Goal: Information Seeking & Learning: Learn about a topic

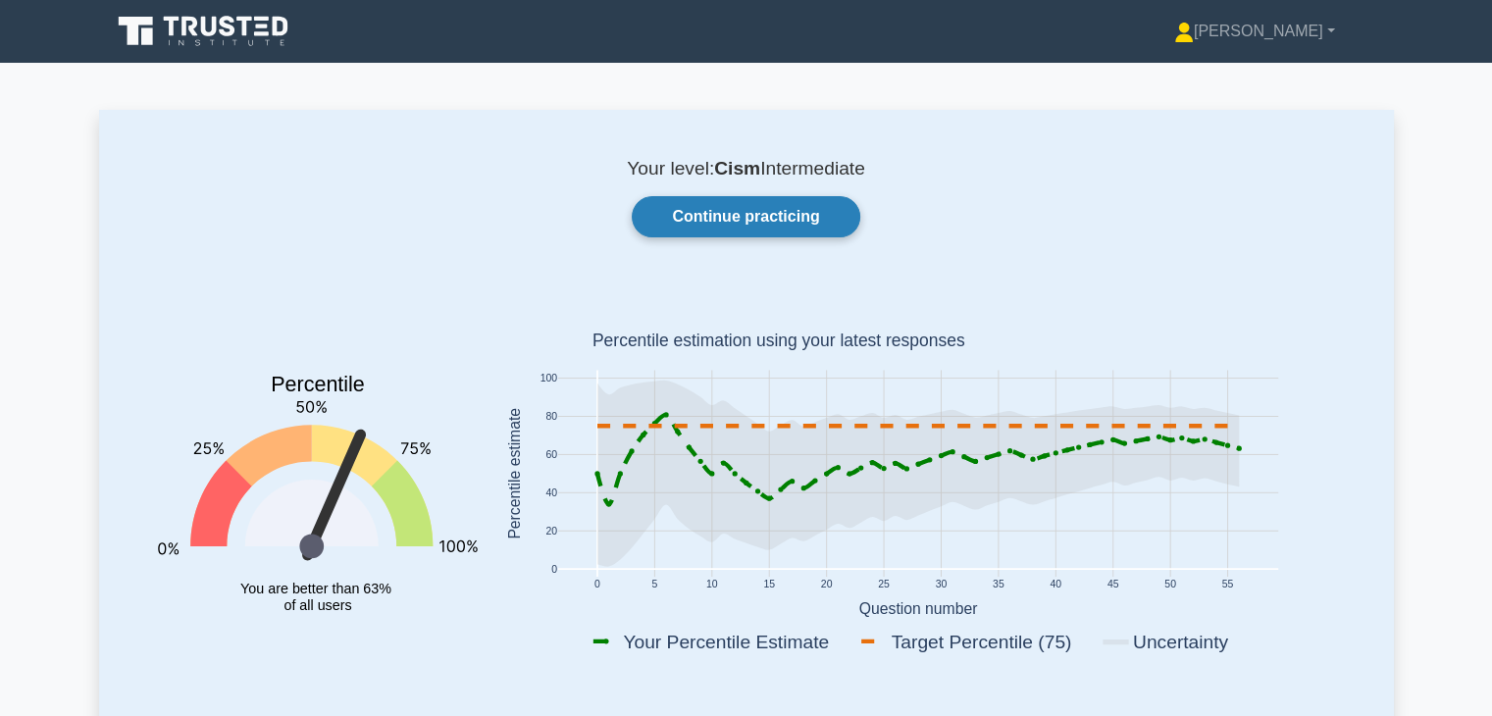
click at [773, 225] on link "Continue practicing" at bounding box center [746, 216] width 228 height 41
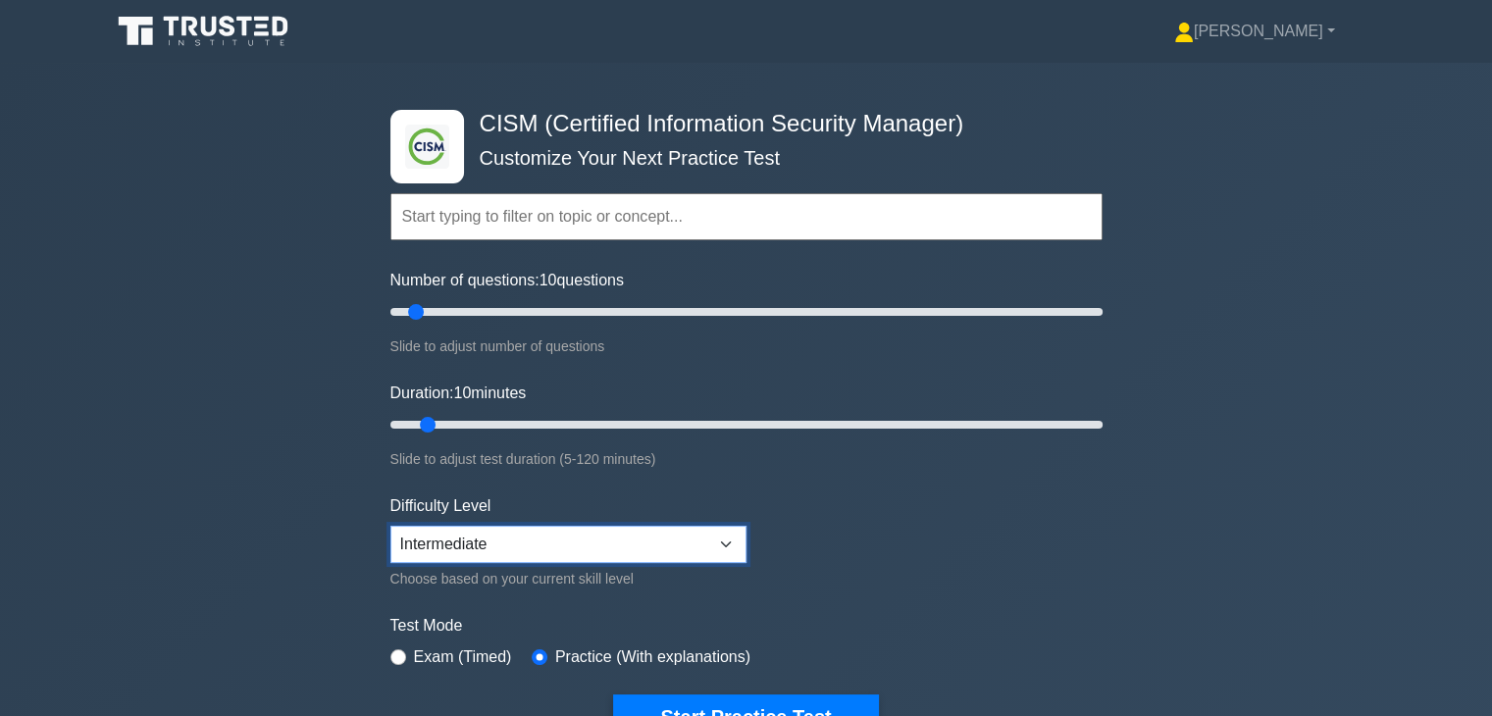
click at [603, 556] on select "Beginner Intermediate Expert" at bounding box center [568, 544] width 356 height 37
select select "expert"
click at [390, 526] on select "Beginner Intermediate Expert" at bounding box center [568, 544] width 356 height 37
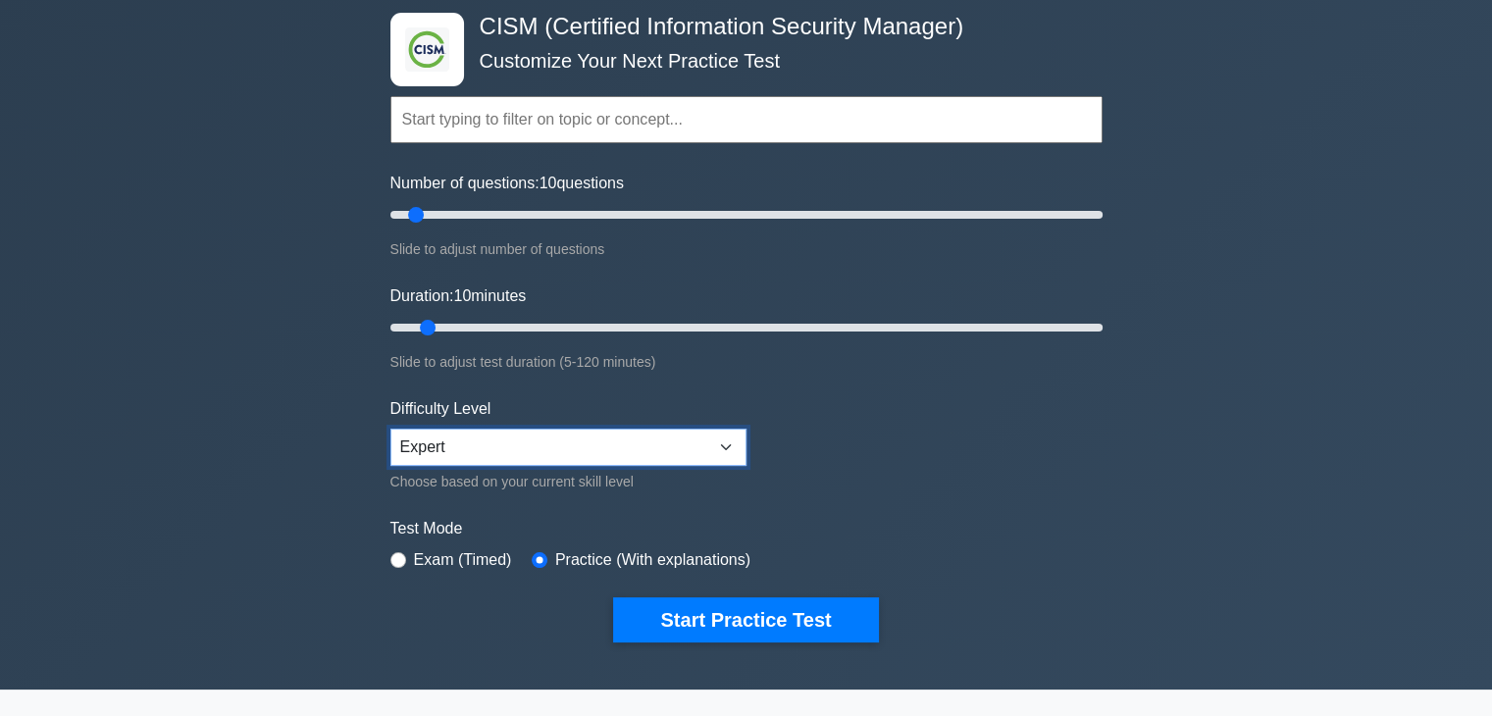
scroll to position [98, 0]
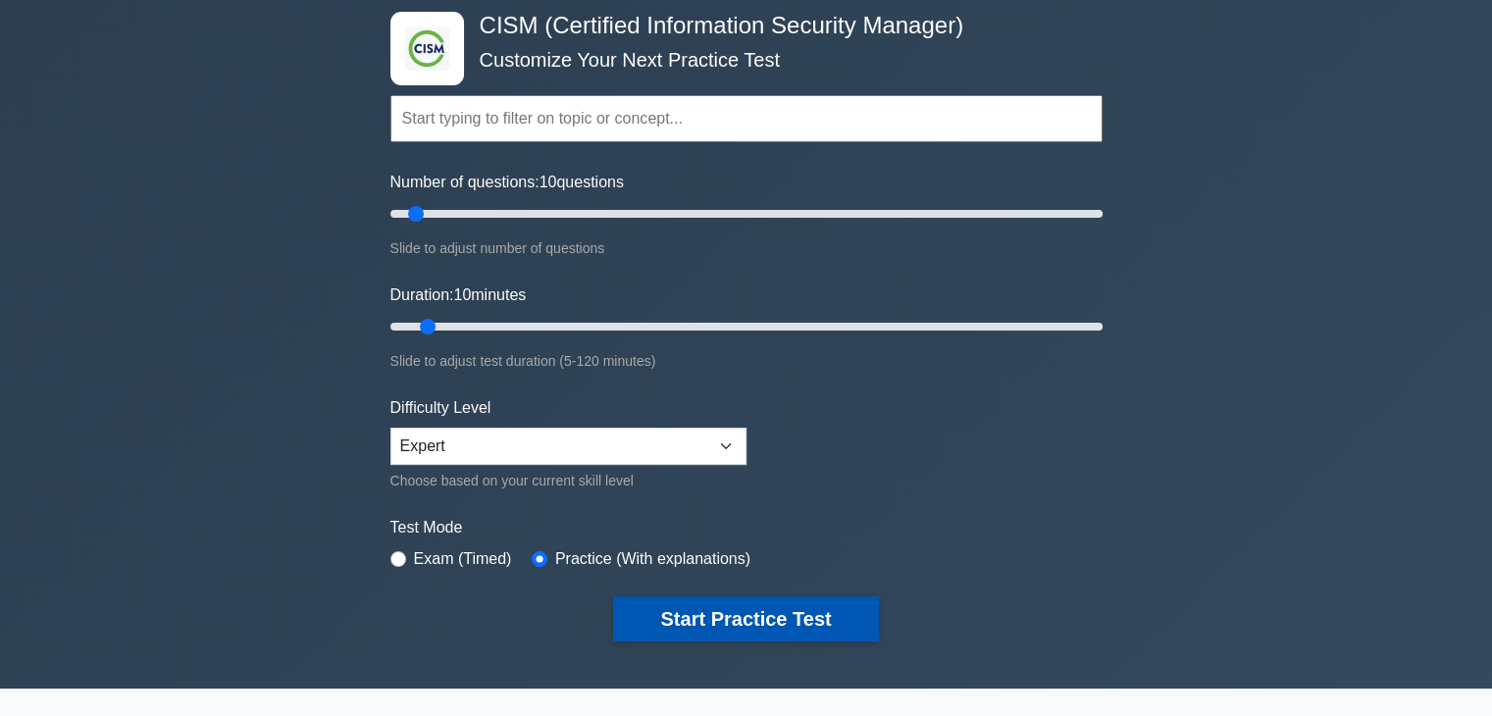
click at [698, 608] on button "Start Practice Test" at bounding box center [745, 618] width 265 height 45
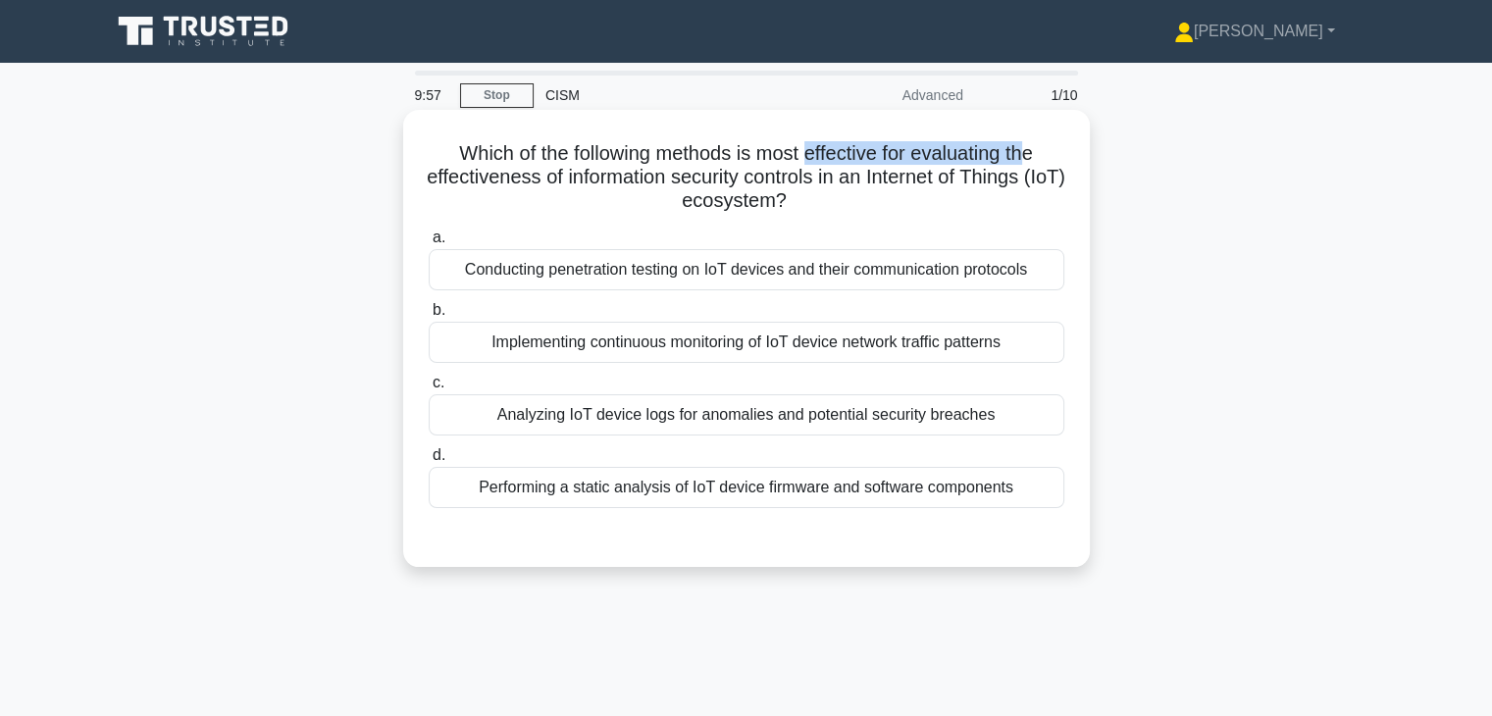
drag, startPoint x: 808, startPoint y: 151, endPoint x: 1044, endPoint y: 149, distance: 235.4
click at [1041, 150] on h5 "Which of the following methods is most effective for evaluating the effectivene…" at bounding box center [747, 177] width 640 height 73
drag, startPoint x: 438, startPoint y: 178, endPoint x: 1053, endPoint y: 203, distance: 614.6
click at [1053, 203] on h5 "Which of the following methods is most effective for evaluating the effectivene…" at bounding box center [747, 177] width 640 height 73
drag, startPoint x: 507, startPoint y: 420, endPoint x: 947, endPoint y: 424, distance: 439.5
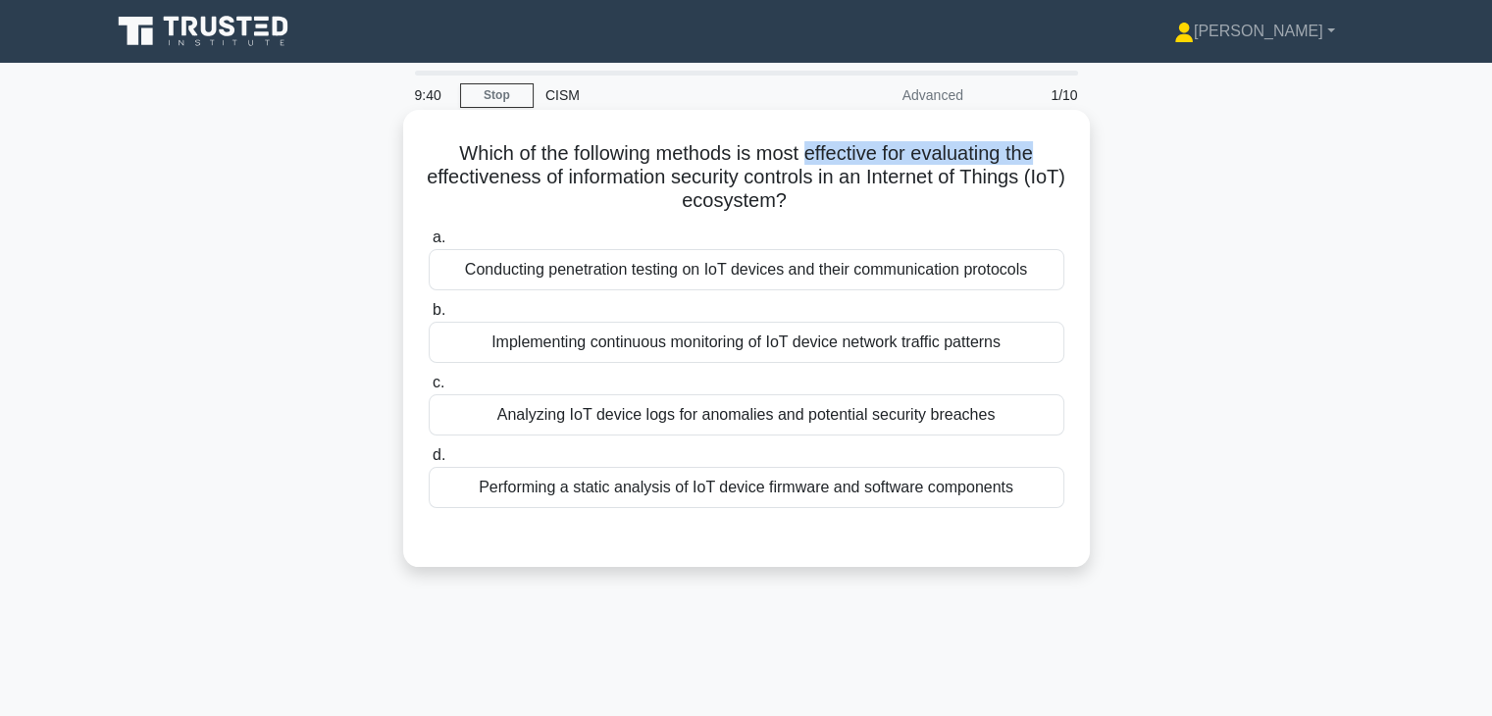
click at [947, 424] on div "Analyzing IoT device logs for anomalies and potential security breaches" at bounding box center [747, 414] width 636 height 41
drag, startPoint x: 535, startPoint y: 499, endPoint x: 1011, endPoint y: 496, distance: 476.8
click at [1011, 496] on div "Performing a static analysis of IoT device firmware and software components" at bounding box center [747, 487] width 636 height 41
drag, startPoint x: 1020, startPoint y: 348, endPoint x: 479, endPoint y: 350, distance: 541.5
click at [479, 350] on div "Implementing continuous monitoring of IoT device network traffic patterns" at bounding box center [747, 342] width 636 height 41
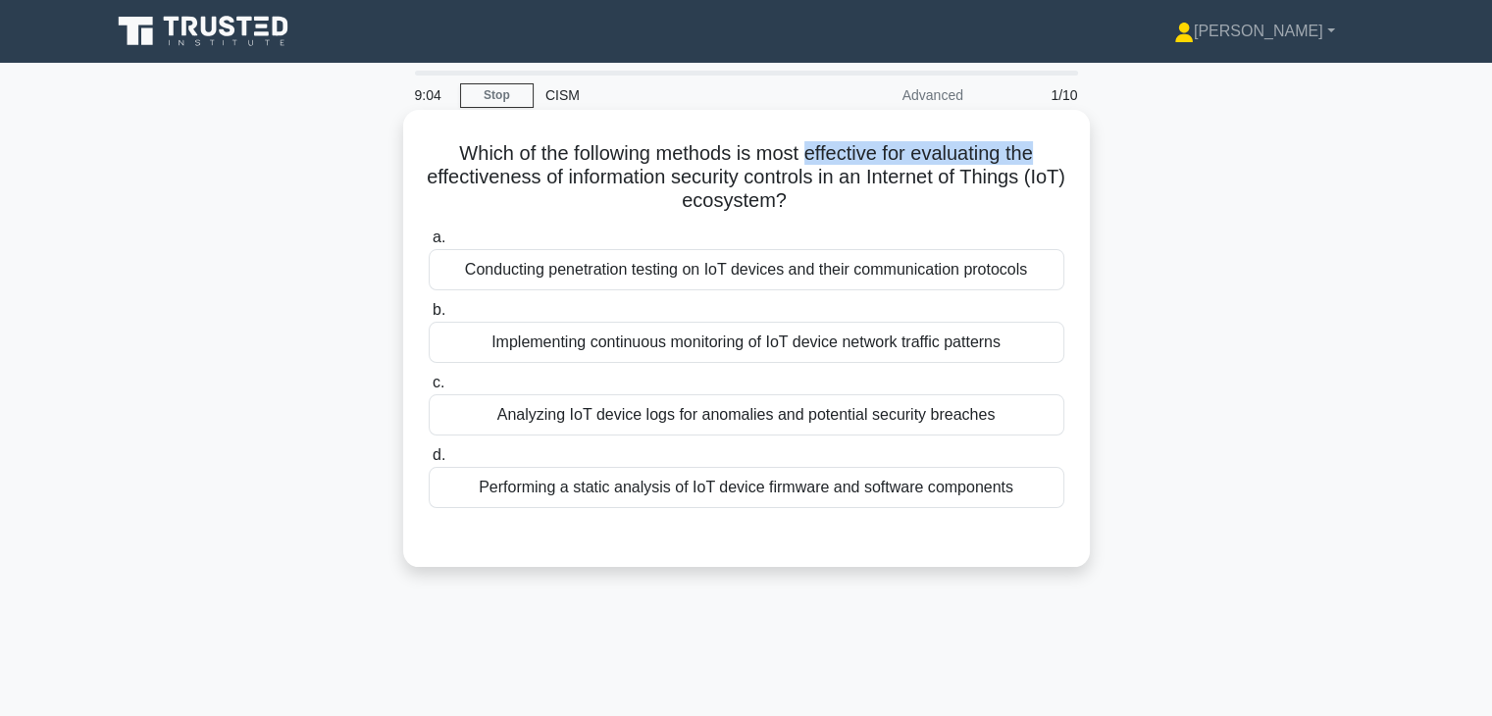
drag, startPoint x: 1007, startPoint y: 271, endPoint x: 455, endPoint y: 285, distance: 552.5
click at [455, 285] on div "Conducting penetration testing on IoT devices and their communication protocols" at bounding box center [747, 269] width 636 height 41
click at [685, 416] on div "Analyzing IoT device logs for anomalies and potential security breaches" at bounding box center [747, 414] width 636 height 41
click at [429, 389] on input "c. Analyzing IoT device logs for anomalies and potential security breaches" at bounding box center [429, 383] width 0 height 13
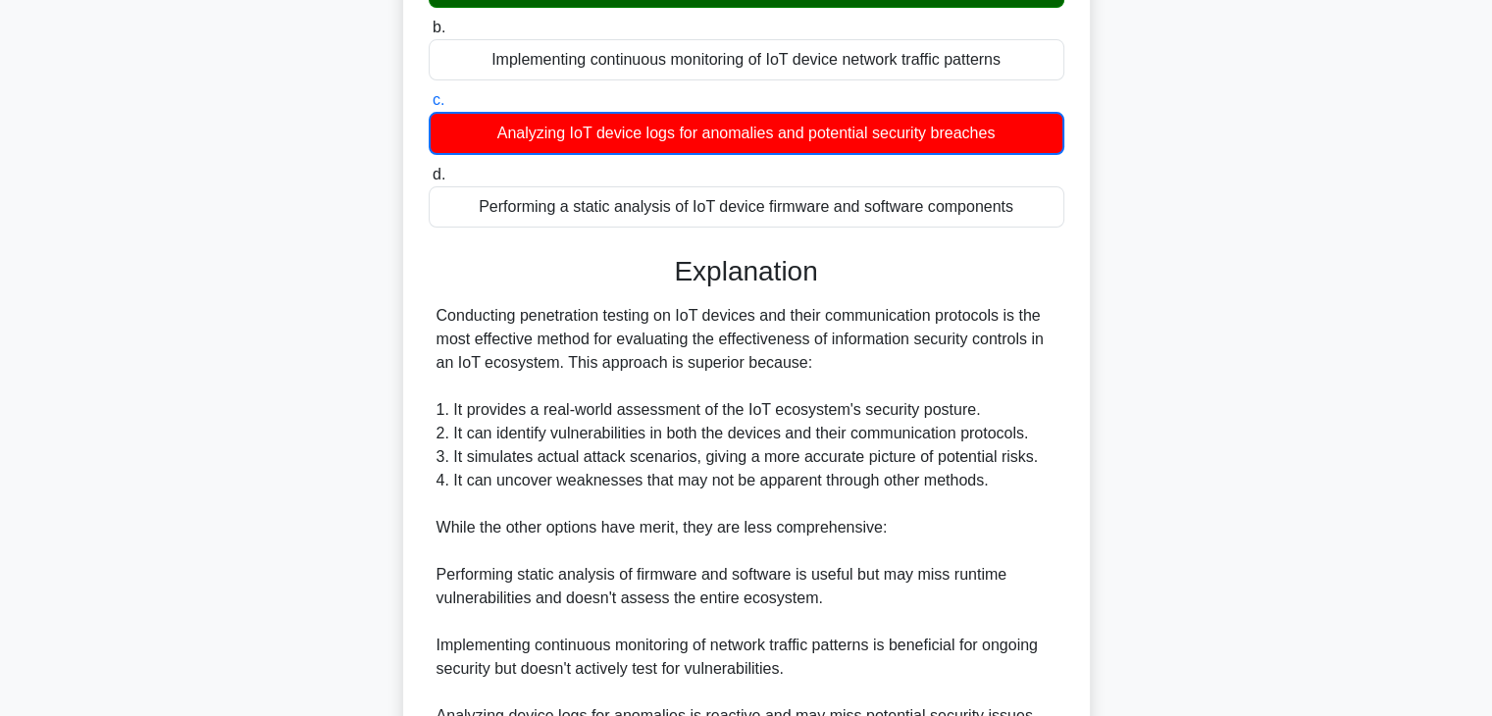
scroll to position [294, 0]
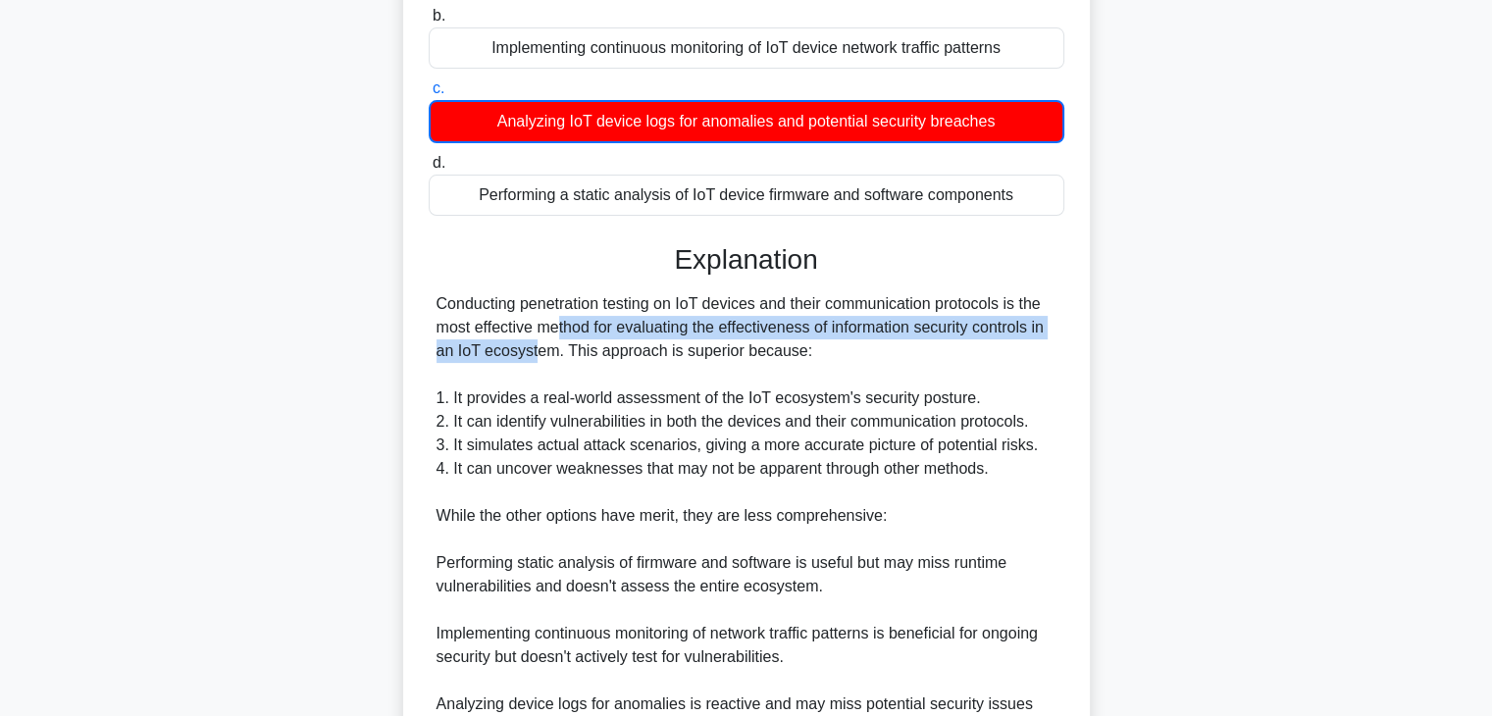
drag, startPoint x: 437, startPoint y: 323, endPoint x: 1052, endPoint y: 328, distance: 615.1
click at [1049, 328] on div "Conducting penetration testing on IoT devices and their communication protocols…" at bounding box center [747, 562] width 620 height 541
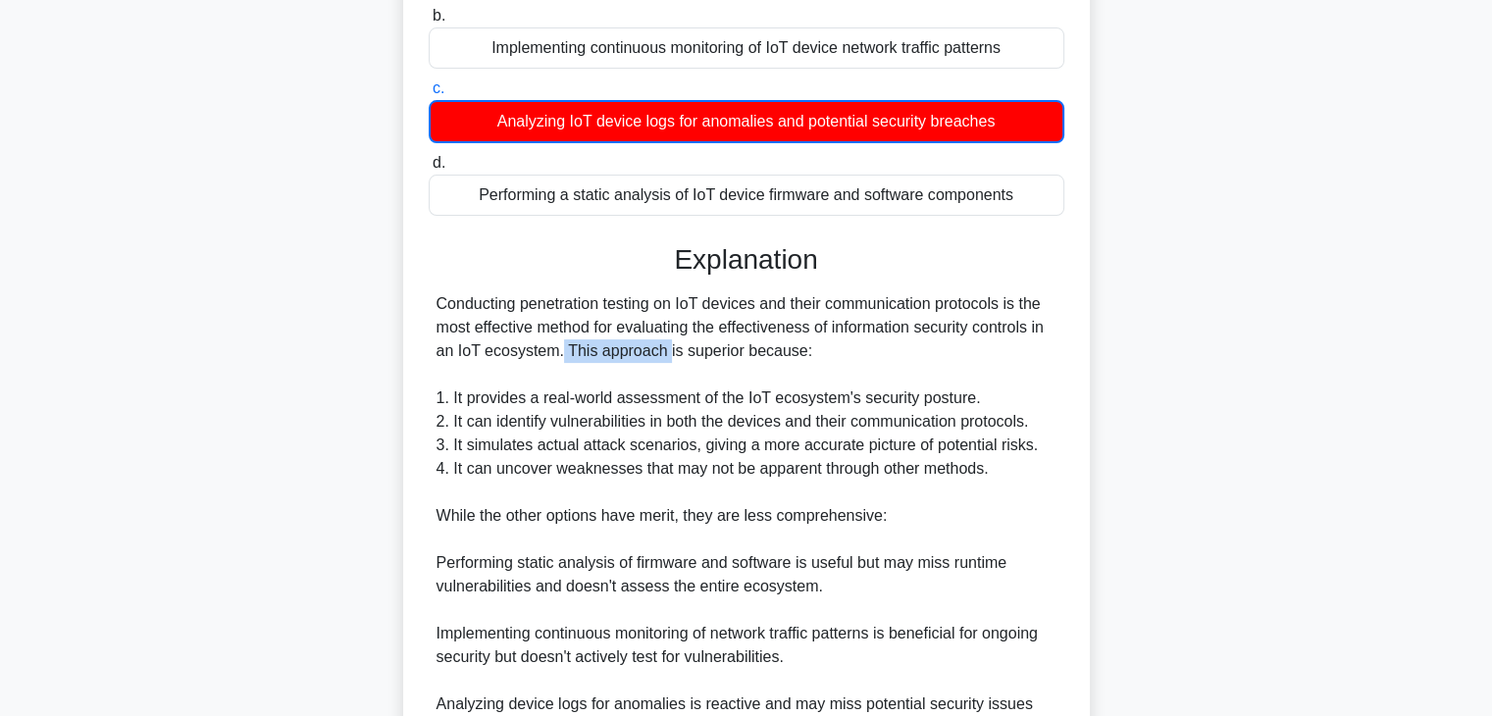
drag, startPoint x: 442, startPoint y: 348, endPoint x: 568, endPoint y: 354, distance: 125.7
click at [549, 354] on div "Conducting penetration testing on IoT devices and their communication protocols…" at bounding box center [747, 562] width 620 height 541
drag, startPoint x: 578, startPoint y: 351, endPoint x: 790, endPoint y: 351, distance: 211.9
click at [780, 351] on div "Conducting penetration testing on IoT devices and their communication protocols…" at bounding box center [747, 562] width 620 height 541
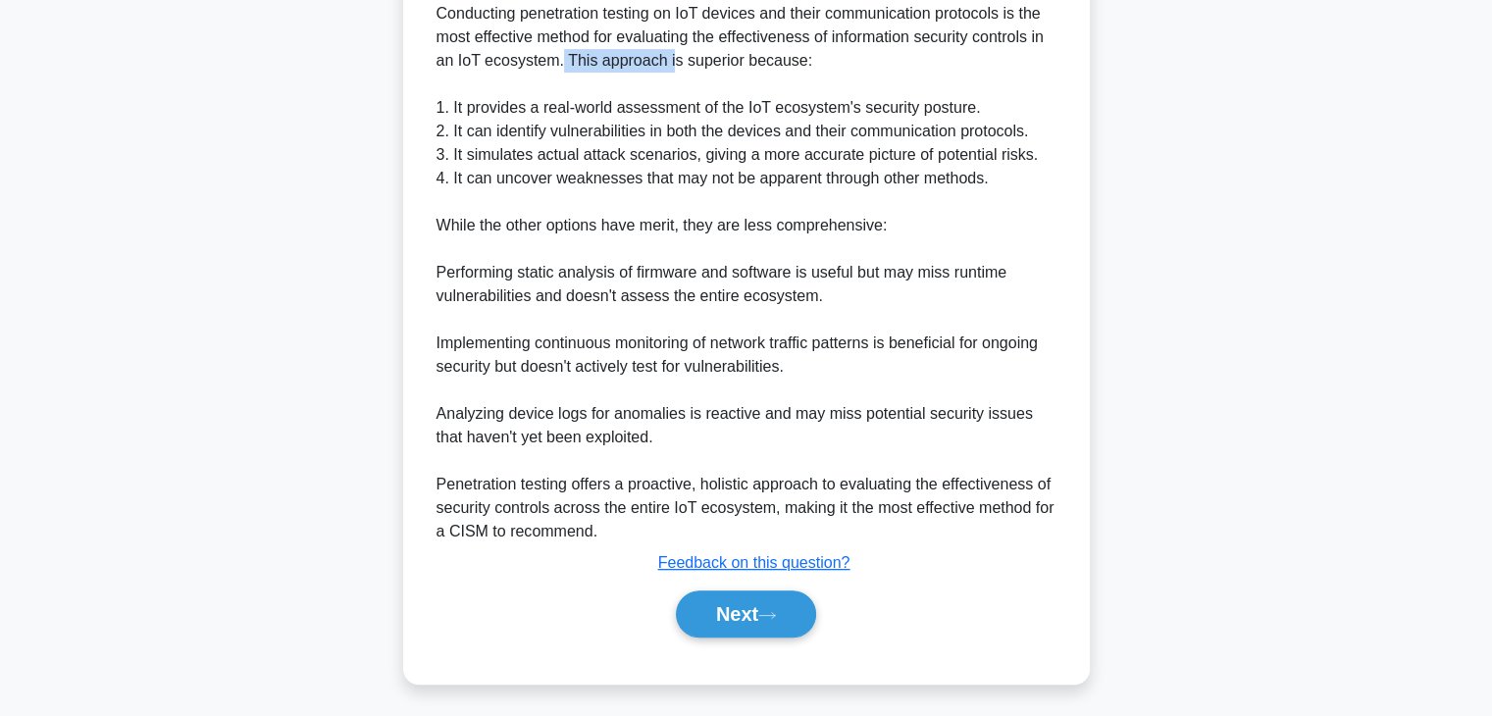
scroll to position [589, 0]
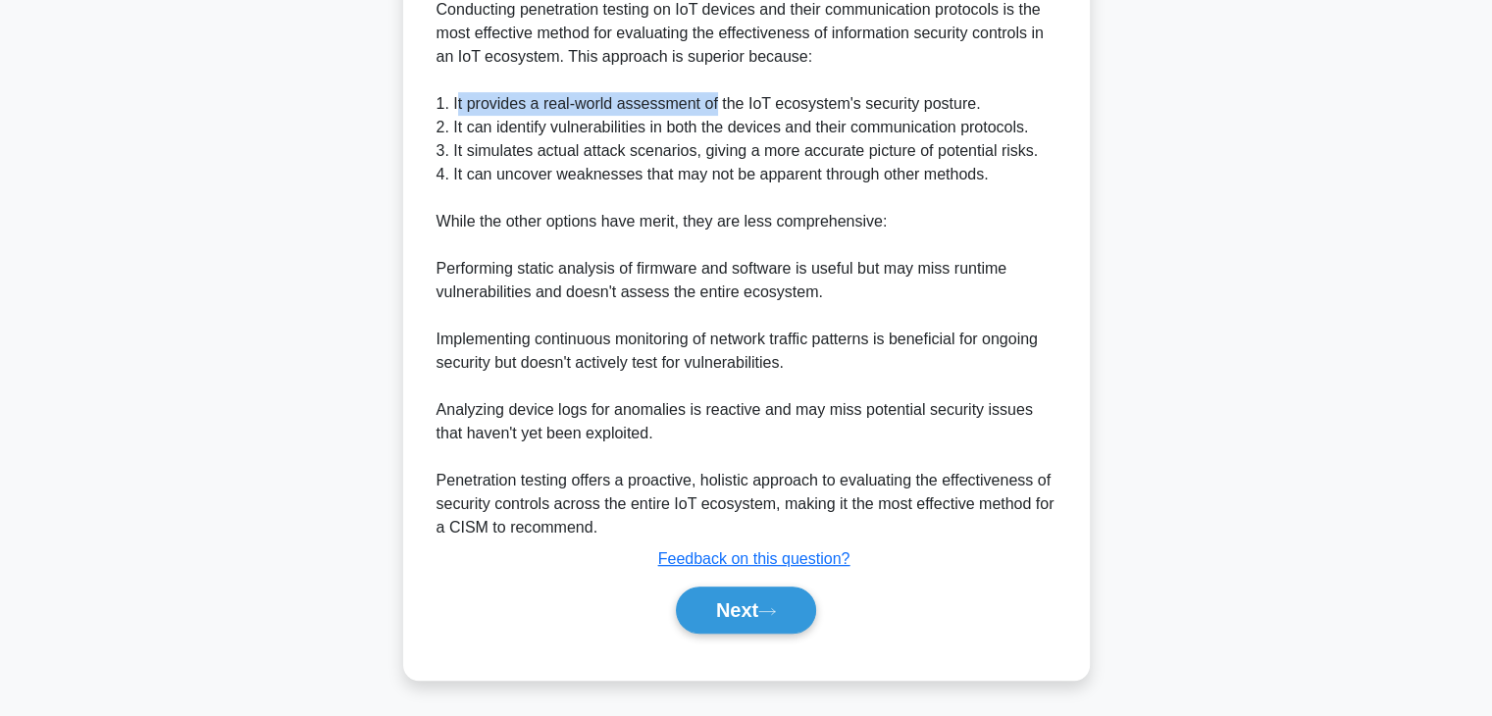
drag, startPoint x: 459, startPoint y: 106, endPoint x: 751, endPoint y: 109, distance: 292.3
click at [716, 109] on div "Conducting penetration testing on IoT devices and their communication protocols…" at bounding box center [747, 268] width 620 height 541
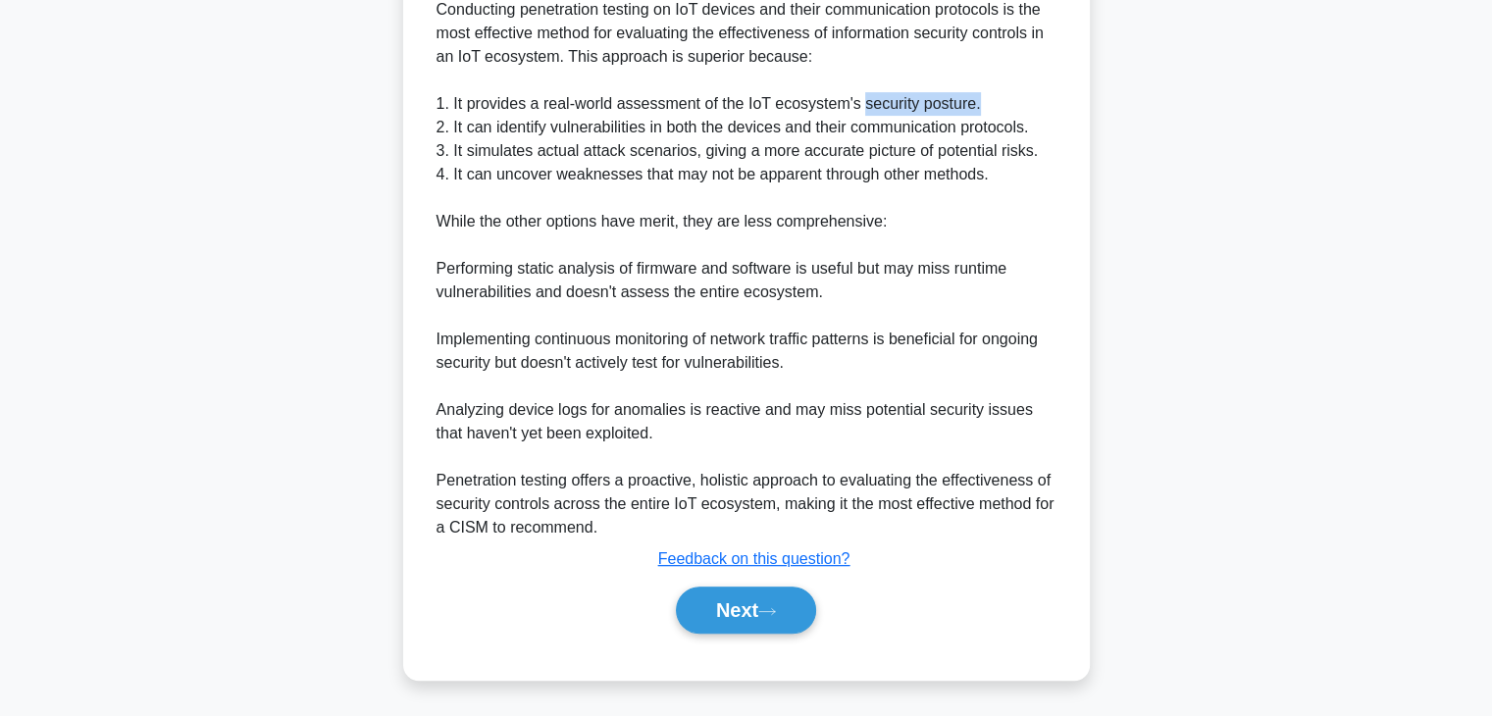
drag, startPoint x: 860, startPoint y: 103, endPoint x: 979, endPoint y: 103, distance: 118.7
click at [979, 103] on div "Conducting penetration testing on IoT devices and their communication protocols…" at bounding box center [747, 268] width 620 height 541
drag, startPoint x: 452, startPoint y: 128, endPoint x: 631, endPoint y: 129, distance: 178.5
click at [629, 129] on div "Conducting penetration testing on IoT devices and their communication protocols…" at bounding box center [747, 268] width 620 height 541
drag, startPoint x: 651, startPoint y: 128, endPoint x: 768, endPoint y: 128, distance: 116.7
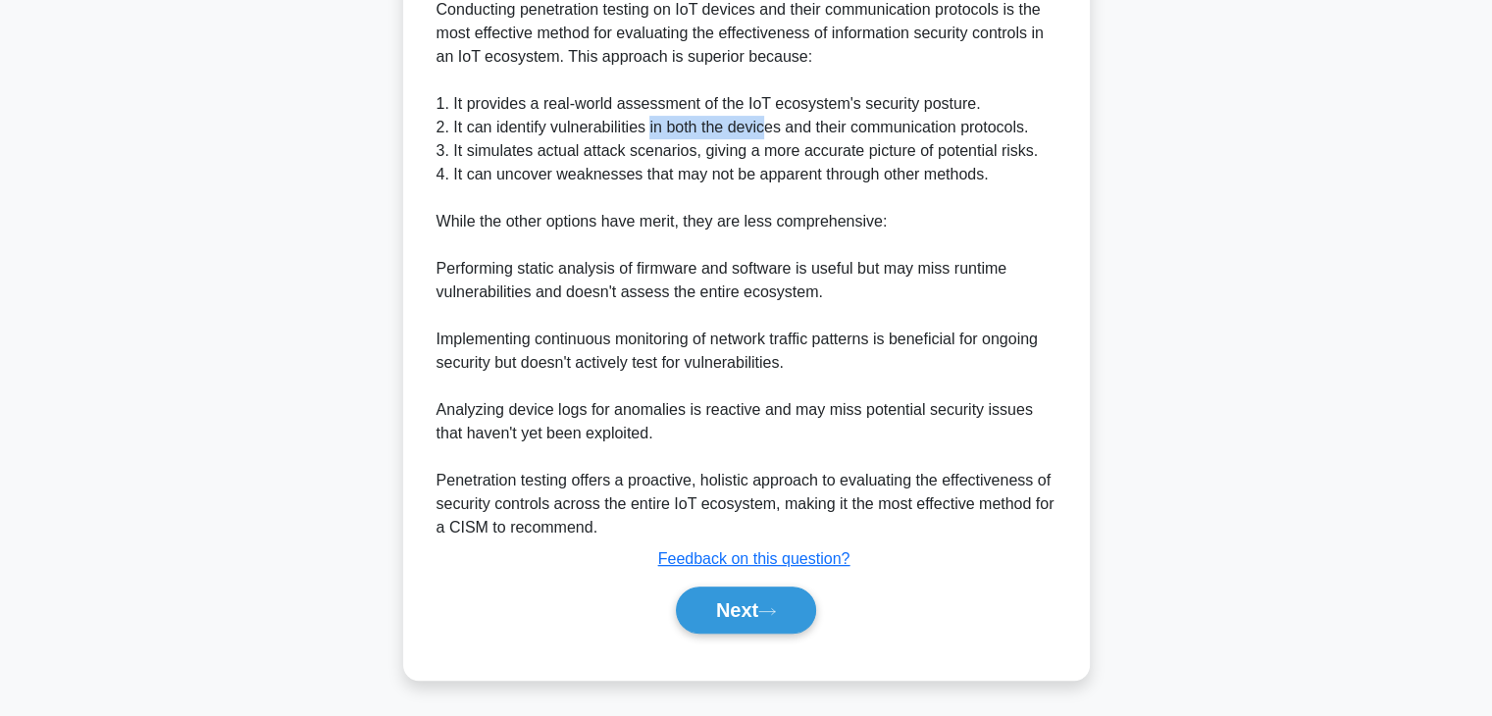
click at [768, 128] on div "Conducting penetration testing on IoT devices and their communication protocols…" at bounding box center [747, 268] width 620 height 541
drag, startPoint x: 793, startPoint y: 127, endPoint x: 997, endPoint y: 129, distance: 204.1
click at [997, 129] on div "Conducting penetration testing on IoT devices and their communication protocols…" at bounding box center [747, 268] width 620 height 541
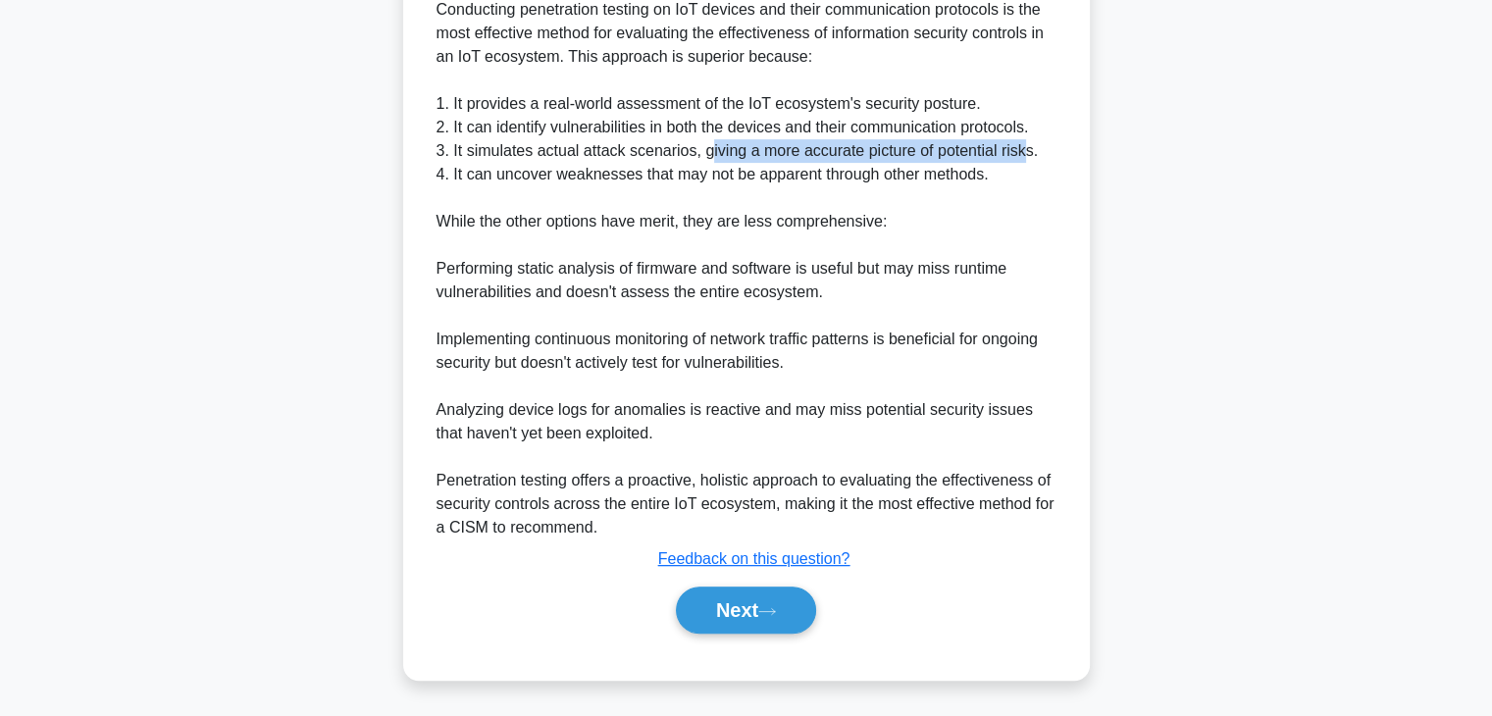
drag, startPoint x: 702, startPoint y: 151, endPoint x: 1019, endPoint y: 150, distance: 316.9
click at [1019, 150] on div "Conducting penetration testing on IoT devices and their communication protocols…" at bounding box center [747, 268] width 620 height 541
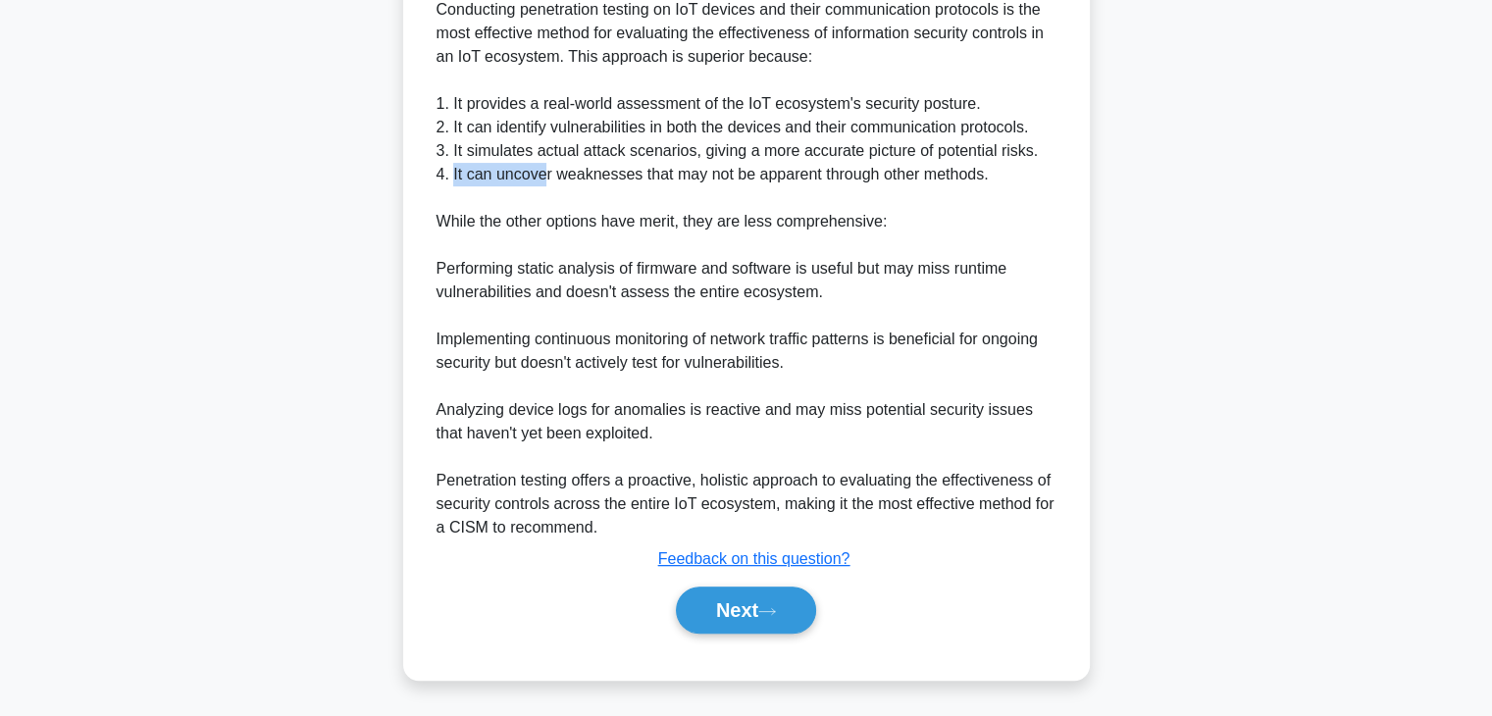
drag, startPoint x: 451, startPoint y: 176, endPoint x: 545, endPoint y: 176, distance: 94.2
click at [541, 176] on div "Conducting penetration testing on IoT devices and their communication protocols…" at bounding box center [747, 268] width 620 height 541
drag, startPoint x: 571, startPoint y: 170, endPoint x: 655, endPoint y: 170, distance: 84.4
click at [655, 170] on div "Conducting penetration testing on IoT devices and their communication protocols…" at bounding box center [747, 268] width 620 height 541
drag, startPoint x: 937, startPoint y: 175, endPoint x: 836, endPoint y: 176, distance: 101.0
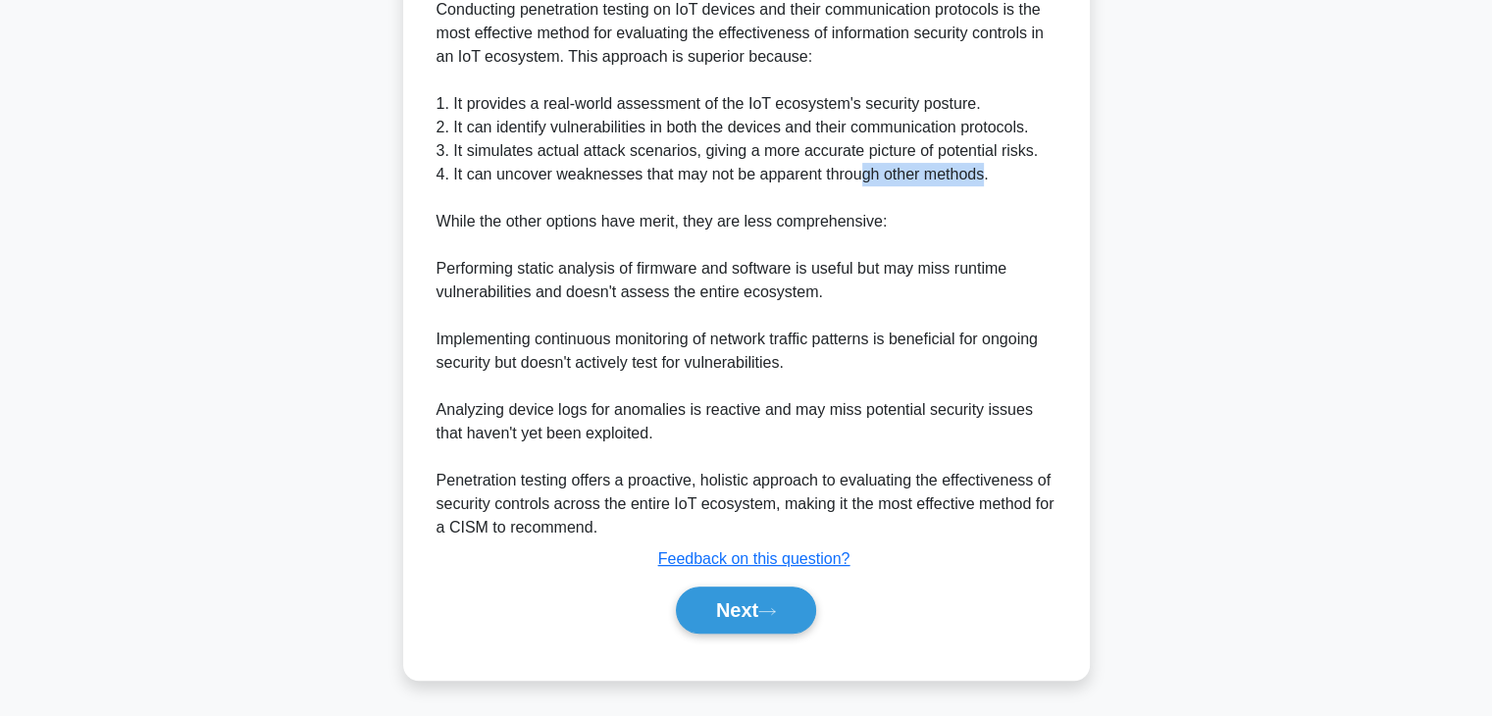
click at [850, 175] on div "Conducting penetration testing on IoT devices and their communication protocols…" at bounding box center [747, 268] width 620 height 541
drag, startPoint x: 439, startPoint y: 221, endPoint x: 538, endPoint y: 221, distance: 98.1
click at [522, 221] on div "Conducting penetration testing on IoT devices and their communication protocols…" at bounding box center [747, 268] width 636 height 541
drag, startPoint x: 687, startPoint y: 221, endPoint x: 878, endPoint y: 221, distance: 191.3
click at [876, 221] on div "Conducting penetration testing on IoT devices and their communication protocols…" at bounding box center [747, 268] width 620 height 541
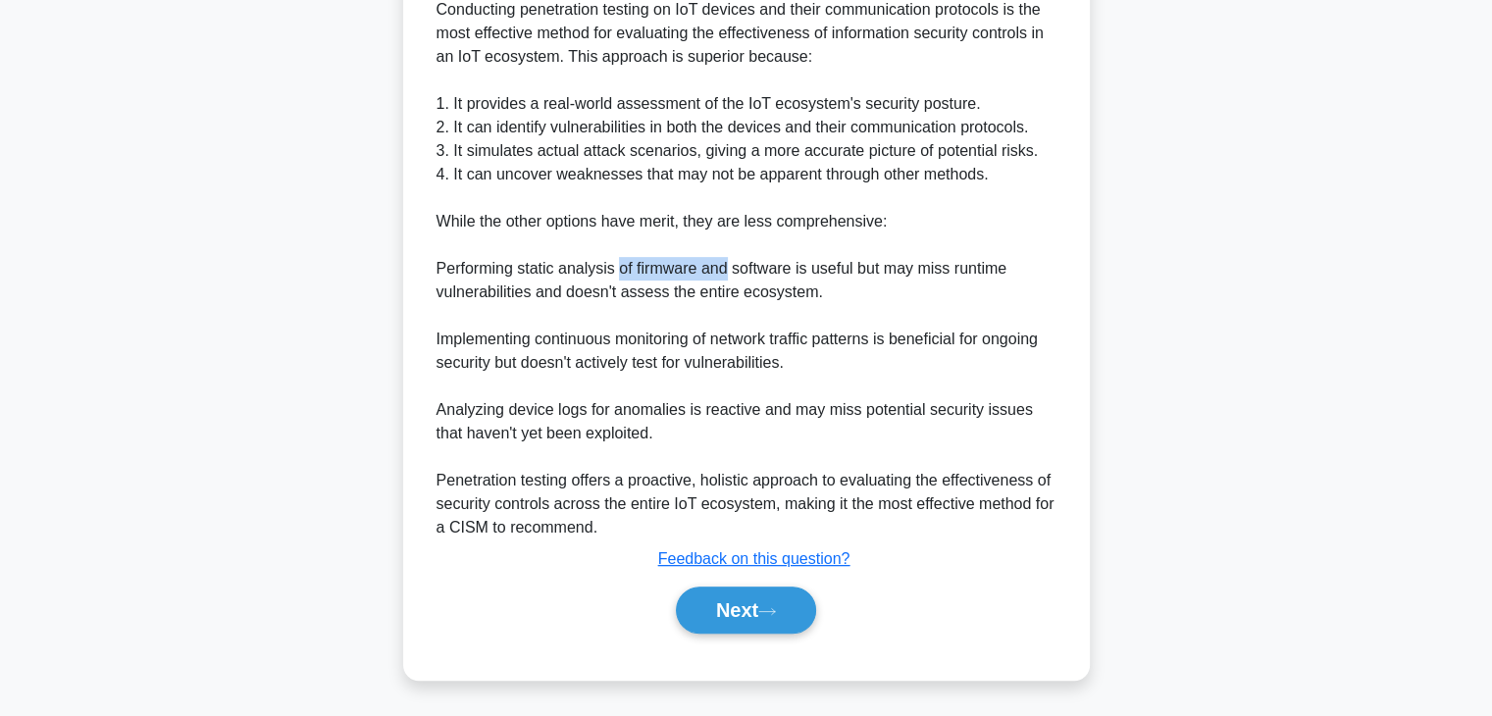
drag, startPoint x: 616, startPoint y: 271, endPoint x: 727, endPoint y: 271, distance: 110.8
click at [727, 271] on div "Conducting penetration testing on IoT devices and their communication protocols…" at bounding box center [747, 268] width 620 height 541
drag, startPoint x: 862, startPoint y: 273, endPoint x: 990, endPoint y: 273, distance: 127.5
click at [990, 273] on div "Conducting penetration testing on IoT devices and their communication protocols…" at bounding box center [747, 268] width 620 height 541
drag, startPoint x: 541, startPoint y: 297, endPoint x: 644, endPoint y: 296, distance: 103.0
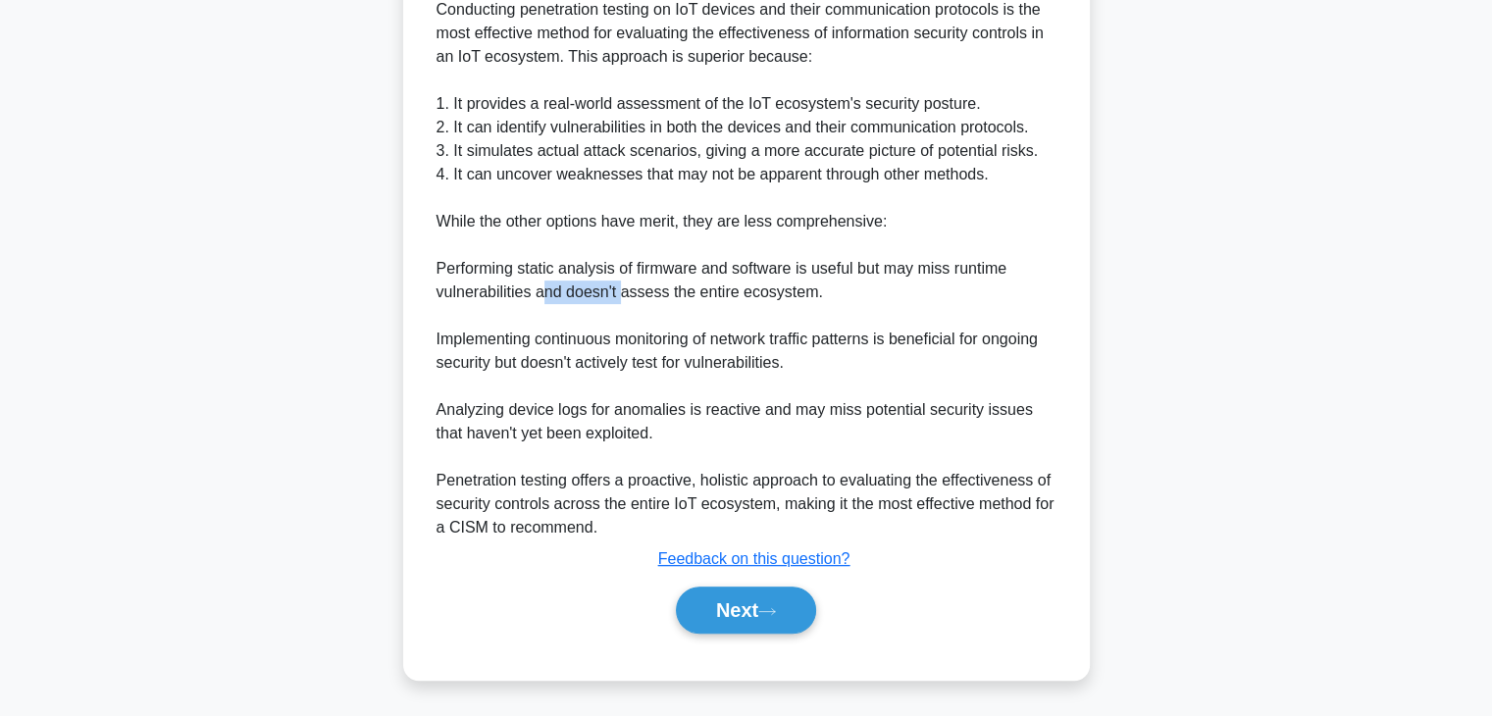
click at [628, 296] on div "Conducting penetration testing on IoT devices and their communication protocols…" at bounding box center [747, 268] width 620 height 541
drag, startPoint x: 691, startPoint y: 295, endPoint x: 804, endPoint y: 295, distance: 113.8
click at [804, 295] on div "Conducting penetration testing on IoT devices and their communication protocols…" at bounding box center [747, 268] width 620 height 541
drag, startPoint x: 438, startPoint y: 342, endPoint x: 661, endPoint y: 342, distance: 223.7
click at [661, 342] on div "Conducting penetration testing on IoT devices and their communication protocols…" at bounding box center [747, 268] width 620 height 541
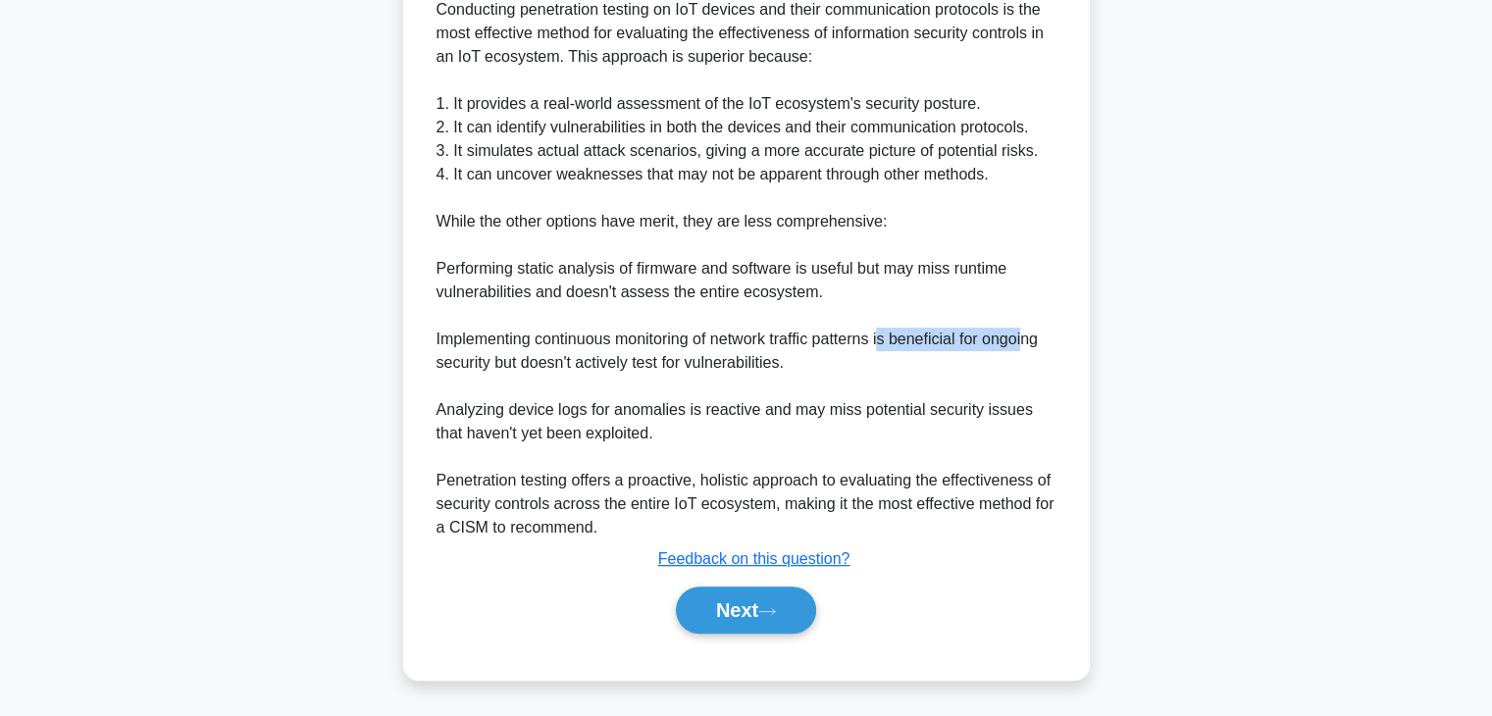
drag, startPoint x: 887, startPoint y: 338, endPoint x: 1034, endPoint y: 341, distance: 147.2
click at [1037, 340] on div "Conducting penetration testing on IoT devices and their communication protocols…" at bounding box center [747, 268] width 620 height 541
drag, startPoint x: 438, startPoint y: 368, endPoint x: 512, endPoint y: 371, distance: 74.6
click at [512, 371] on div "Conducting penetration testing on IoT devices and their communication protocols…" at bounding box center [747, 268] width 620 height 541
drag, startPoint x: 527, startPoint y: 366, endPoint x: 749, endPoint y: 367, distance: 222.7
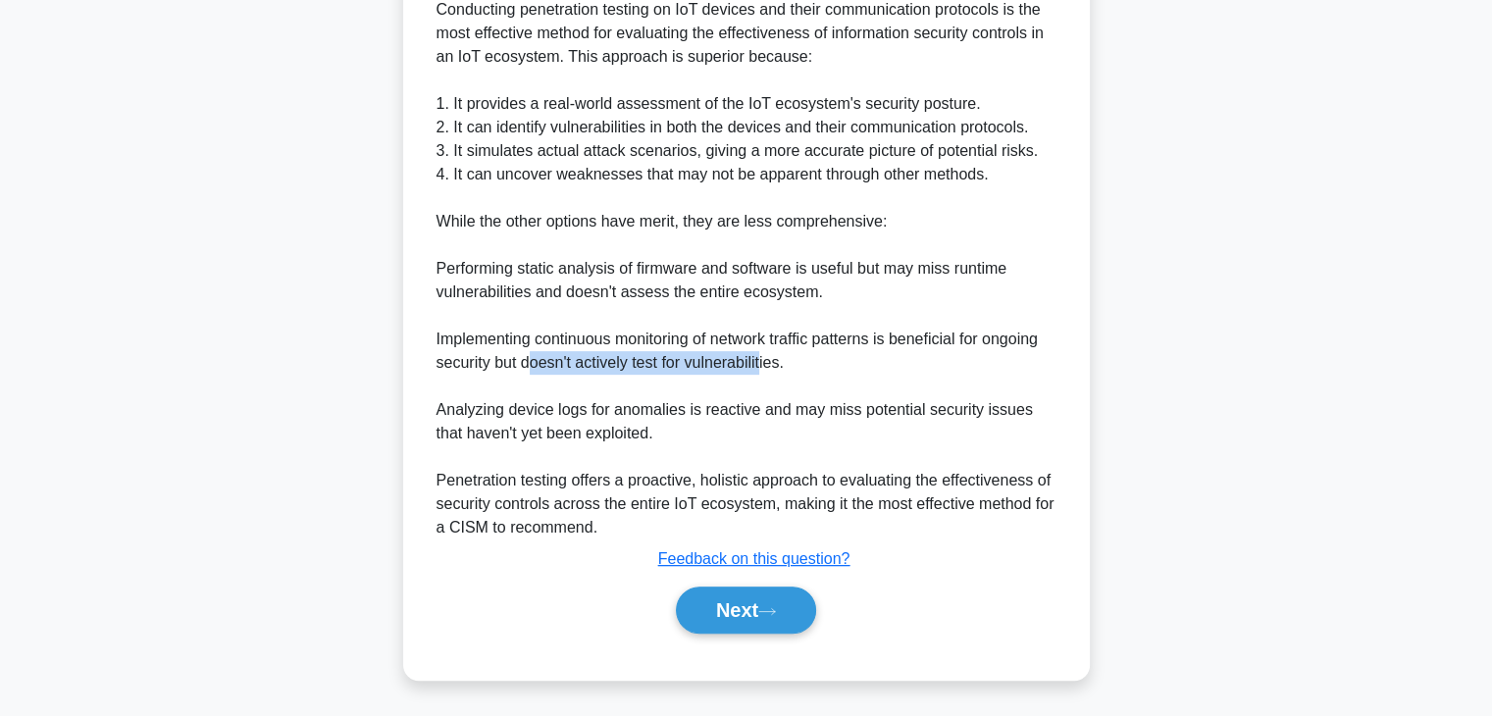
click at [764, 366] on div "Conducting penetration testing on IoT devices and their communication protocols…" at bounding box center [747, 268] width 620 height 541
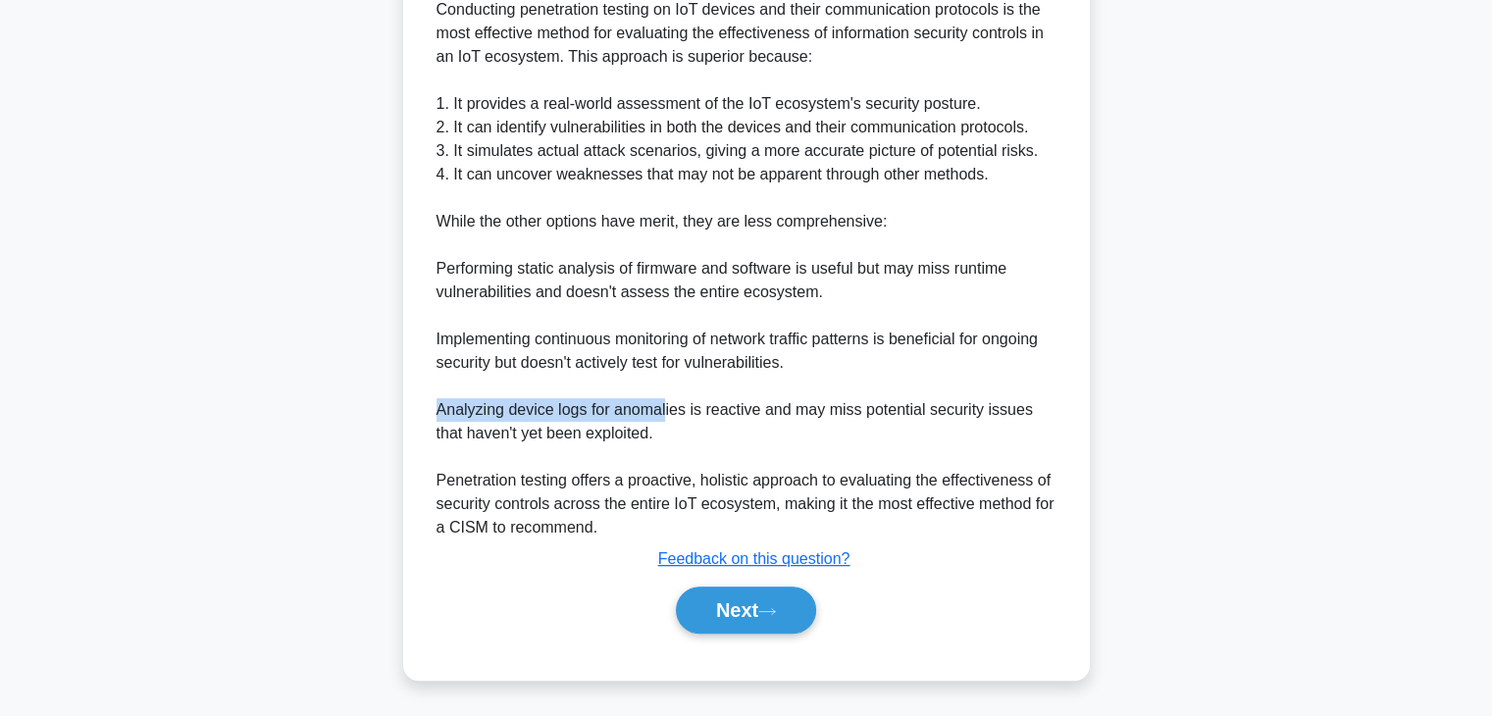
drag, startPoint x: 433, startPoint y: 409, endPoint x: 682, endPoint y: 409, distance: 249.2
click at [667, 409] on div "Conducting penetration testing on IoT devices and their communication protocols…" at bounding box center [747, 268] width 636 height 541
drag, startPoint x: 699, startPoint y: 409, endPoint x: 784, endPoint y: 409, distance: 84.4
click at [784, 409] on div "Conducting penetration testing on IoT devices and their communication protocols…" at bounding box center [747, 268] width 620 height 541
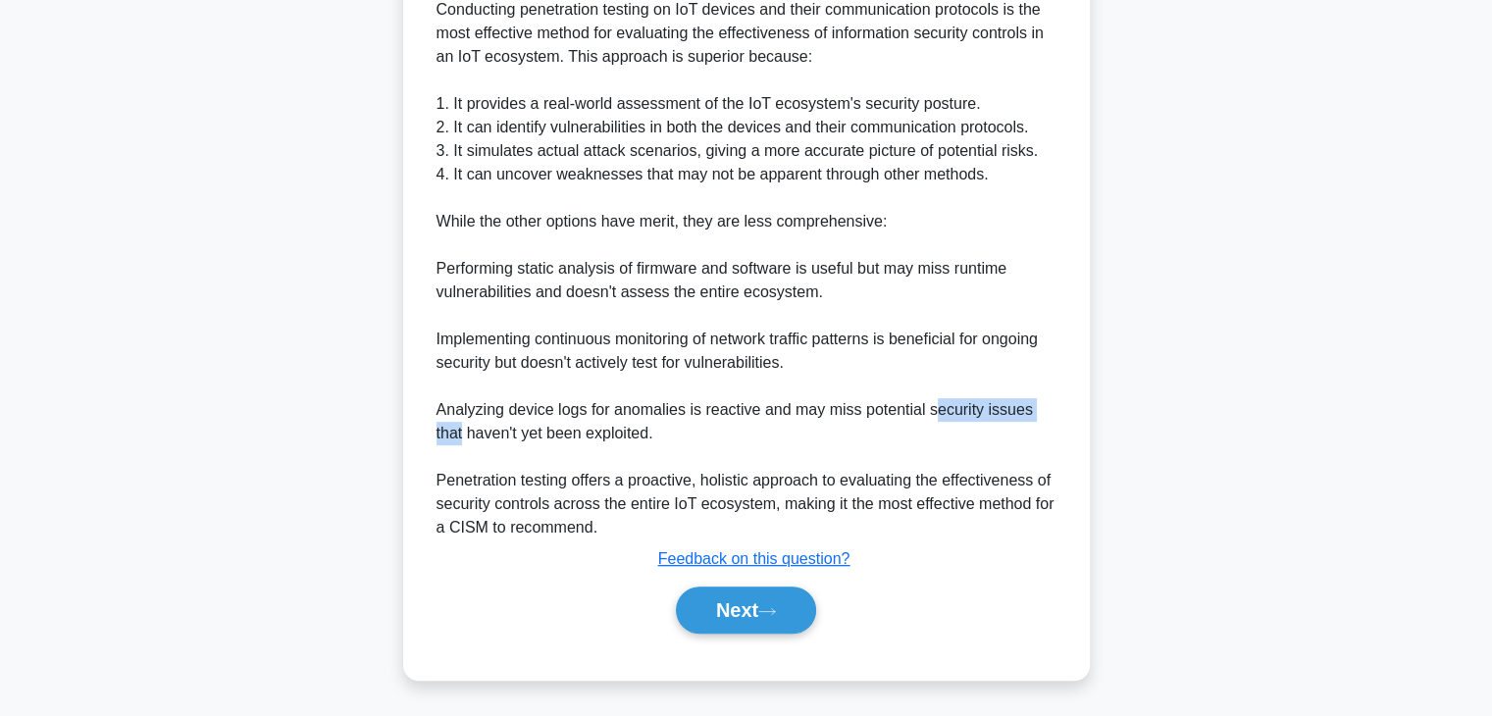
drag, startPoint x: 934, startPoint y: 410, endPoint x: 1060, endPoint y: 411, distance: 126.5
click at [1060, 411] on div "Conducting penetration testing on IoT devices and their communication protocols…" at bounding box center [747, 268] width 636 height 541
drag, startPoint x: 439, startPoint y: 437, endPoint x: 640, endPoint y: 437, distance: 200.1
click at [640, 437] on div "Conducting penetration testing on IoT devices and their communication protocols…" at bounding box center [747, 268] width 620 height 541
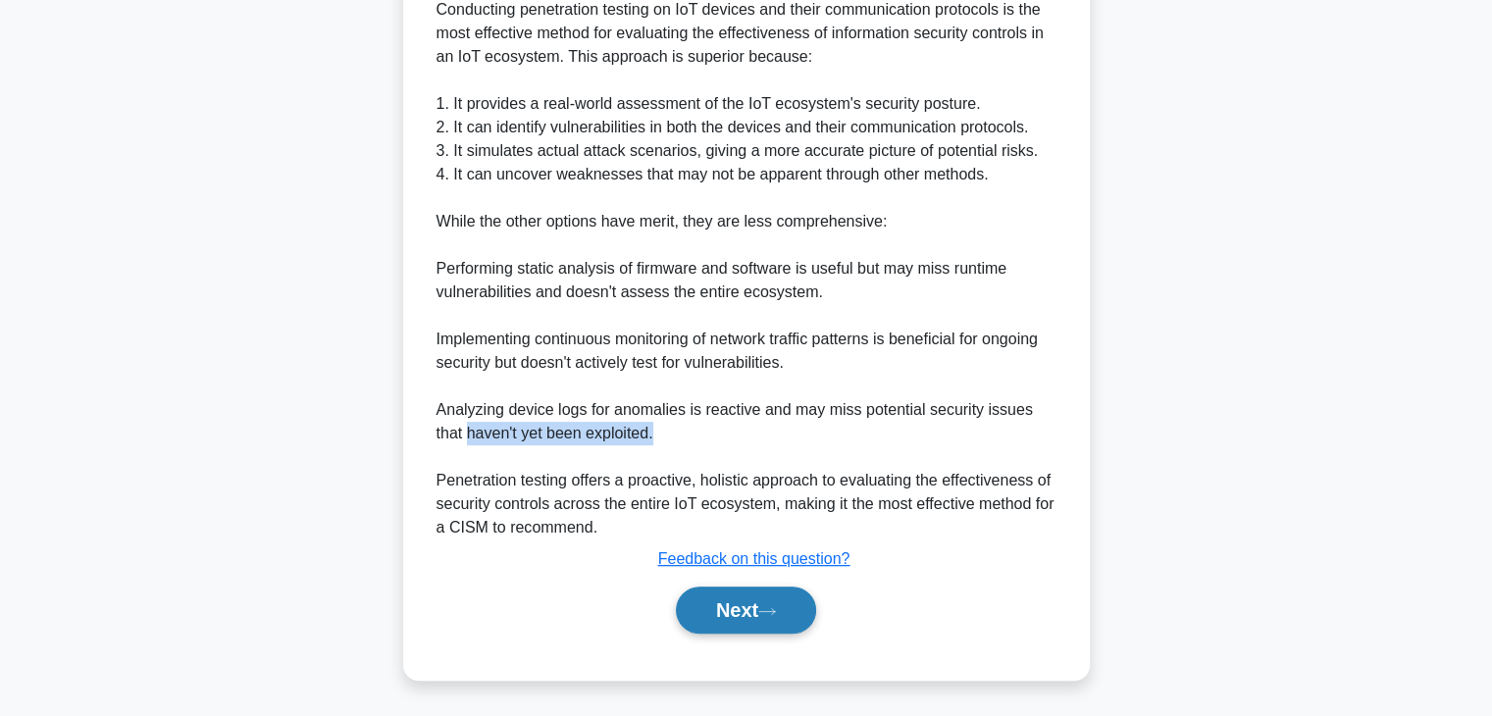
click at [738, 608] on button "Next" at bounding box center [746, 610] width 140 height 47
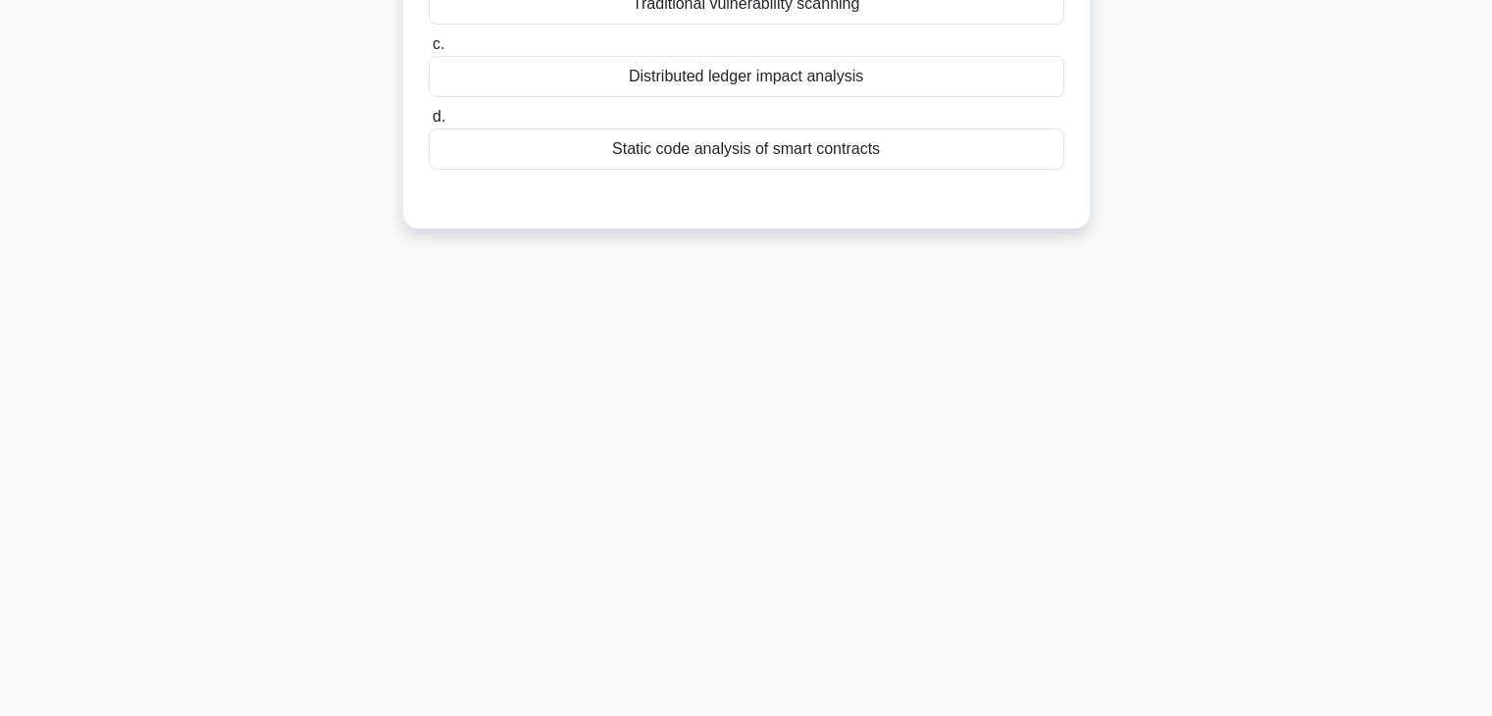
scroll to position [50, 0]
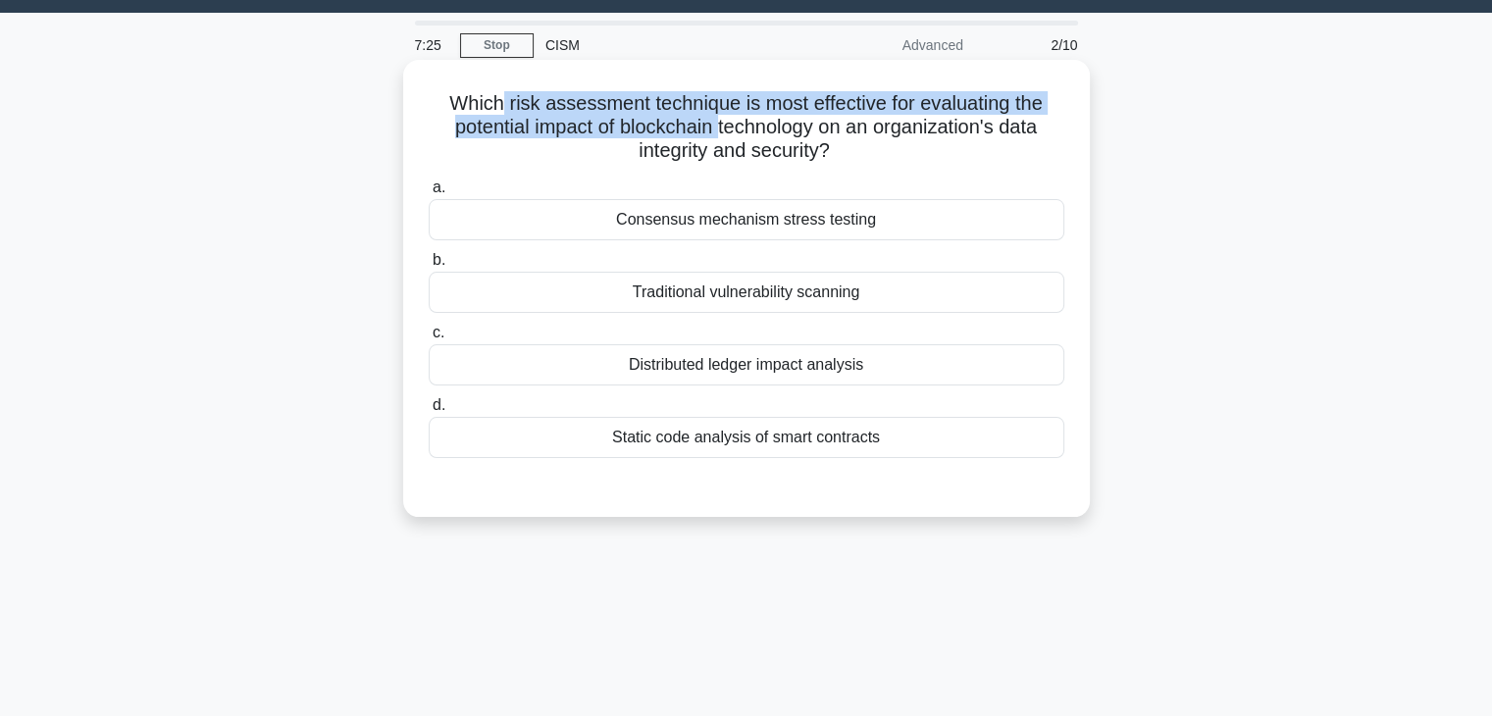
drag, startPoint x: 517, startPoint y: 106, endPoint x: 722, endPoint y: 119, distance: 205.4
click at [720, 119] on h5 "Which risk assessment technique is most effective for evaluating the potential …" at bounding box center [747, 127] width 640 height 73
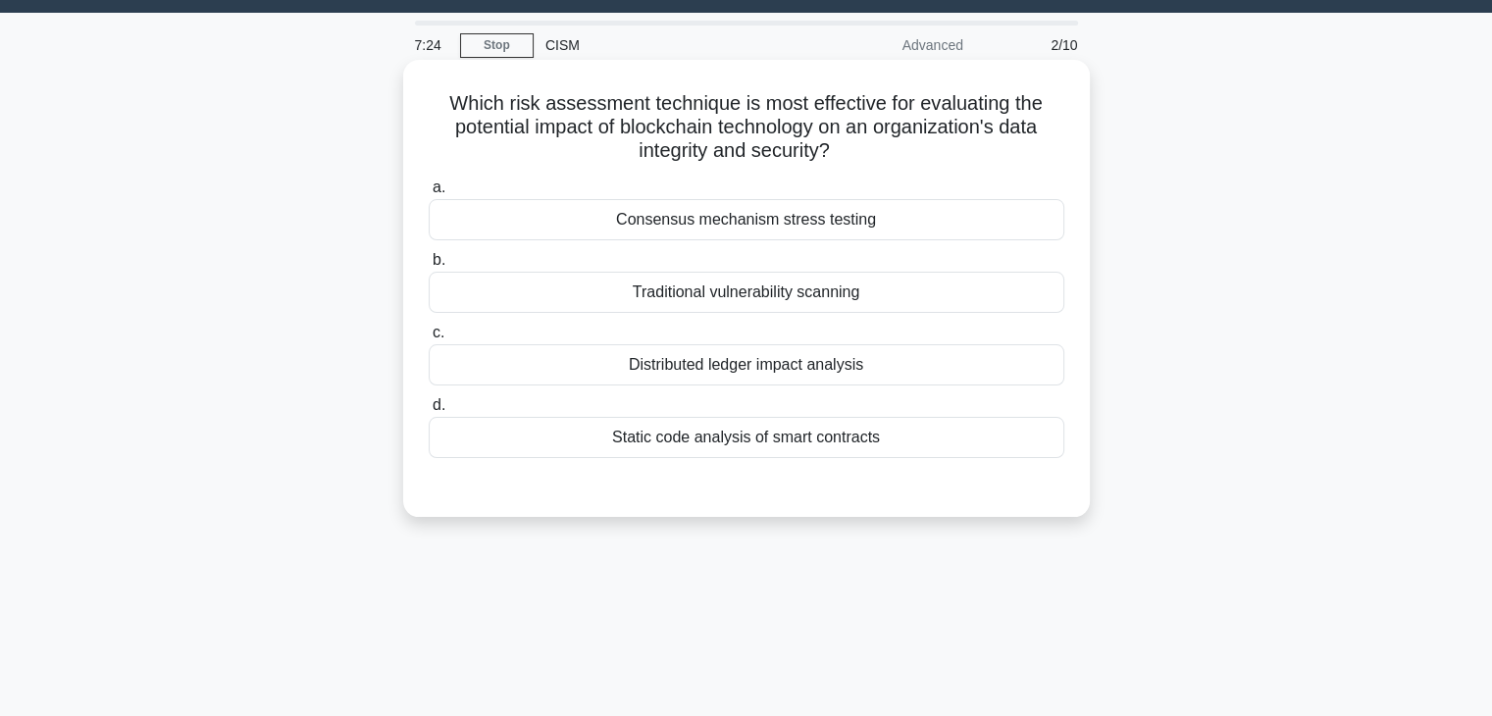
click at [799, 125] on h5 "Which risk assessment technique is most effective for evaluating the potential …" at bounding box center [747, 127] width 640 height 73
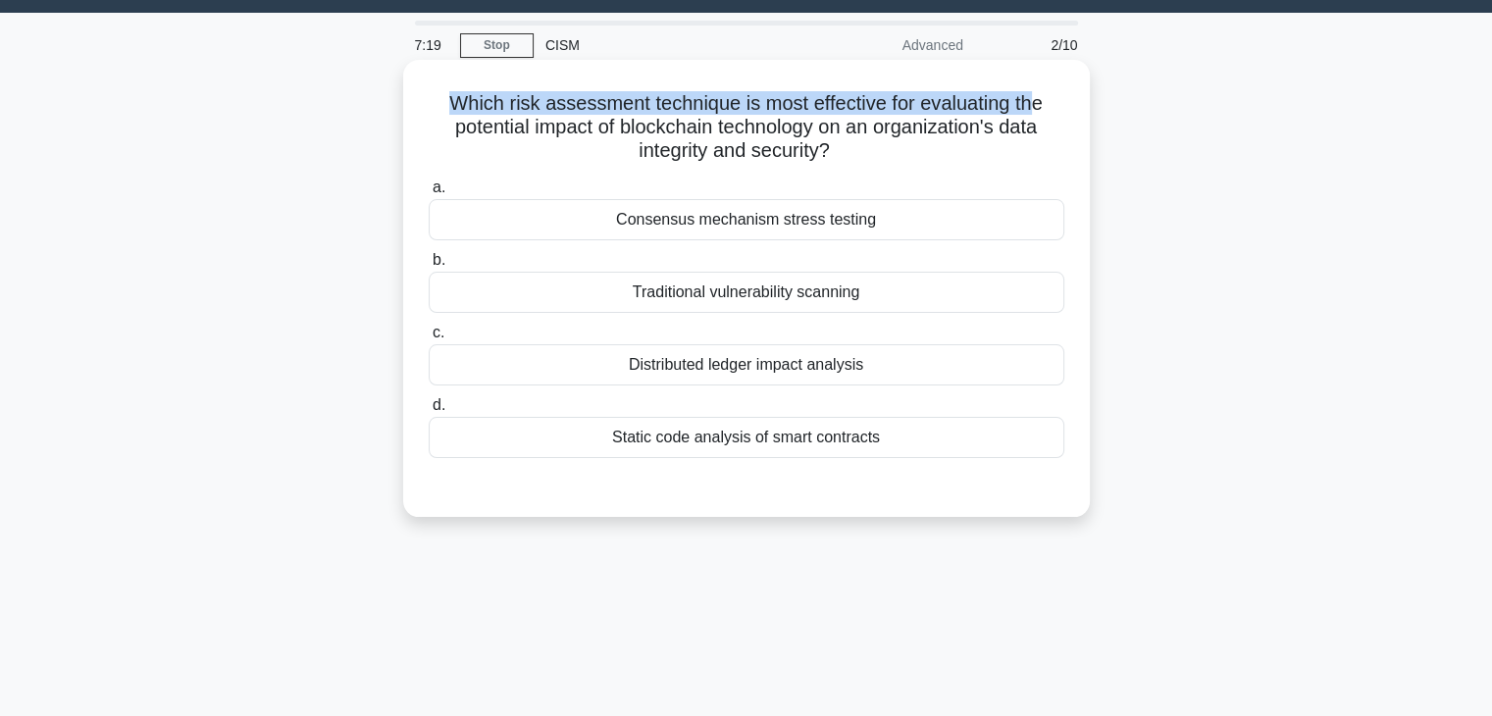
drag, startPoint x: 456, startPoint y: 106, endPoint x: 900, endPoint y: 105, distance: 443.4
click at [1044, 105] on h5 "Which risk assessment technique is most effective for evaluating the potential …" at bounding box center [747, 127] width 640 height 73
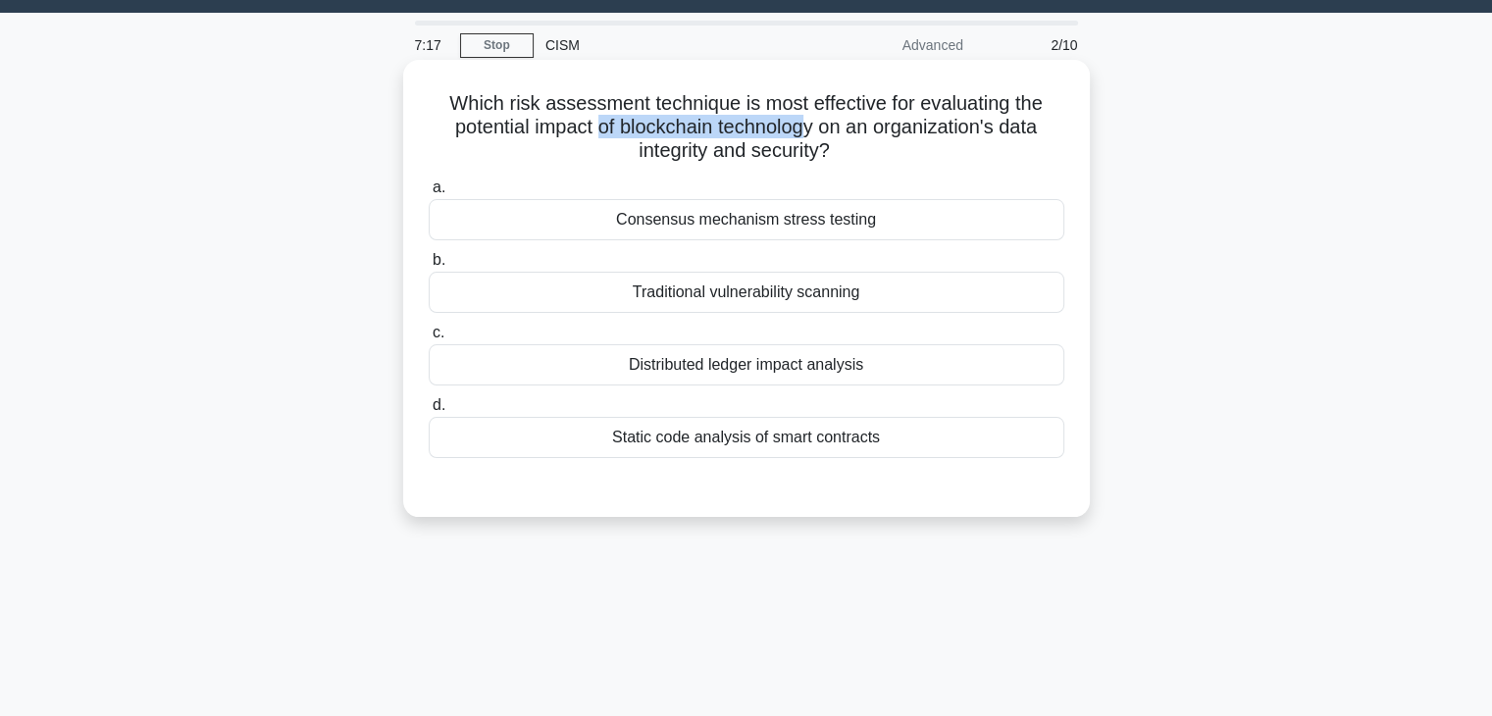
drag, startPoint x: 597, startPoint y: 124, endPoint x: 807, endPoint y: 124, distance: 209.9
click at [807, 124] on h5 "Which risk assessment technique is most effective for evaluating the potential …" at bounding box center [747, 127] width 640 height 73
drag, startPoint x: 824, startPoint y: 123, endPoint x: 1053, endPoint y: 127, distance: 228.6
click at [1053, 127] on h5 "Which risk assessment technique is most effective for evaluating the potential …" at bounding box center [747, 127] width 640 height 73
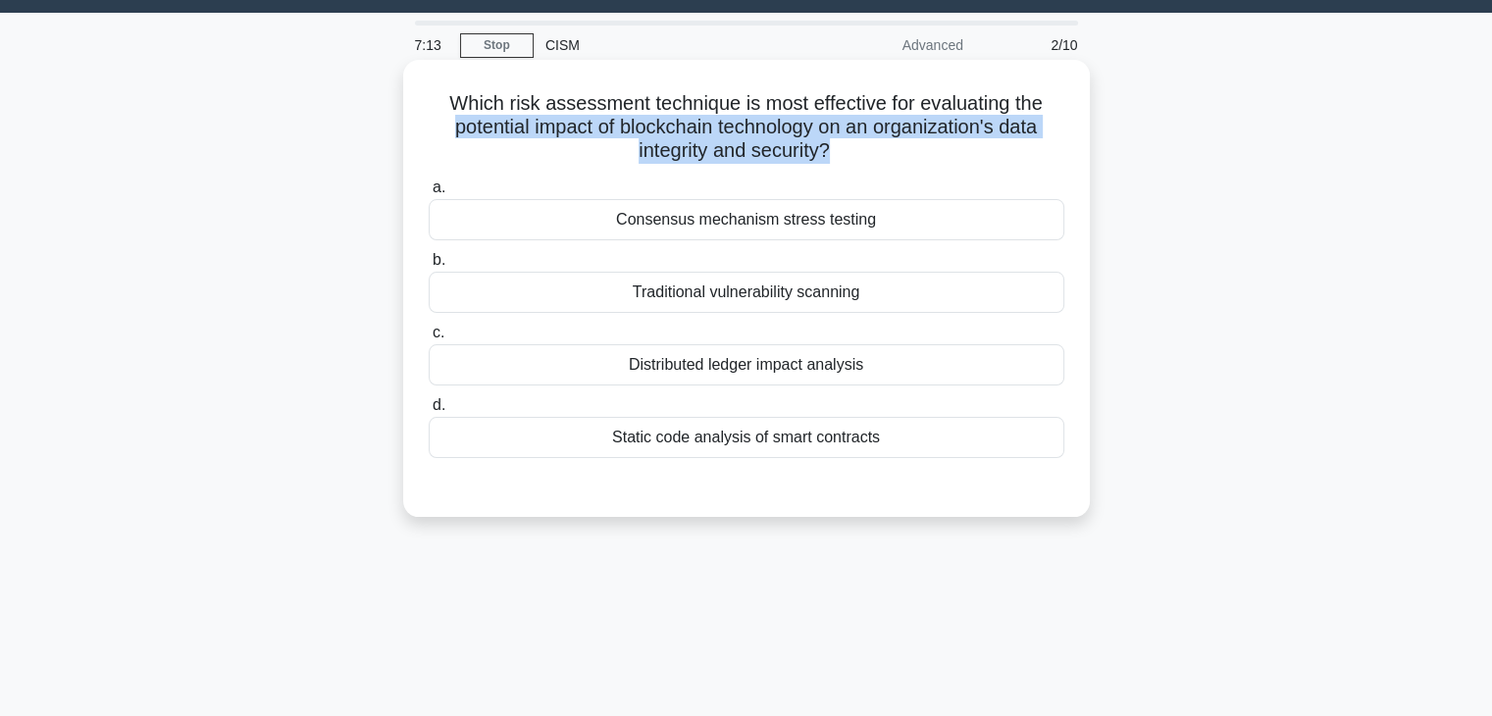
drag, startPoint x: 828, startPoint y: 156, endPoint x: 423, endPoint y: 114, distance: 407.3
click at [424, 115] on div "Which risk assessment technique is most effective for evaluating the potential …" at bounding box center [746, 288] width 671 height 441
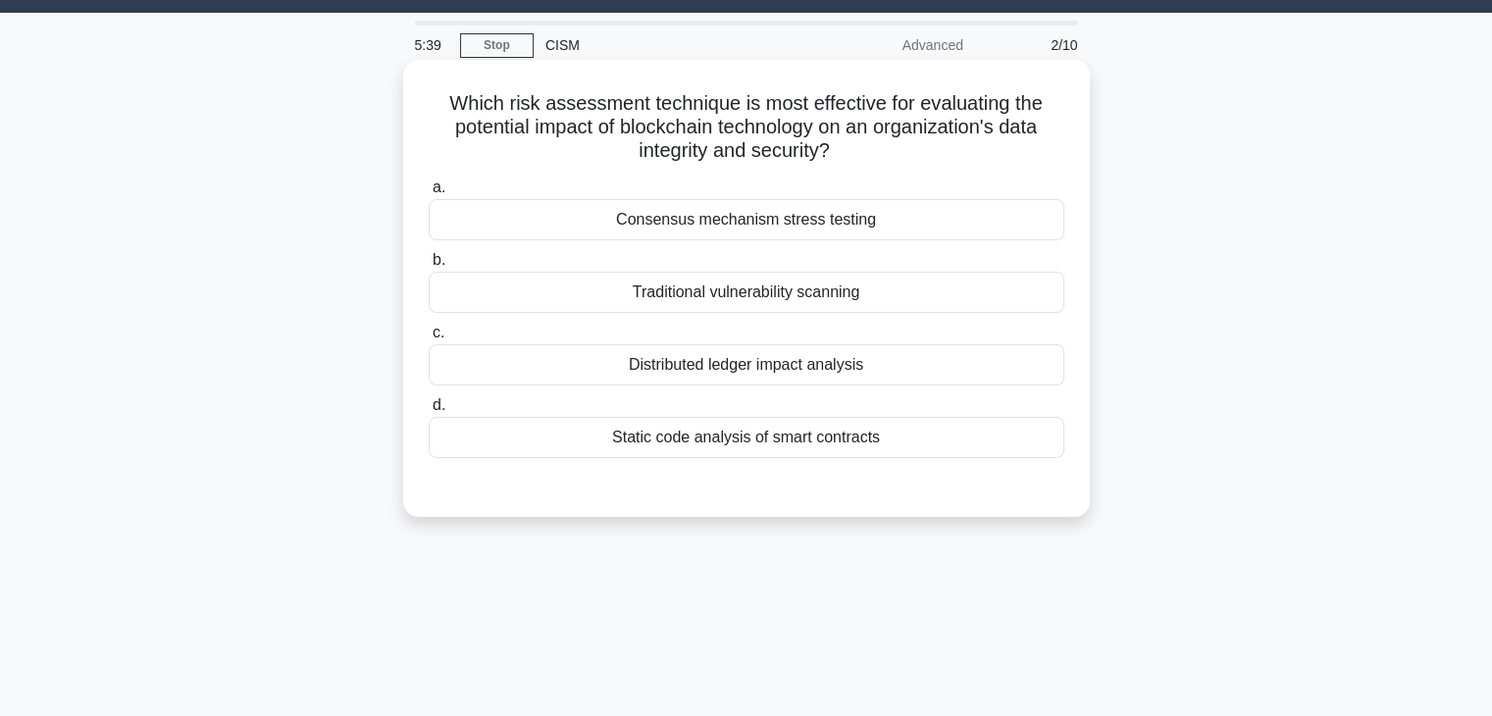
click at [753, 366] on div "Distributed ledger impact analysis" at bounding box center [747, 364] width 636 height 41
click at [429, 339] on input "c. Distributed ledger impact analysis" at bounding box center [429, 333] width 0 height 13
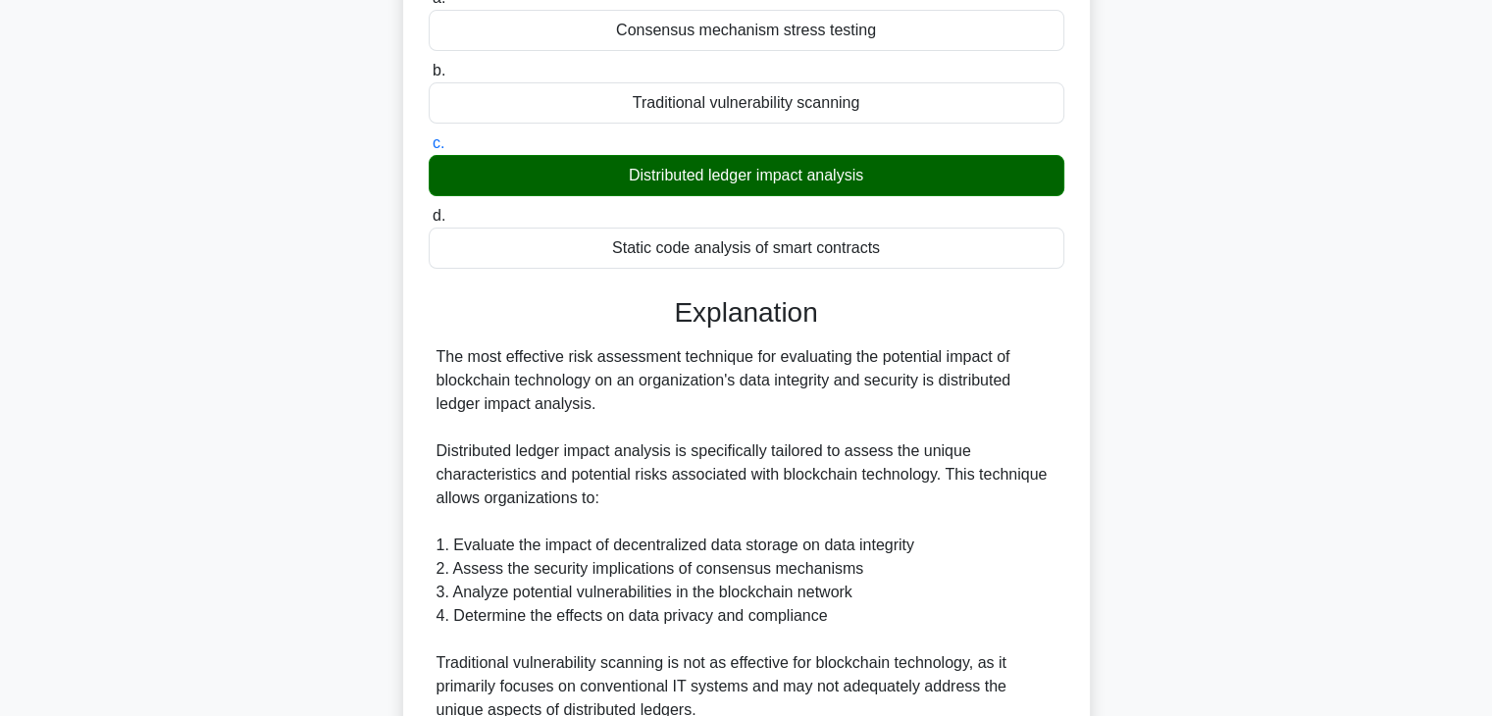
scroll to position [246, 0]
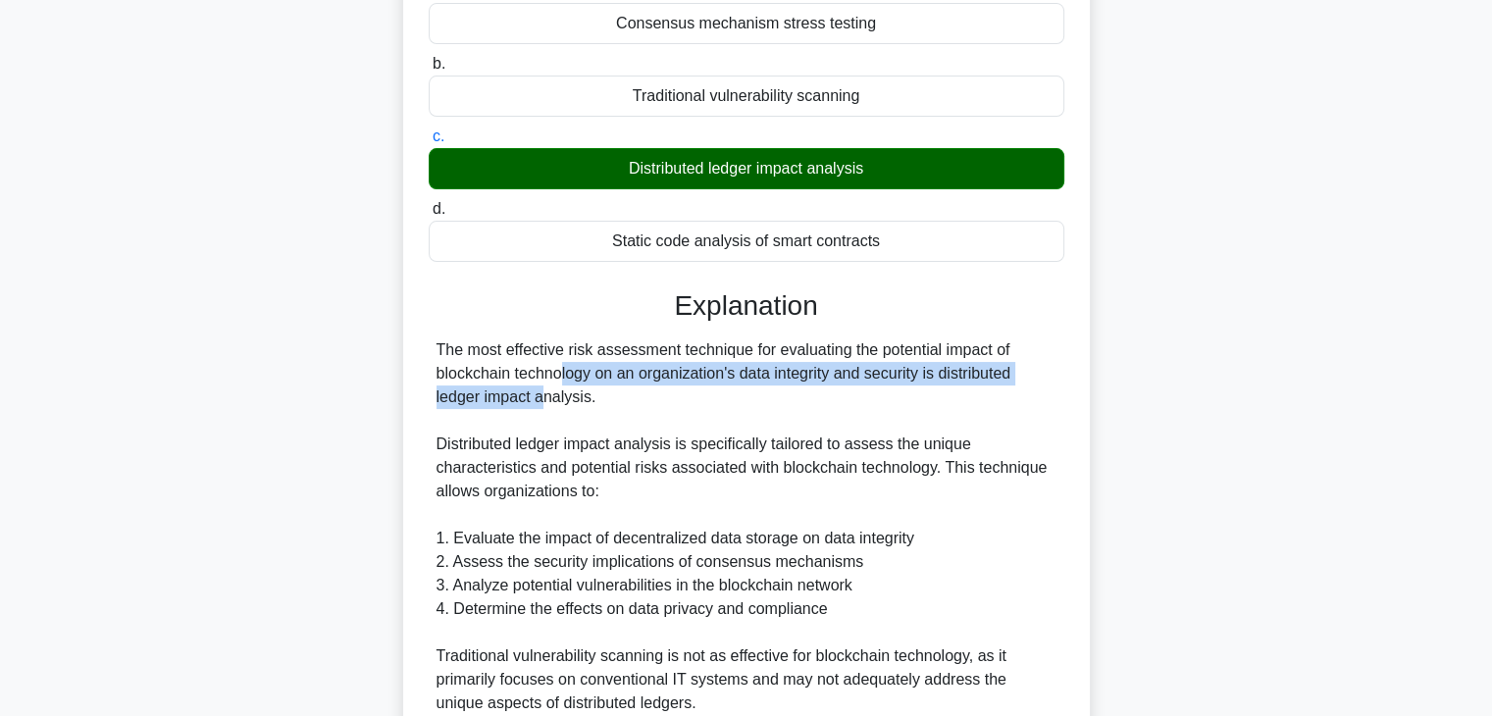
drag, startPoint x: 437, startPoint y: 374, endPoint x: 1005, endPoint y: 382, distance: 568.0
click at [1005, 382] on div "The most effective risk assessment technique for evaluating the potential impac…" at bounding box center [747, 679] width 620 height 683
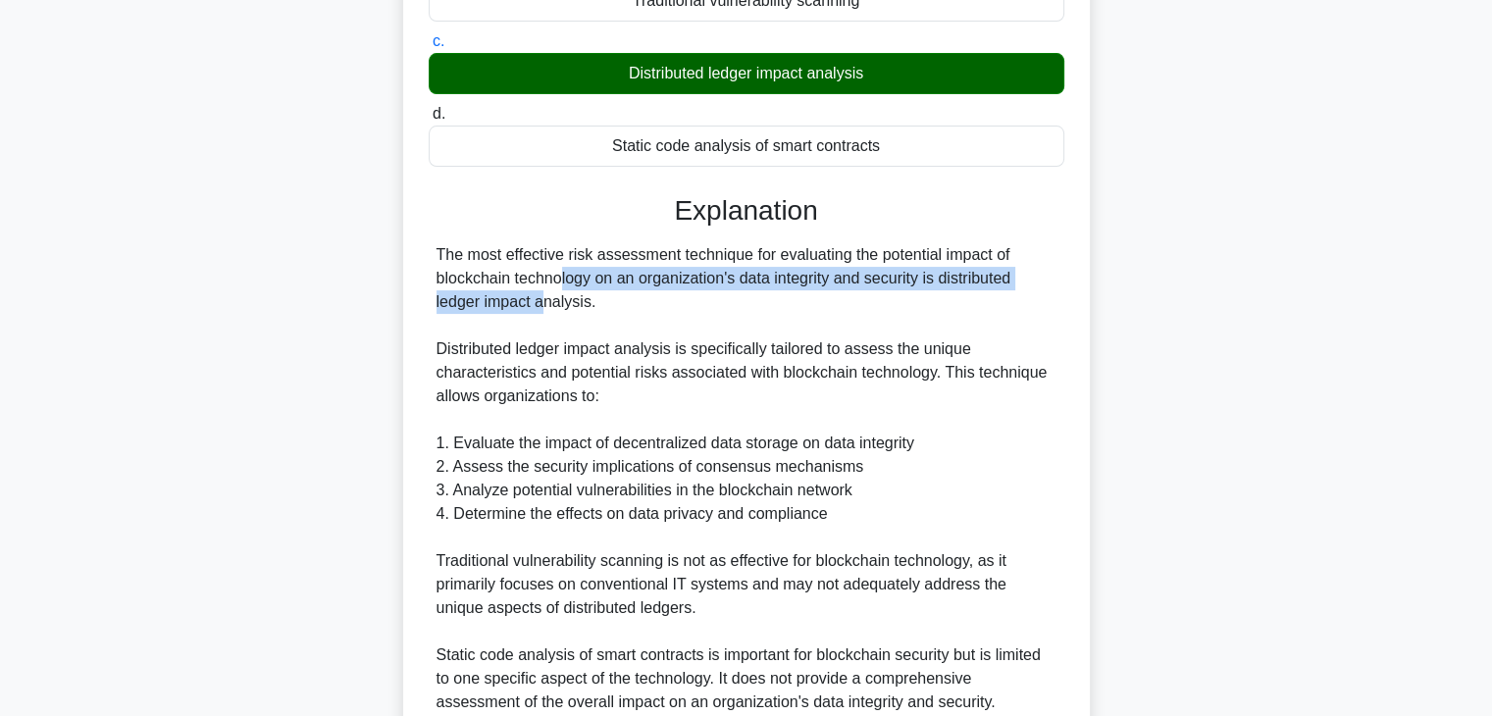
scroll to position [344, 0]
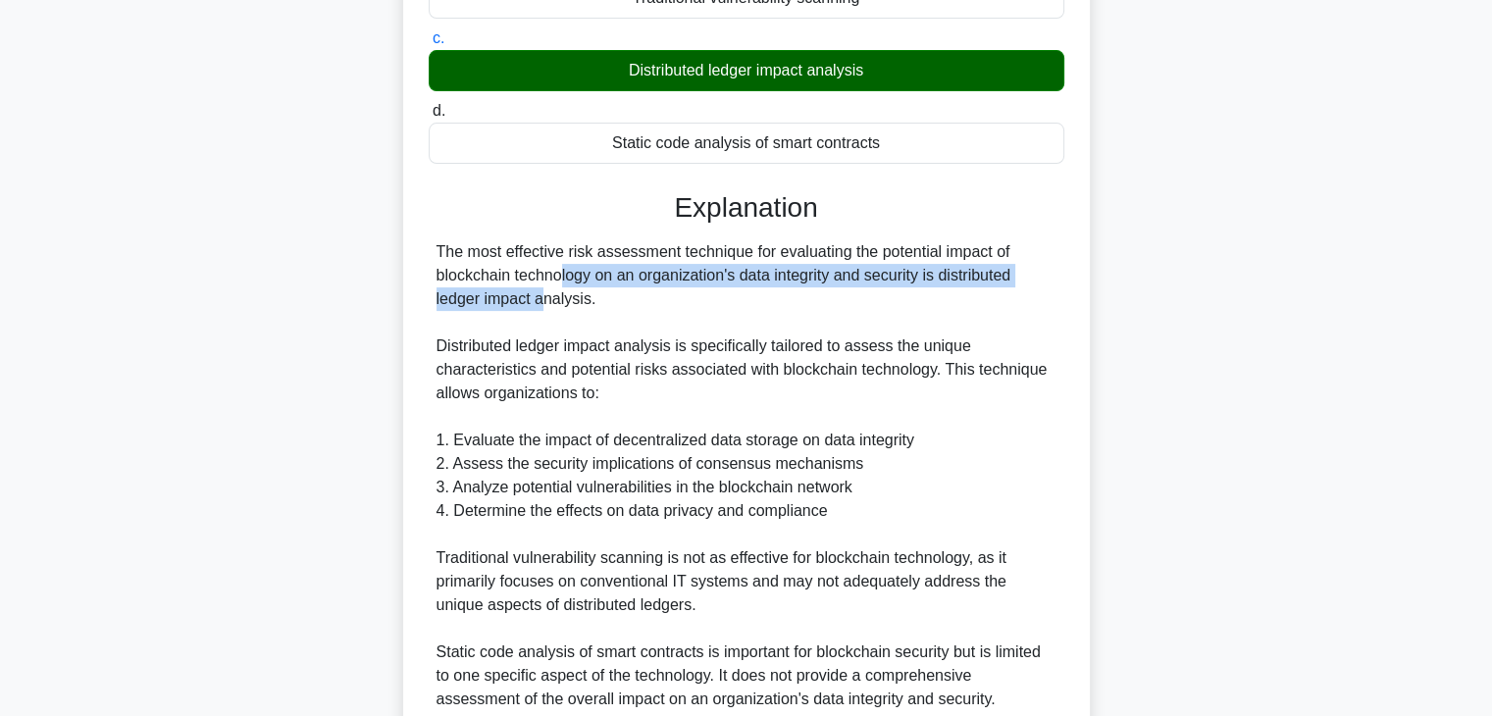
drag, startPoint x: 436, startPoint y: 299, endPoint x: 584, endPoint y: 303, distance: 148.2
click at [584, 303] on div "The most effective risk assessment technique for evaluating the potential impac…" at bounding box center [747, 581] width 620 height 683
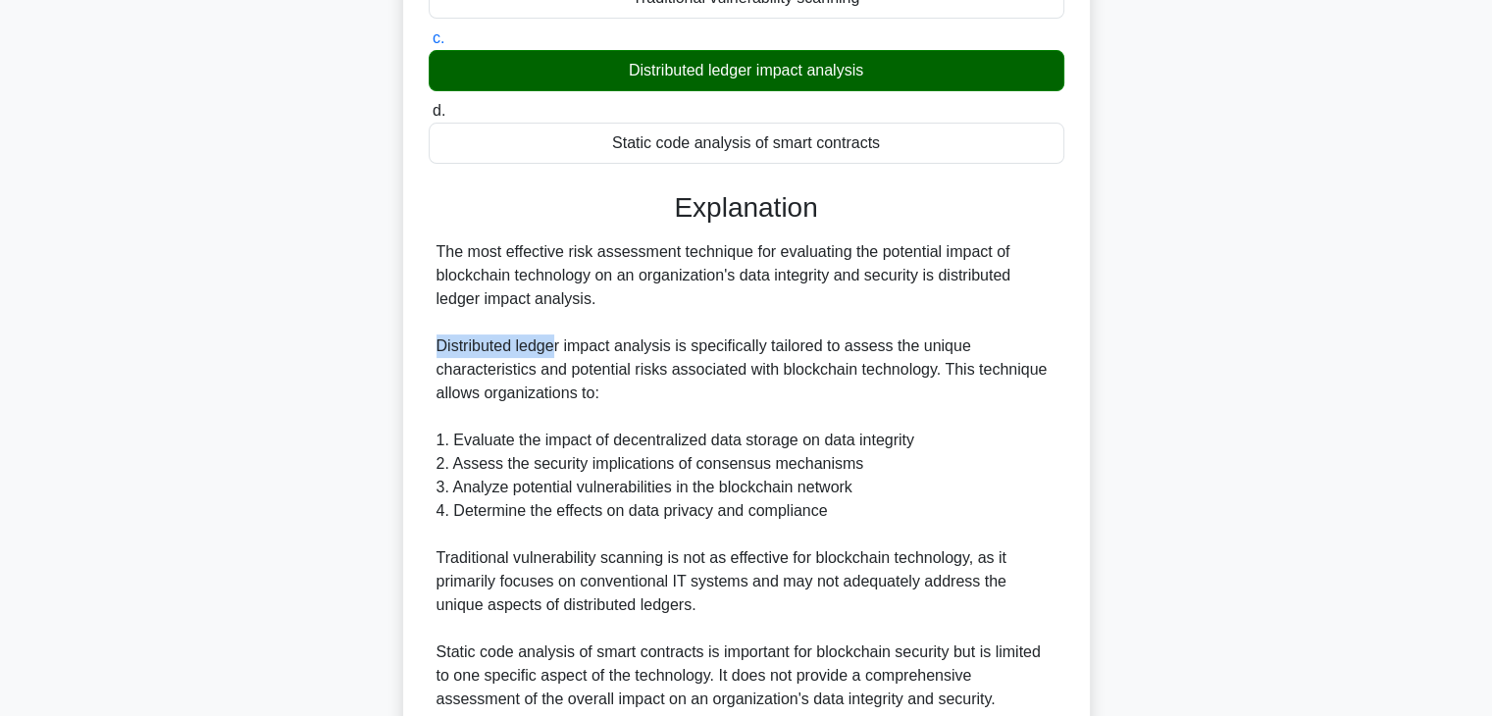
drag, startPoint x: 439, startPoint y: 344, endPoint x: 556, endPoint y: 344, distance: 116.7
click at [556, 344] on div "The most effective risk assessment technique for evaluating the potential impac…" at bounding box center [747, 581] width 620 height 683
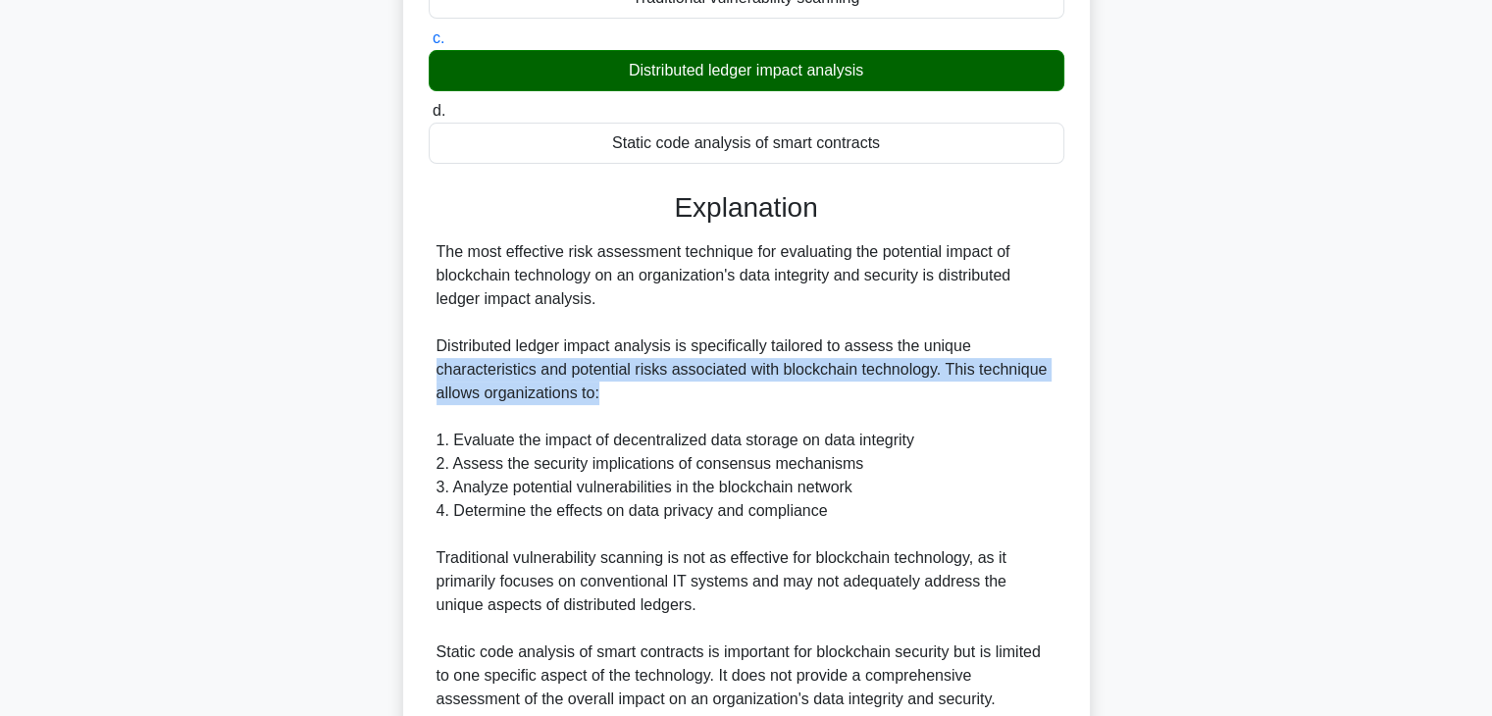
drag, startPoint x: 439, startPoint y: 374, endPoint x: 910, endPoint y: 382, distance: 470.9
click at [910, 382] on div "The most effective risk assessment technique for evaluating the potential impac…" at bounding box center [747, 581] width 620 height 683
click at [953, 378] on div "The most effective risk assessment technique for evaluating the potential impac…" at bounding box center [747, 581] width 620 height 683
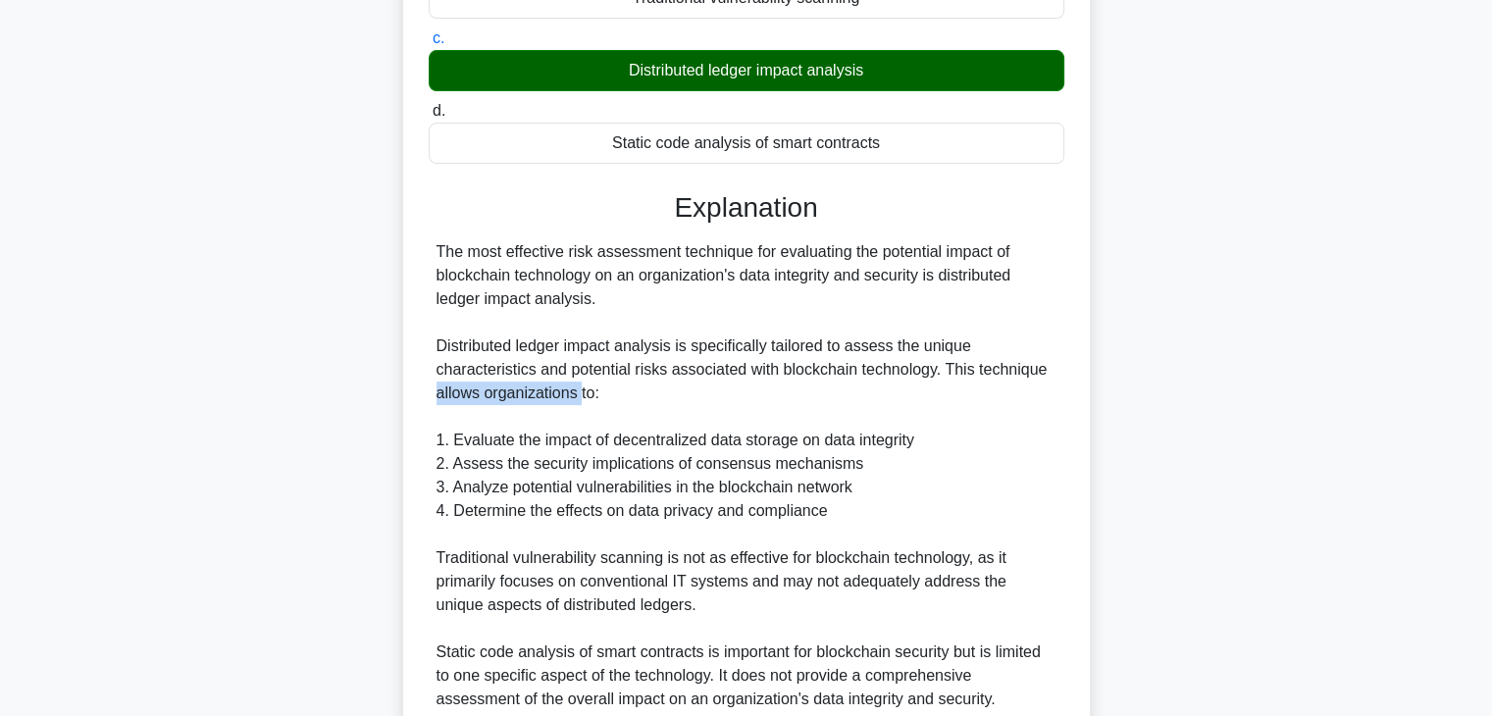
drag, startPoint x: 435, startPoint y: 394, endPoint x: 581, endPoint y: 388, distance: 146.3
click at [581, 388] on div "The most effective risk assessment technique for evaluating the potential impac…" at bounding box center [747, 581] width 636 height 683
drag, startPoint x: 453, startPoint y: 440, endPoint x: 573, endPoint y: 444, distance: 119.7
click at [569, 444] on div "The most effective risk assessment technique for evaluating the potential impac…" at bounding box center [747, 581] width 620 height 683
drag, startPoint x: 902, startPoint y: 447, endPoint x: 765, endPoint y: 448, distance: 137.3
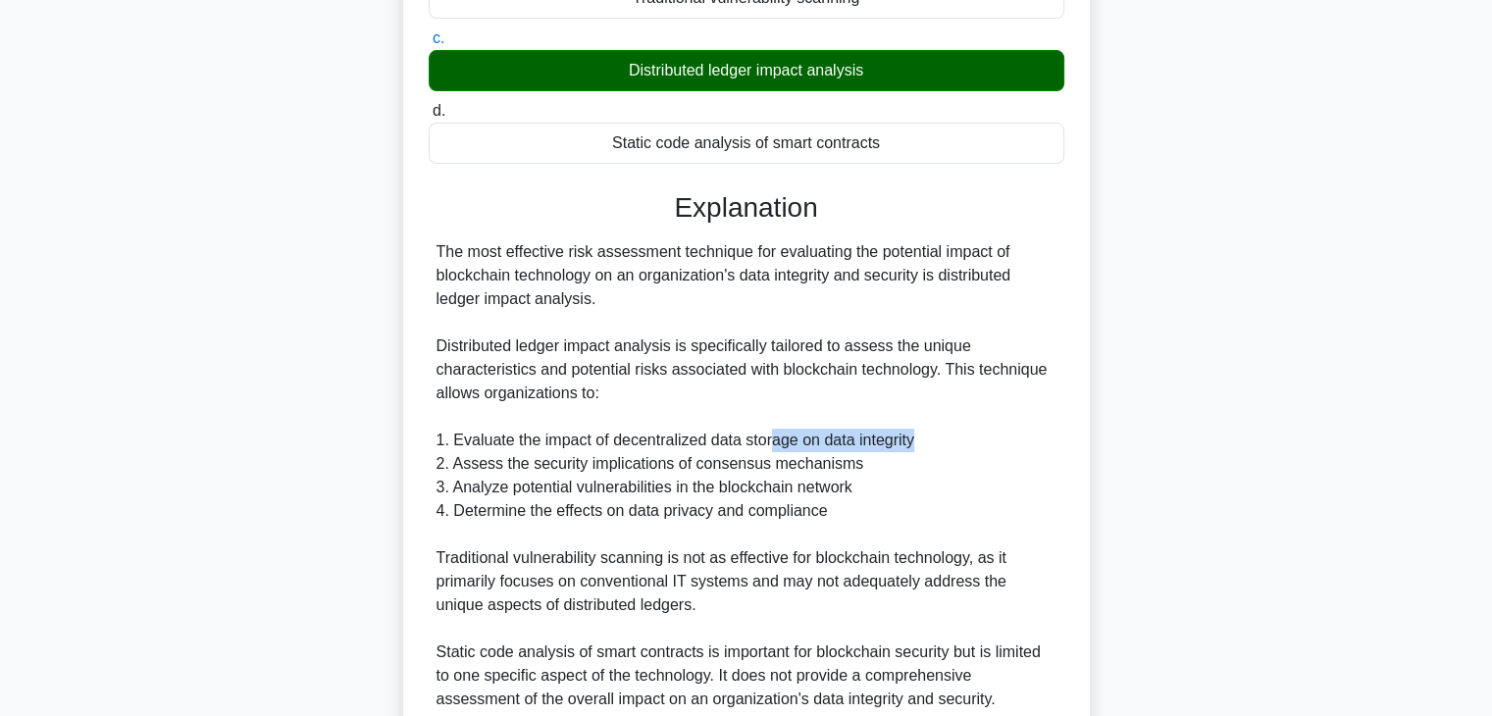
click at [766, 448] on div "The most effective risk assessment technique for evaluating the potential impac…" at bounding box center [747, 581] width 620 height 683
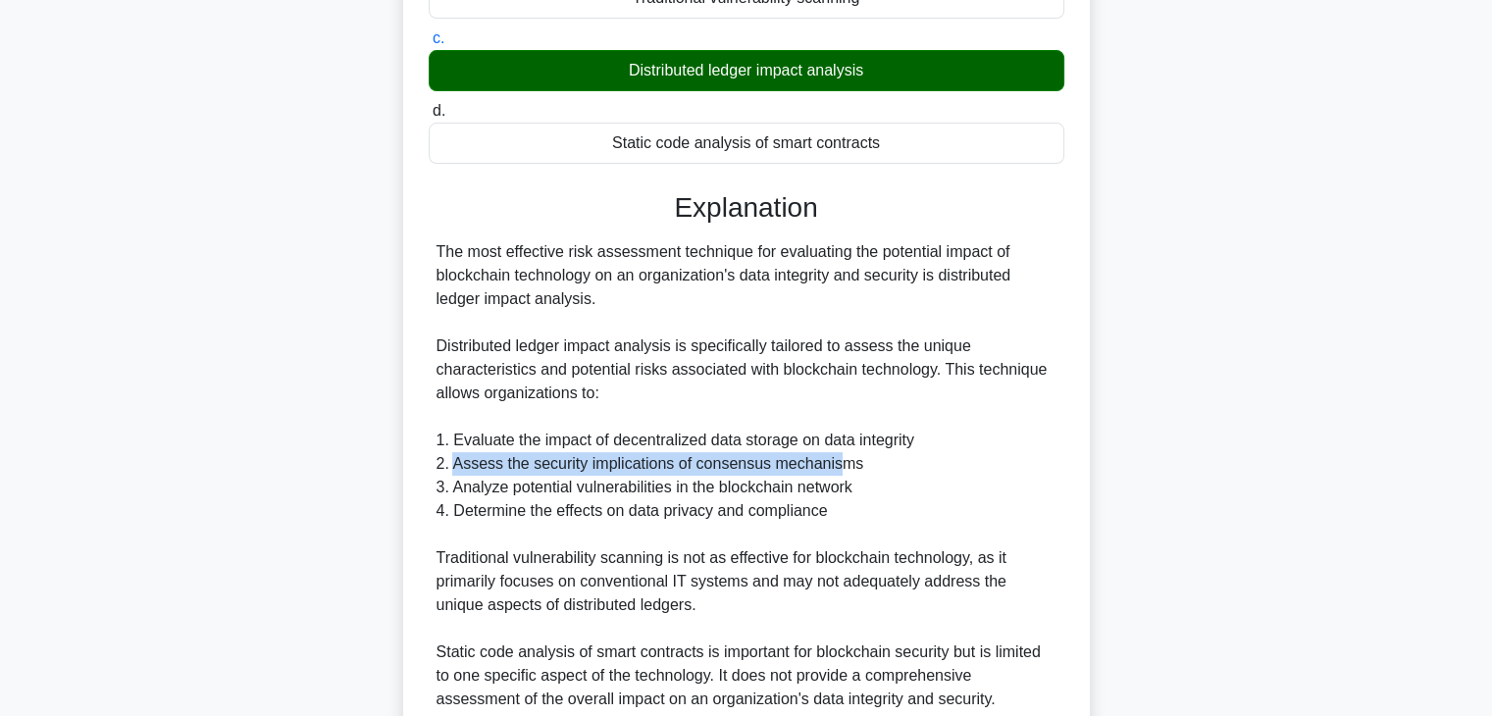
drag, startPoint x: 453, startPoint y: 465, endPoint x: 836, endPoint y: 468, distance: 382.6
click at [835, 468] on div "The most effective risk assessment technique for evaluating the potential impac…" at bounding box center [747, 581] width 620 height 683
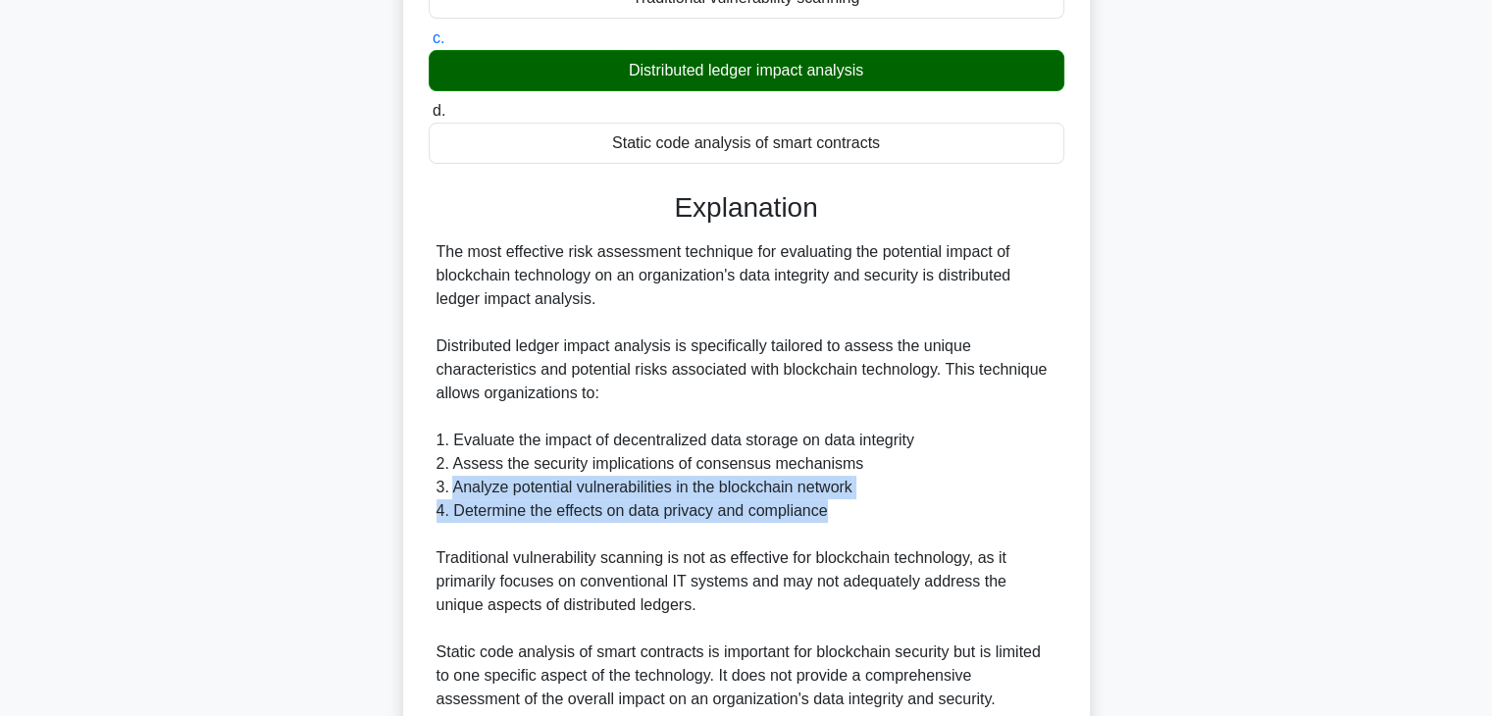
drag, startPoint x: 456, startPoint y: 486, endPoint x: 848, endPoint y: 505, distance: 391.9
click at [848, 505] on div "The most effective risk assessment technique for evaluating the potential impac…" at bounding box center [747, 581] width 620 height 683
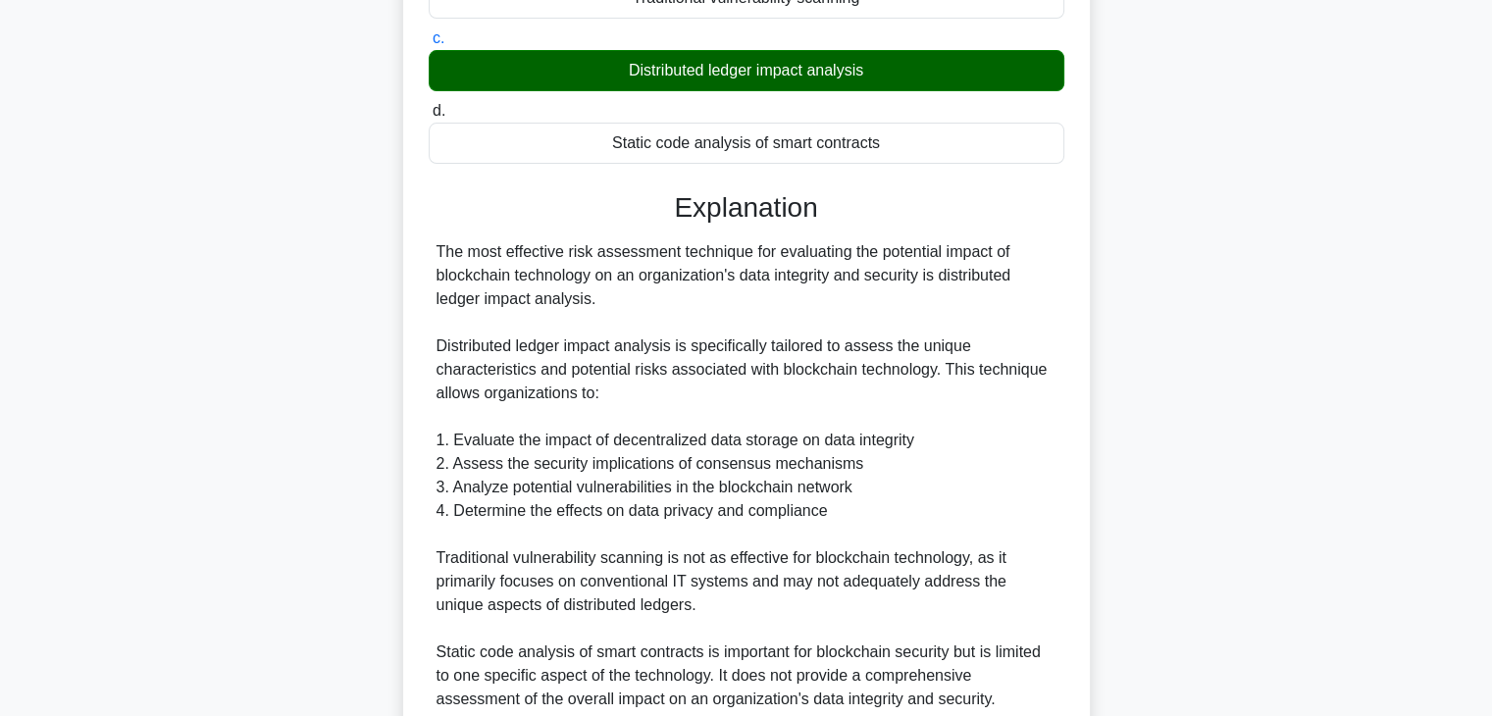
click at [614, 532] on div "The most effective risk assessment technique for evaluating the potential impac…" at bounding box center [747, 581] width 620 height 683
drag, startPoint x: 451, startPoint y: 511, endPoint x: 804, endPoint y: 522, distance: 353.3
click at [815, 517] on div "The most effective risk assessment technique for evaluating the potential impac…" at bounding box center [747, 581] width 620 height 683
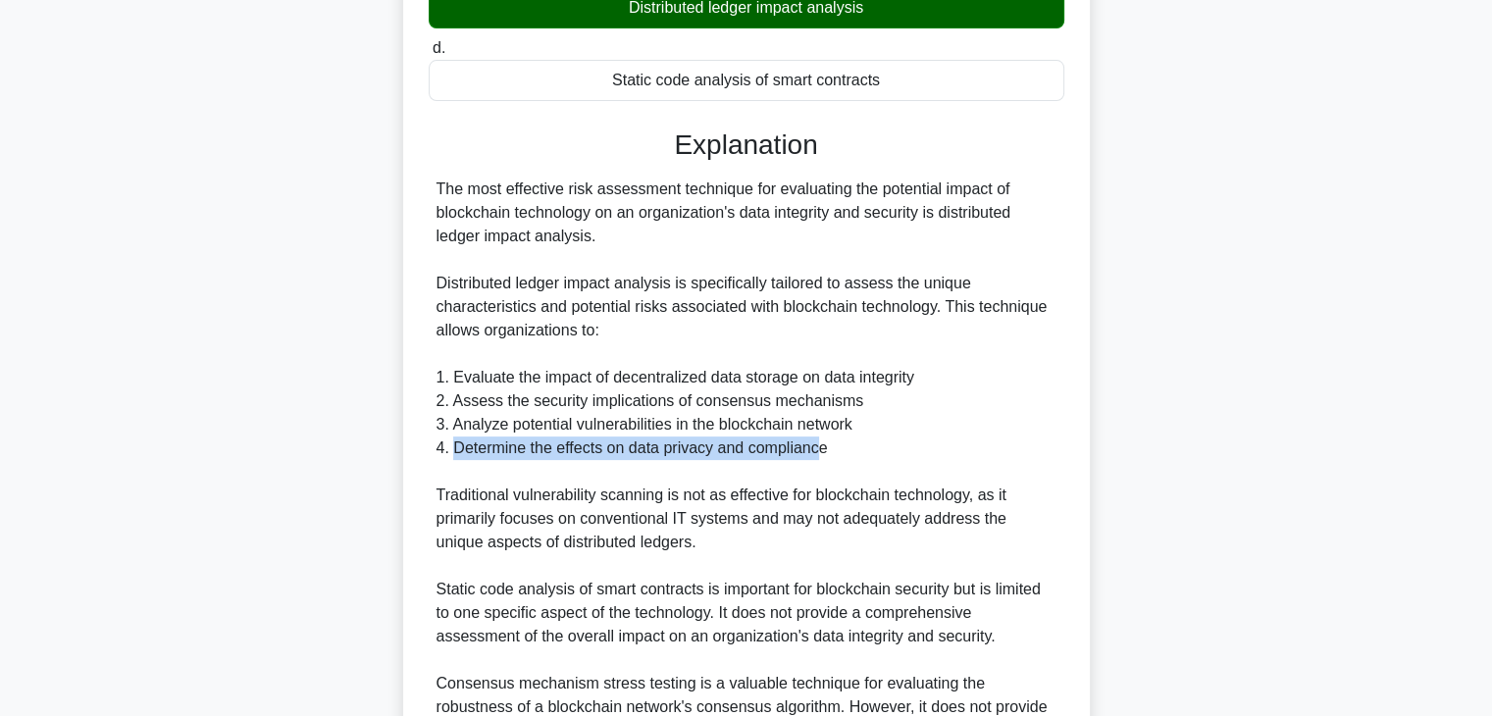
scroll to position [541, 0]
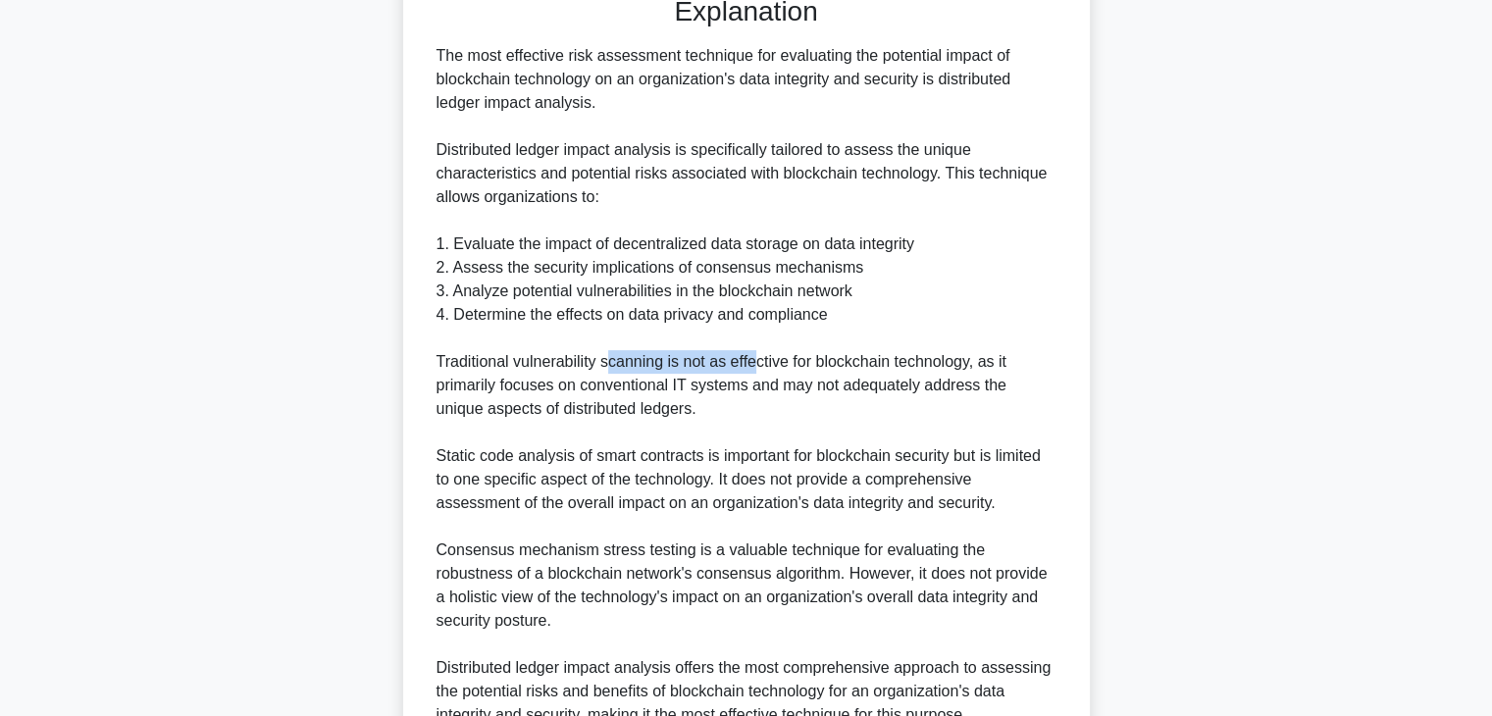
drag, startPoint x: 607, startPoint y: 362, endPoint x: 759, endPoint y: 366, distance: 152.1
click at [753, 364] on div "The most effective risk assessment technique for evaluating the potential impac…" at bounding box center [747, 385] width 620 height 683
drag, startPoint x: 791, startPoint y: 363, endPoint x: 967, endPoint y: 378, distance: 177.2
click at [976, 373] on div "The most effective risk assessment technique for evaluating the potential impac…" at bounding box center [747, 385] width 620 height 683
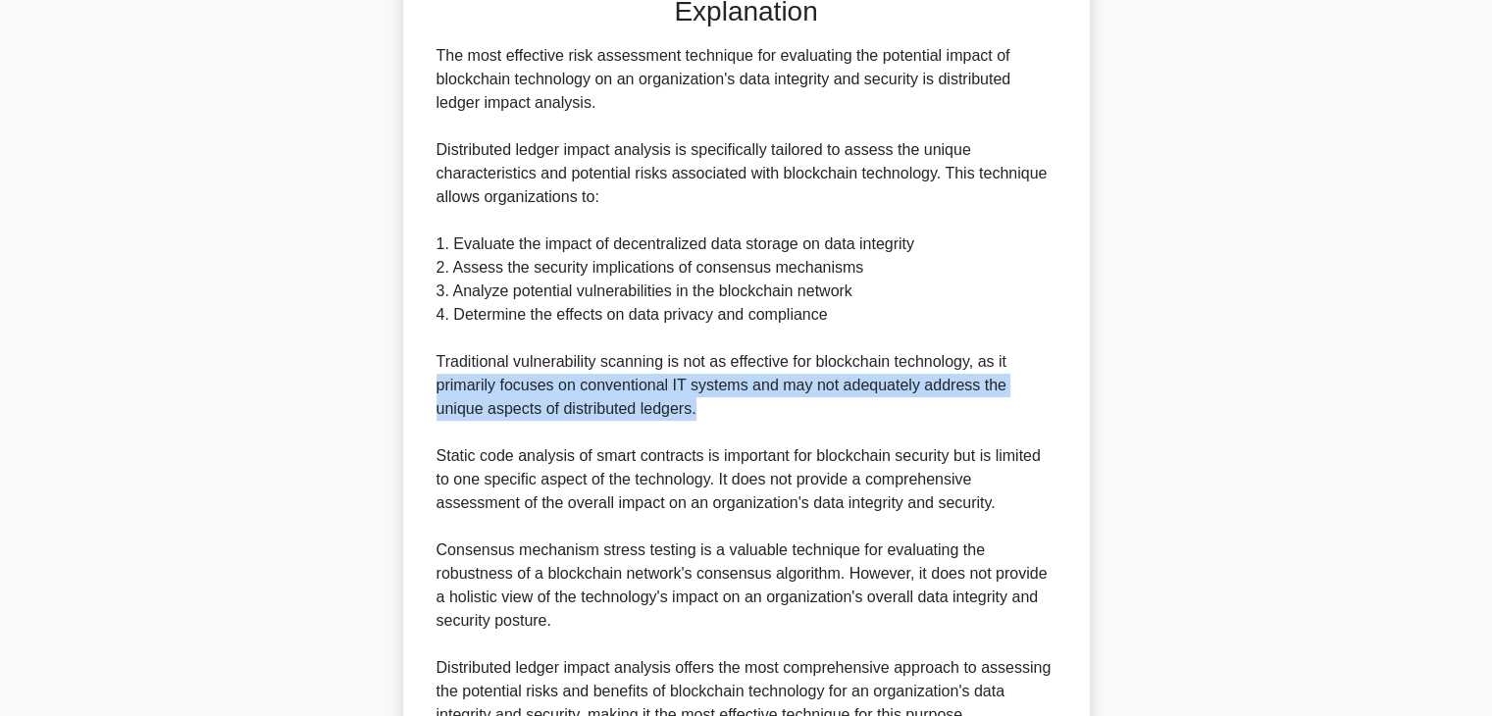
drag, startPoint x: 434, startPoint y: 383, endPoint x: 951, endPoint y: 402, distance: 517.3
click at [965, 397] on div "The most effective risk assessment technique for evaluating the potential impac…" at bounding box center [747, 385] width 636 height 683
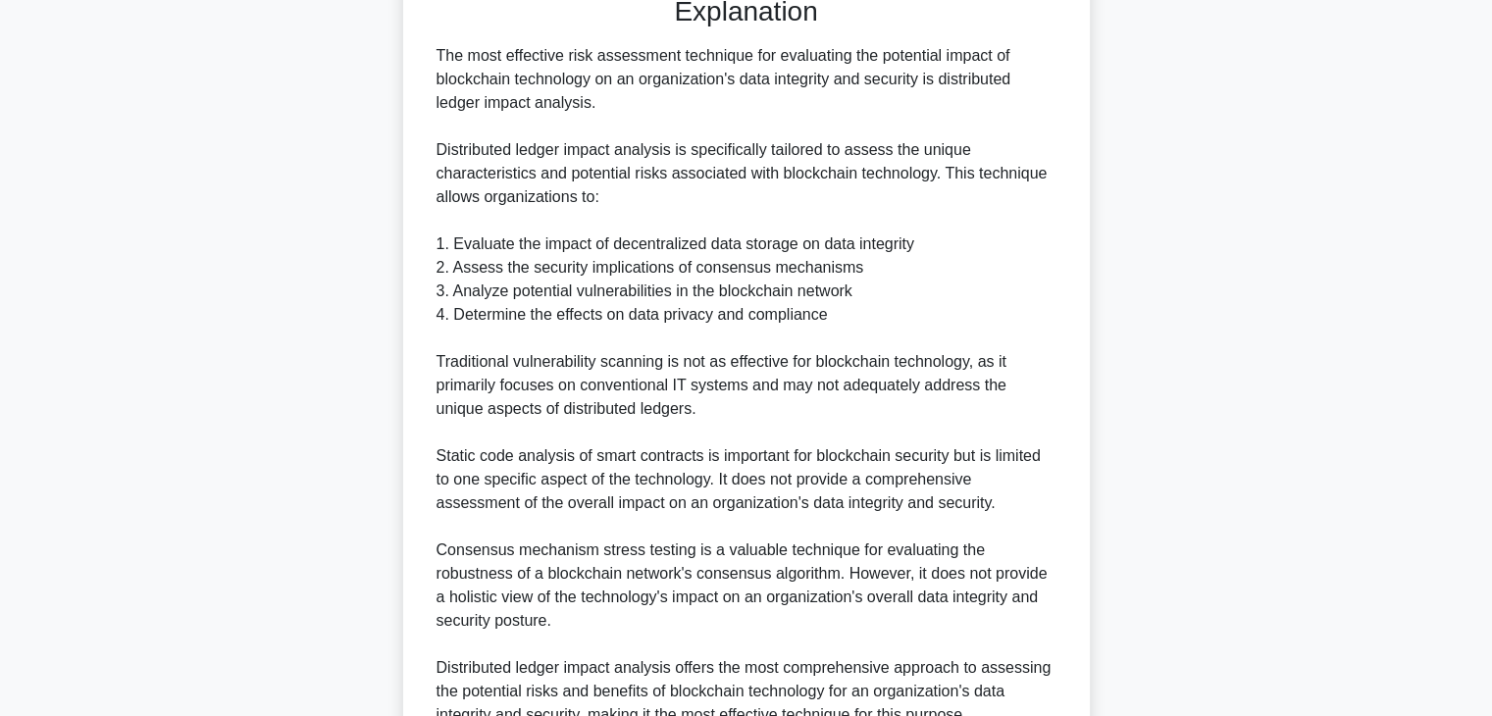
click at [878, 429] on div "The most effective risk assessment technique for evaluating the potential impac…" at bounding box center [747, 385] width 620 height 683
drag, startPoint x: 438, startPoint y: 455, endPoint x: 557, endPoint y: 458, distance: 119.7
click at [554, 458] on div "The most effective risk assessment technique for evaluating the potential impac…" at bounding box center [747, 385] width 636 height 683
drag, startPoint x: 706, startPoint y: 452, endPoint x: 876, endPoint y: 465, distance: 170.2
click at [876, 465] on div "The most effective risk assessment technique for evaluating the potential impac…" at bounding box center [747, 385] width 620 height 683
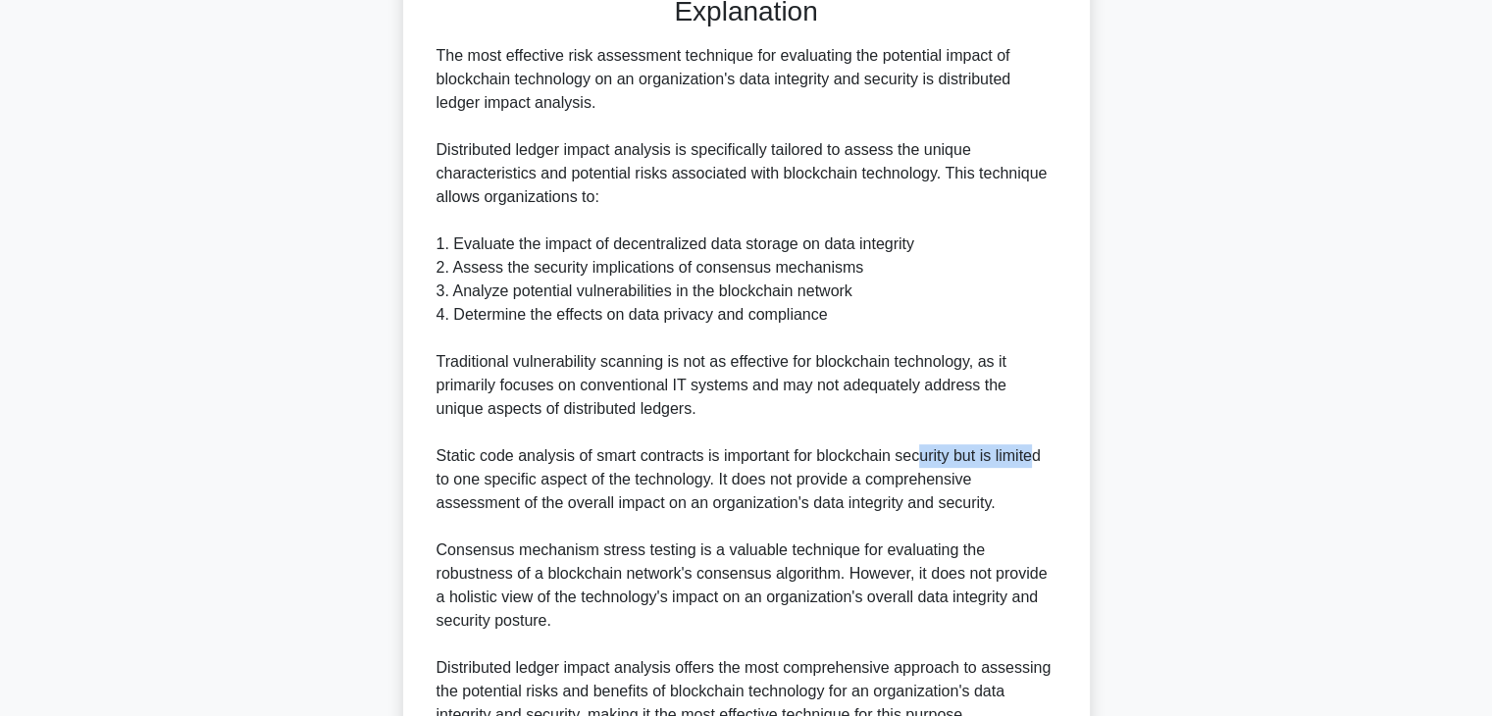
drag, startPoint x: 918, startPoint y: 465, endPoint x: 1028, endPoint y: 468, distance: 109.9
click at [1035, 465] on div "The most effective risk assessment technique for evaluating the potential impac…" at bounding box center [747, 385] width 620 height 683
drag, startPoint x: 436, startPoint y: 483, endPoint x: 516, endPoint y: 483, distance: 80.4
click at [516, 483] on div "The most effective risk assessment technique for evaluating the potential impac…" at bounding box center [747, 385] width 620 height 683
drag, startPoint x: 544, startPoint y: 482, endPoint x: 658, endPoint y: 480, distance: 113.8
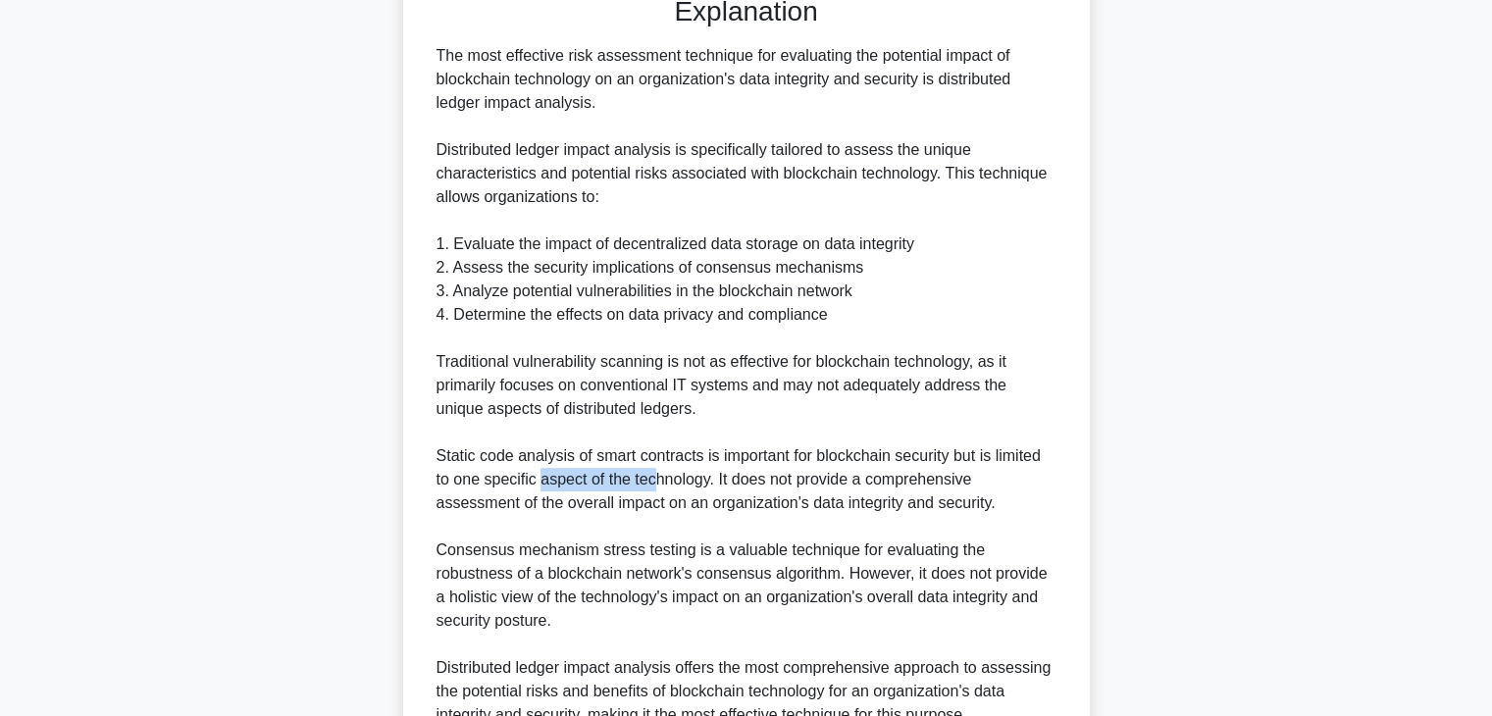
click at [659, 480] on div "The most effective risk assessment technique for evaluating the potential impac…" at bounding box center [747, 385] width 620 height 683
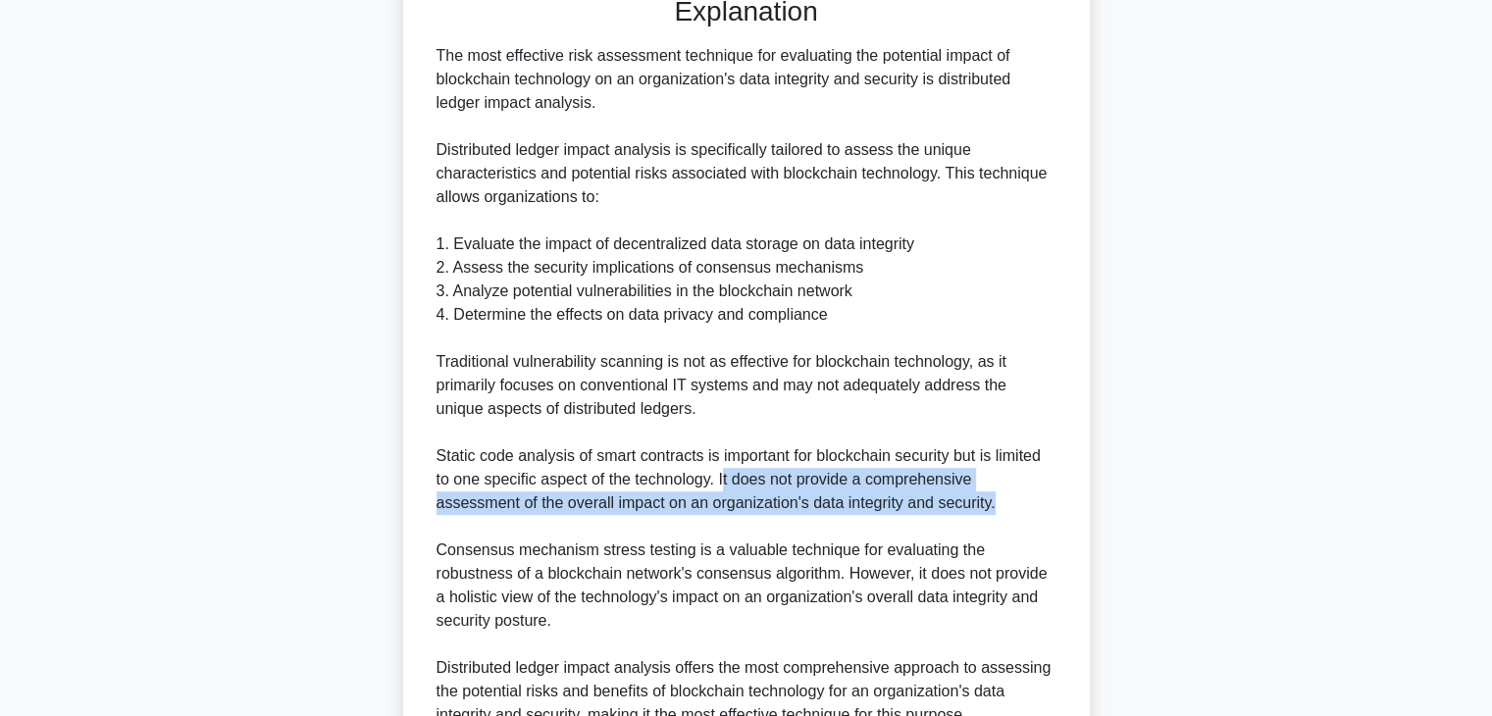
drag, startPoint x: 782, startPoint y: 490, endPoint x: 1007, endPoint y: 512, distance: 226.7
click at [1007, 512] on div "The most effective risk assessment technique for evaluating the potential impac…" at bounding box center [747, 385] width 620 height 683
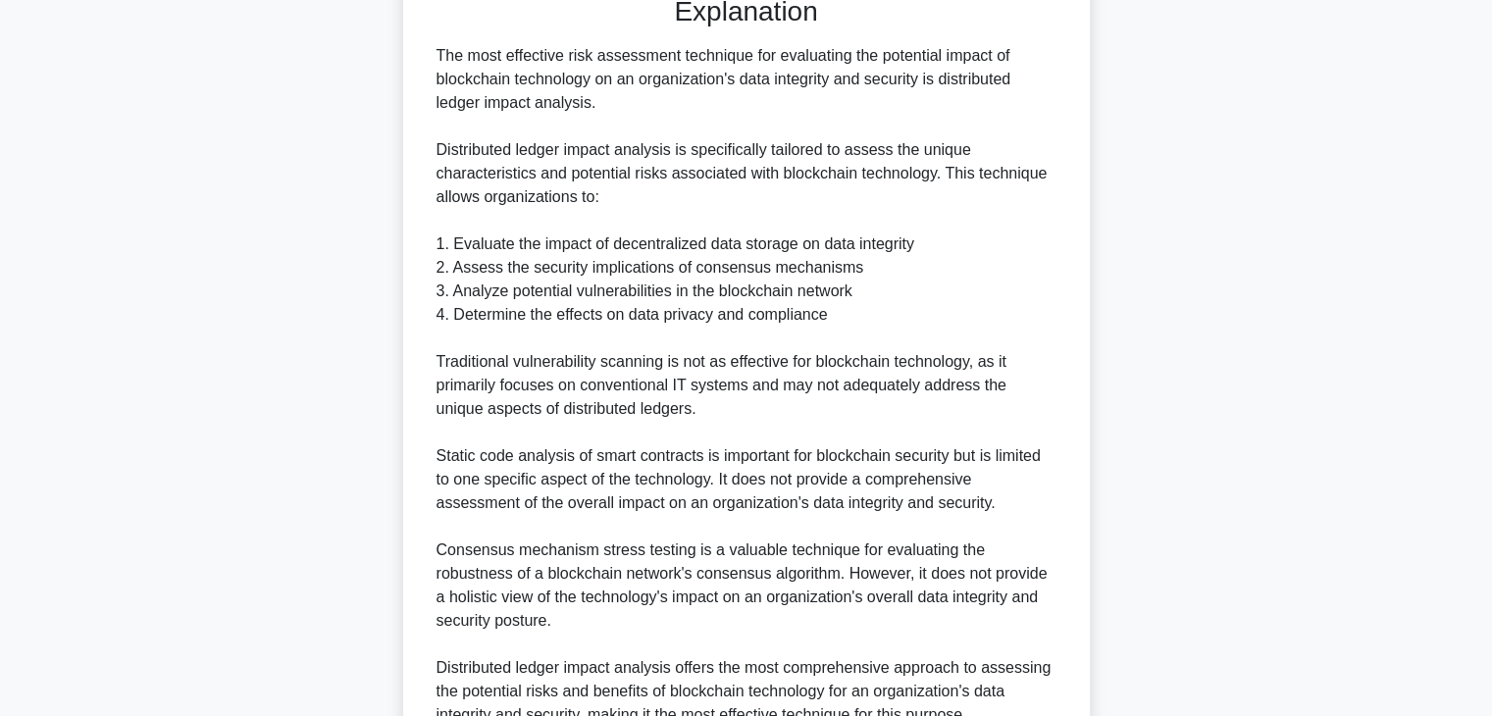
click at [507, 526] on div "The most effective risk assessment technique for evaluating the potential impac…" at bounding box center [747, 385] width 620 height 683
drag, startPoint x: 518, startPoint y: 505, endPoint x: 645, endPoint y: 508, distance: 127.6
click at [644, 508] on div "The most effective risk assessment technique for evaluating the potential impac…" at bounding box center [747, 385] width 620 height 683
drag, startPoint x: 671, startPoint y: 502, endPoint x: 1004, endPoint y: 502, distance: 332.5
click at [1003, 502] on div "The most effective risk assessment technique for evaluating the potential impac…" at bounding box center [747, 385] width 620 height 683
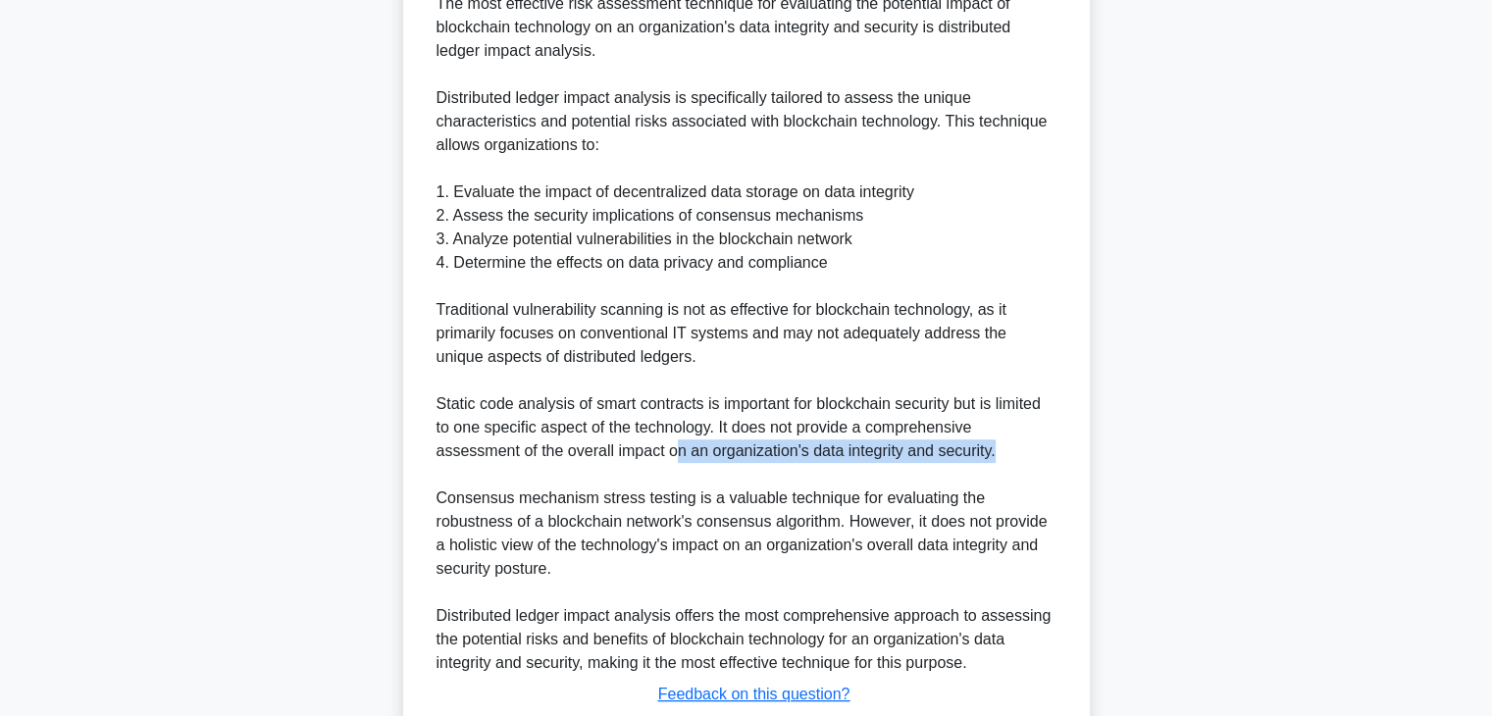
scroll to position [728, 0]
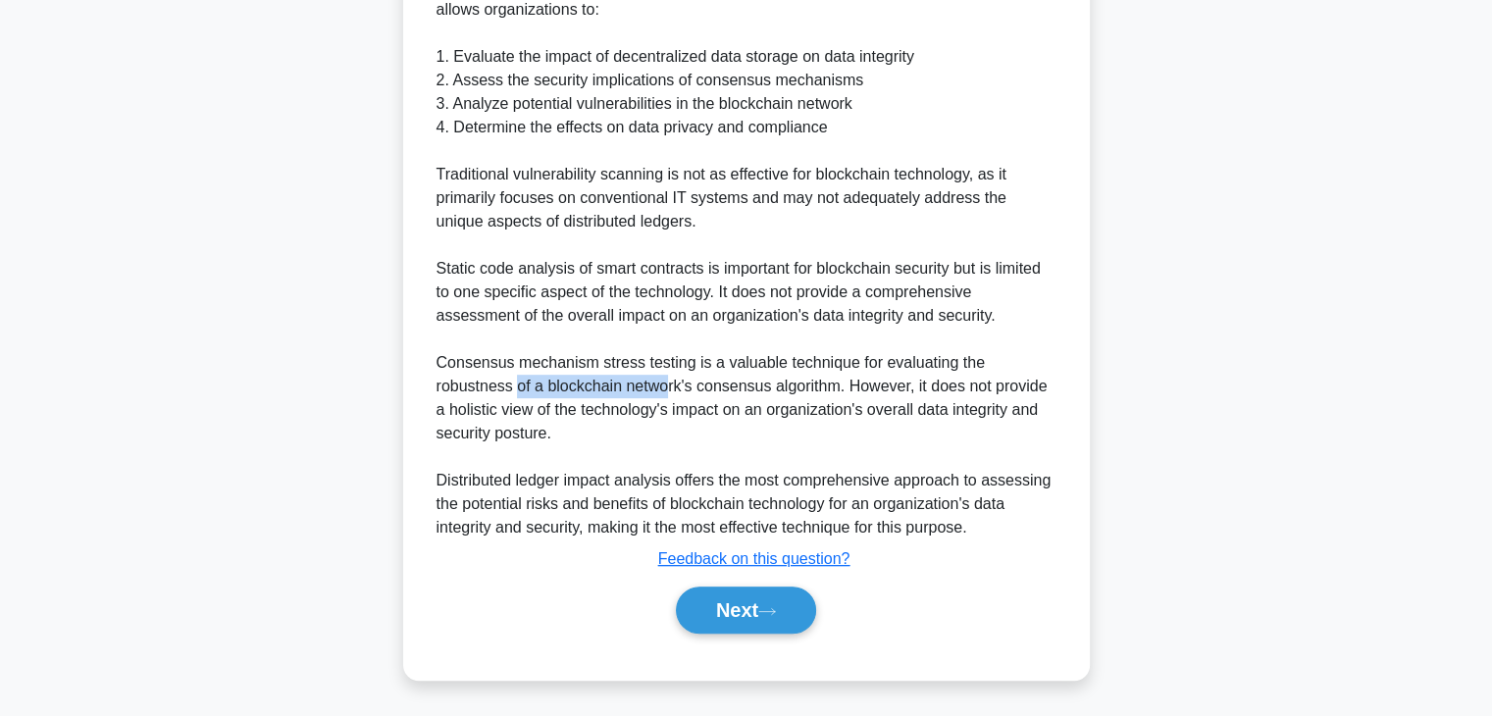
drag, startPoint x: 438, startPoint y: 381, endPoint x: 585, endPoint y: 377, distance: 146.2
click at [585, 377] on div "The most effective risk assessment technique for evaluating the potential impac…" at bounding box center [747, 198] width 620 height 683
drag, startPoint x: 619, startPoint y: 383, endPoint x: 751, endPoint y: 386, distance: 132.5
click at [750, 386] on div "The most effective risk assessment technique for evaluating the potential impac…" at bounding box center [747, 198] width 620 height 683
drag, startPoint x: 776, startPoint y: 382, endPoint x: 945, endPoint y: 382, distance: 168.7
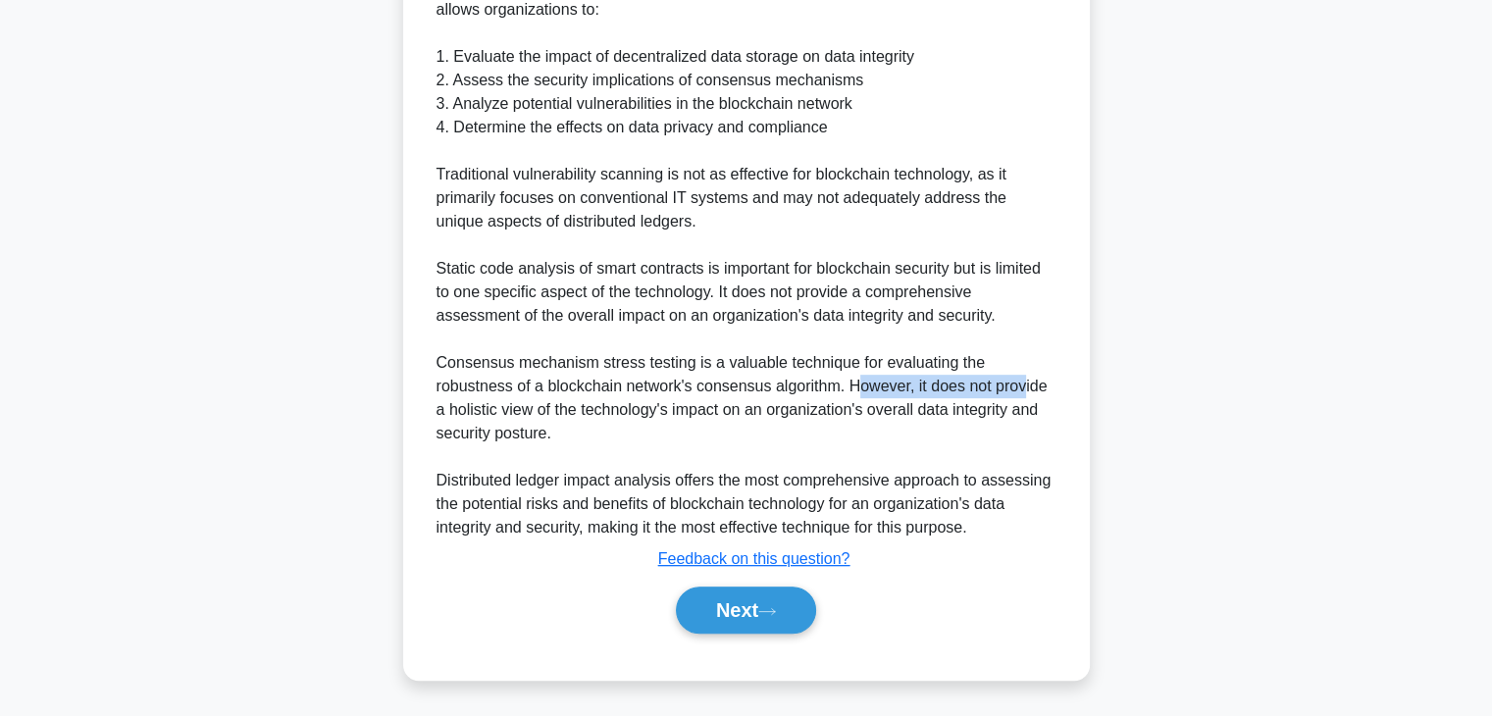
click at [945, 382] on div "The most effective risk assessment technique for evaluating the potential impac…" at bounding box center [747, 198] width 620 height 683
drag, startPoint x: 469, startPoint y: 415, endPoint x: 581, endPoint y: 415, distance: 111.8
click at [576, 415] on div "The most effective risk assessment technique for evaluating the potential impac…" at bounding box center [747, 198] width 620 height 683
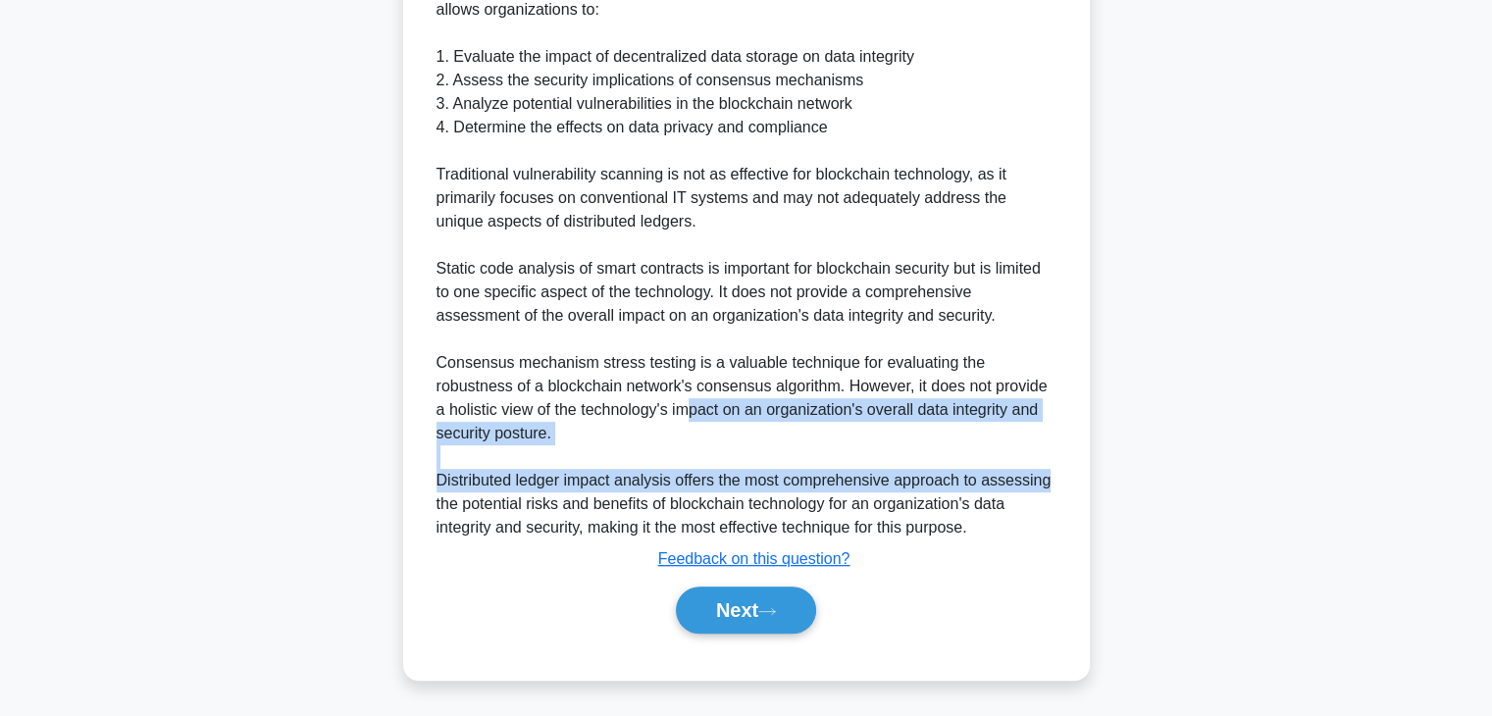
drag, startPoint x: 624, startPoint y: 409, endPoint x: 1046, endPoint y: 476, distance: 427.1
click at [1049, 473] on div "The most effective risk assessment technique for evaluating the potential impac…" at bounding box center [747, 198] width 620 height 683
click at [600, 486] on div "The most effective risk assessment technique for evaluating the potential impac…" at bounding box center [747, 198] width 620 height 683
click at [698, 477] on div "The most effective risk assessment technique for evaluating the potential impac…" at bounding box center [747, 198] width 620 height 683
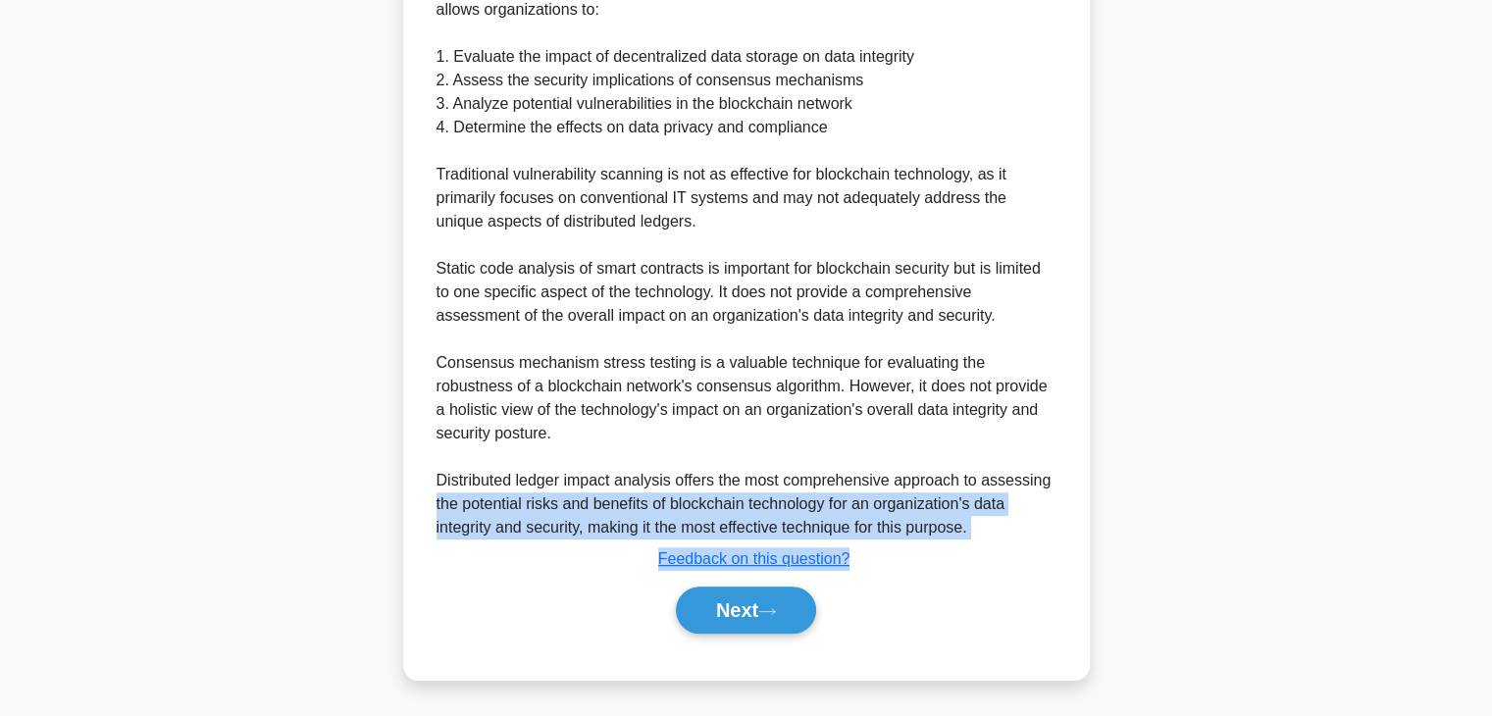
drag, startPoint x: 441, startPoint y: 506, endPoint x: 985, endPoint y: 553, distance: 545.5
click at [985, 553] on div "Explanation The most effective risk assessment technique for evaluating the pot…" at bounding box center [747, 225] width 636 height 834
click at [1027, 542] on div "Explanation The most effective risk assessment technique for evaluating the pot…" at bounding box center [747, 225] width 636 height 834
click at [758, 621] on button "Next" at bounding box center [746, 610] width 140 height 47
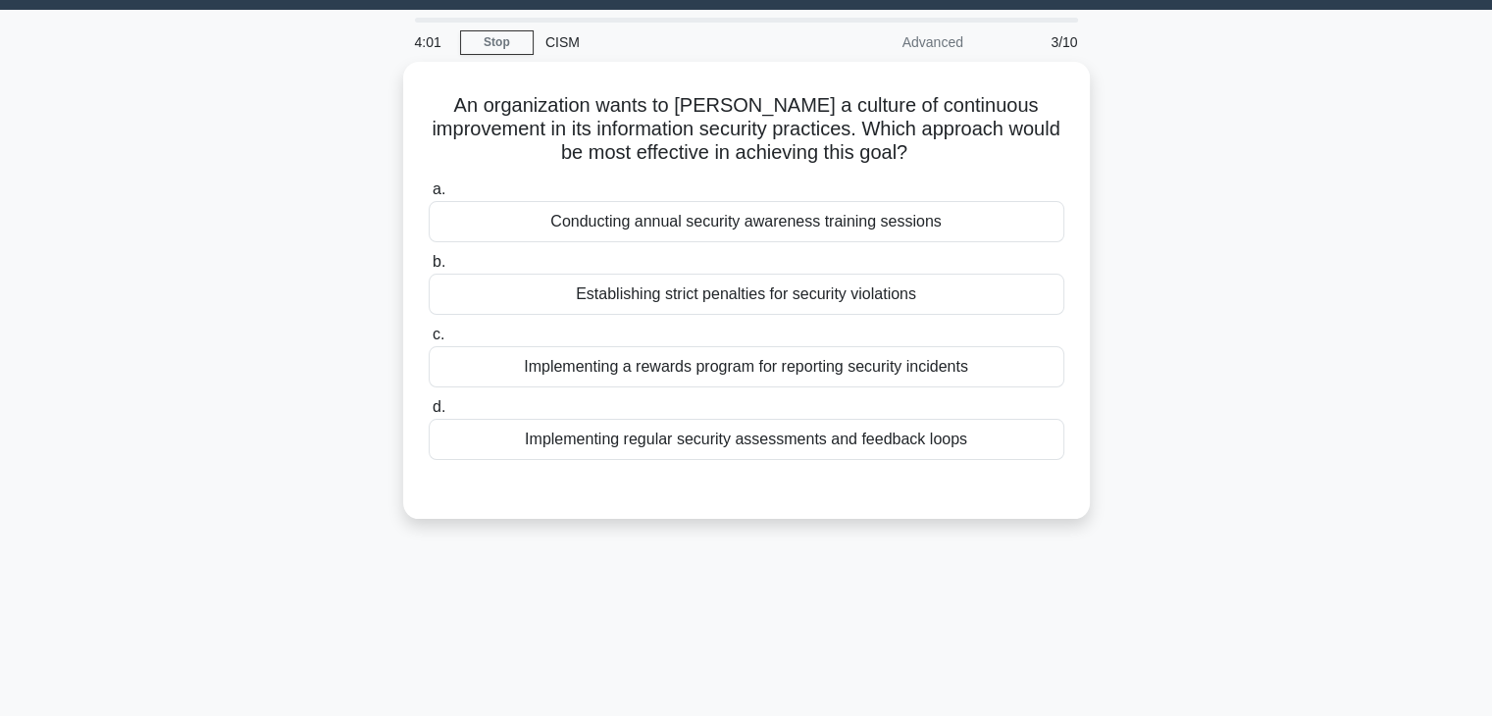
scroll to position [50, 0]
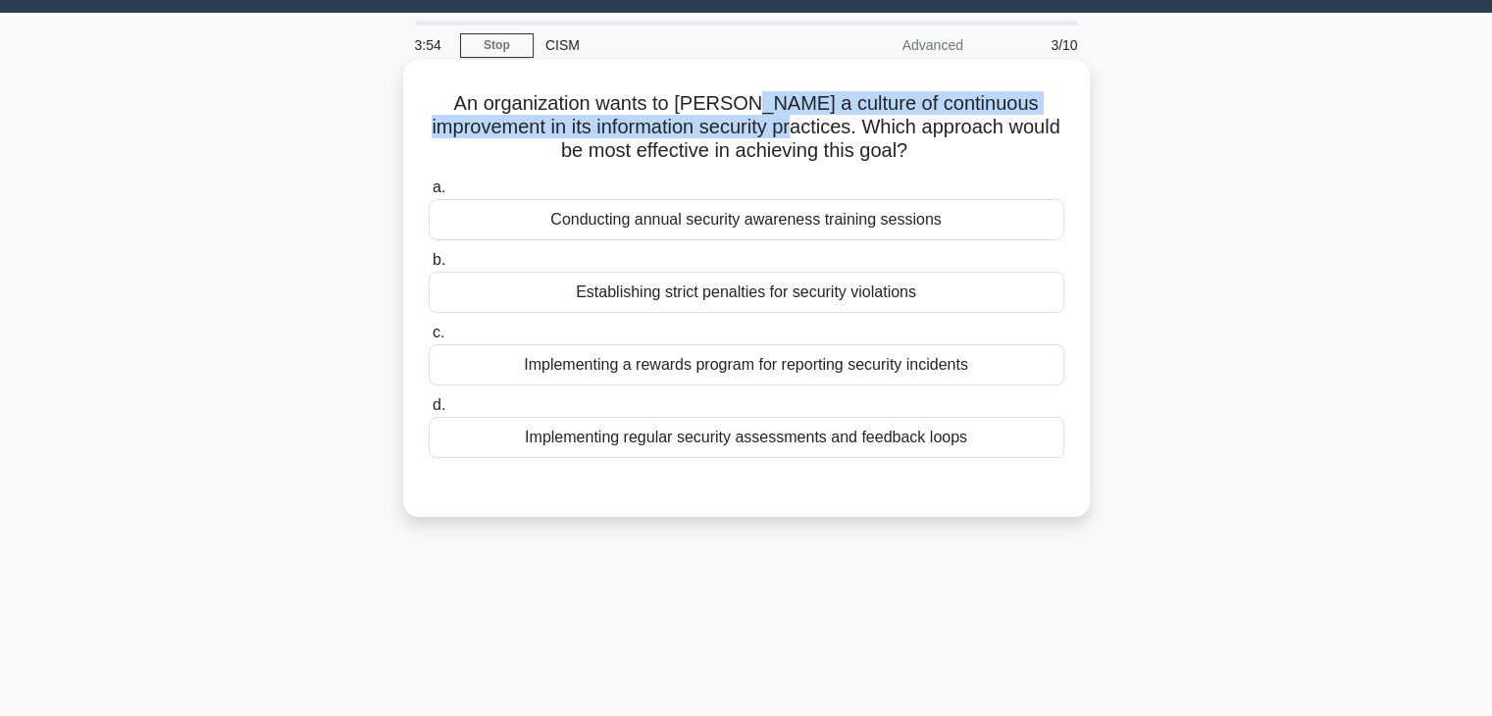
drag, startPoint x: 713, startPoint y: 102, endPoint x: 737, endPoint y: 123, distance: 31.3
click at [742, 124] on h5 "An organization wants to foster a culture of continuous improvement in its info…" at bounding box center [747, 127] width 640 height 73
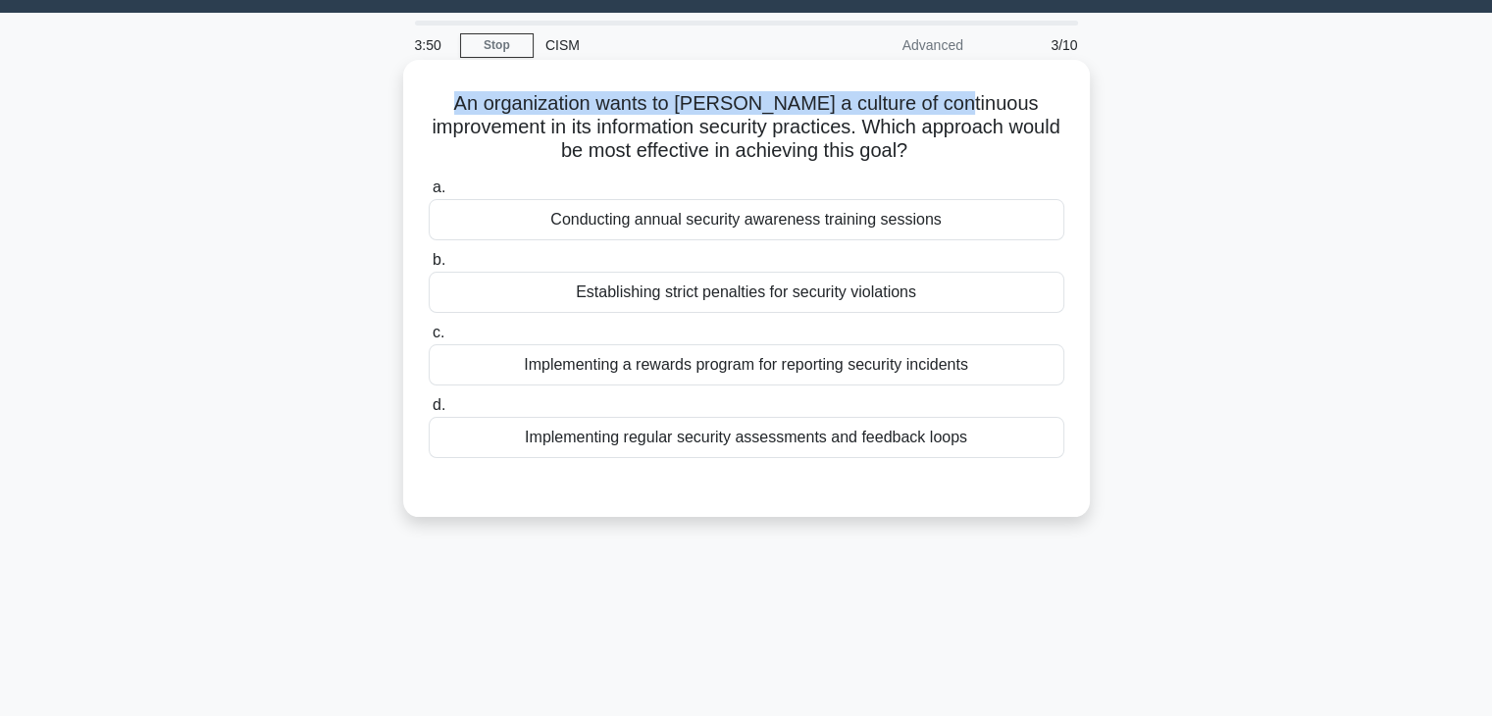
drag, startPoint x: 442, startPoint y: 107, endPoint x: 924, endPoint y: 113, distance: 481.7
click at [919, 112] on h5 "An organization wants to foster a culture of continuous improvement in its info…" at bounding box center [747, 127] width 640 height 73
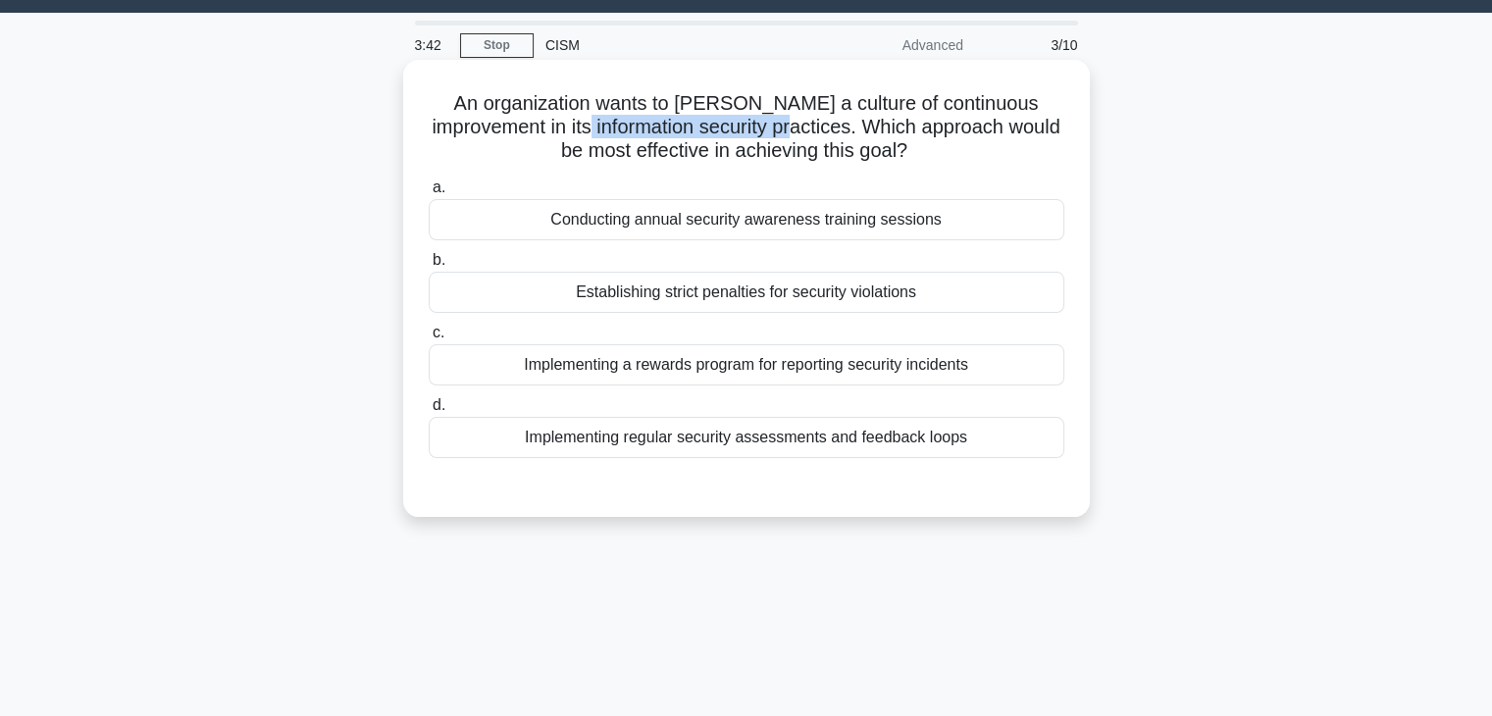
drag, startPoint x: 742, startPoint y: 127, endPoint x: 550, endPoint y: 128, distance: 191.3
click at [543, 128] on h5 "An organization wants to foster a culture of continuous improvement in its info…" at bounding box center [747, 127] width 640 height 73
drag, startPoint x: 757, startPoint y: 125, endPoint x: 1029, endPoint y: 134, distance: 271.9
click at [1044, 127] on h5 "An organization wants to foster a culture of continuous improvement in its info…" at bounding box center [747, 127] width 640 height 73
drag, startPoint x: 596, startPoint y: 152, endPoint x: 861, endPoint y: 154, distance: 264.9
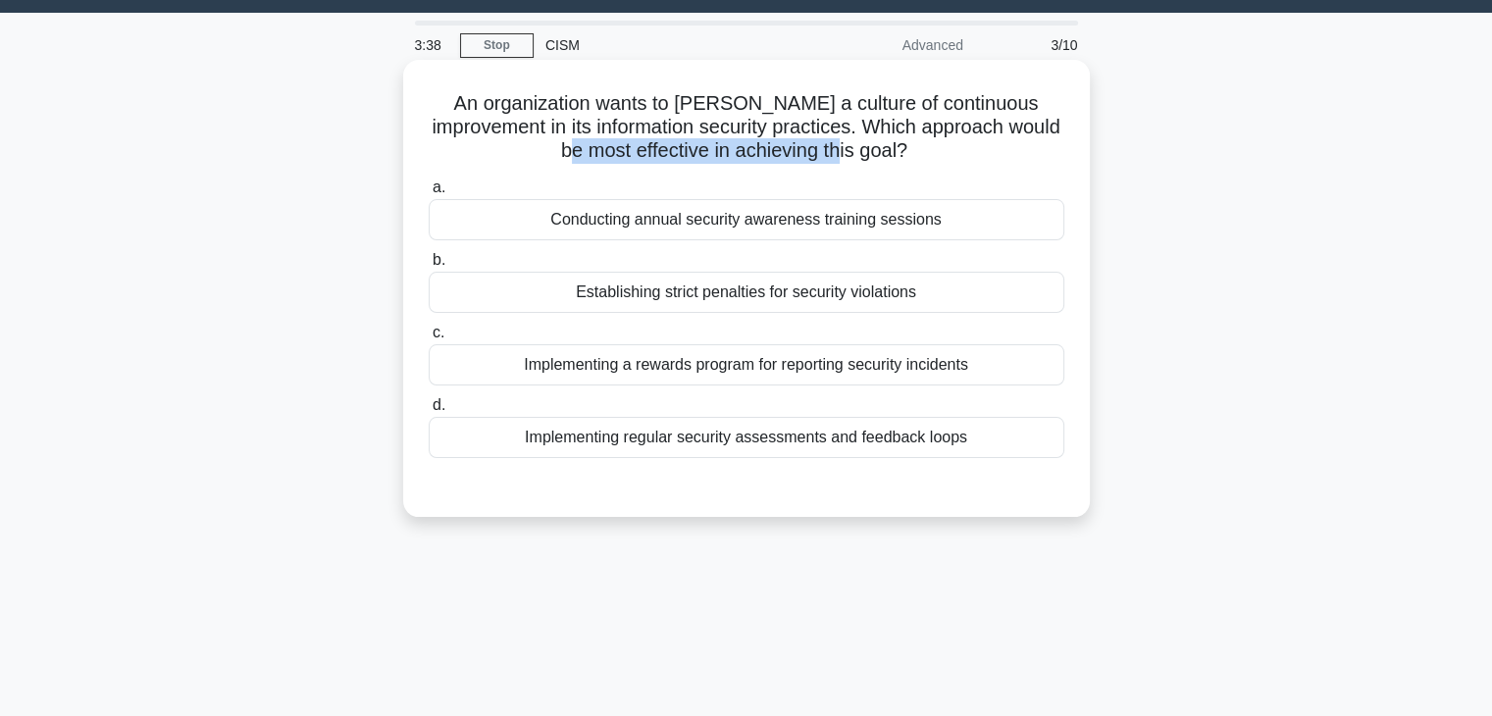
click at [861, 154] on h5 "An organization wants to foster a culture of continuous improvement in its info…" at bounding box center [747, 127] width 640 height 73
drag, startPoint x: 555, startPoint y: 221, endPoint x: 934, endPoint y: 226, distance: 378.7
click at [934, 226] on div "Conducting annual security awareness training sessions" at bounding box center [747, 219] width 636 height 41
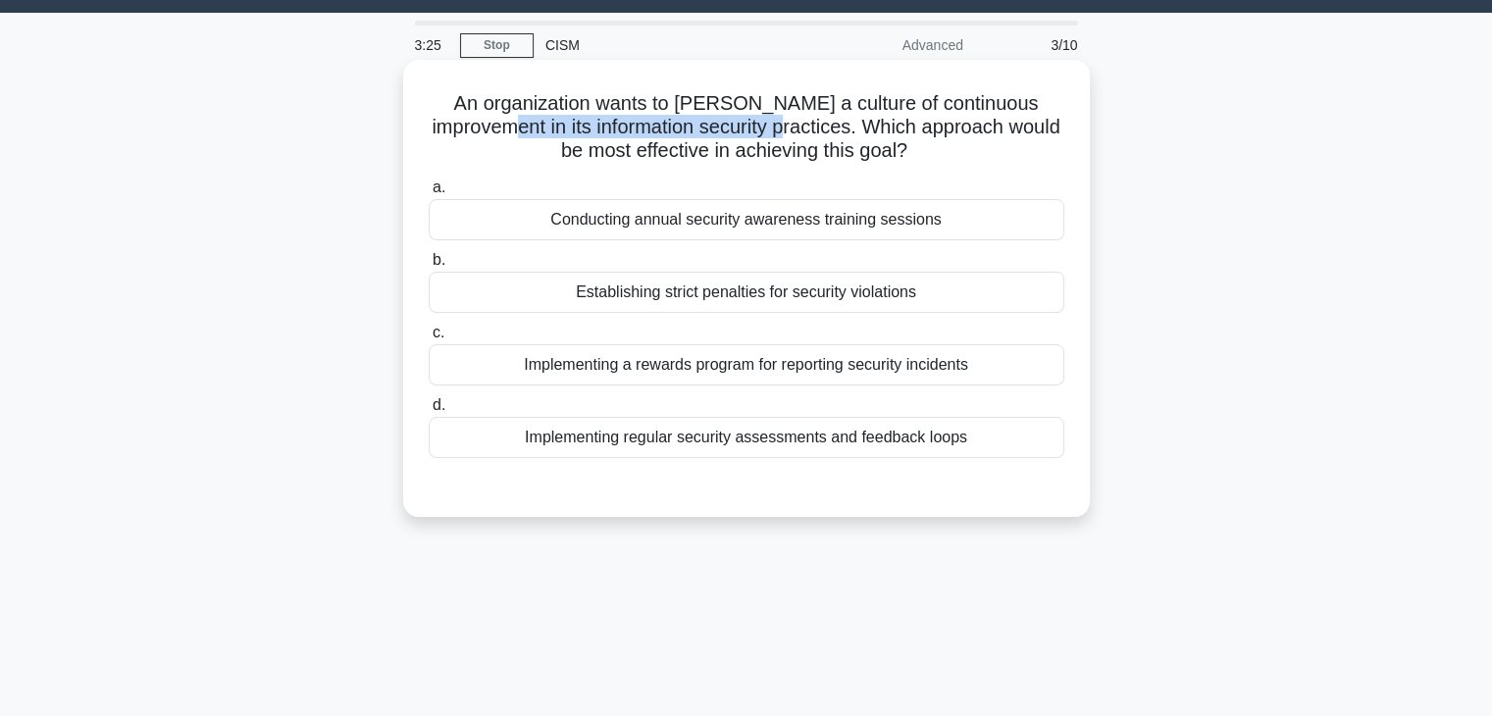
drag, startPoint x: 455, startPoint y: 125, endPoint x: 733, endPoint y: 131, distance: 277.7
click at [733, 131] on h5 "An organization wants to foster a culture of continuous improvement in its info…" at bounding box center [747, 127] width 640 height 73
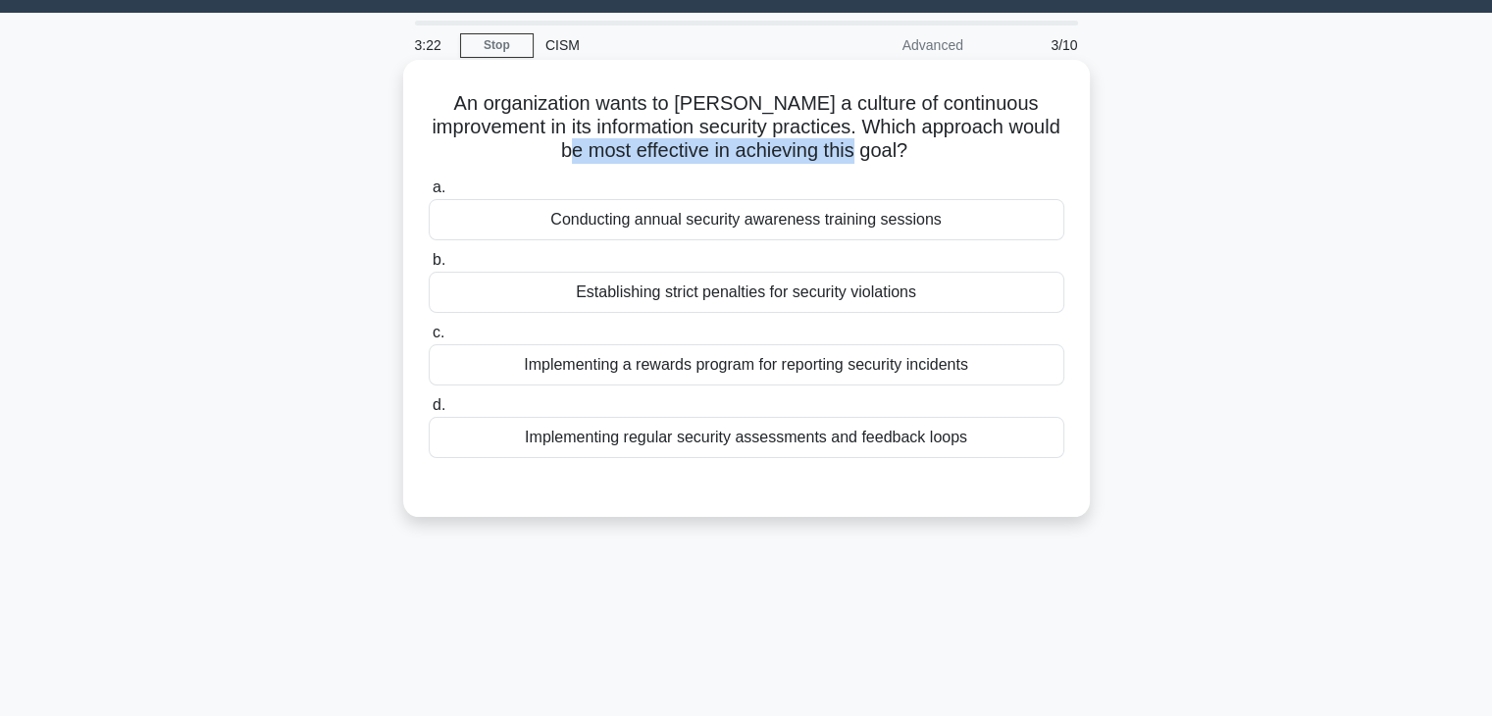
drag, startPoint x: 592, startPoint y: 152, endPoint x: 883, endPoint y: 155, distance: 291.4
click at [885, 152] on h5 "An organization wants to foster a culture of continuous improvement in its info…" at bounding box center [747, 127] width 640 height 73
drag, startPoint x: 844, startPoint y: 444, endPoint x: 973, endPoint y: 444, distance: 129.5
click at [973, 444] on div "Implementing regular security assessments and feedback loops" at bounding box center [747, 437] width 636 height 41
click at [990, 444] on div "Implementing regular security assessments and feedback loops" at bounding box center [747, 437] width 636 height 41
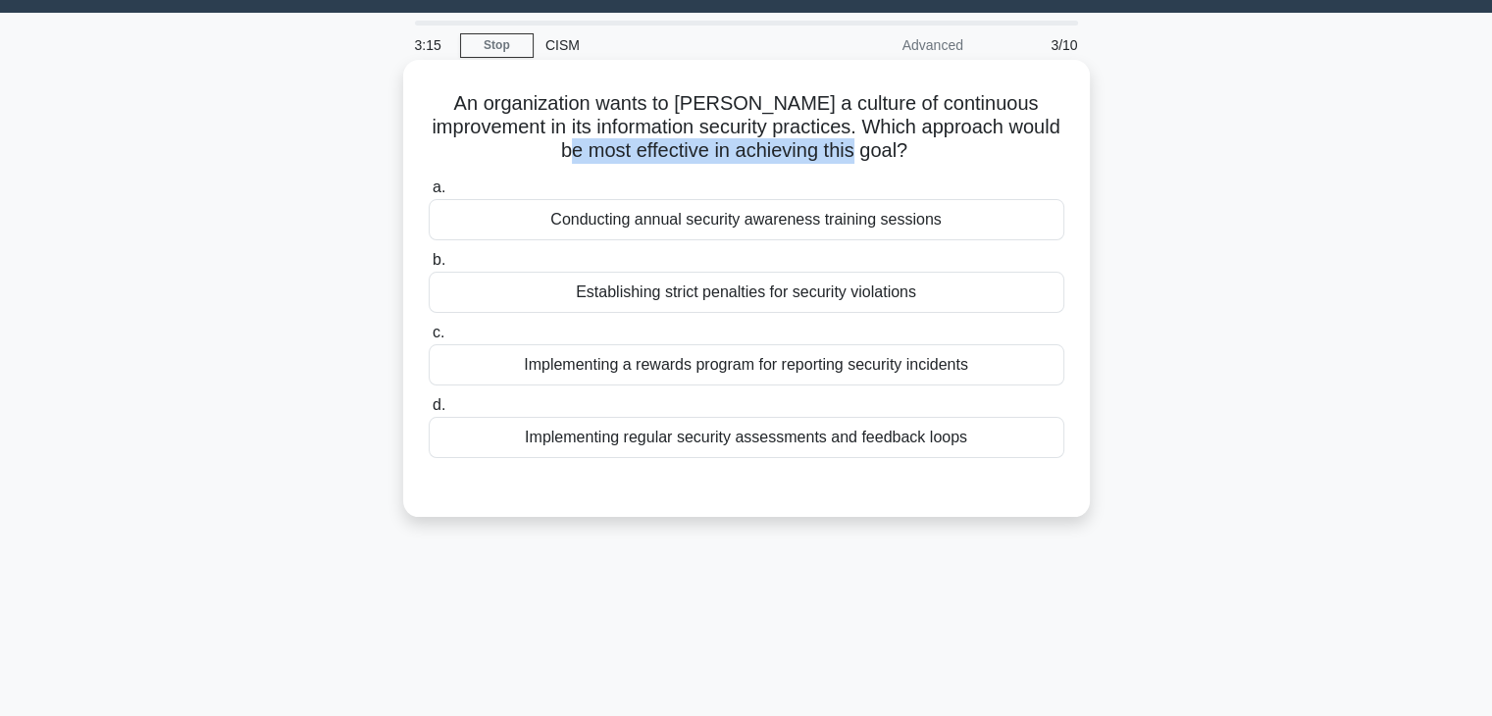
click at [429, 412] on input "d. Implementing regular security assessments and feedback loops" at bounding box center [429, 405] width 0 height 13
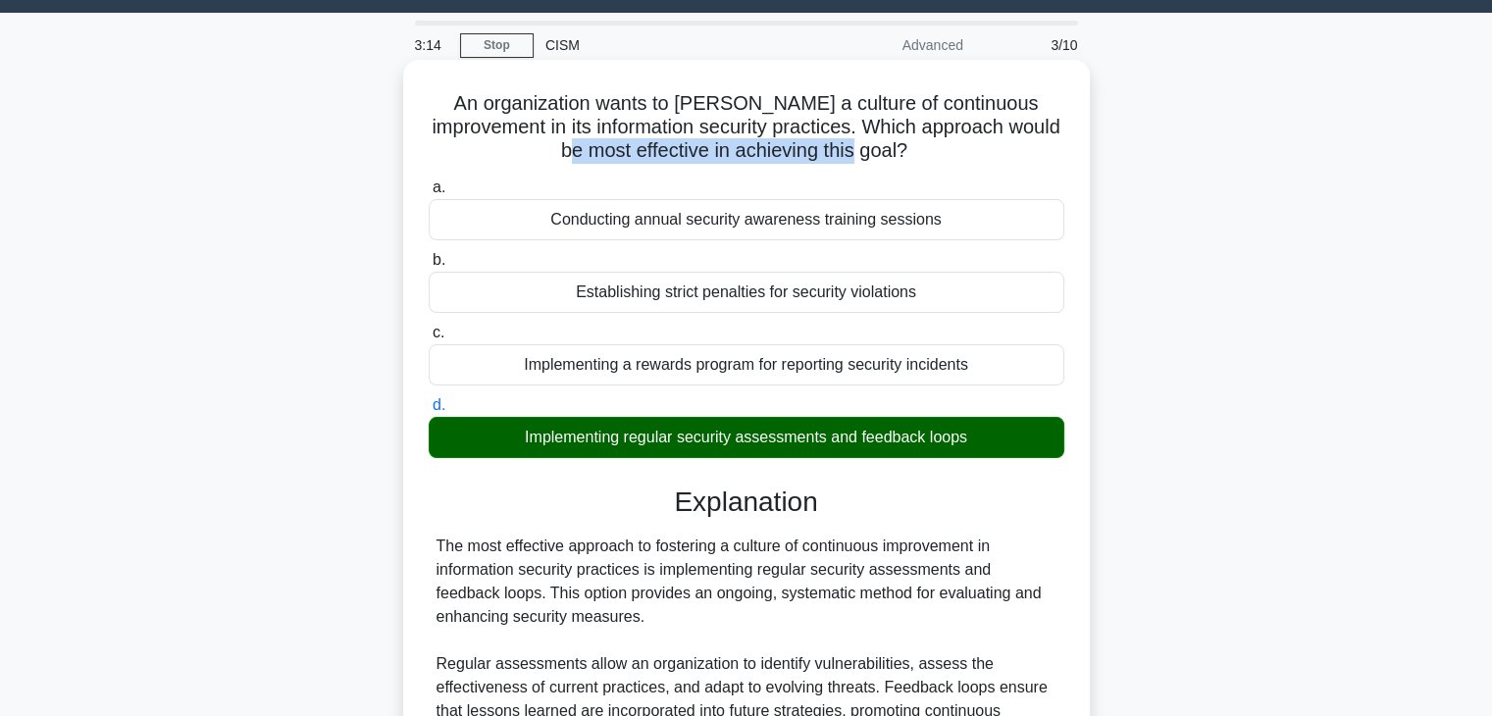
drag, startPoint x: 1006, startPoint y: 440, endPoint x: 769, endPoint y: 444, distance: 237.4
click at [769, 444] on div "Implementing regular security assessments and feedback loops" at bounding box center [747, 437] width 636 height 41
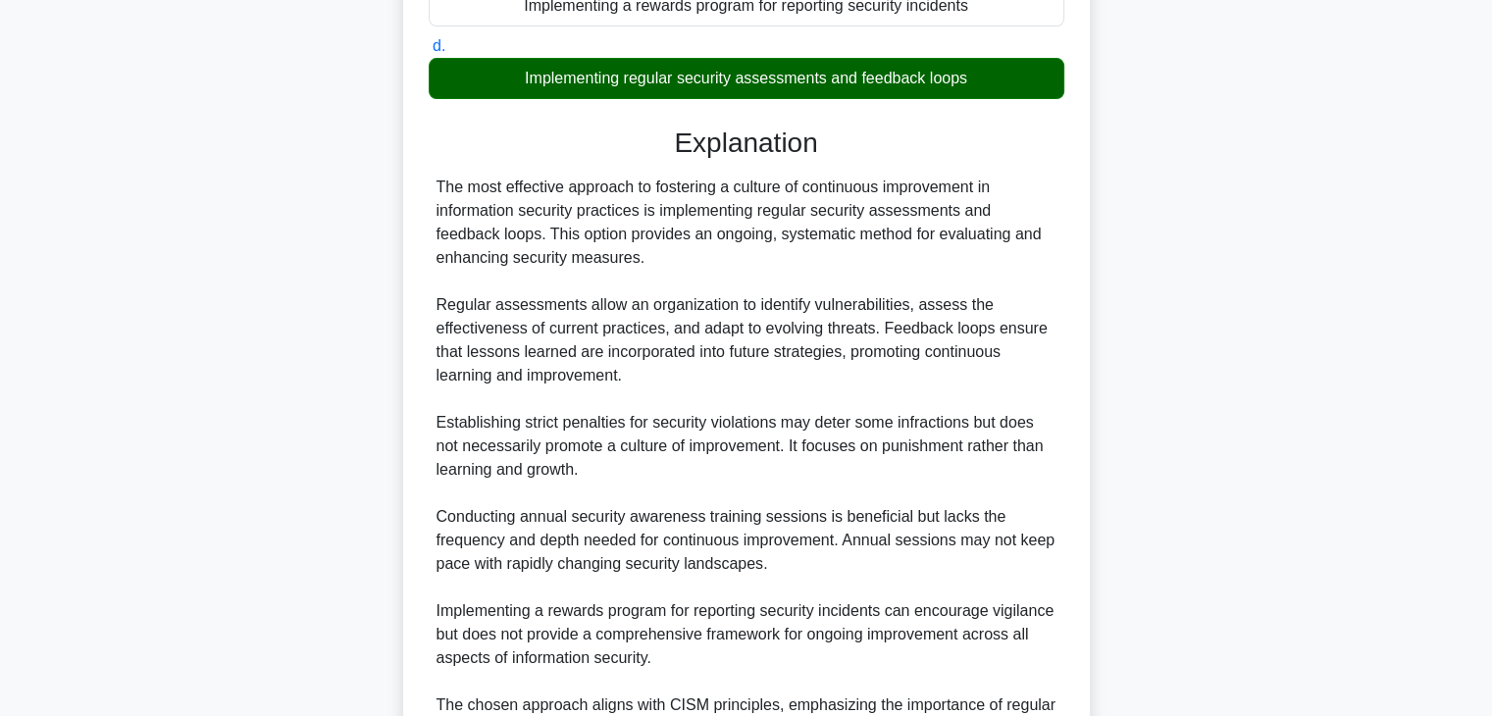
scroll to position [442, 0]
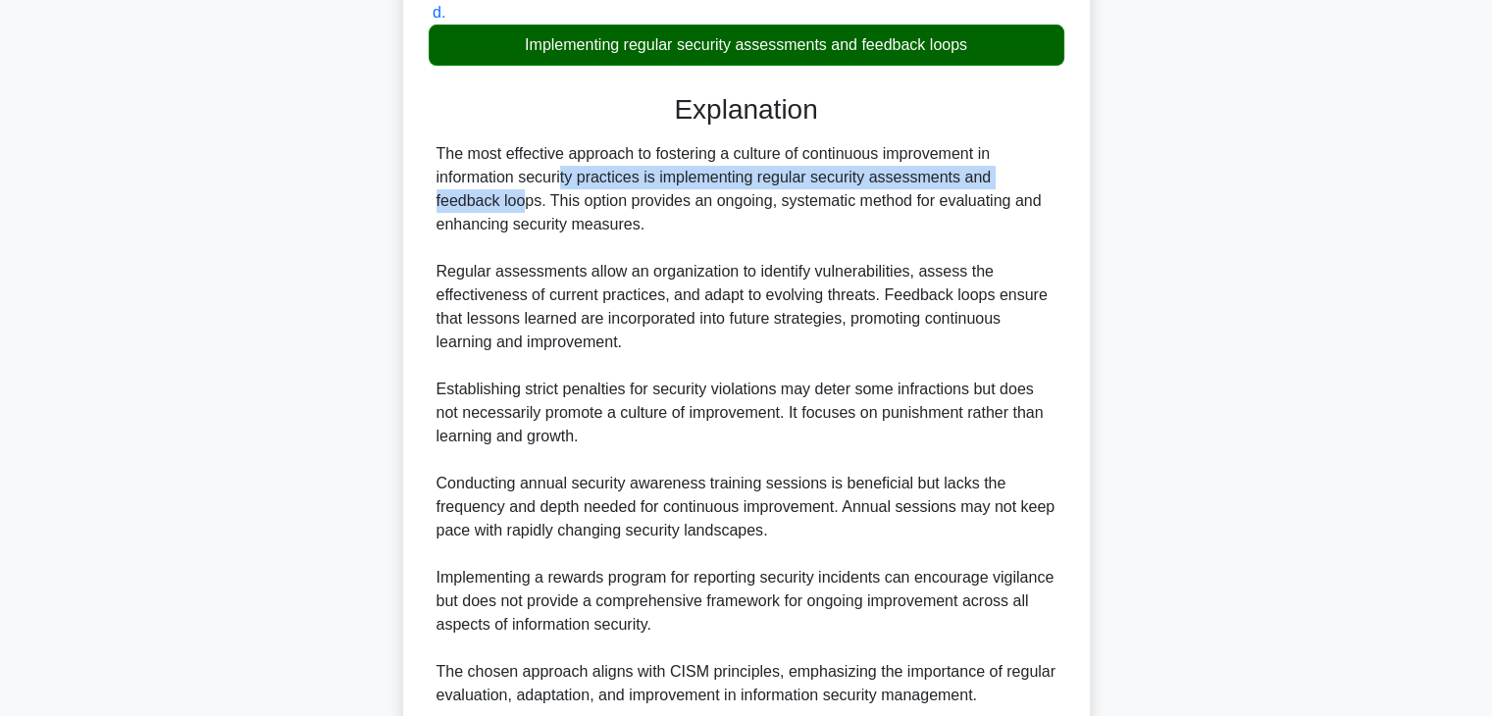
drag, startPoint x: 459, startPoint y: 180, endPoint x: 953, endPoint y: 180, distance: 494.4
click at [953, 180] on div "The most effective approach to fostering a culture of continuous improvement in…" at bounding box center [747, 424] width 620 height 565
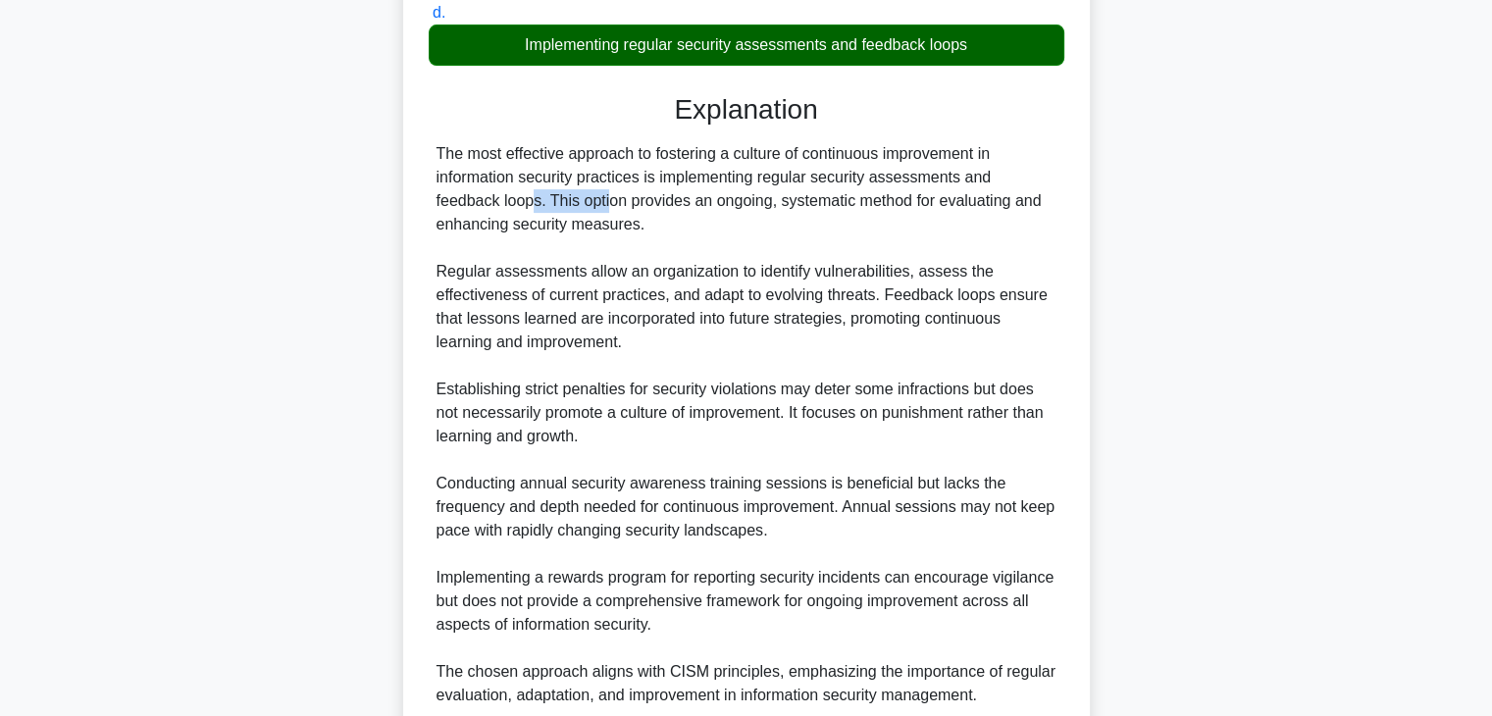
drag, startPoint x: 1008, startPoint y: 180, endPoint x: 1060, endPoint y: 180, distance: 52.0
click at [1060, 180] on div "The most effective approach to fostering a culture of continuous improvement in…" at bounding box center [747, 424] width 636 height 565
drag, startPoint x: 481, startPoint y: 200, endPoint x: 544, endPoint y: 202, distance: 63.8
click at [544, 202] on div "The most effective approach to fostering a culture of continuous improvement in…" at bounding box center [747, 424] width 620 height 565
drag, startPoint x: 631, startPoint y: 202, endPoint x: 1050, endPoint y: 215, distance: 419.1
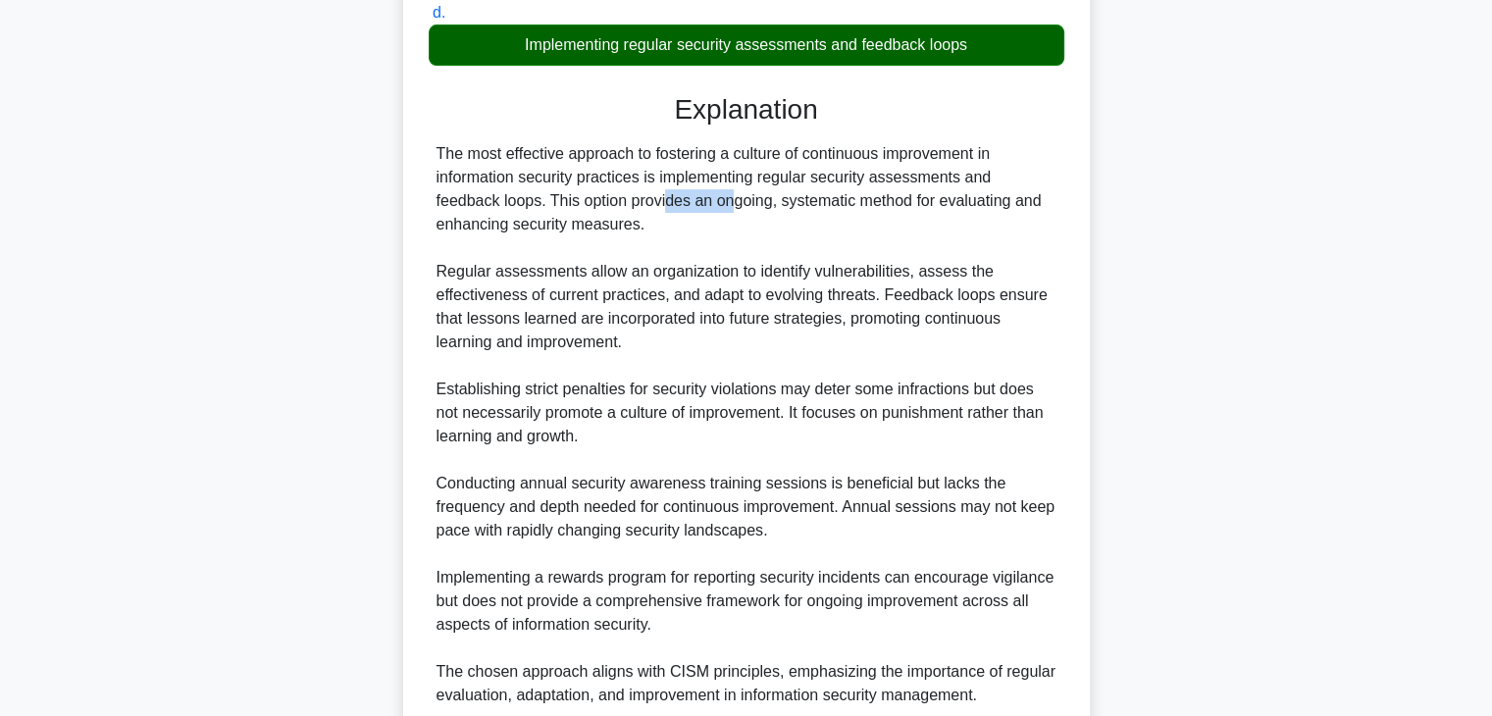
click at [1048, 215] on div "The most effective approach to fostering a culture of continuous improvement in…" at bounding box center [747, 424] width 620 height 565
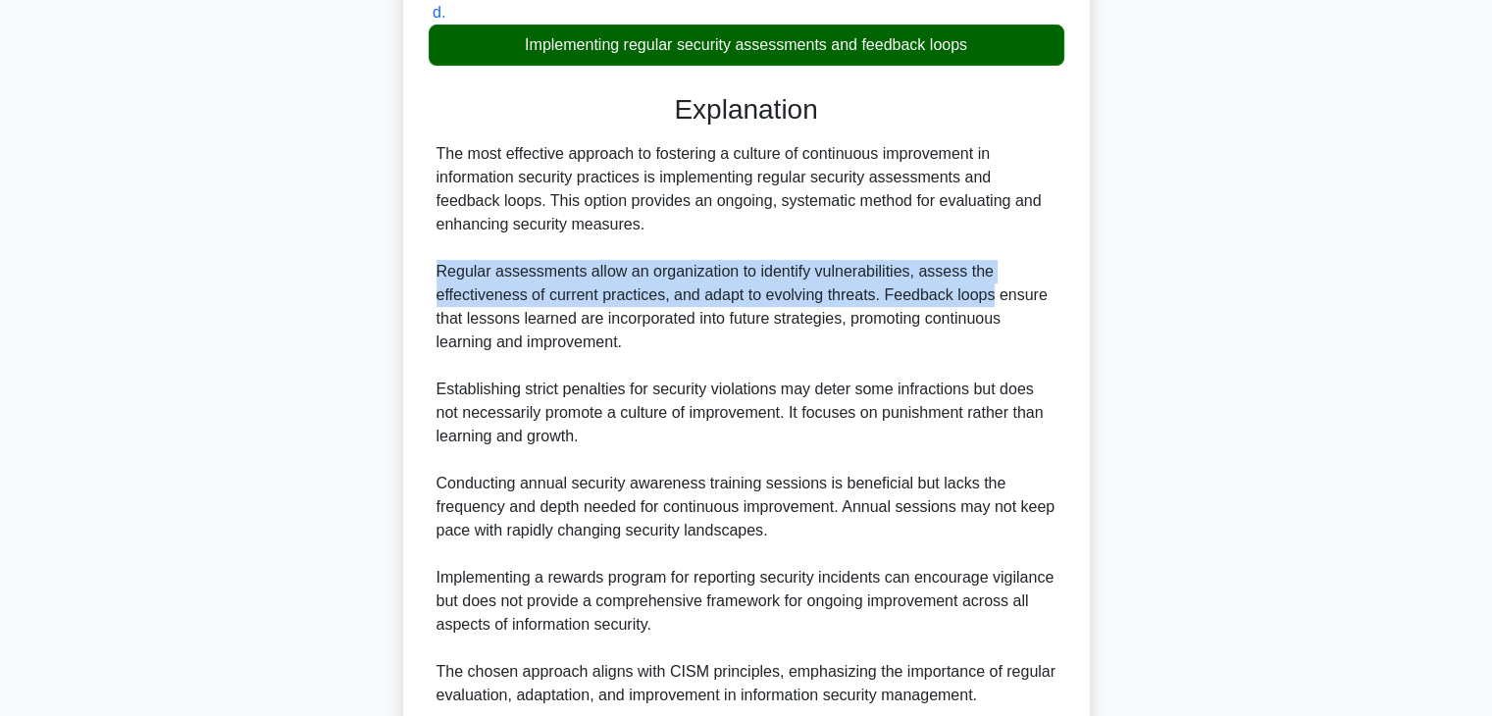
drag, startPoint x: 432, startPoint y: 272, endPoint x: 989, endPoint y: 285, distance: 557.4
click at [989, 285] on div "The most effective approach to fostering a culture of continuous improvement in…" at bounding box center [747, 424] width 636 height 565
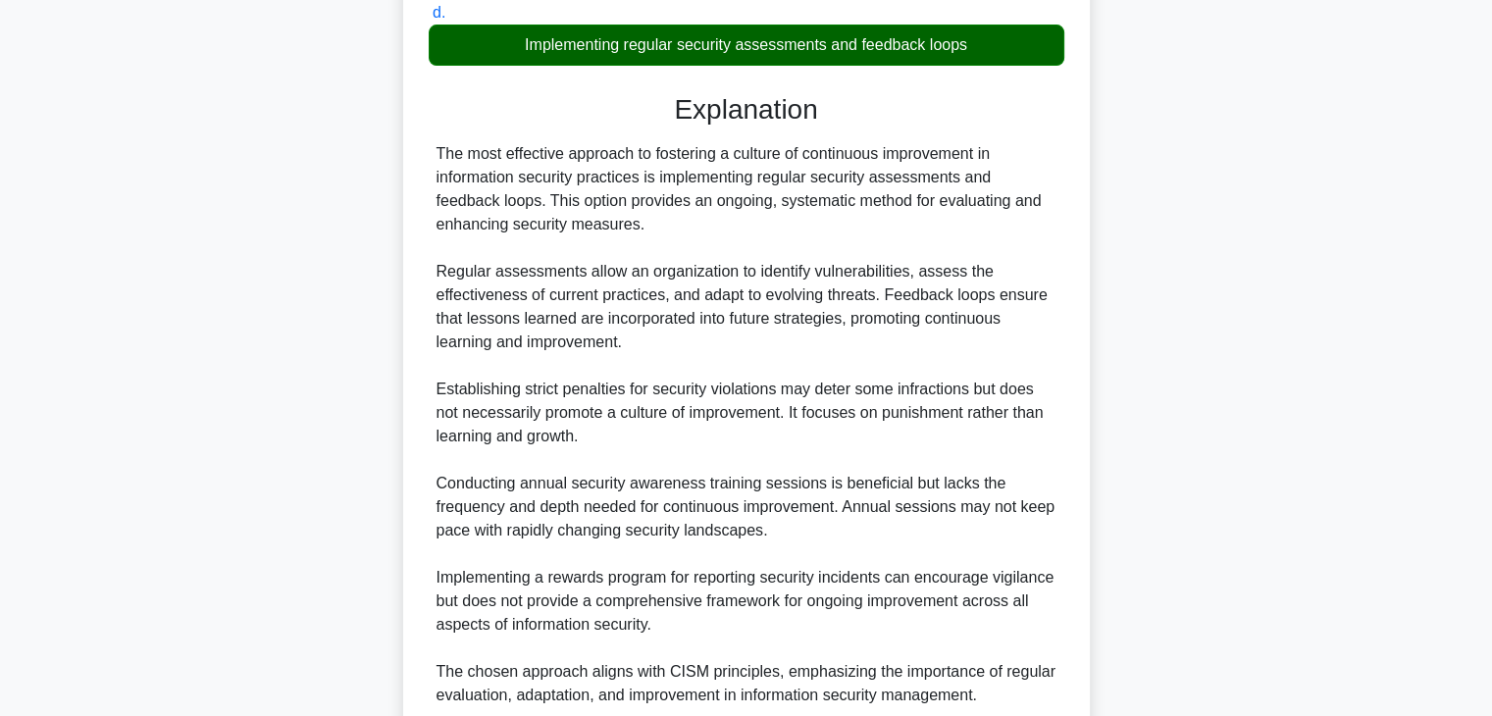
click at [651, 345] on div "The most effective approach to fostering a culture of continuous improvement in…" at bounding box center [747, 424] width 620 height 565
drag, startPoint x: 549, startPoint y: 294, endPoint x: 663, endPoint y: 295, distance: 113.8
click at [654, 295] on div "The most effective approach to fostering a culture of continuous improvement in…" at bounding box center [747, 424] width 620 height 565
drag, startPoint x: 675, startPoint y: 294, endPoint x: 811, endPoint y: 294, distance: 136.4
click at [806, 294] on div "The most effective approach to fostering a culture of continuous improvement in…" at bounding box center [747, 424] width 620 height 565
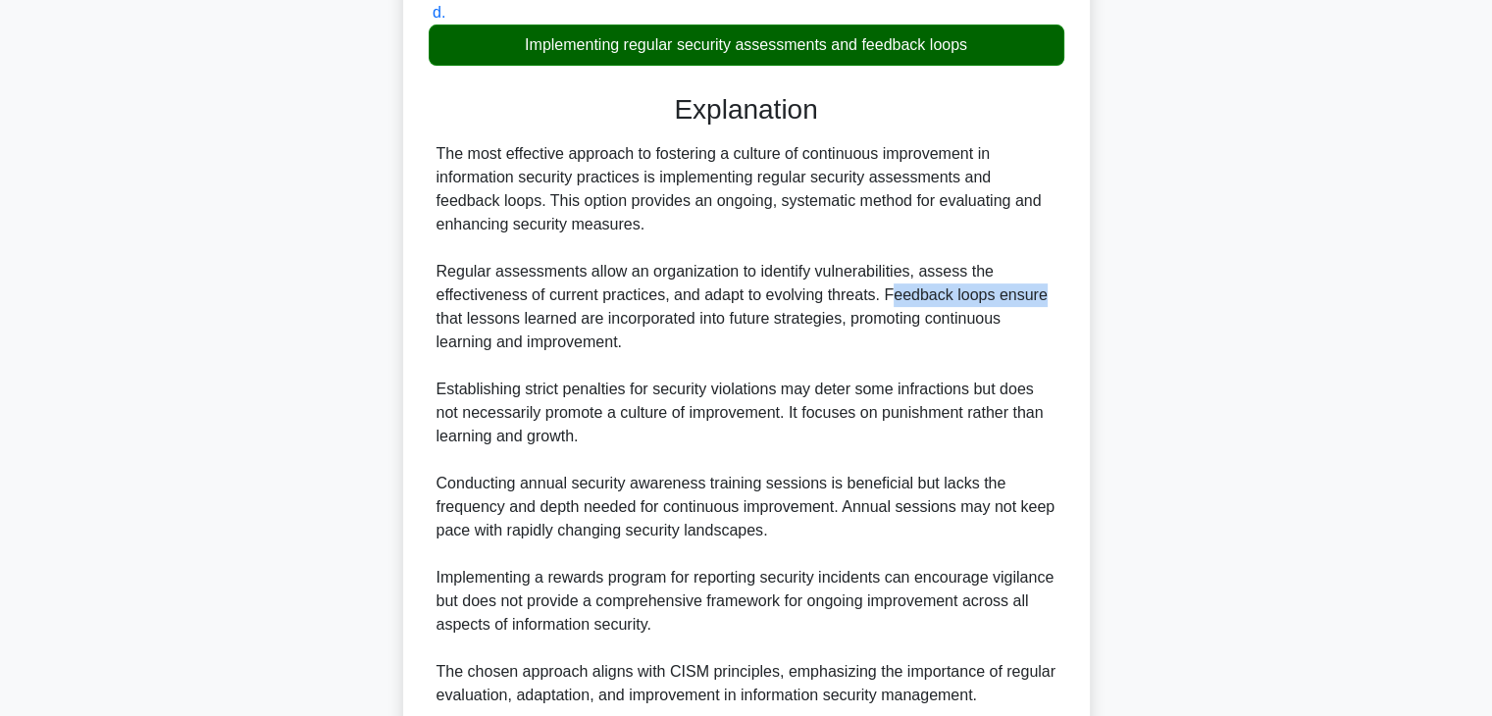
drag, startPoint x: 886, startPoint y: 294, endPoint x: 1056, endPoint y: 294, distance: 170.7
click at [1056, 294] on div "The most effective approach to fostering a culture of continuous improvement in…" at bounding box center [747, 424] width 636 height 565
drag, startPoint x: 438, startPoint y: 319, endPoint x: 549, endPoint y: 319, distance: 111.8
click at [548, 319] on div "The most effective approach to fostering a culture of continuous improvement in…" at bounding box center [747, 424] width 620 height 565
drag, startPoint x: 737, startPoint y: 318, endPoint x: 790, endPoint y: 318, distance: 53.0
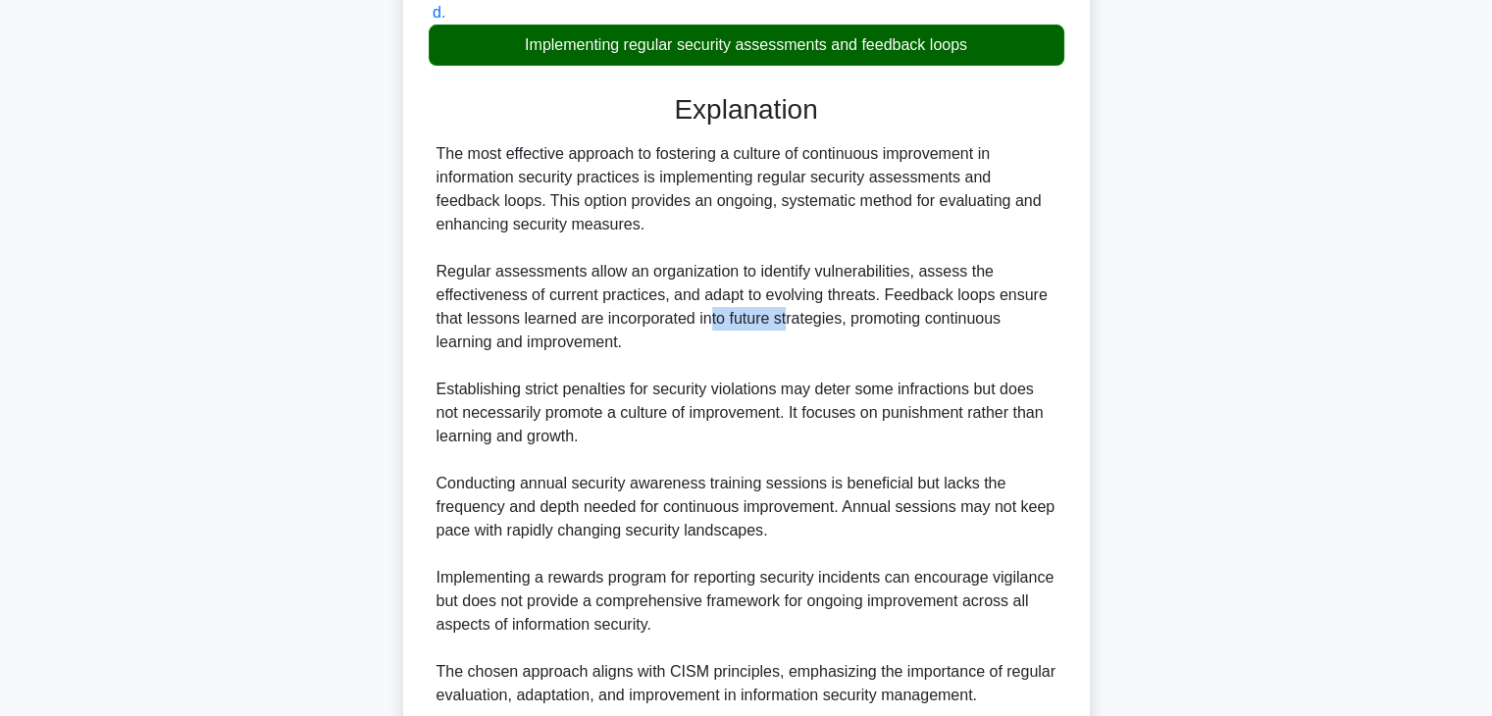
click at [789, 318] on div "The most effective approach to fostering a culture of continuous improvement in…" at bounding box center [747, 424] width 620 height 565
drag, startPoint x: 853, startPoint y: 318, endPoint x: 976, endPoint y: 324, distance: 122.8
click at [976, 324] on div "The most effective approach to fostering a culture of continuous improvement in…" at bounding box center [747, 424] width 620 height 565
drag, startPoint x: 433, startPoint y: 346, endPoint x: 613, endPoint y: 346, distance: 180.5
click at [613, 346] on div "The most effective approach to fostering a culture of continuous improvement in…" at bounding box center [747, 424] width 636 height 565
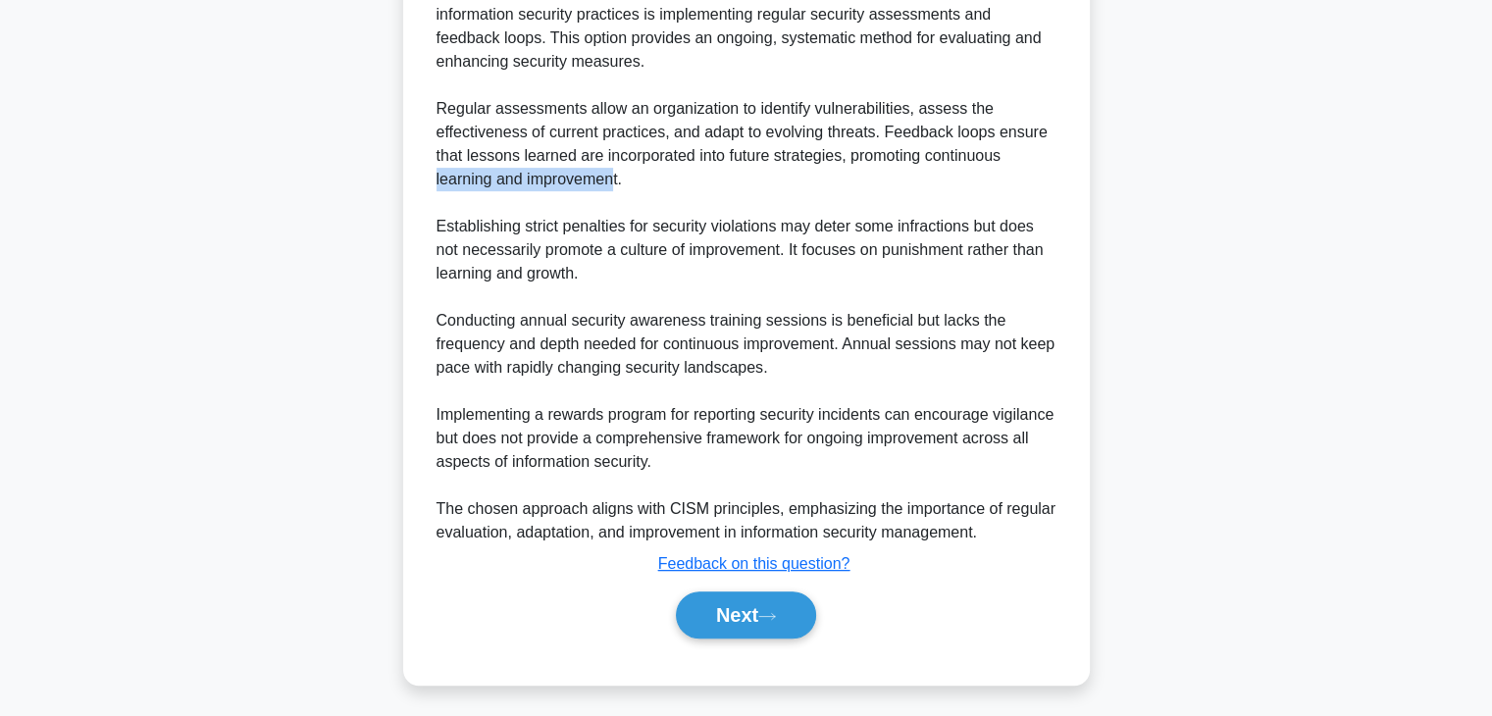
scroll to position [610, 0]
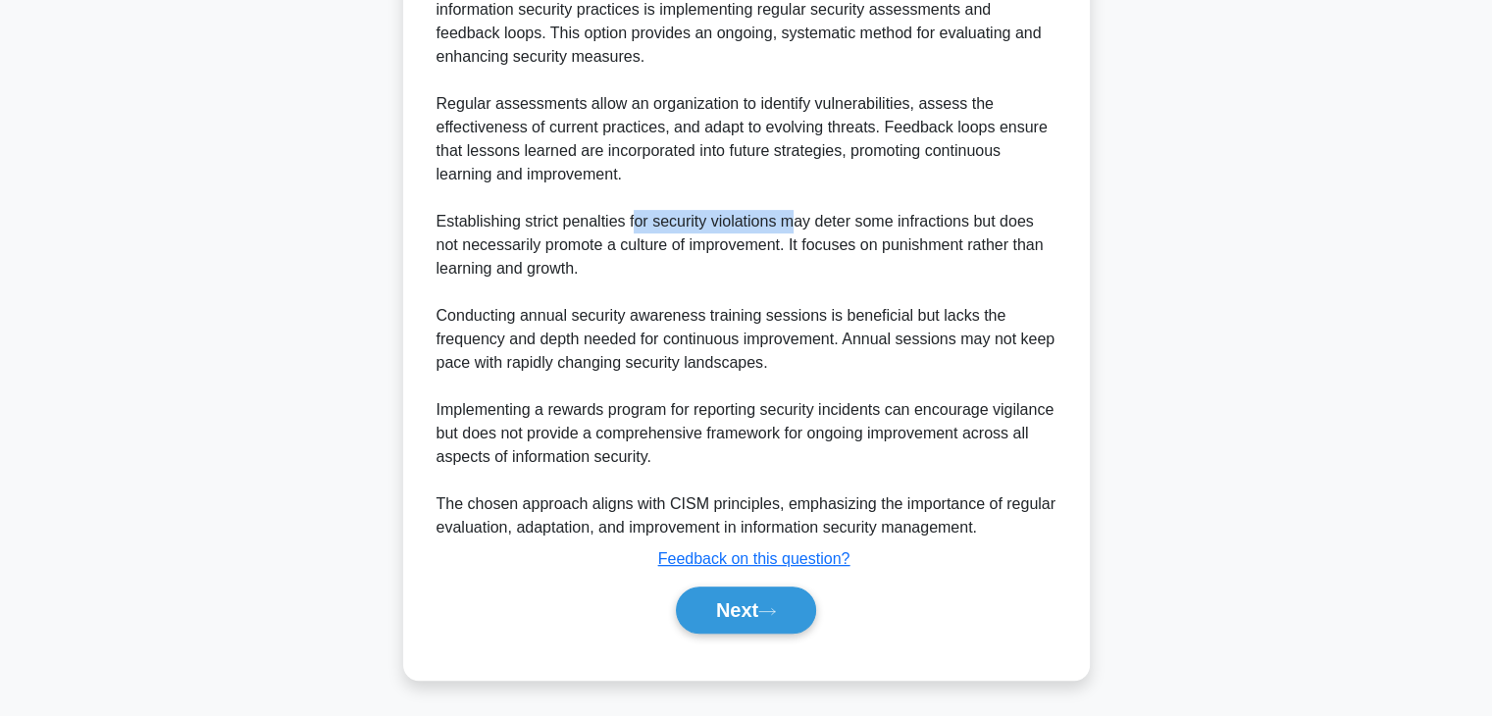
drag, startPoint x: 631, startPoint y: 220, endPoint x: 789, endPoint y: 224, distance: 158.0
click at [789, 224] on div "The most effective approach to fostering a culture of continuous improvement in…" at bounding box center [747, 256] width 620 height 565
drag, startPoint x: 902, startPoint y: 228, endPoint x: 1008, endPoint y: 228, distance: 106.9
click at [1008, 228] on div "The most effective approach to fostering a culture of continuous improvement in…" at bounding box center [747, 256] width 620 height 565
drag, startPoint x: 903, startPoint y: 315, endPoint x: 1005, endPoint y: 318, distance: 101.1
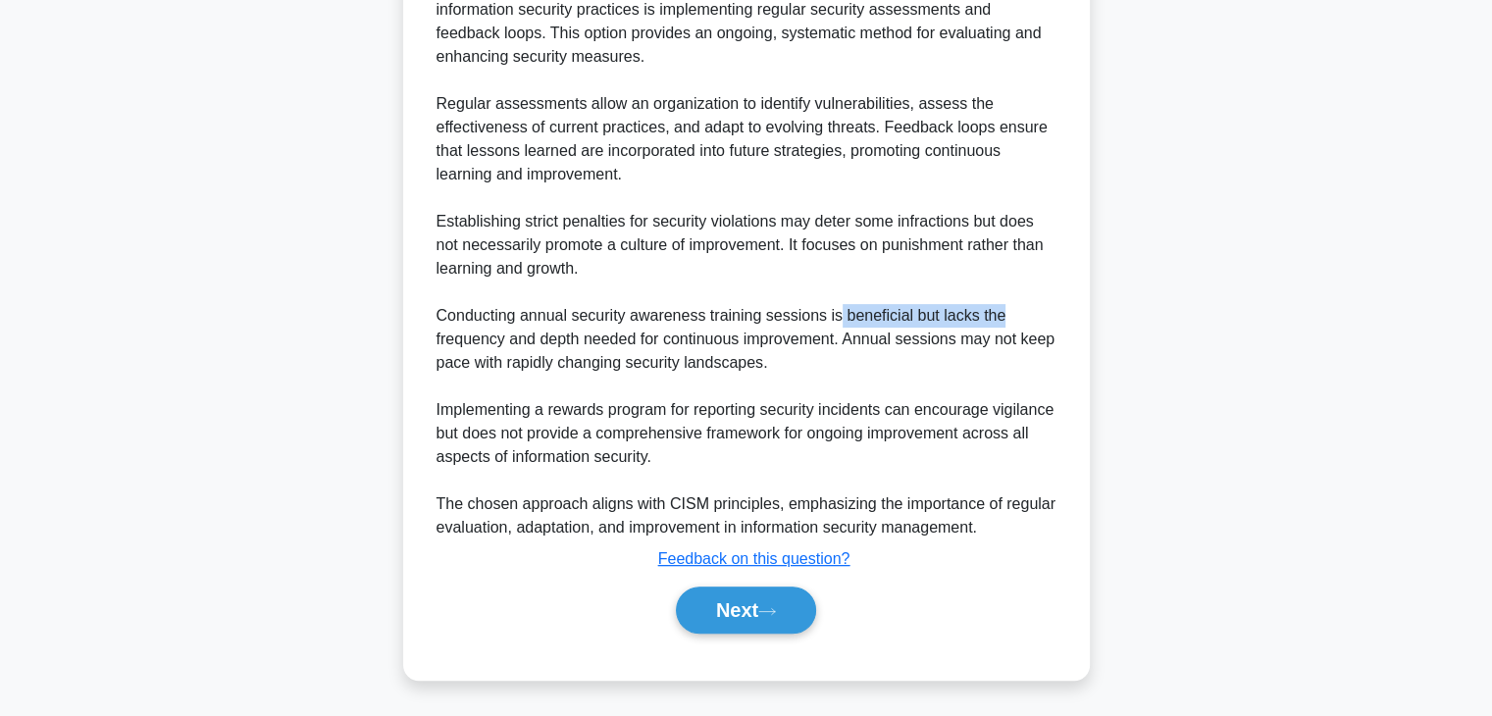
click at [1003, 318] on div "The most effective approach to fostering a culture of continuous improvement in…" at bounding box center [747, 256] width 620 height 565
drag, startPoint x: 540, startPoint y: 342, endPoint x: 615, endPoint y: 345, distance: 75.6
click at [600, 343] on div "The most effective approach to fostering a culture of continuous improvement in…" at bounding box center [747, 256] width 620 height 565
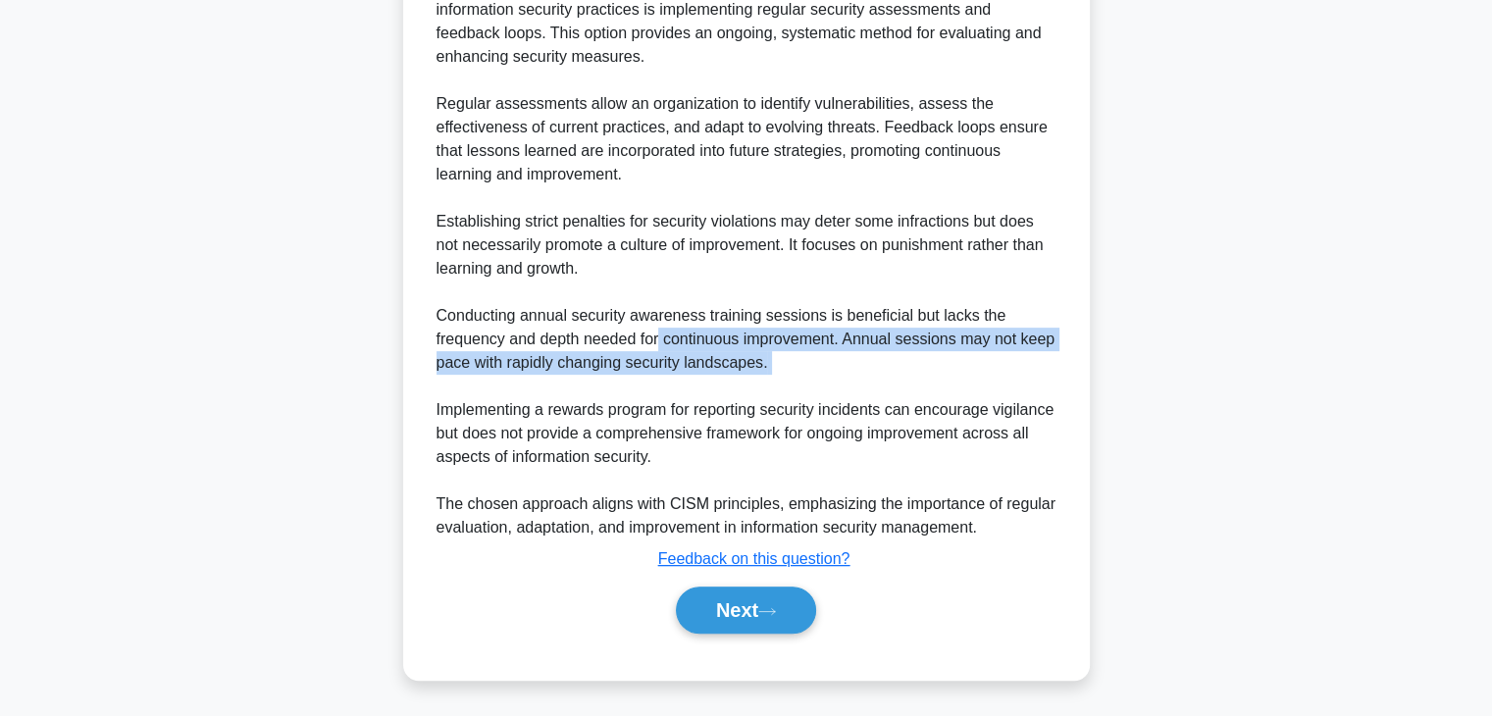
drag, startPoint x: 657, startPoint y: 345, endPoint x: 1069, endPoint y: 393, distance: 414.8
click at [1070, 392] on div "An organization wants to foster a culture of continuous improvement in its info…" at bounding box center [746, 90] width 671 height 1164
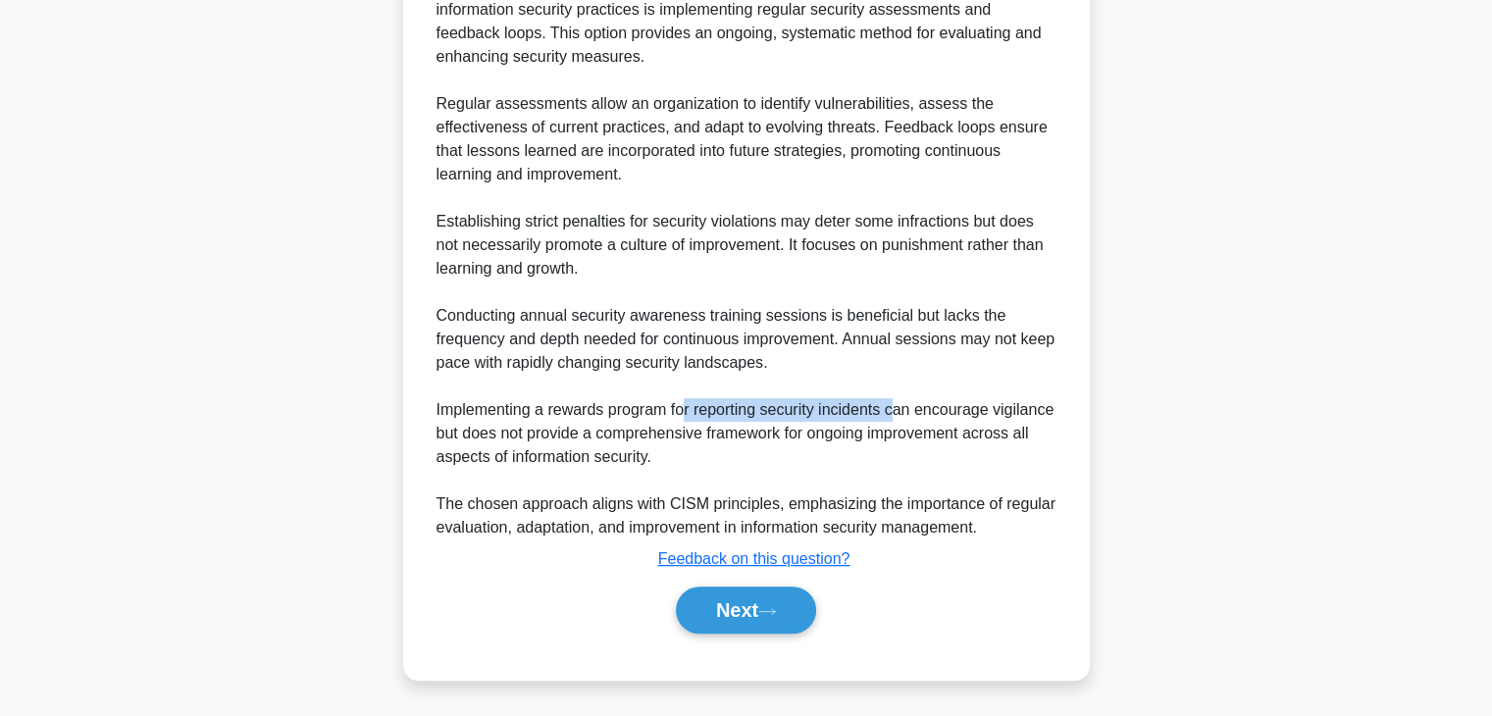
drag, startPoint x: 685, startPoint y: 414, endPoint x: 895, endPoint y: 417, distance: 209.9
click at [895, 417] on div "The most effective approach to fostering a culture of continuous improvement in…" at bounding box center [747, 256] width 620 height 565
drag, startPoint x: 946, startPoint y: 419, endPoint x: 1058, endPoint y: 419, distance: 112.8
click at [1058, 419] on div "The most effective approach to fostering a culture of continuous improvement in…" at bounding box center [747, 256] width 636 height 565
drag, startPoint x: 515, startPoint y: 433, endPoint x: 698, endPoint y: 436, distance: 183.5
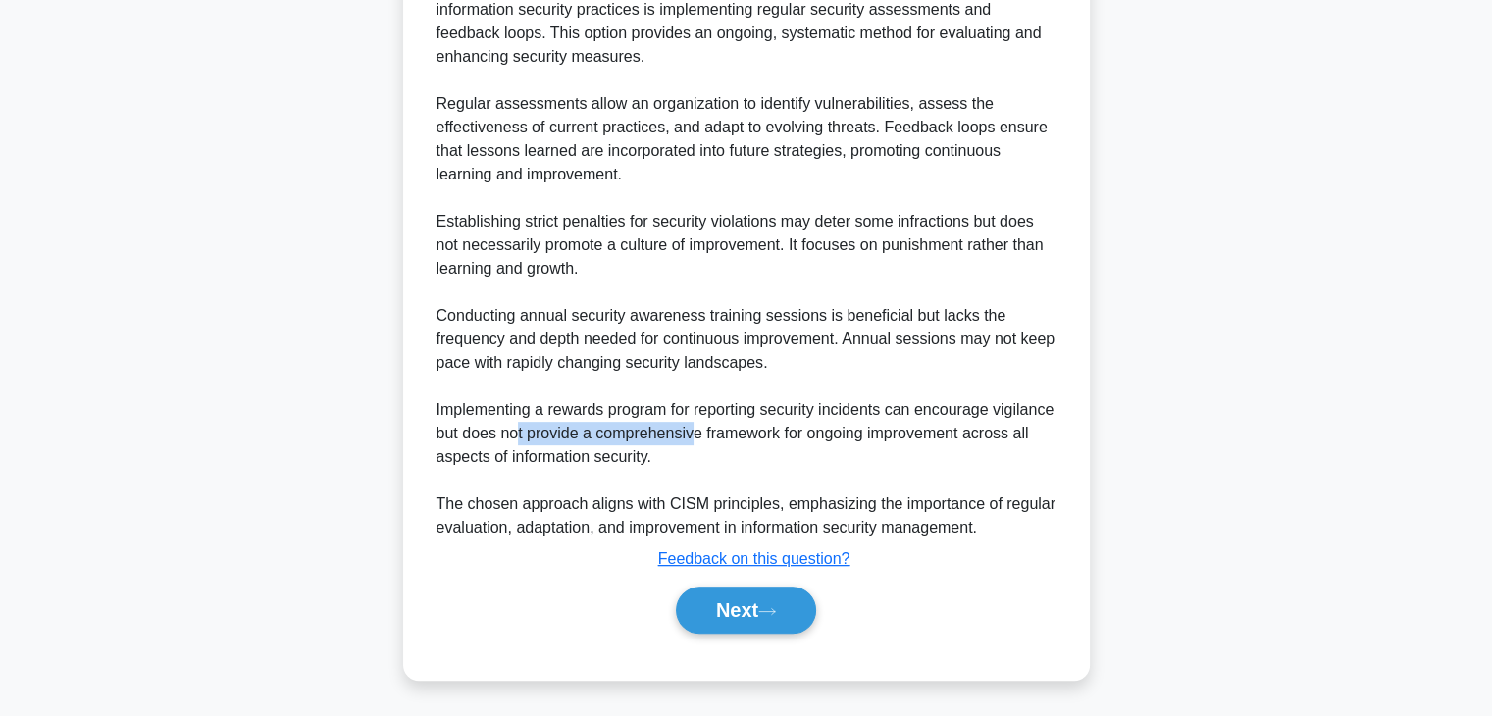
click at [696, 436] on div "The most effective approach to fostering a culture of continuous improvement in…" at bounding box center [747, 256] width 620 height 565
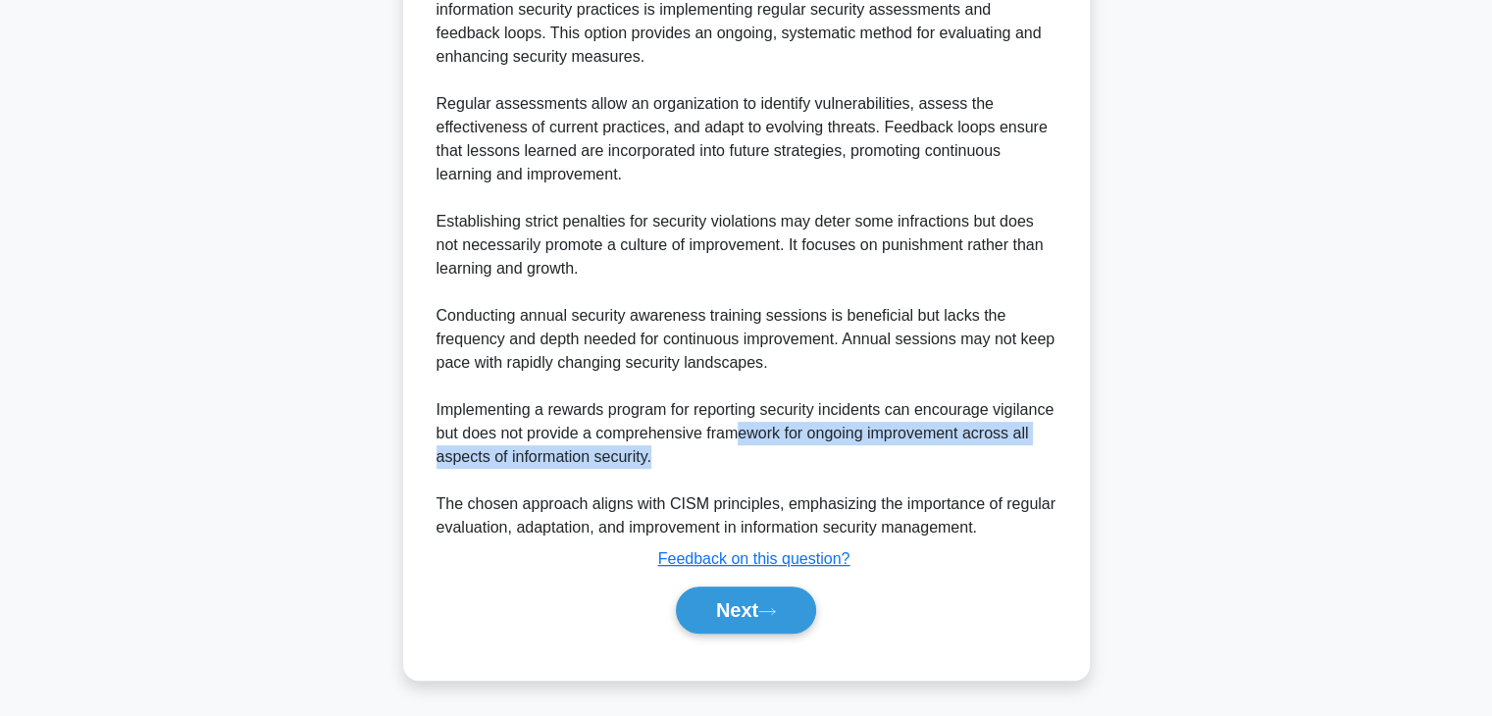
drag, startPoint x: 738, startPoint y: 435, endPoint x: 1051, endPoint y: 466, distance: 314.5
click at [1051, 466] on div "The most effective approach to fostering a culture of continuous improvement in…" at bounding box center [747, 256] width 620 height 565
click at [734, 599] on button "Next" at bounding box center [746, 610] width 140 height 47
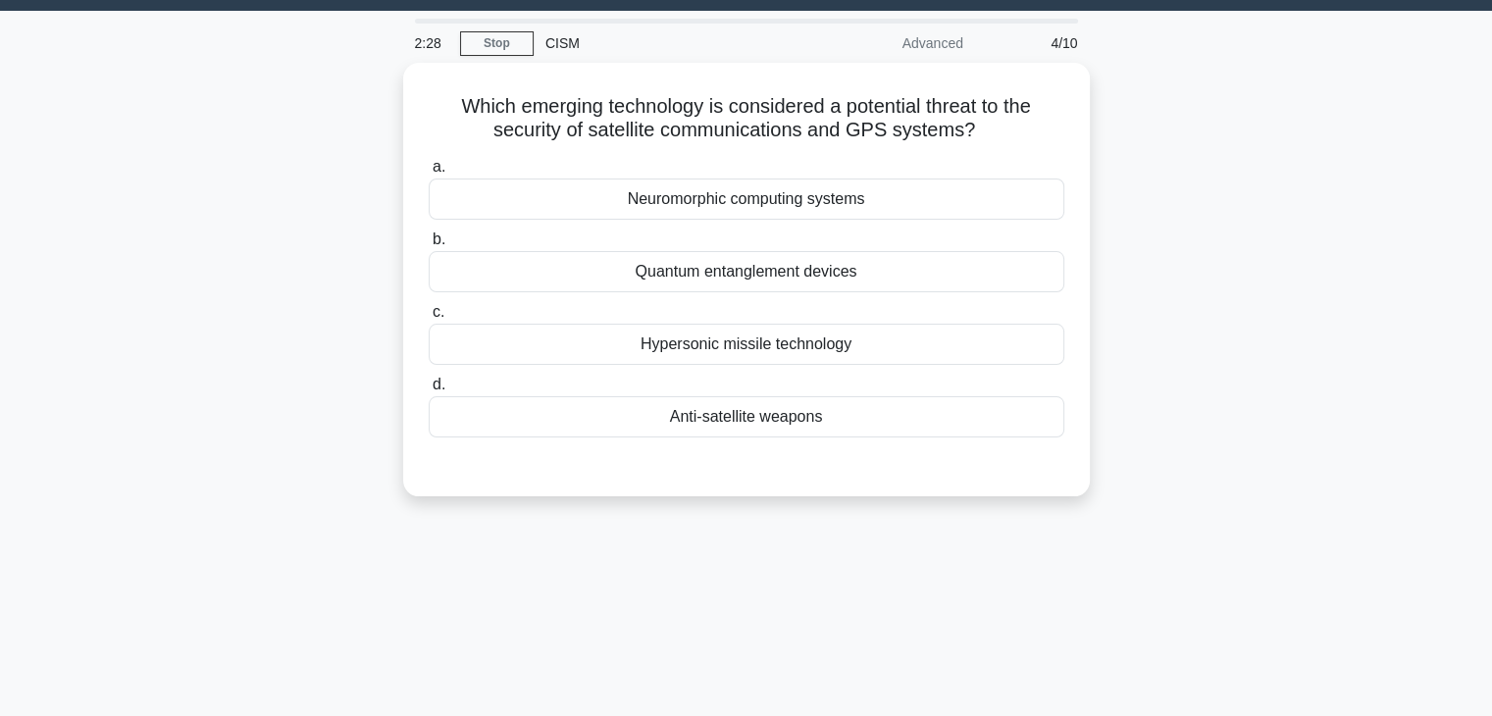
scroll to position [50, 0]
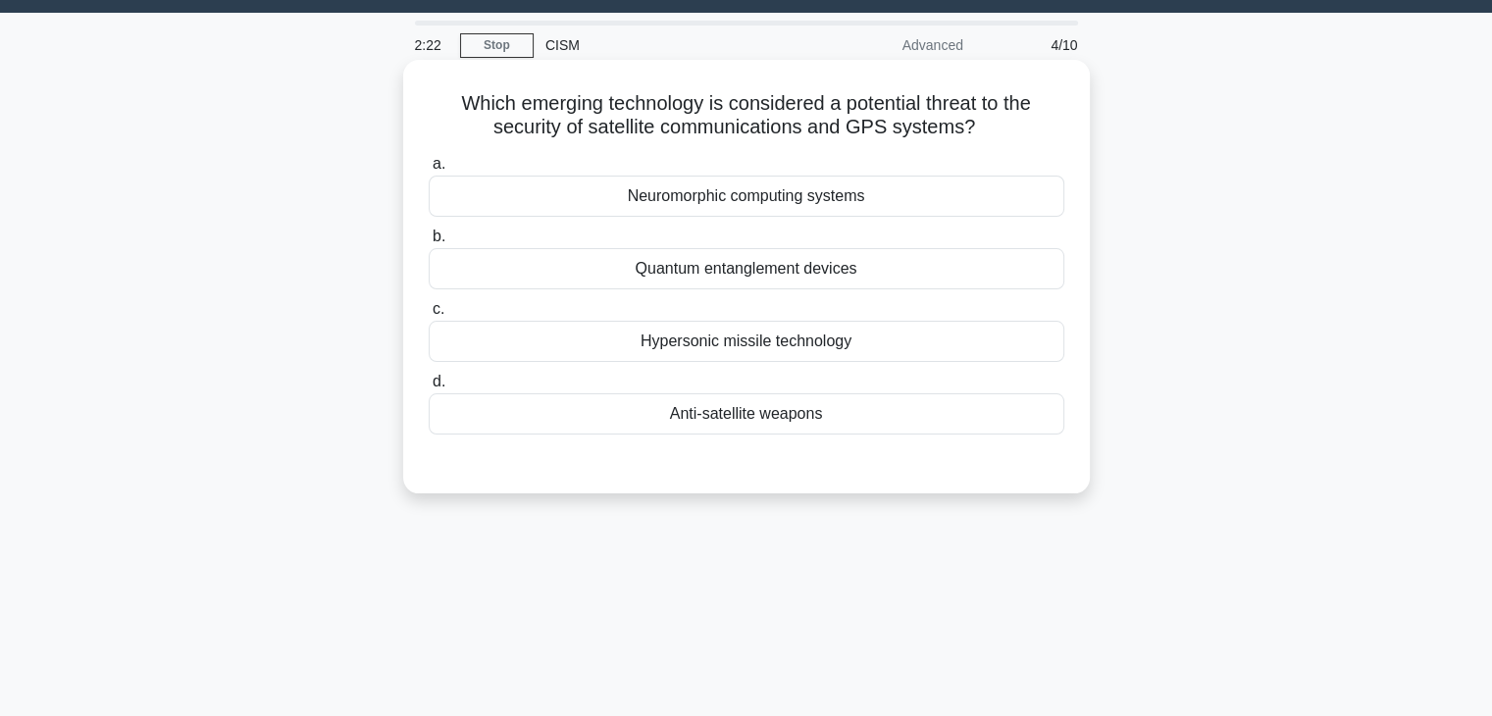
drag, startPoint x: 490, startPoint y: 127, endPoint x: 977, endPoint y: 130, distance: 487.6
click at [977, 130] on h5 "Which emerging technology is considered a potential threat to the security of s…" at bounding box center [747, 115] width 640 height 49
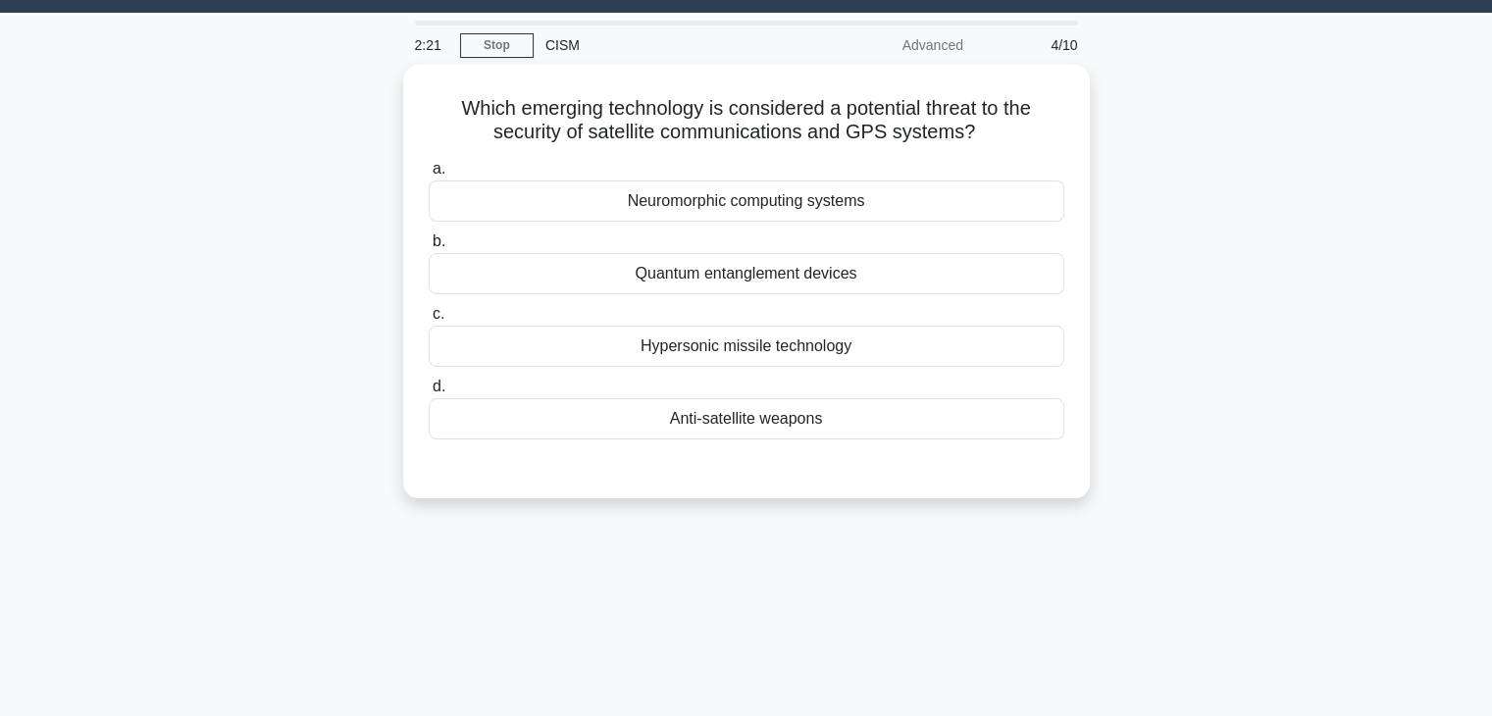
click at [1160, 157] on div "Which emerging technology is considered a potential threat to the security of s…" at bounding box center [746, 293] width 1295 height 457
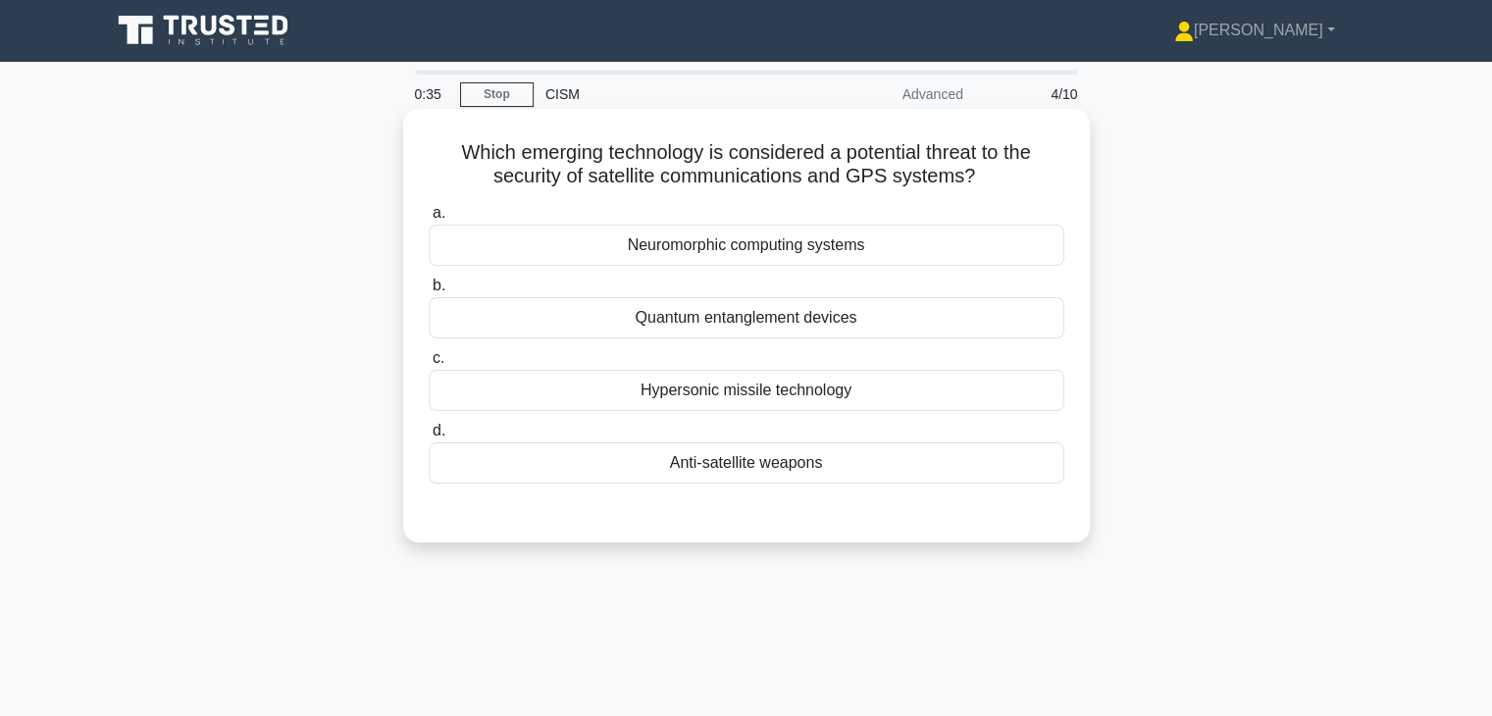
scroll to position [0, 0]
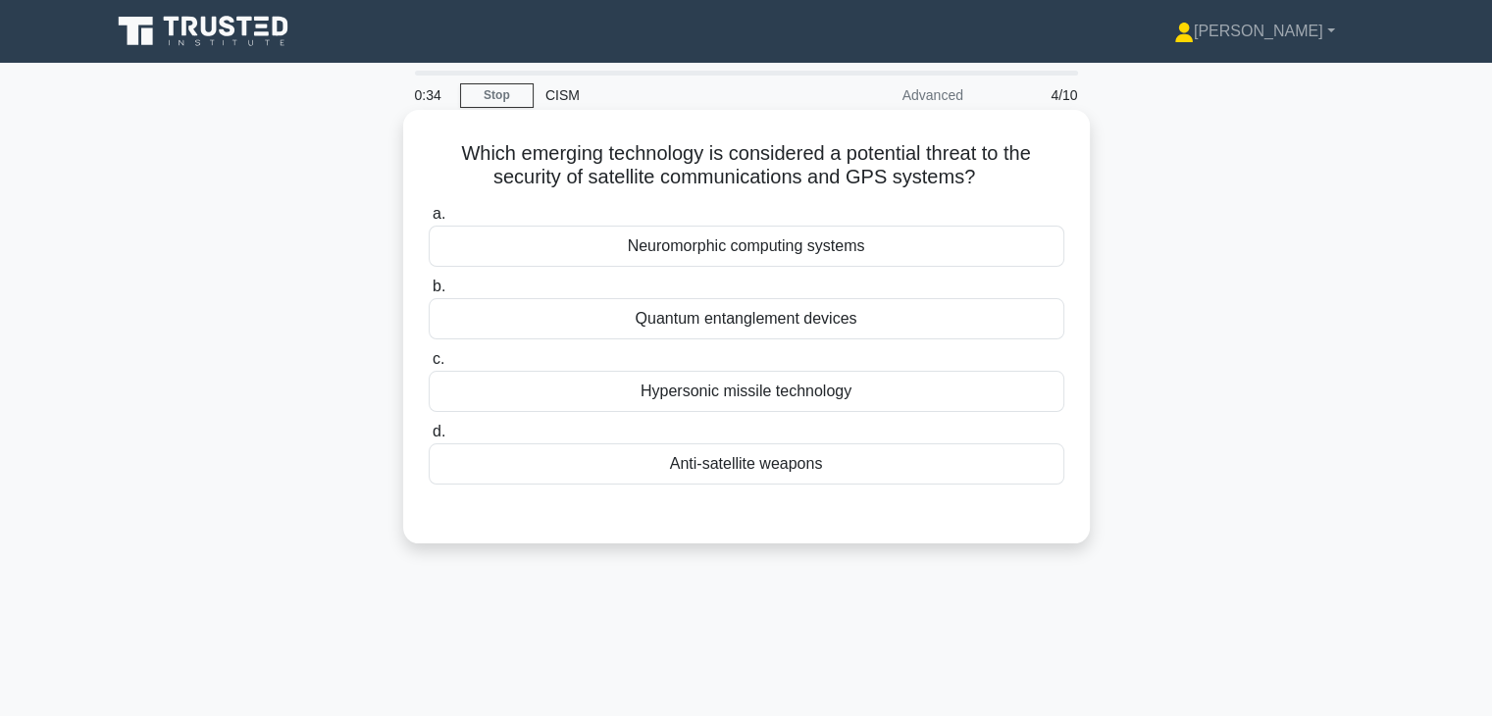
click at [689, 467] on div "Anti-satellite weapons" at bounding box center [747, 463] width 636 height 41
click at [429, 438] on input "d. Anti-satellite weapons" at bounding box center [429, 432] width 0 height 13
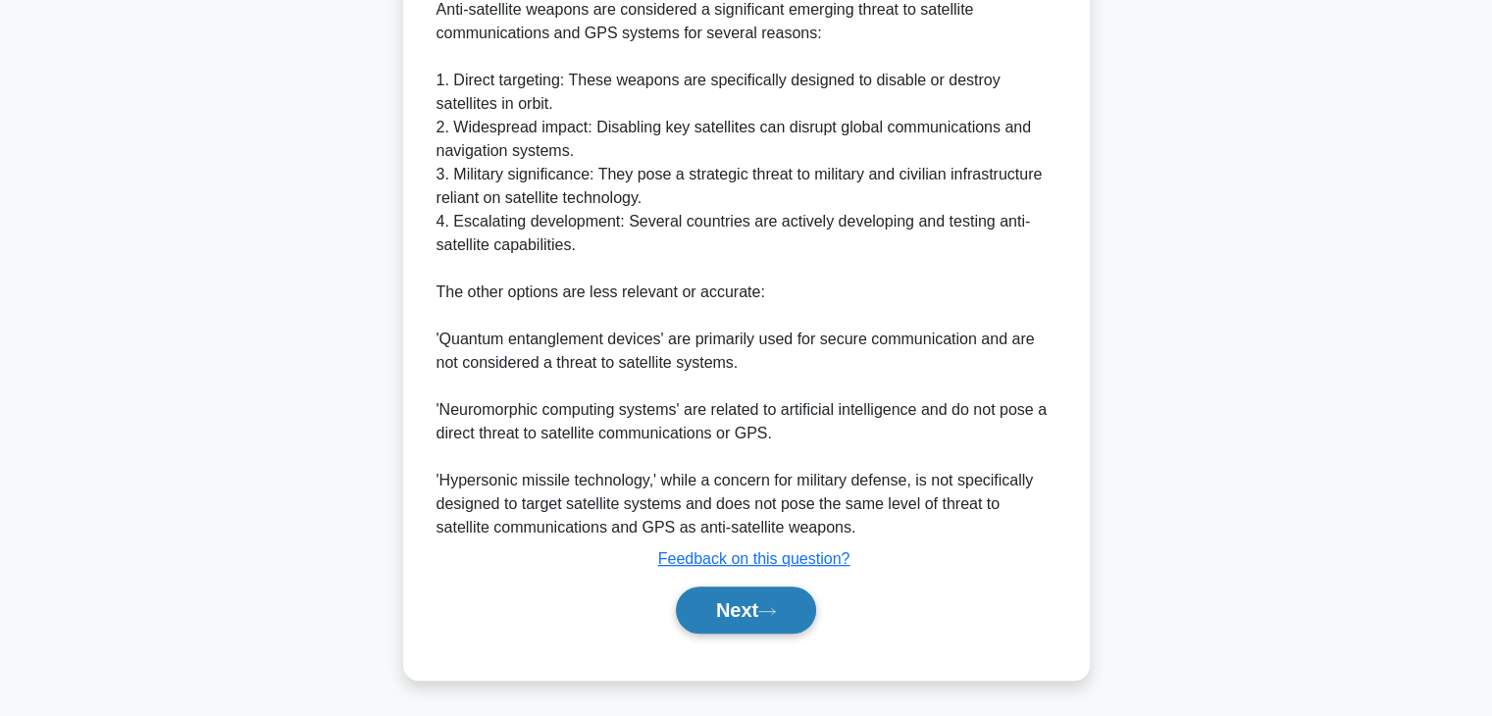
click at [753, 617] on button "Next" at bounding box center [746, 610] width 140 height 47
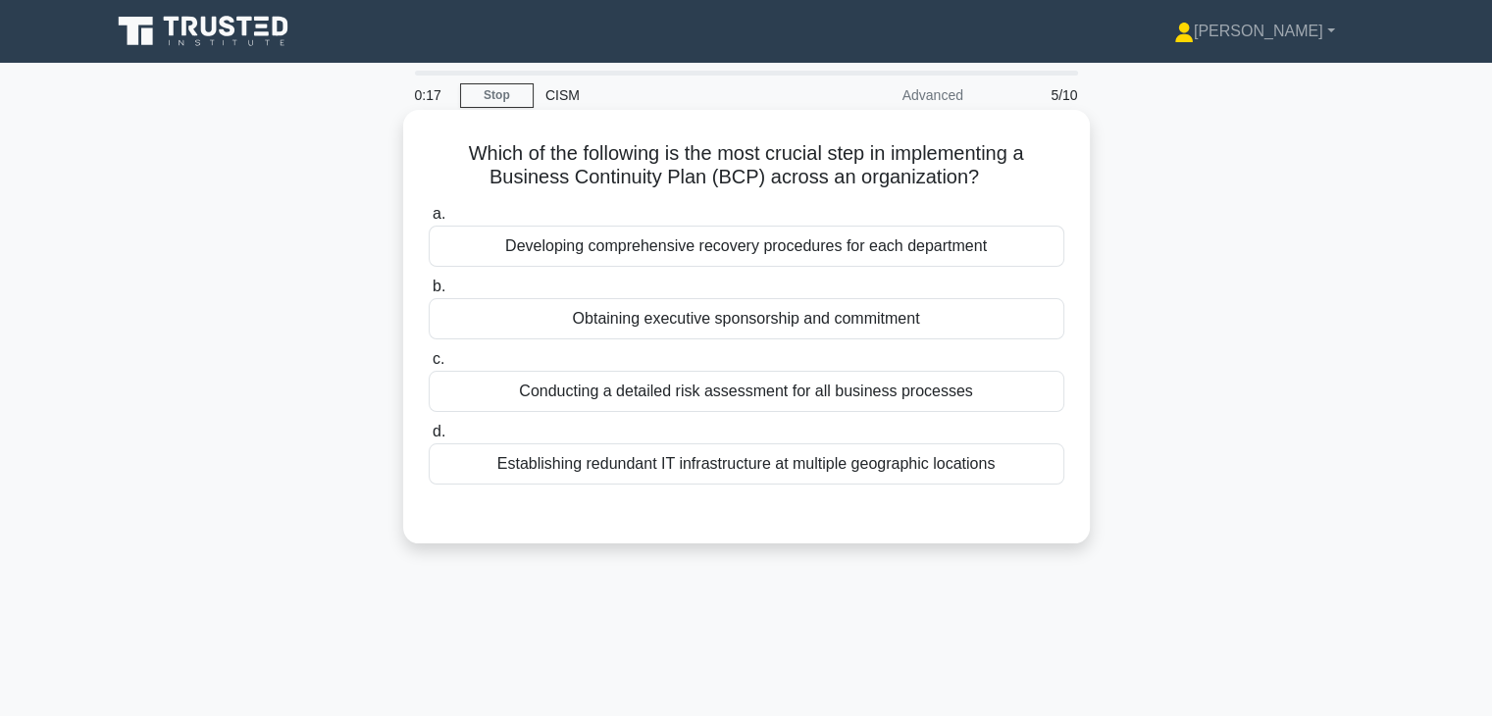
click at [757, 393] on div "Conducting a detailed risk assessment for all business processes" at bounding box center [747, 391] width 636 height 41
click at [429, 366] on input "c. Conducting a detailed risk assessment for all business processes" at bounding box center [429, 359] width 0 height 13
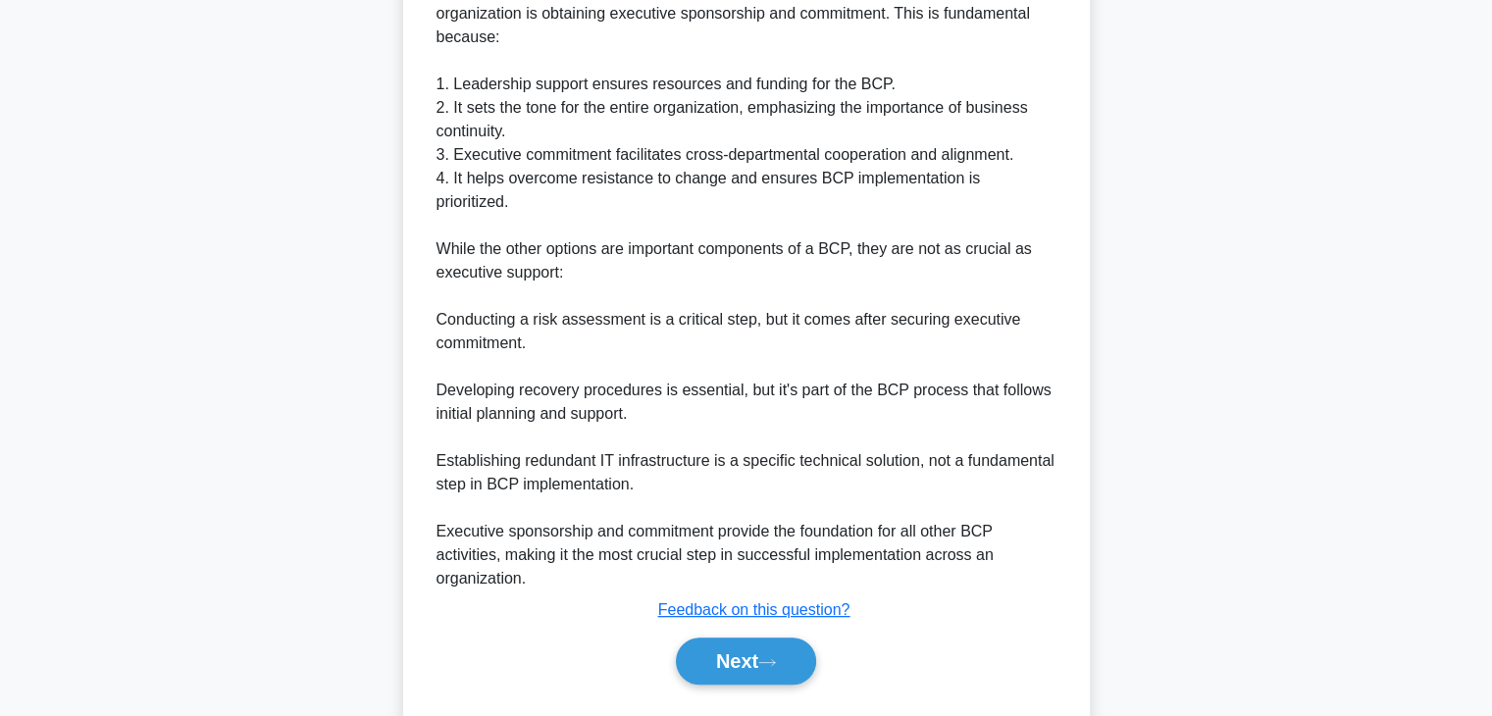
scroll to position [589, 0]
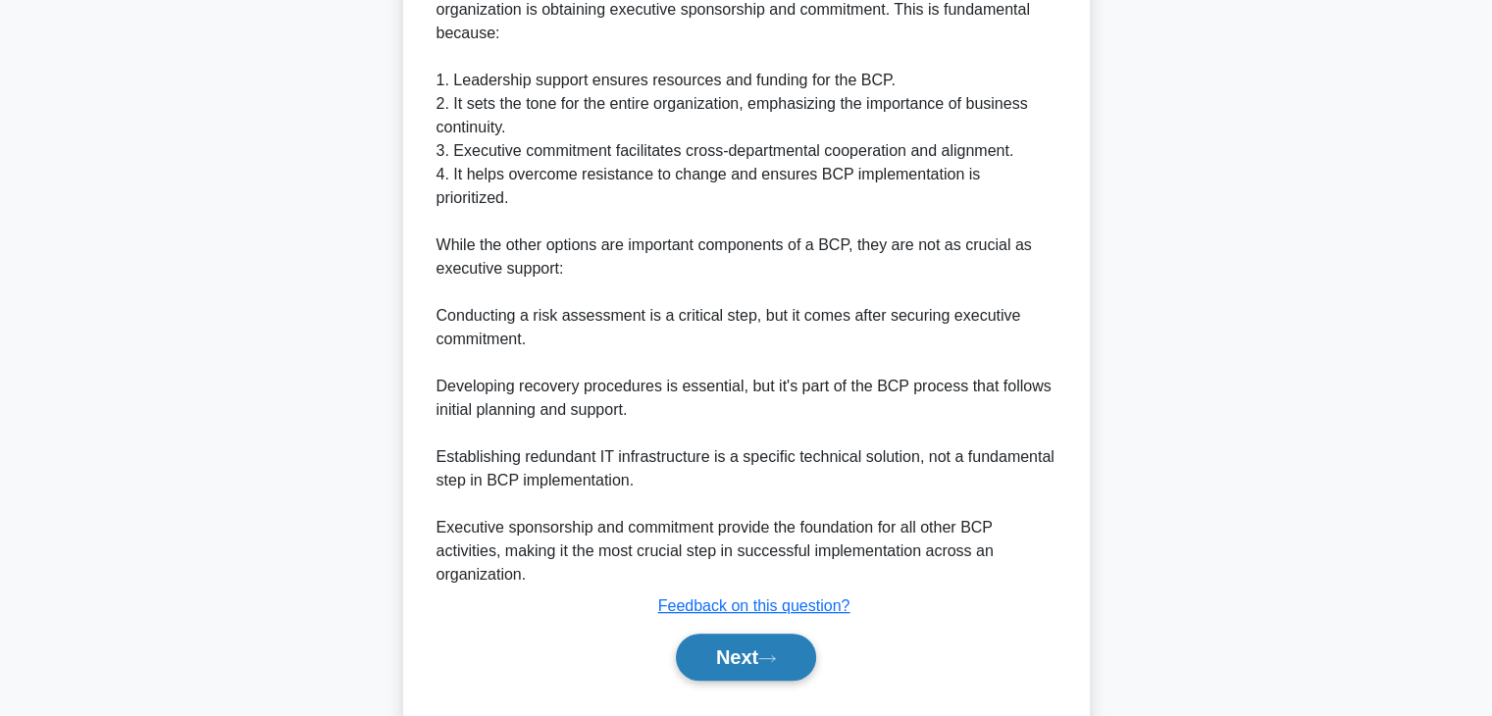
click at [726, 635] on button "Next" at bounding box center [746, 657] width 140 height 47
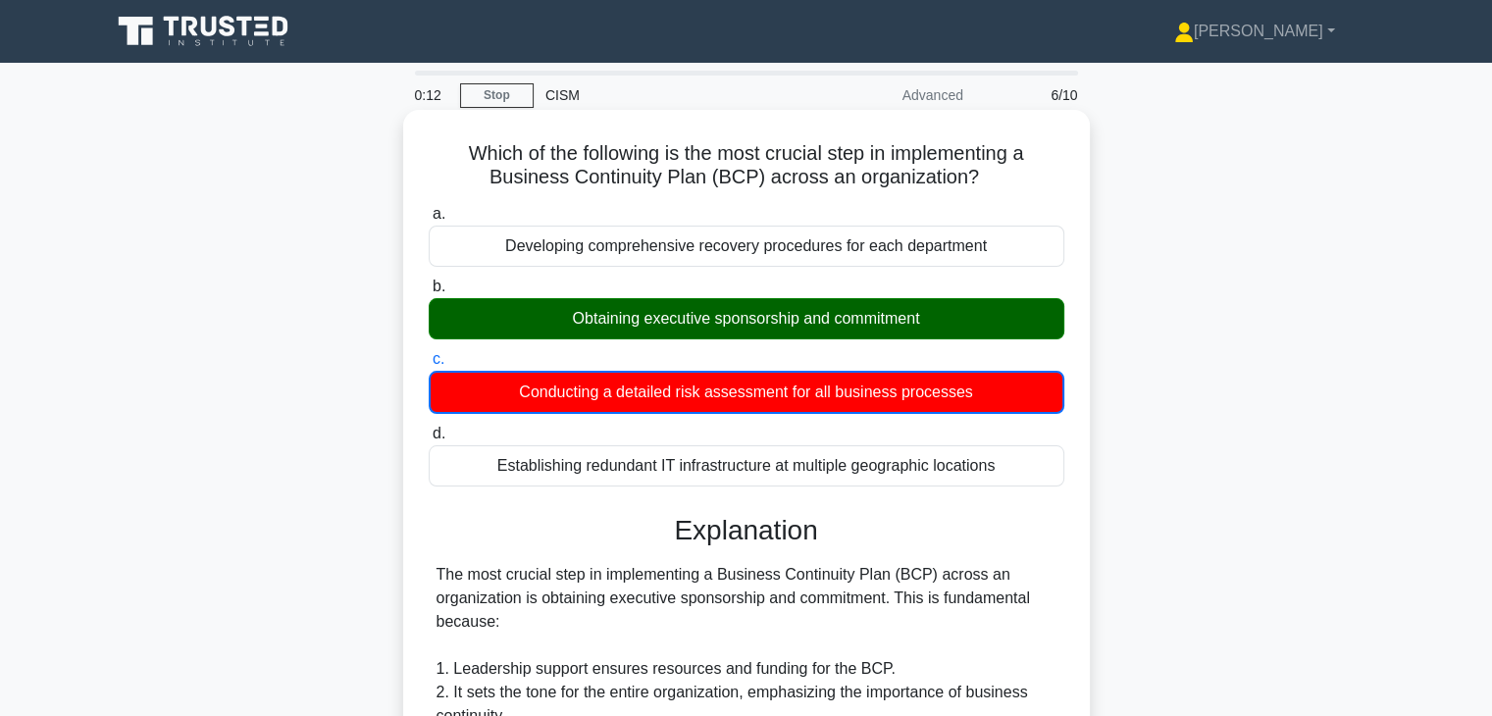
scroll to position [0, 0]
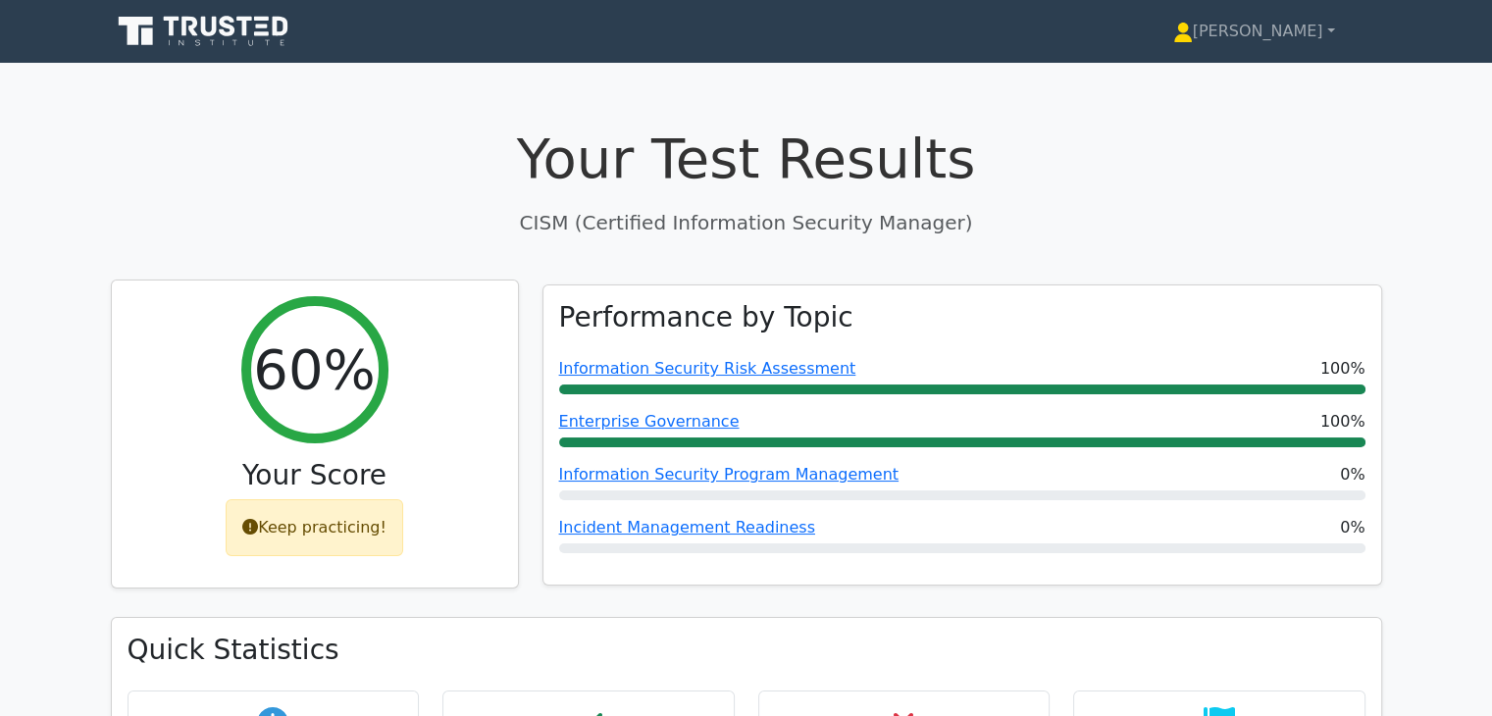
click at [305, 533] on div "Keep practicing!" at bounding box center [315, 527] width 178 height 57
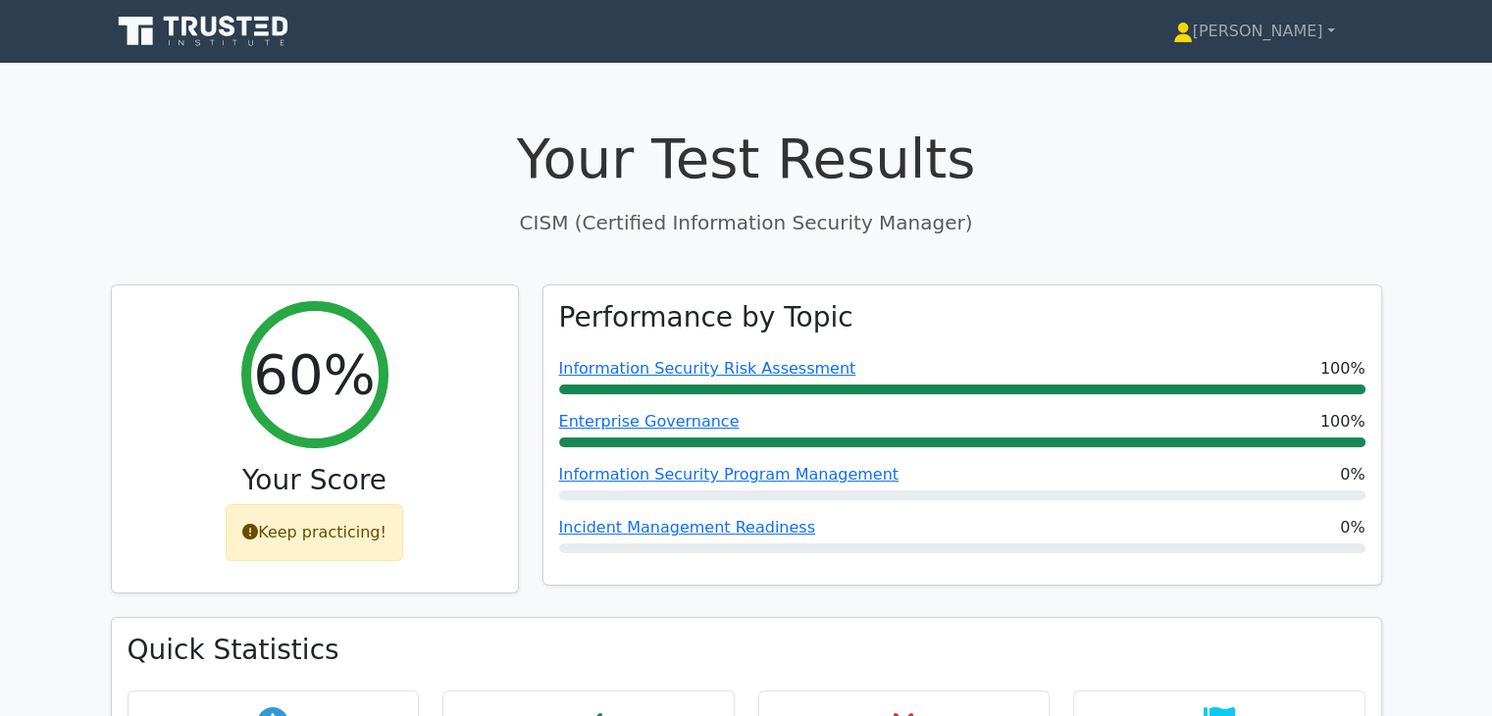
click at [200, 16] on icon at bounding box center [205, 31] width 188 height 37
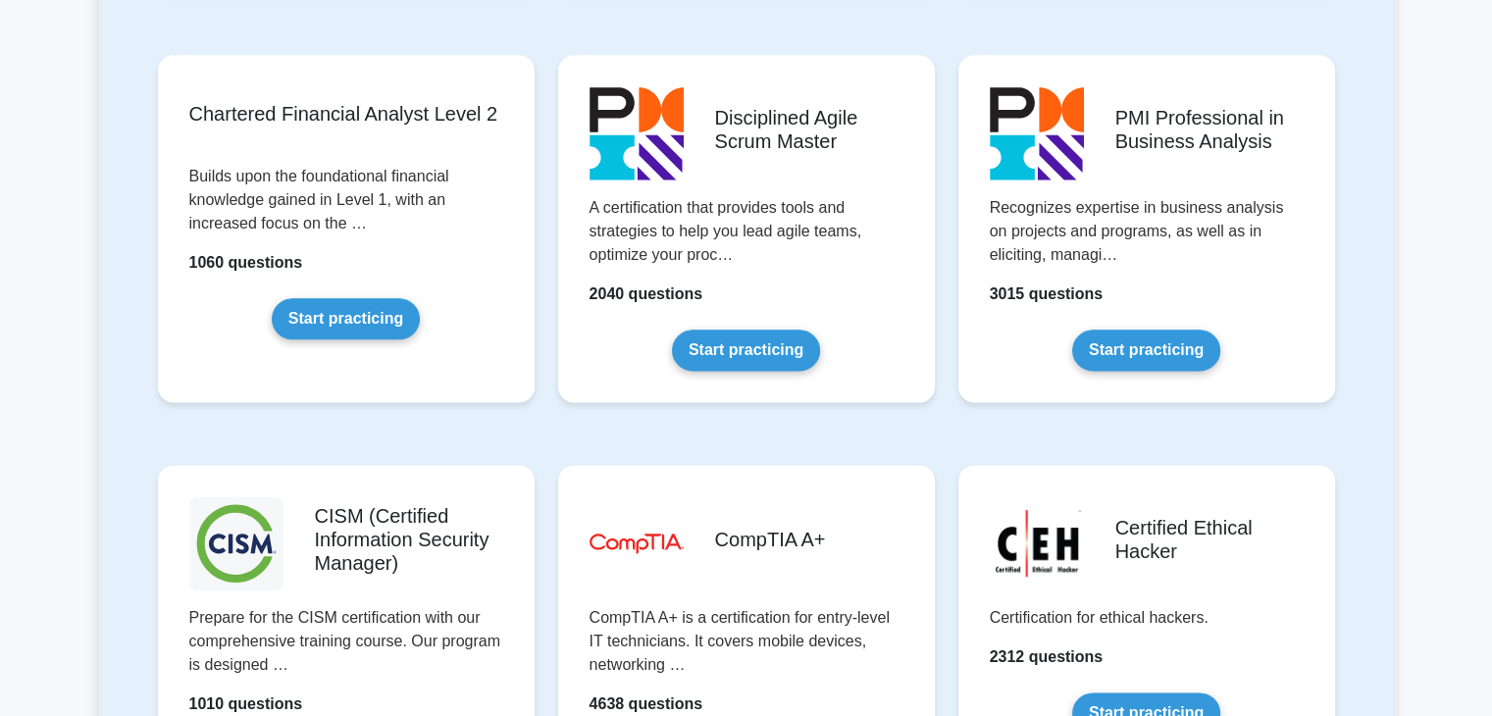
scroll to position [2747, 0]
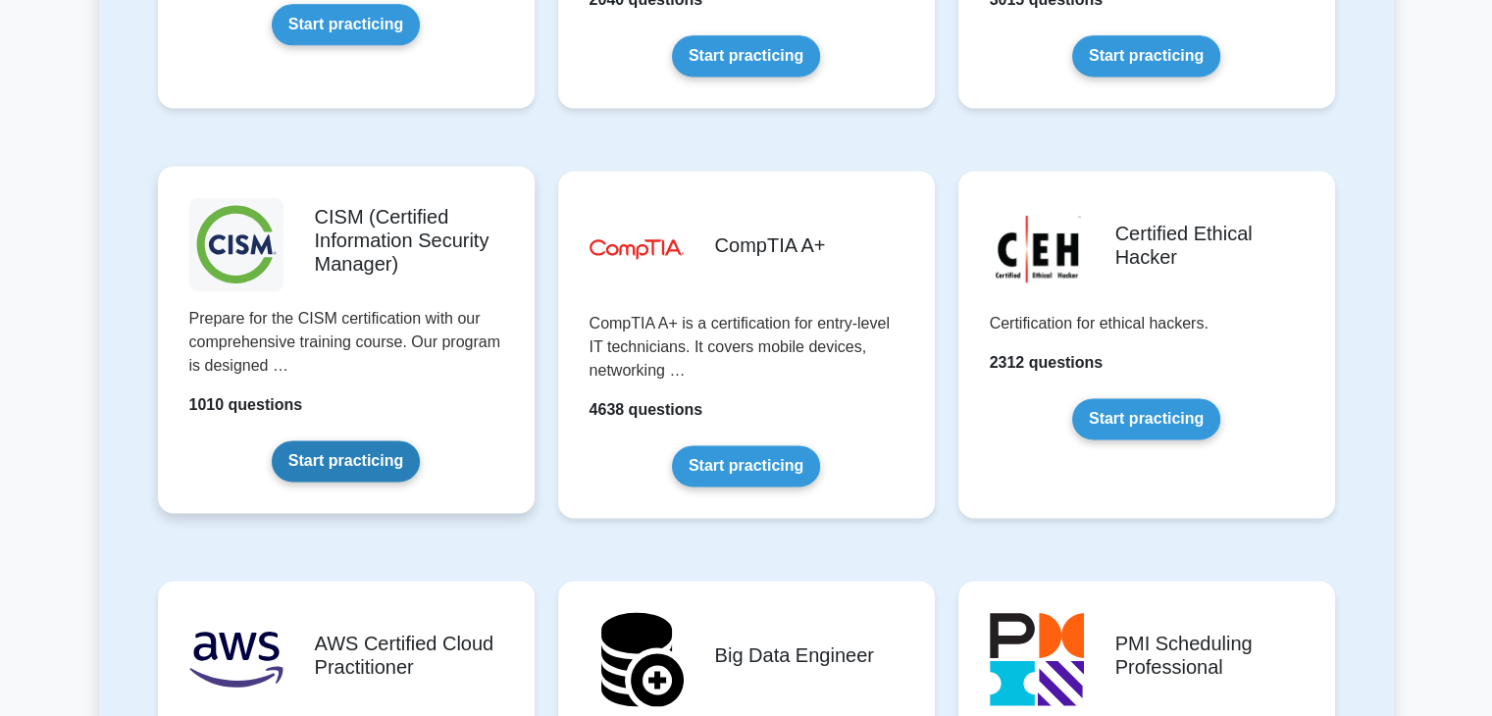
click at [338, 452] on link "Start practicing" at bounding box center [346, 460] width 148 height 41
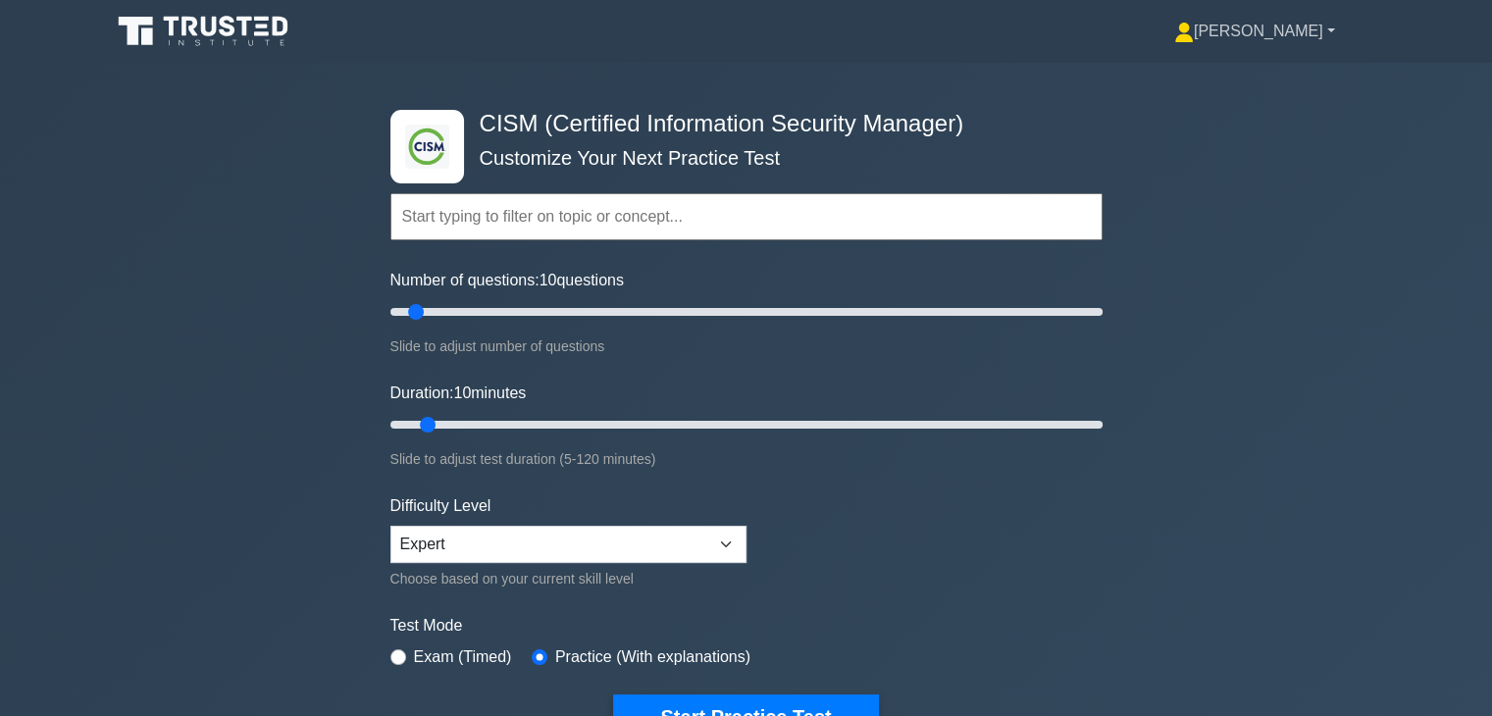
click at [1320, 27] on link "[PERSON_NAME]" at bounding box center [1254, 31] width 255 height 39
click at [1253, 71] on link "Profile" at bounding box center [1205, 77] width 155 height 31
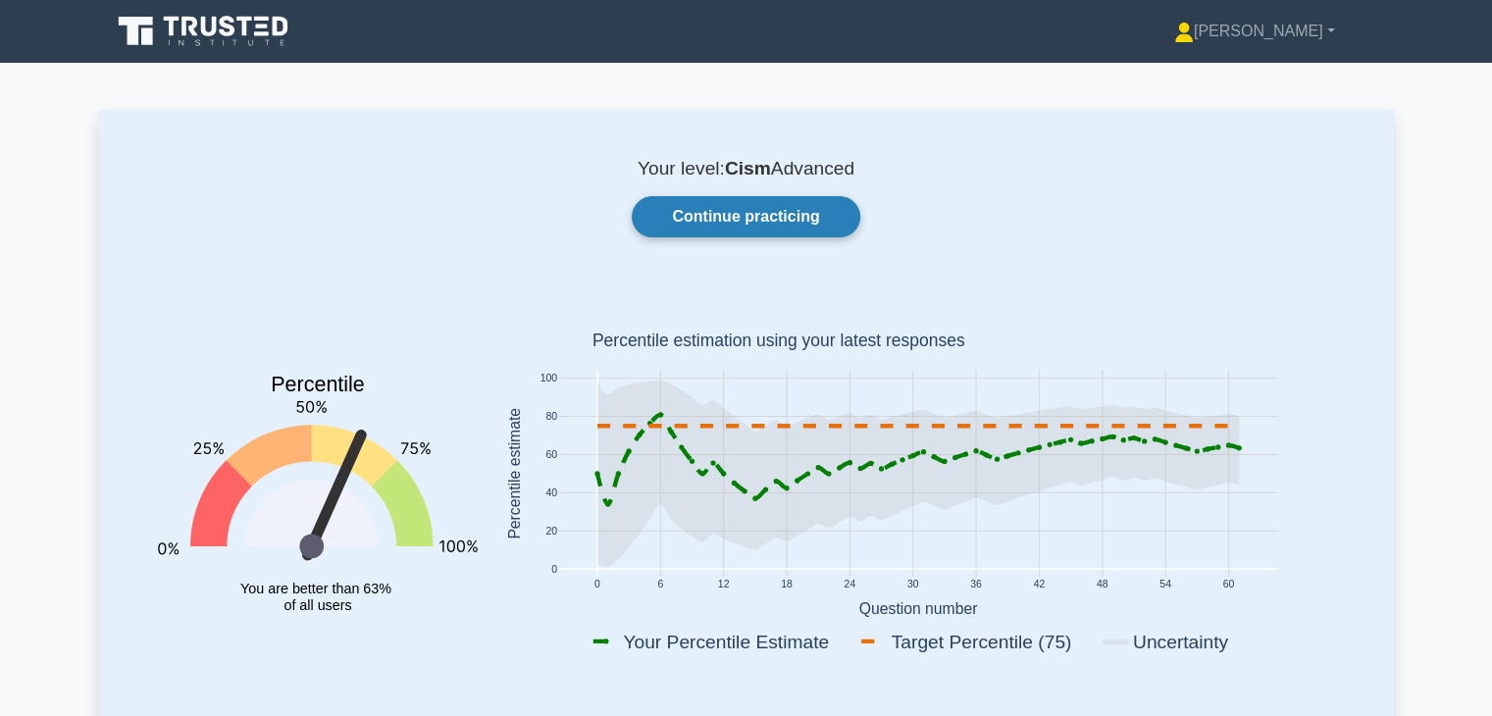
click at [744, 214] on link "Continue practicing" at bounding box center [746, 216] width 228 height 41
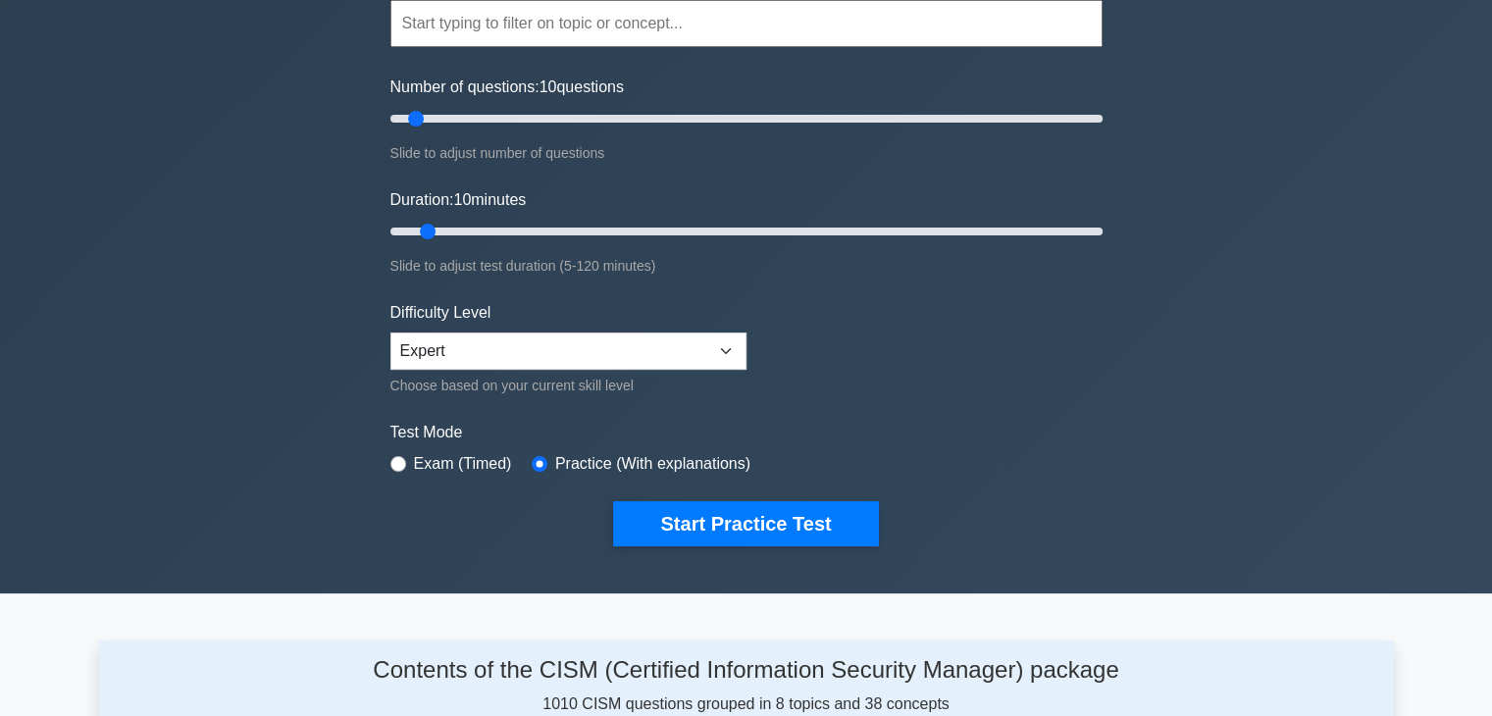
scroll to position [196, 0]
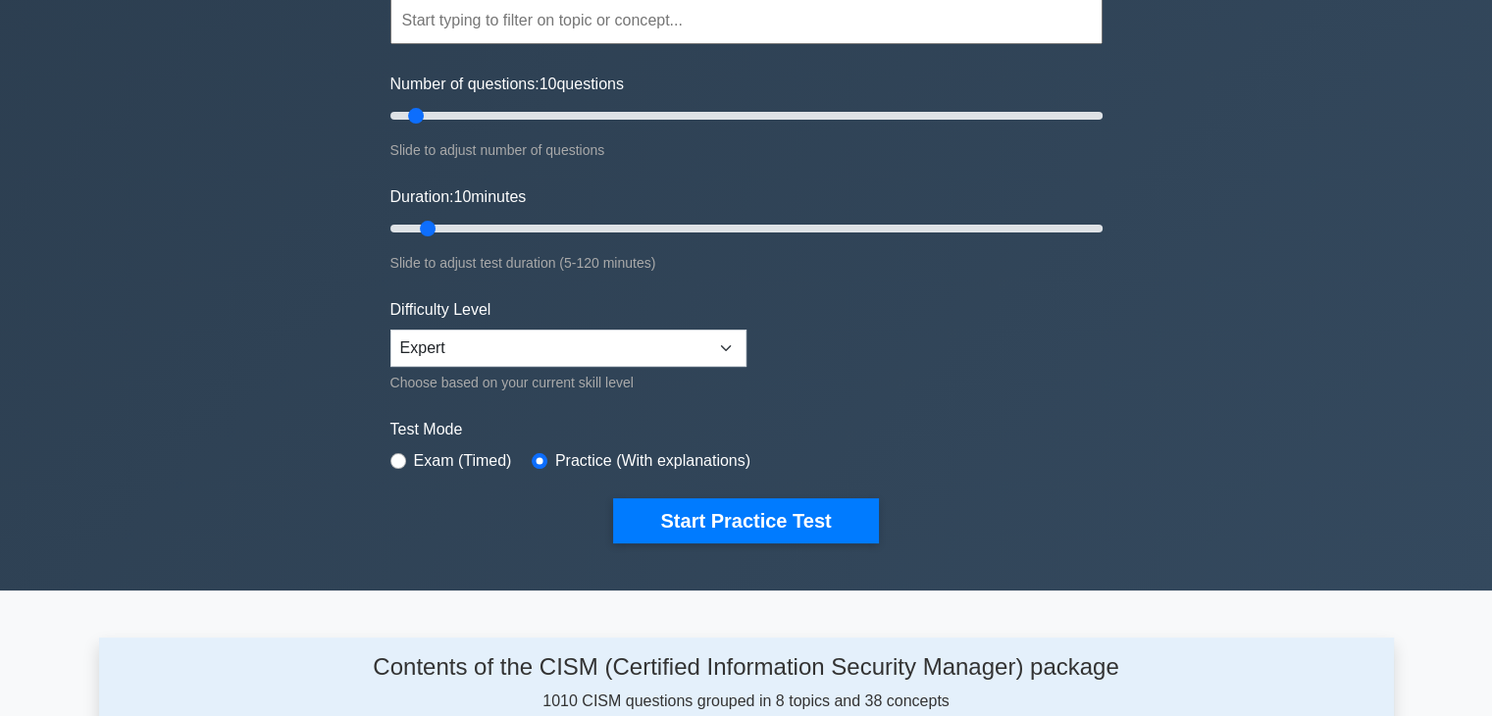
click at [459, 464] on label "Exam (Timed)" at bounding box center [463, 461] width 98 height 24
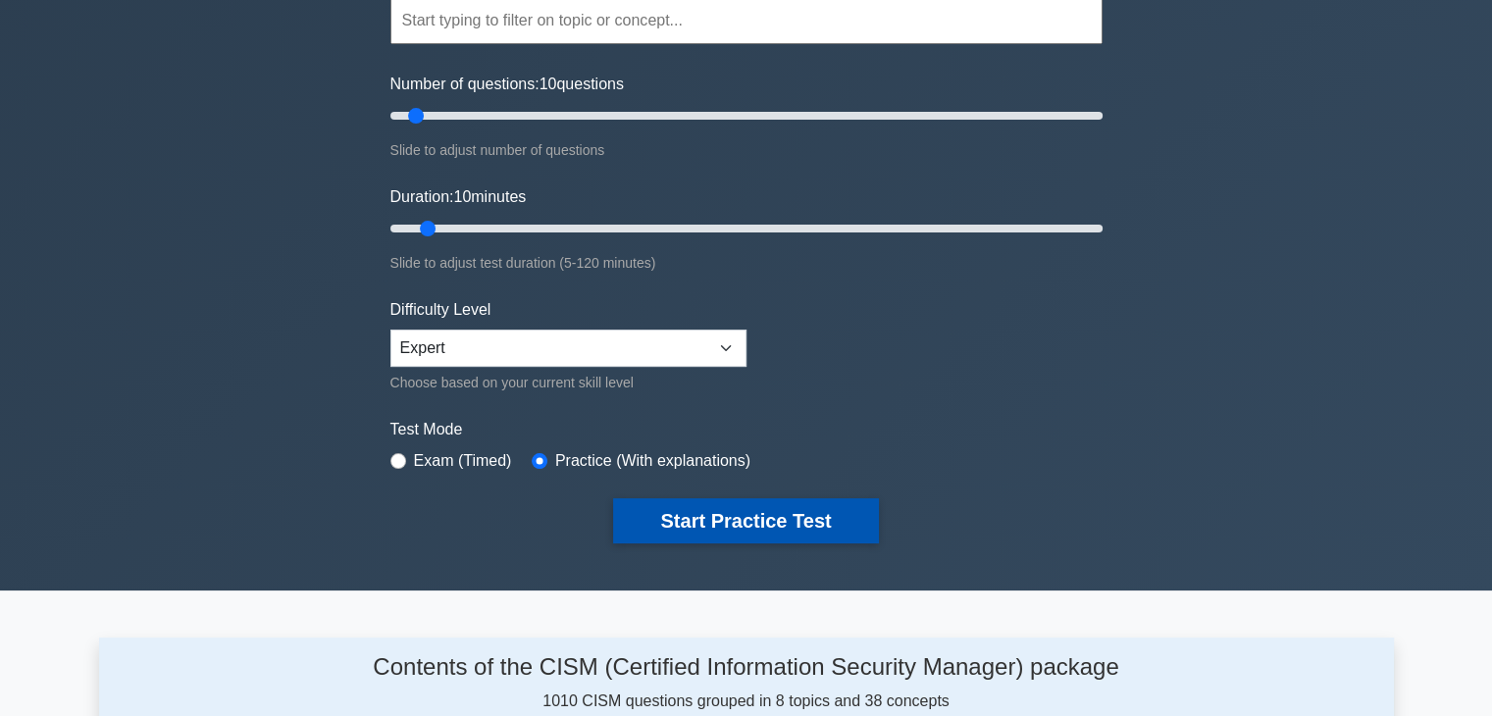
click at [696, 520] on button "Start Practice Test" at bounding box center [745, 520] width 265 height 45
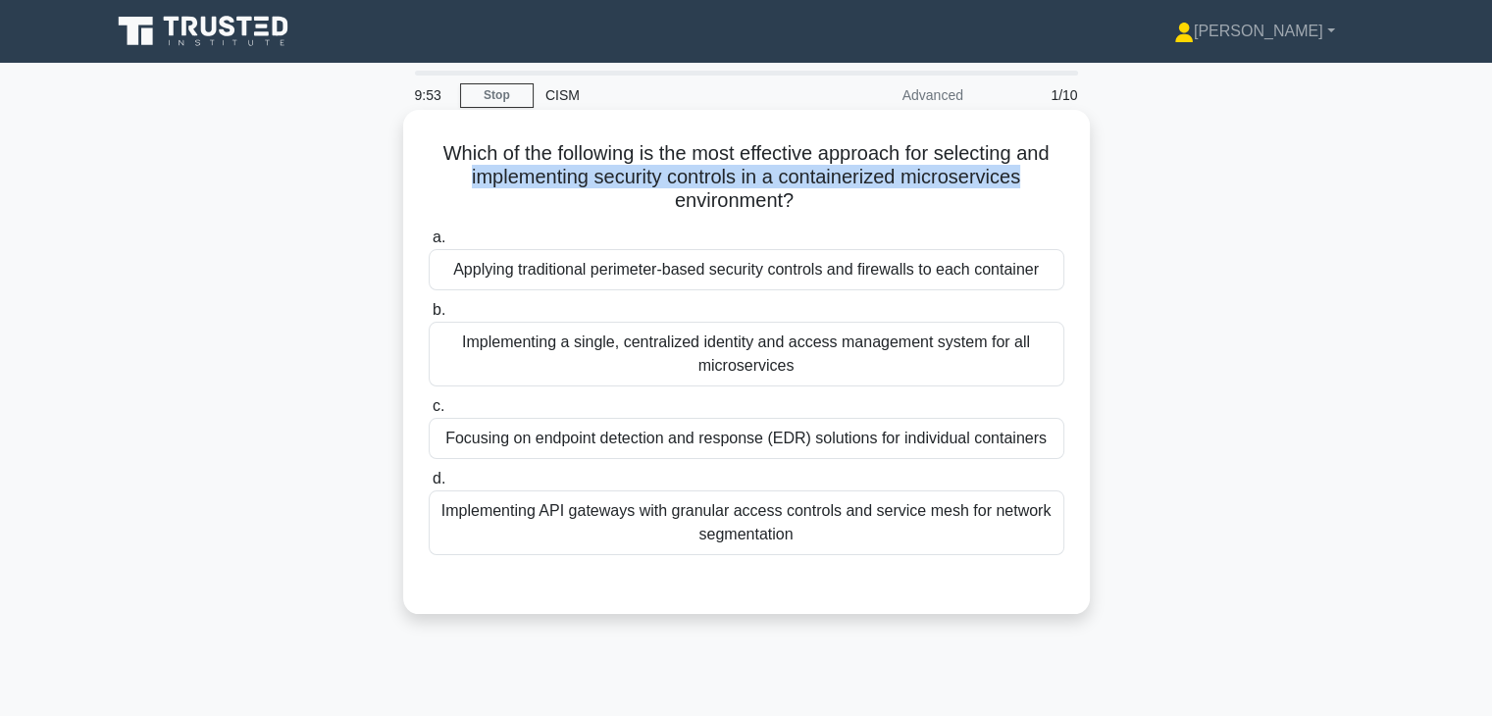
drag, startPoint x: 463, startPoint y: 179, endPoint x: 1032, endPoint y: 186, distance: 569.0
click at [1032, 186] on h5 "Which of the following is the most effective approach for selecting and impleme…" at bounding box center [747, 177] width 640 height 73
click at [902, 188] on h5 "Which of the following is the most effective approach for selecting and impleme…" at bounding box center [747, 177] width 640 height 73
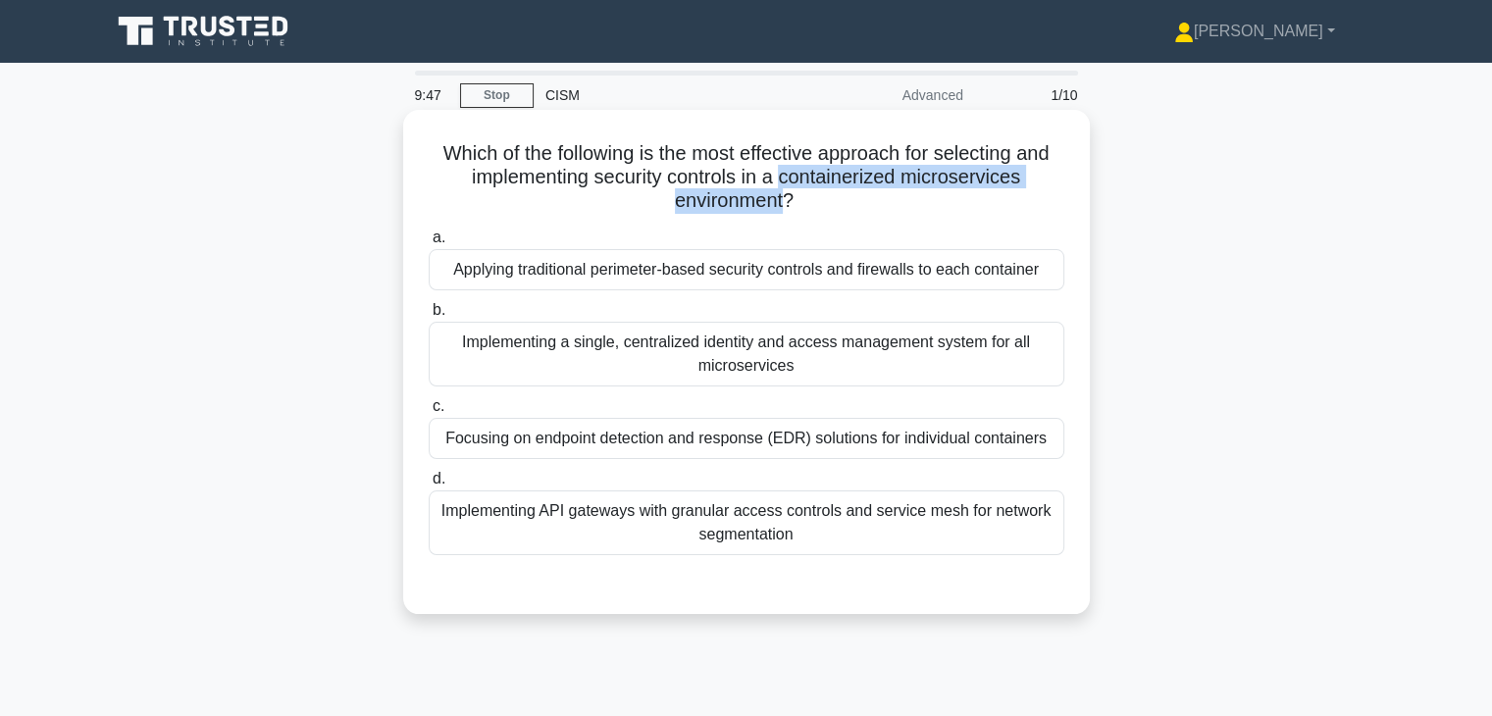
drag, startPoint x: 783, startPoint y: 176, endPoint x: 782, endPoint y: 201, distance: 25.5
click at [782, 201] on h5 "Which of the following is the most effective approach for selecting and impleme…" at bounding box center [747, 177] width 640 height 73
copy h5 "containerized microservices environment"
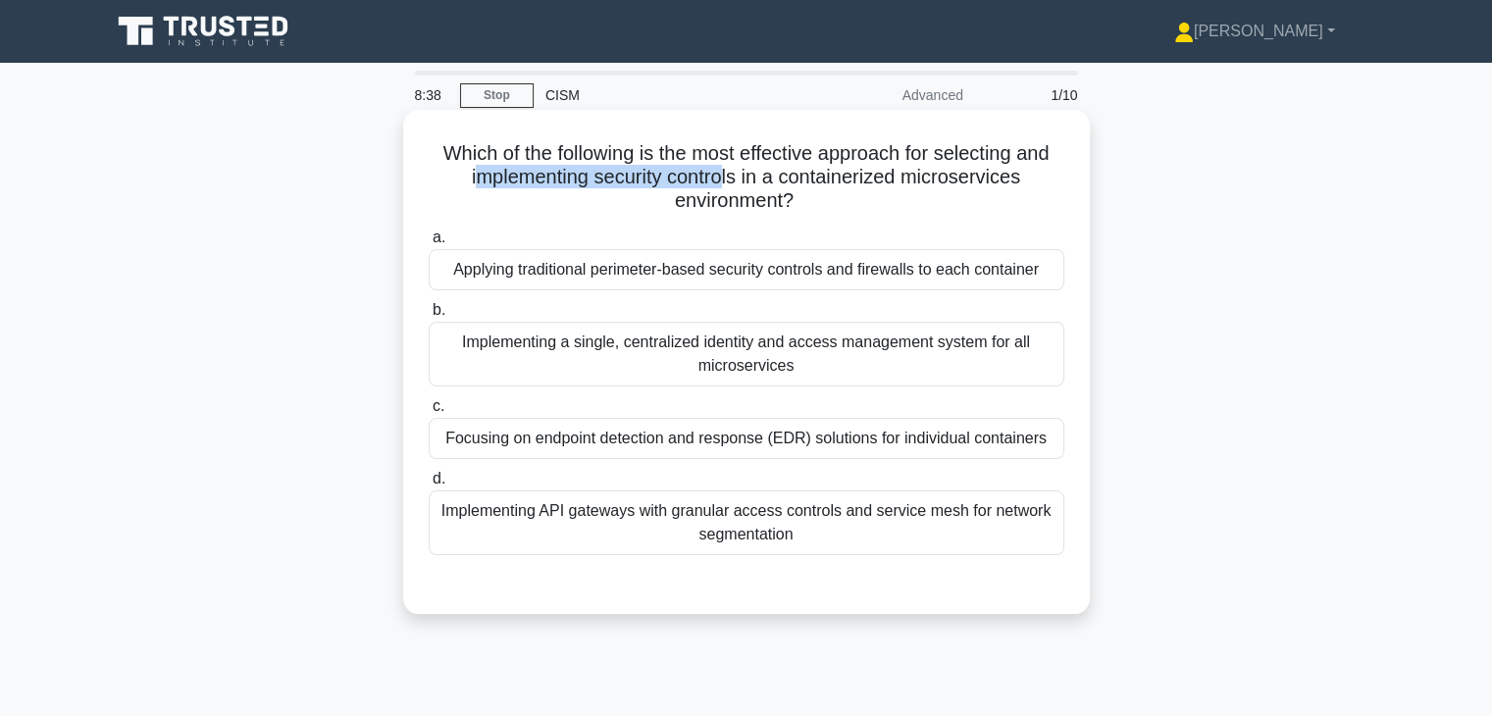
drag, startPoint x: 467, startPoint y: 175, endPoint x: 721, endPoint y: 178, distance: 254.1
click at [721, 178] on h5 "Which of the following is the most effective approach for selecting and impleme…" at bounding box center [747, 177] width 640 height 73
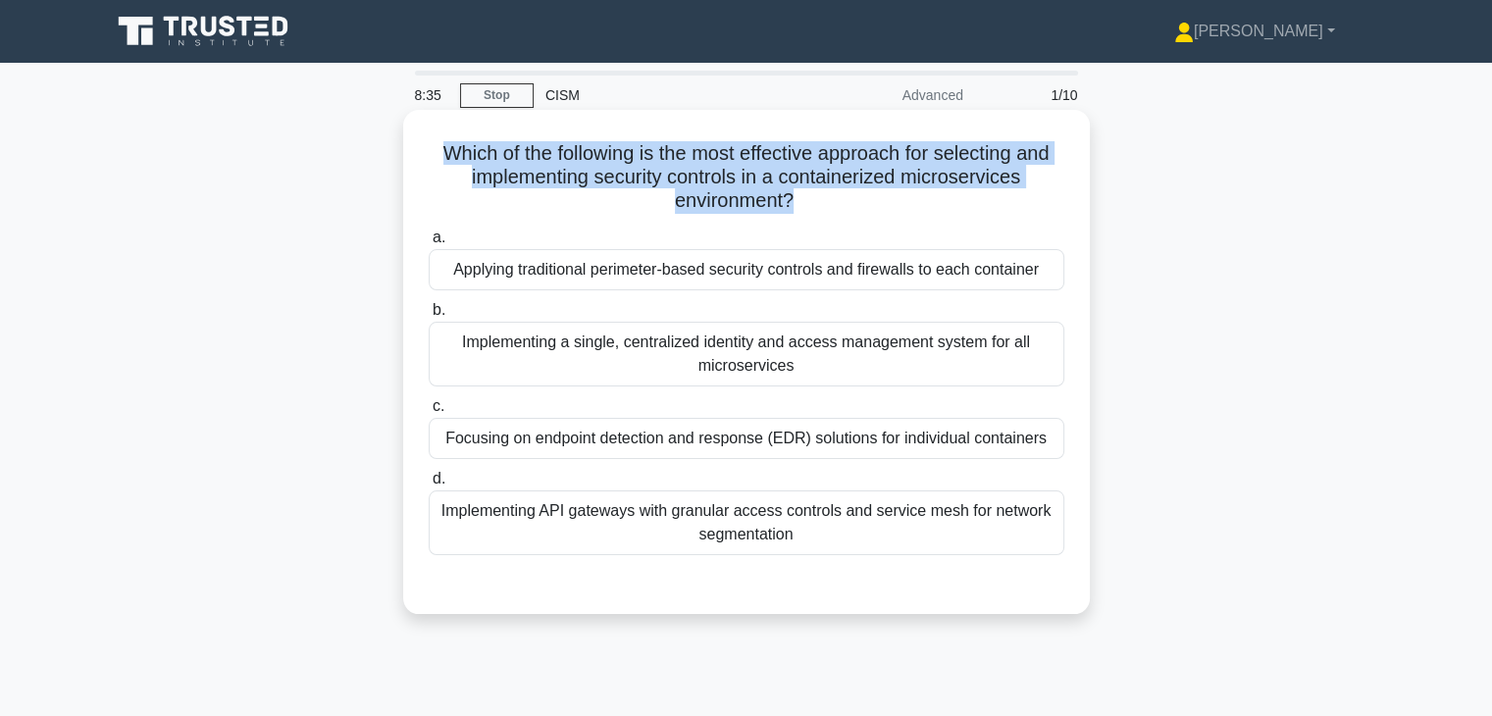
drag, startPoint x: 787, startPoint y: 206, endPoint x: 427, endPoint y: 162, distance: 362.7
click at [427, 162] on h5 "Which of the following is the most effective approach for selecting and impleme…" at bounding box center [747, 177] width 640 height 73
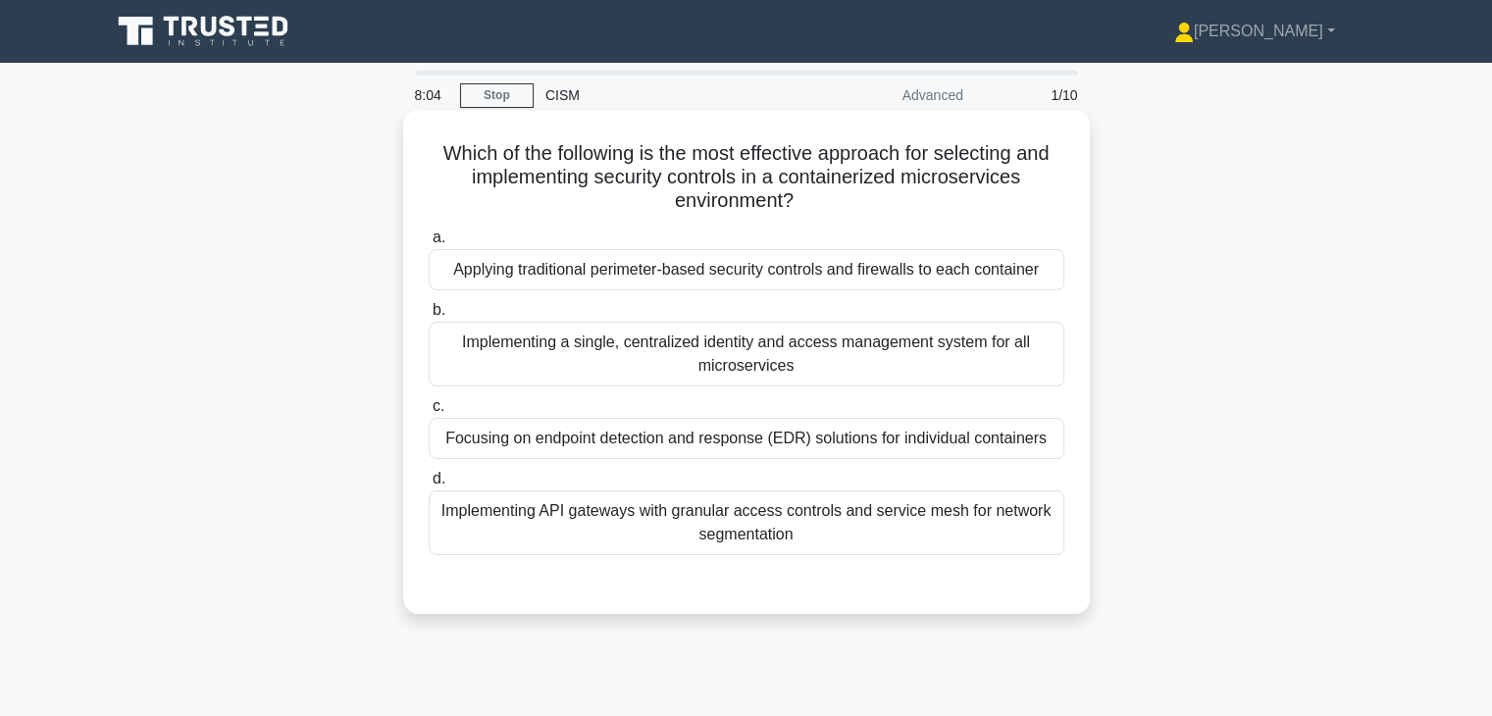
click at [729, 528] on div "Implementing API gateways with granular access controls and service mesh for ne…" at bounding box center [747, 522] width 636 height 65
click at [429, 486] on input "d. Implementing API gateways with granular access controls and service mesh for…" at bounding box center [429, 479] width 0 height 13
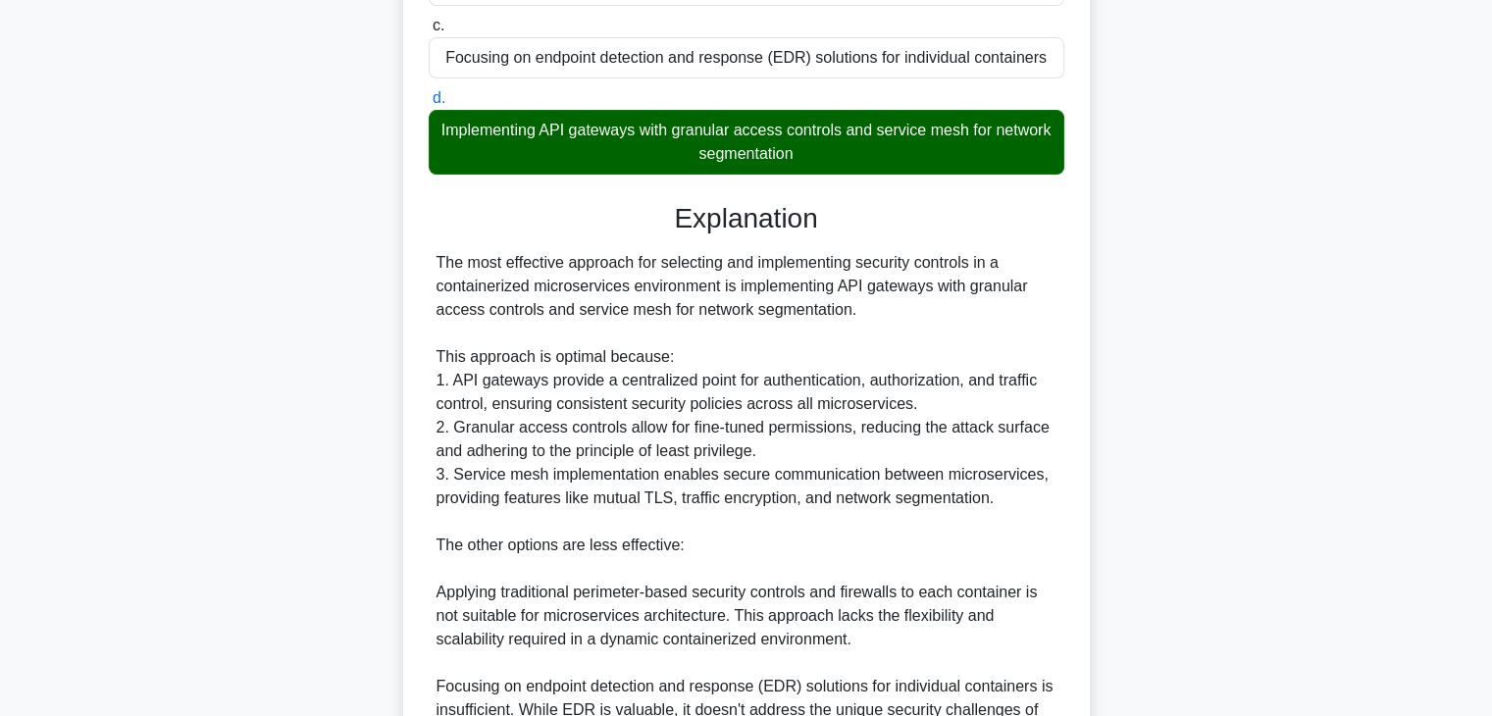
scroll to position [392, 0]
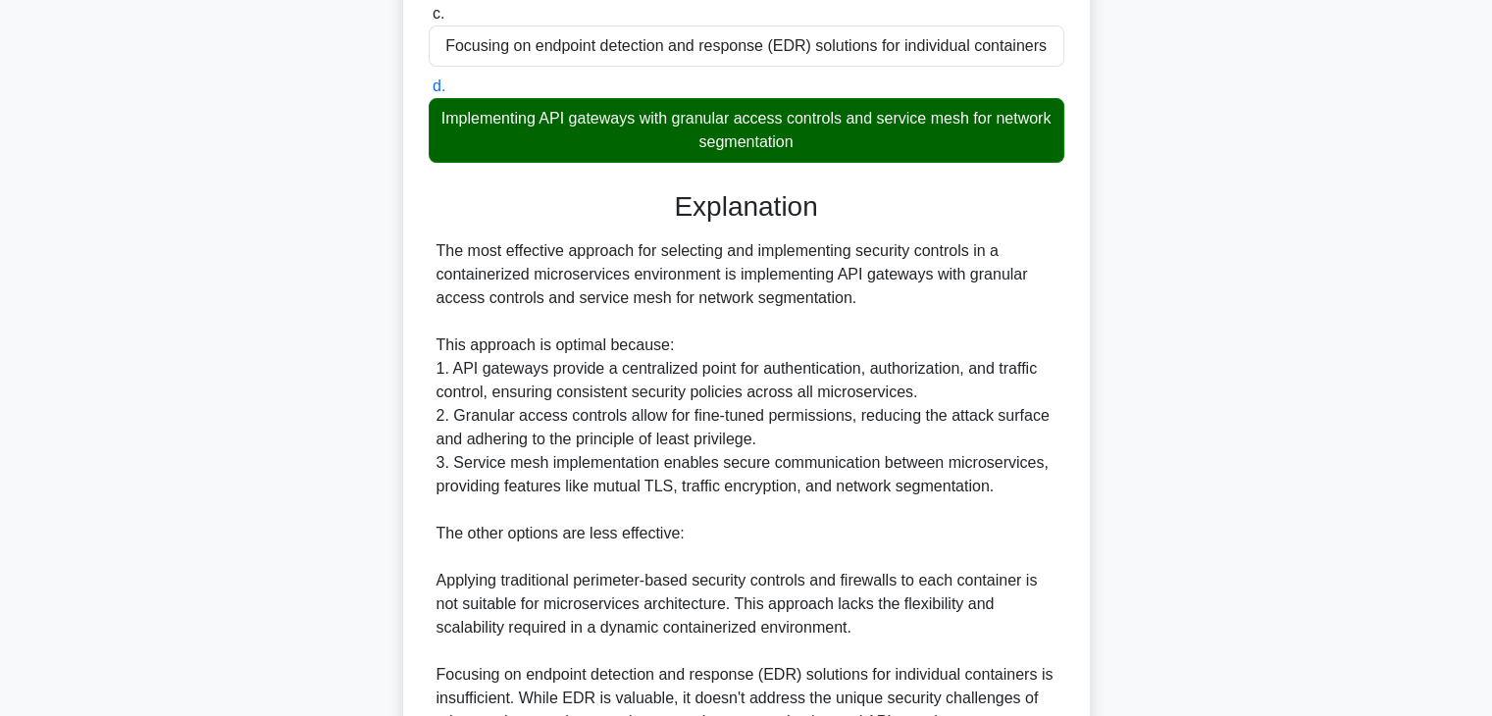
drag, startPoint x: 844, startPoint y: 297, endPoint x: 600, endPoint y: 303, distance: 243.3
click at [603, 299] on div "The most effective approach for selecting and implementing security controls in…" at bounding box center [747, 545] width 620 height 612
drag, startPoint x: 439, startPoint y: 345, endPoint x: 658, endPoint y: 344, distance: 218.8
click at [658, 344] on div "The most effective approach for selecting and implementing security controls in…" at bounding box center [747, 545] width 620 height 612
drag, startPoint x: 455, startPoint y: 368, endPoint x: 590, endPoint y: 368, distance: 134.4
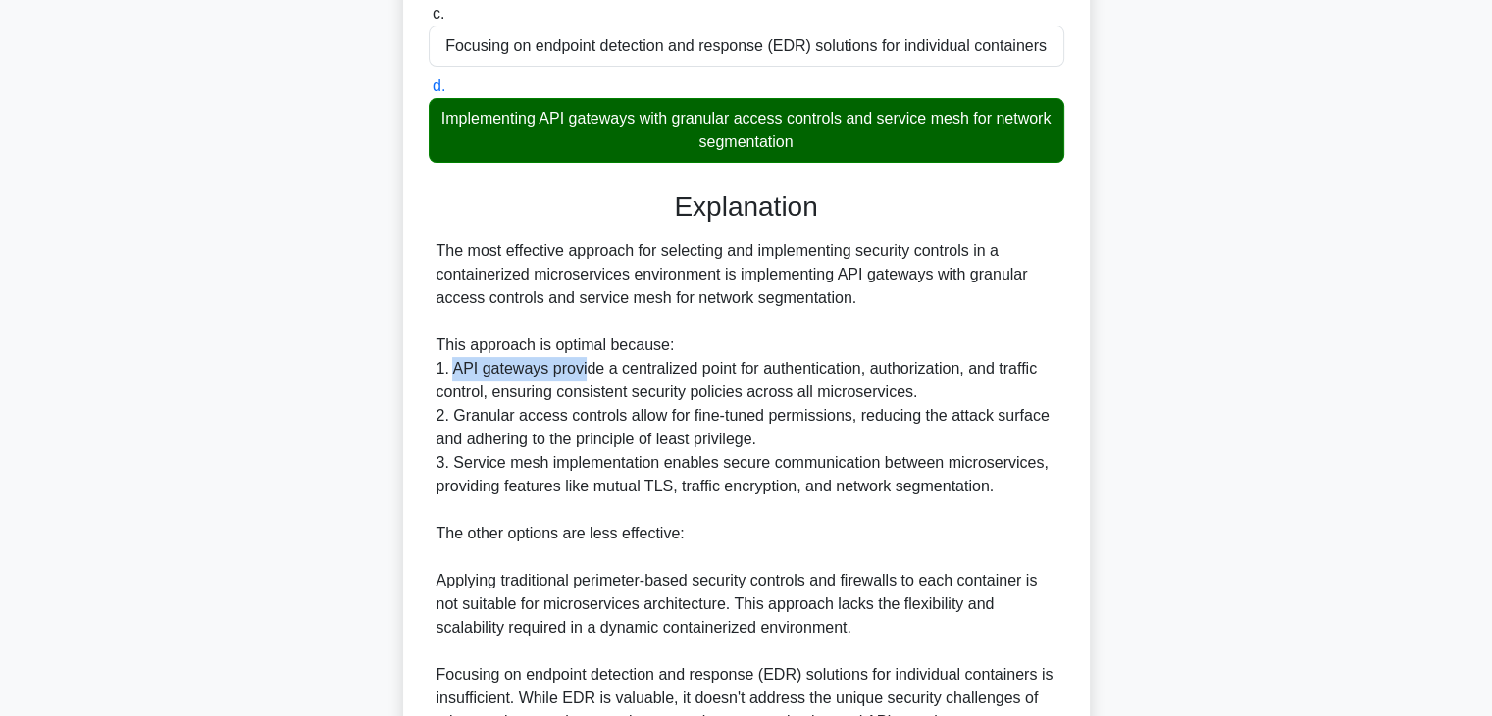
click at [587, 368] on div "The most effective approach for selecting and implementing security controls in…" at bounding box center [747, 545] width 620 height 612
drag, startPoint x: 736, startPoint y: 370, endPoint x: 840, endPoint y: 373, distance: 104.0
click at [840, 373] on div "The most effective approach for selecting and implementing security controls in…" at bounding box center [747, 545] width 620 height 612
drag, startPoint x: 437, startPoint y: 392, endPoint x: 494, endPoint y: 393, distance: 57.9
click at [494, 393] on div "The most effective approach for selecting and implementing security controls in…" at bounding box center [747, 545] width 620 height 612
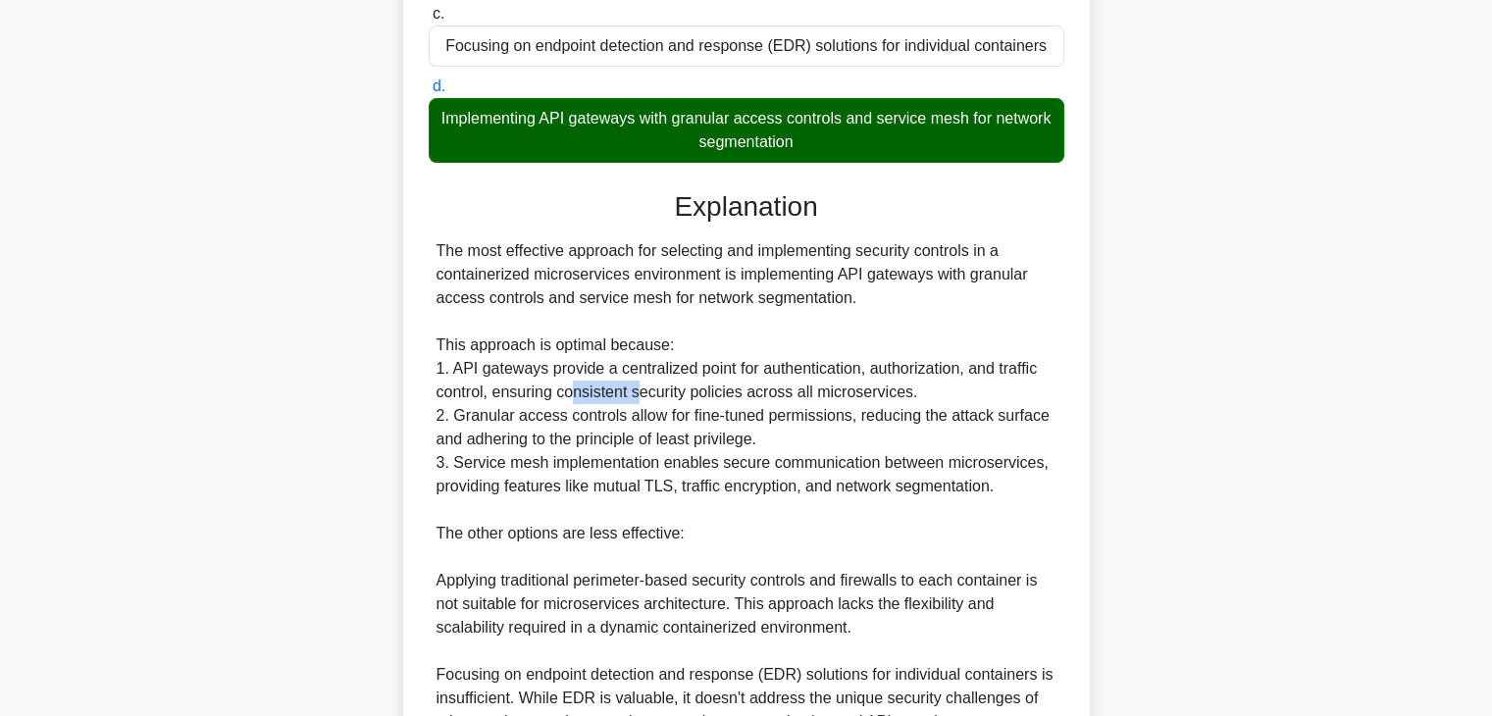
drag, startPoint x: 569, startPoint y: 392, endPoint x: 646, endPoint y: 393, distance: 77.5
click at [639, 393] on div "The most effective approach for selecting and implementing security controls in…" at bounding box center [747, 545] width 620 height 612
drag, startPoint x: 747, startPoint y: 392, endPoint x: 935, endPoint y: 394, distance: 188.4
click at [938, 394] on div "The most effective approach for selecting and implementing security controls in…" at bounding box center [747, 545] width 620 height 612
drag, startPoint x: 450, startPoint y: 417, endPoint x: 547, endPoint y: 394, distance: 99.7
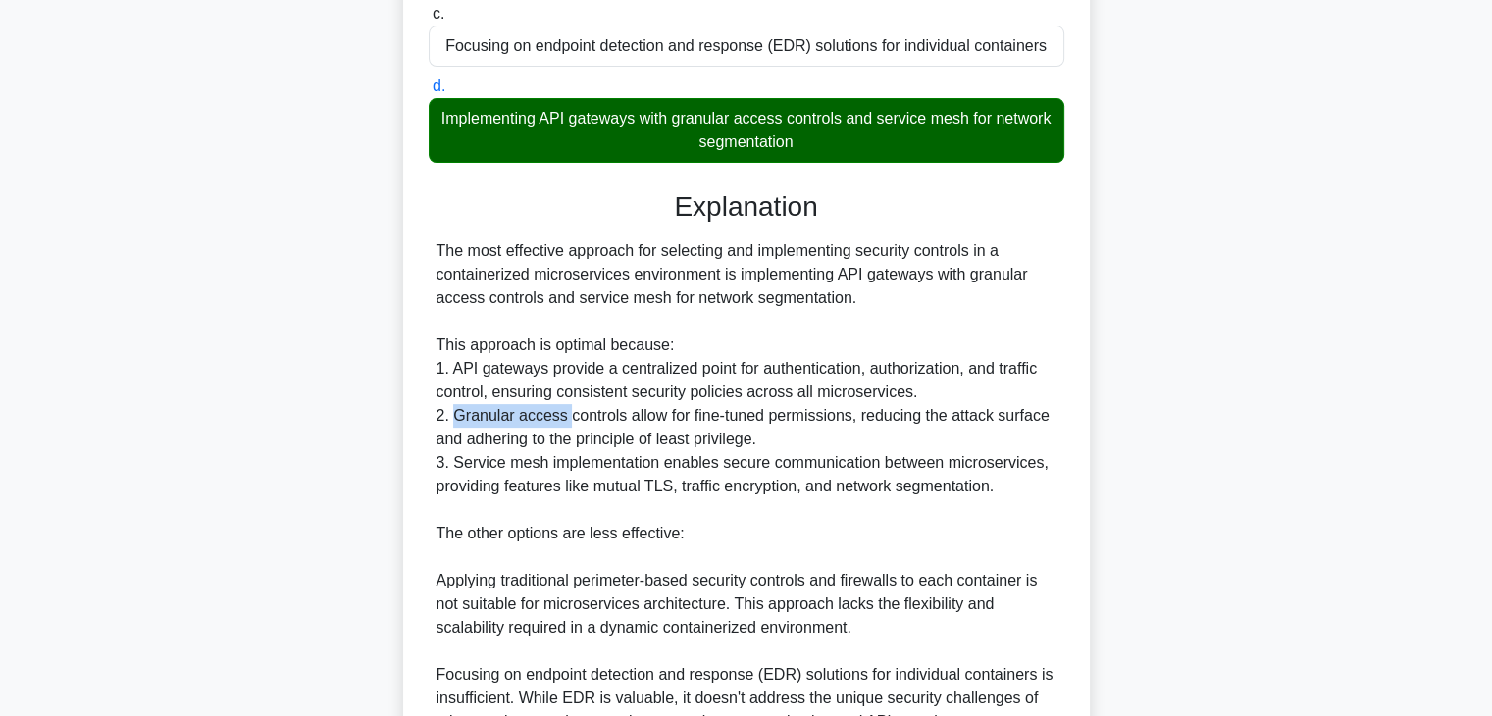
click at [565, 420] on div "The most effective approach for selecting and implementing security controls in…" at bounding box center [747, 545] width 620 height 612
drag, startPoint x: 628, startPoint y: 417, endPoint x: 706, endPoint y: 419, distance: 78.5
click at [705, 418] on div "The most effective approach for selecting and implementing security controls in…" at bounding box center [747, 545] width 620 height 612
drag, startPoint x: 856, startPoint y: 418, endPoint x: 971, endPoint y: 425, distance: 115.0
click at [989, 425] on div "The most effective approach for selecting and implementing security controls in…" at bounding box center [747, 545] width 620 height 612
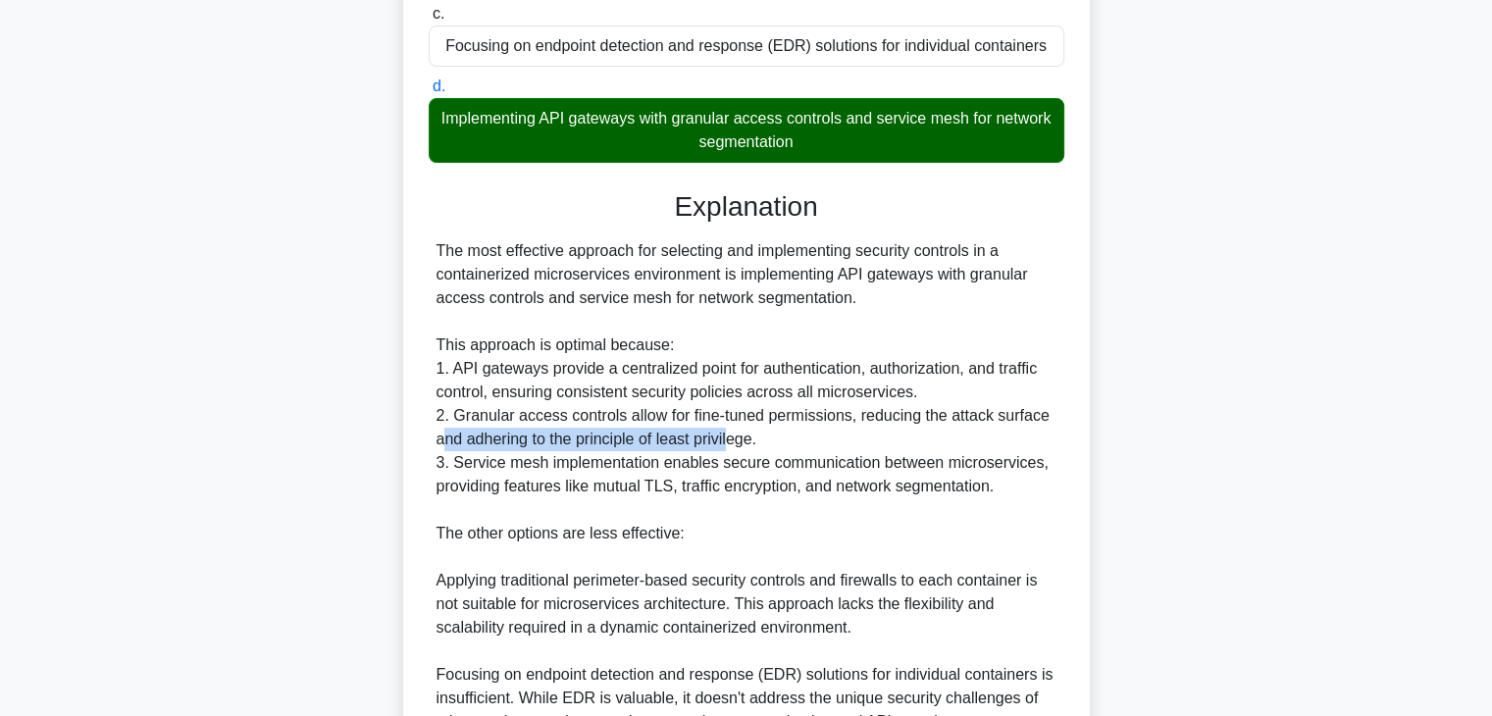
drag, startPoint x: 440, startPoint y: 440, endPoint x: 742, endPoint y: 451, distance: 301.3
click at [740, 451] on div "The most effective approach for selecting and implementing security controls in…" at bounding box center [747, 545] width 620 height 612
click at [525, 459] on div "The most effective approach for selecting and implementing security controls in…" at bounding box center [747, 545] width 620 height 612
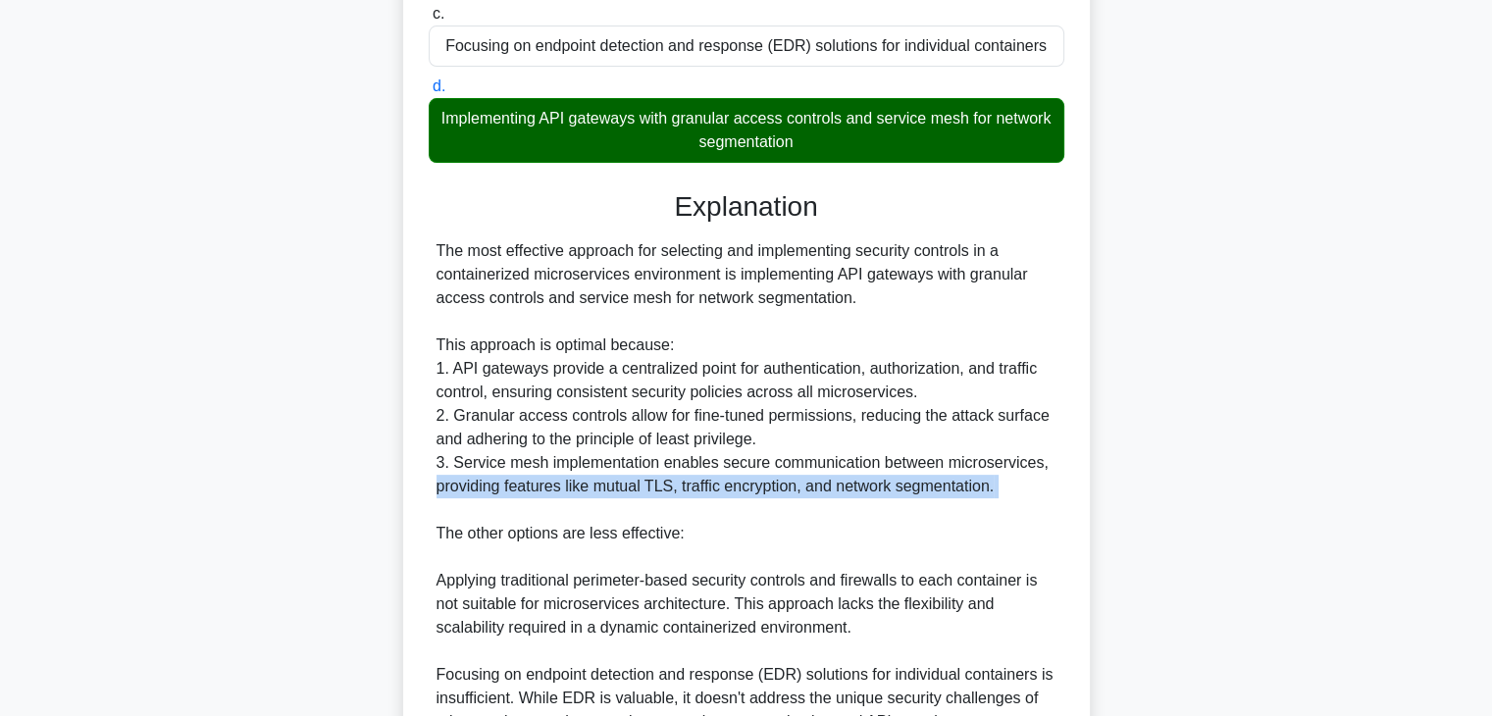
drag, startPoint x: 438, startPoint y: 488, endPoint x: 860, endPoint y: 501, distance: 423.0
click at [860, 501] on div "The most effective approach for selecting and implementing security controls in…" at bounding box center [747, 545] width 620 height 612
click at [807, 520] on div "The most effective approach for selecting and implementing security controls in…" at bounding box center [747, 545] width 620 height 612
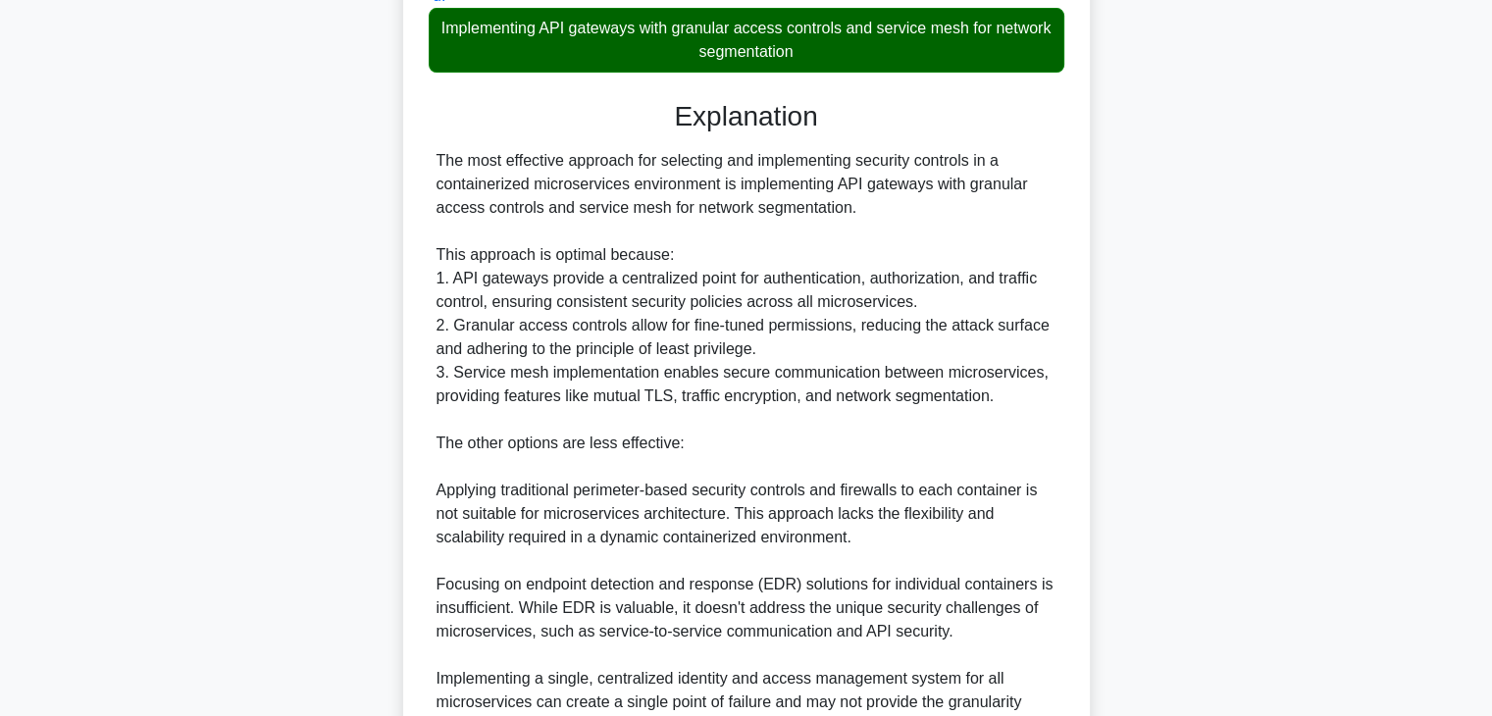
scroll to position [490, 0]
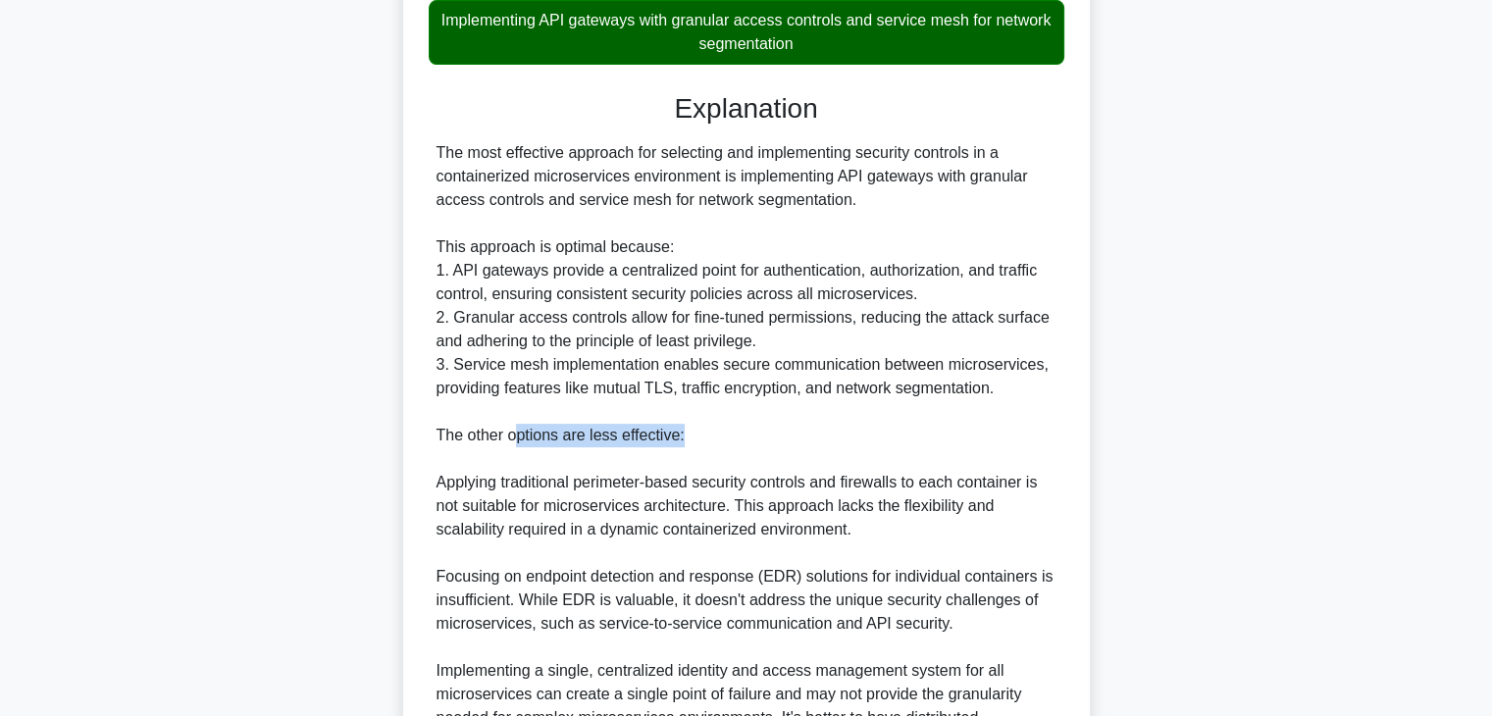
drag, startPoint x: 511, startPoint y: 435, endPoint x: 683, endPoint y: 444, distance: 171.9
click at [683, 444] on div "The most effective approach for selecting and implementing security controls in…" at bounding box center [747, 447] width 620 height 612
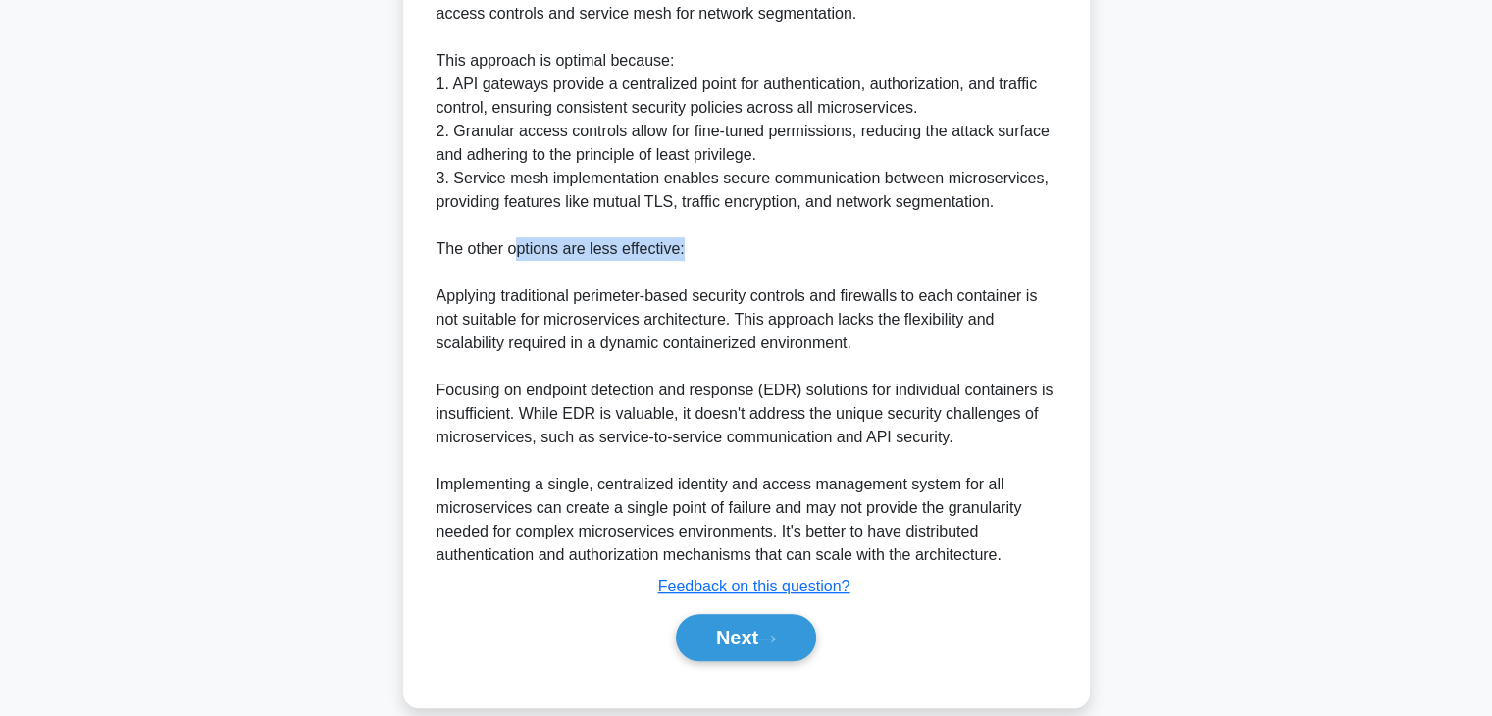
scroll to position [687, 0]
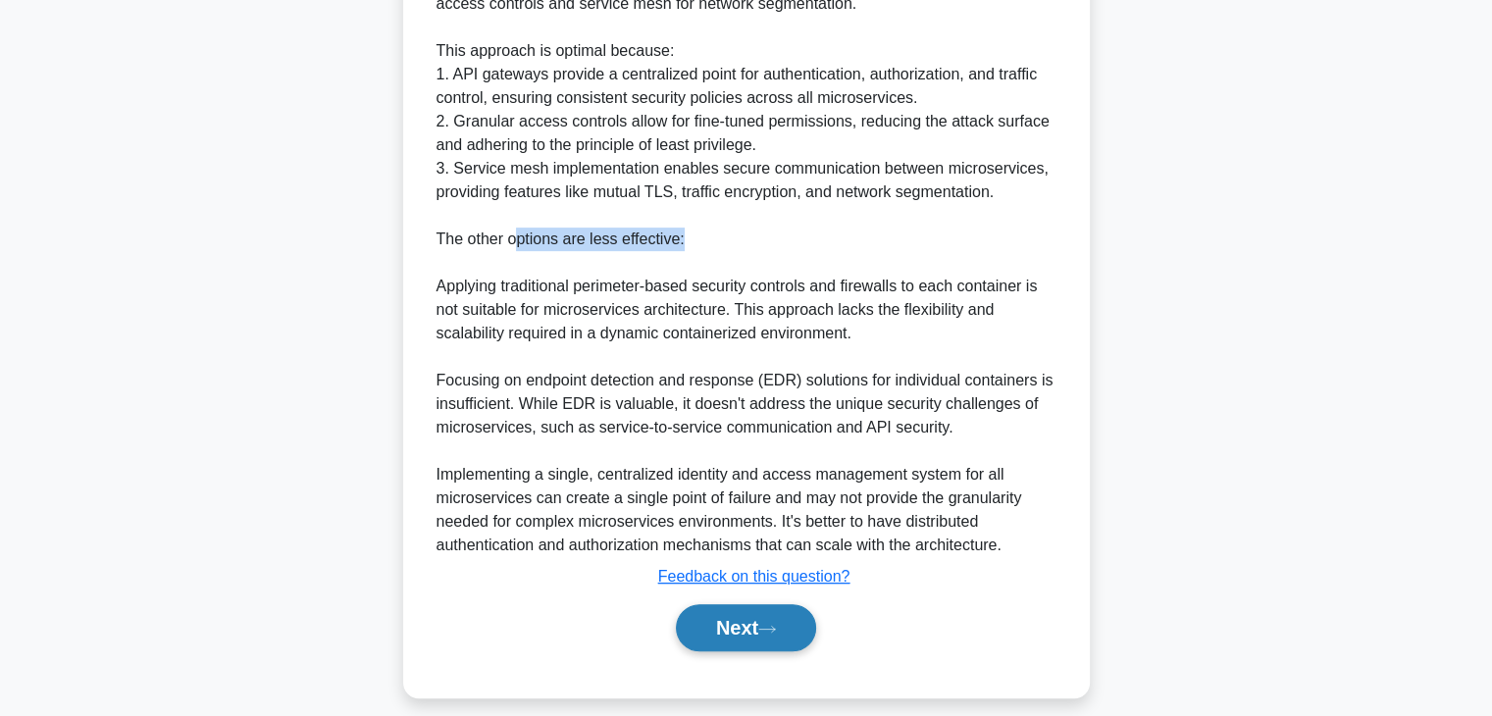
click at [758, 638] on button "Next" at bounding box center [746, 627] width 140 height 47
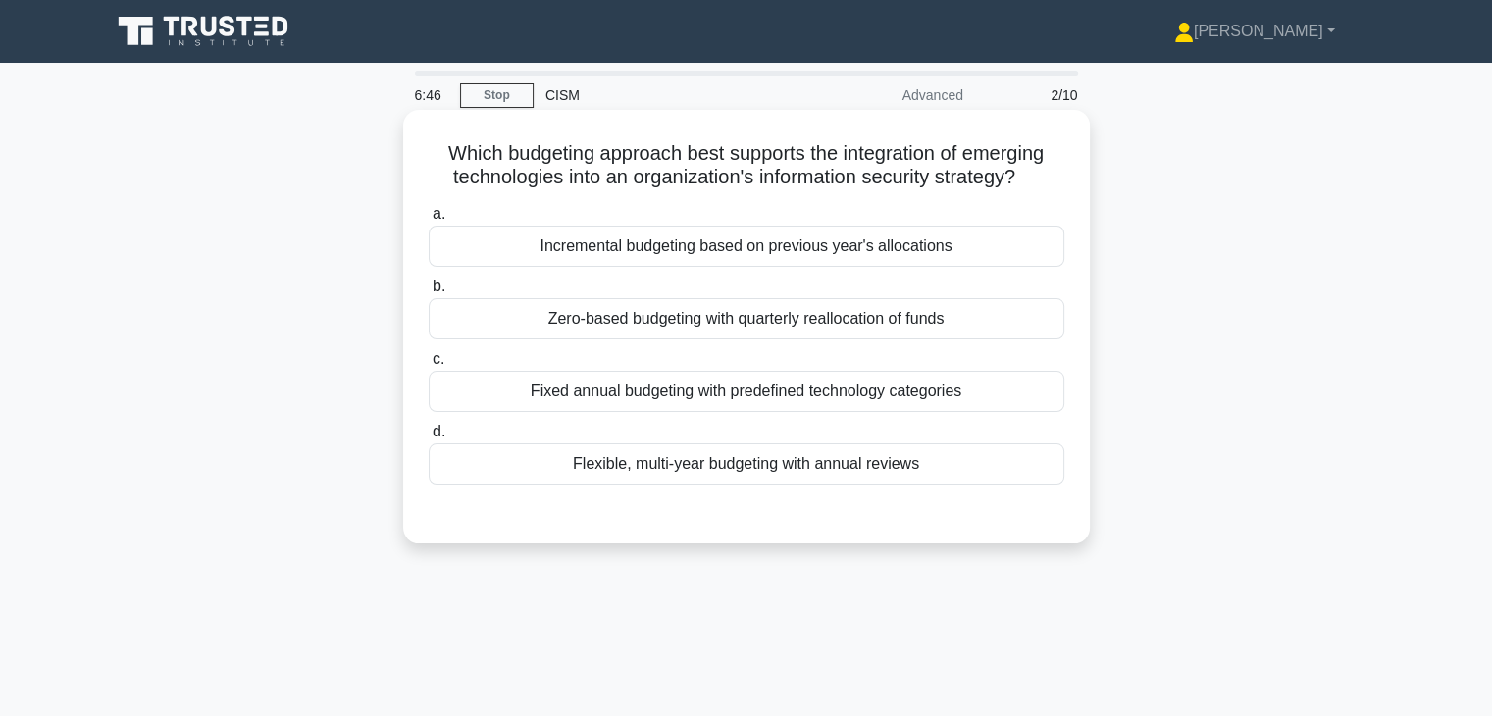
scroll to position [0, 0]
click at [707, 314] on div "Zero-based budgeting with quarterly reallocation of funds" at bounding box center [747, 318] width 636 height 41
click at [429, 293] on input "b. Zero-based budgeting with quarterly reallocation of funds" at bounding box center [429, 287] width 0 height 13
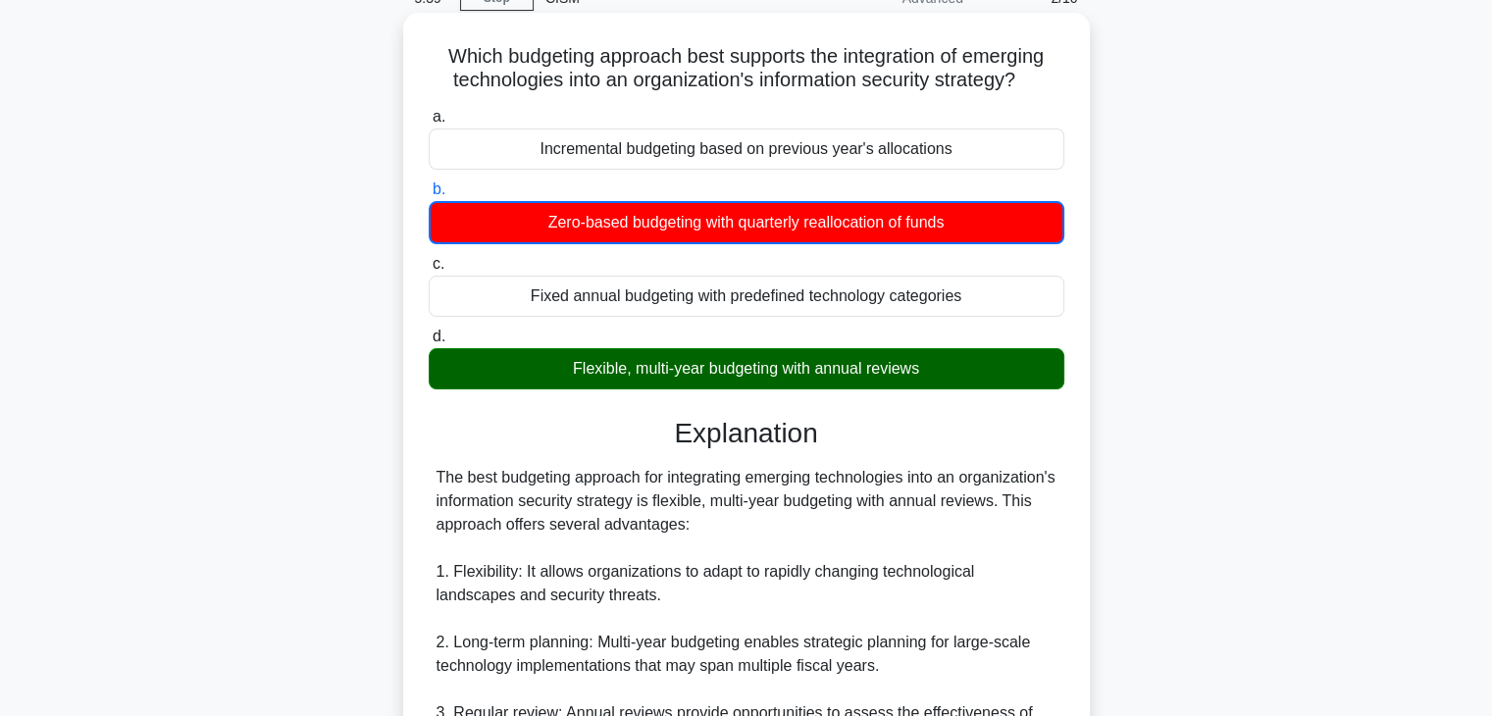
scroll to position [98, 0]
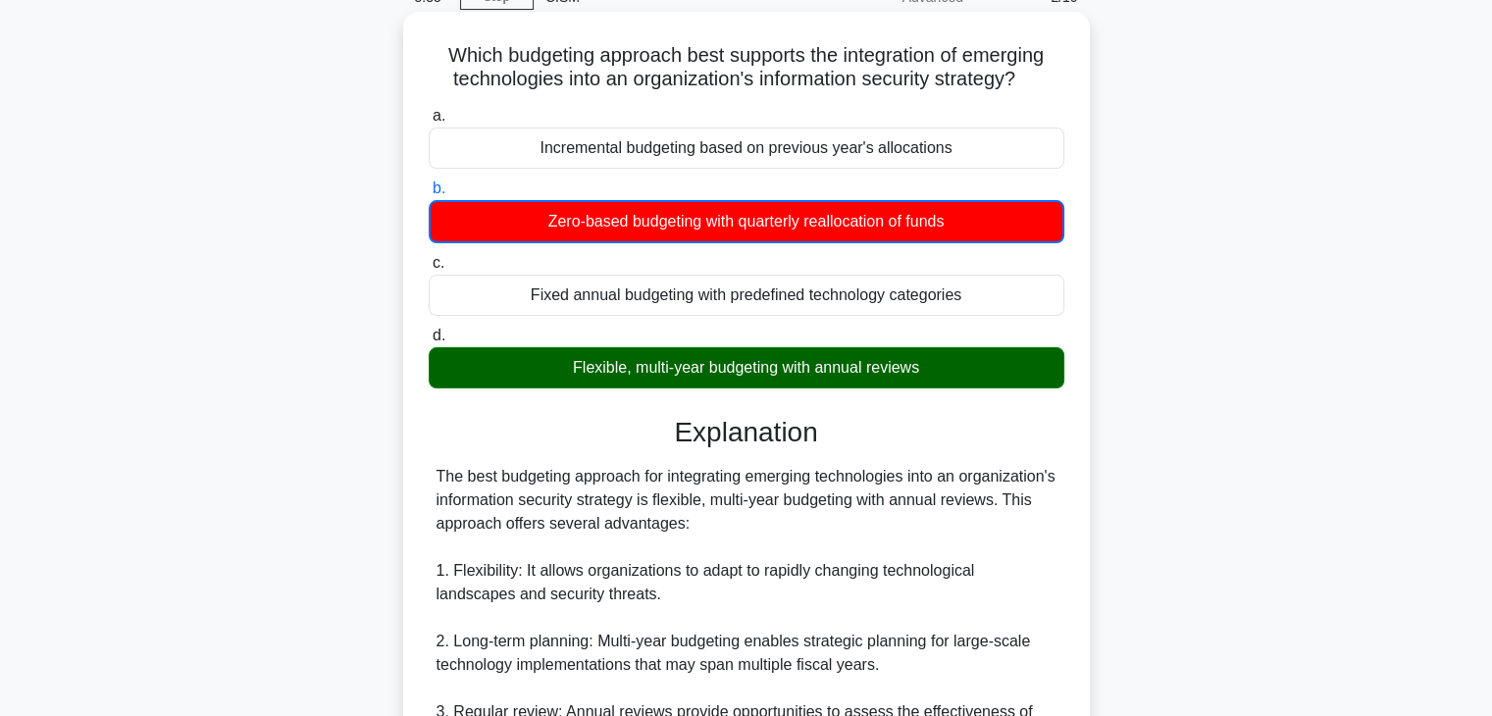
drag, startPoint x: 544, startPoint y: 520, endPoint x: 776, endPoint y: 524, distance: 231.5
drag, startPoint x: 453, startPoint y: 566, endPoint x: 527, endPoint y: 569, distance: 73.6
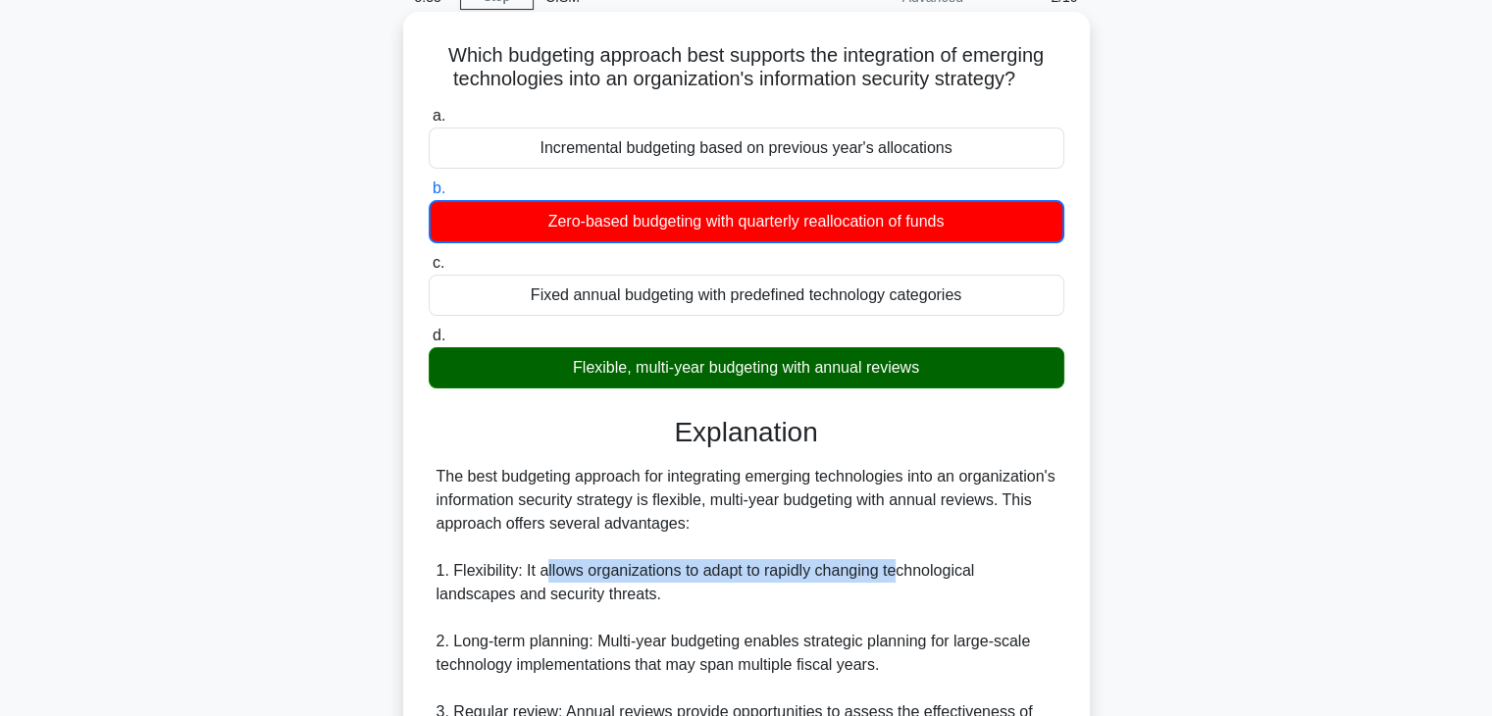
drag, startPoint x: 545, startPoint y: 568, endPoint x: 898, endPoint y: 570, distance: 352.2
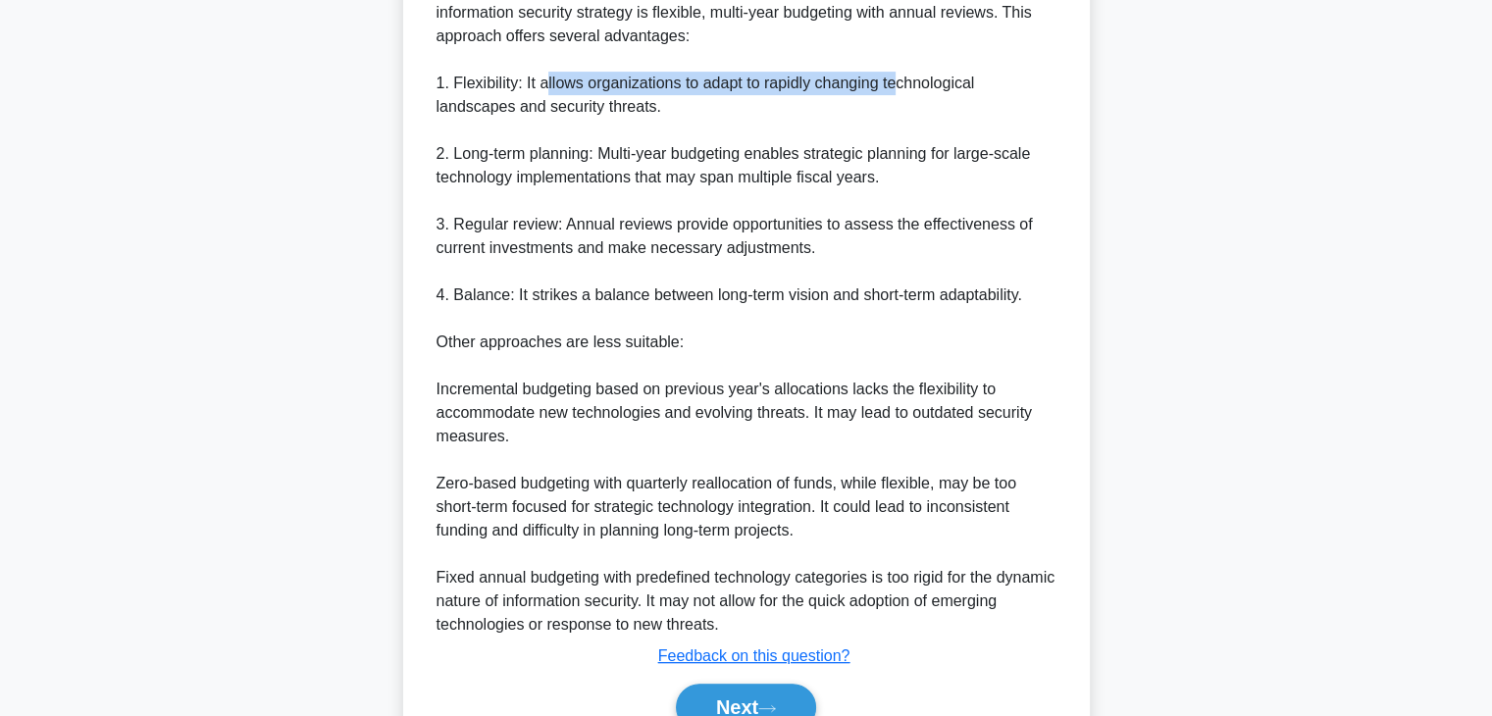
scroll to position [589, 0]
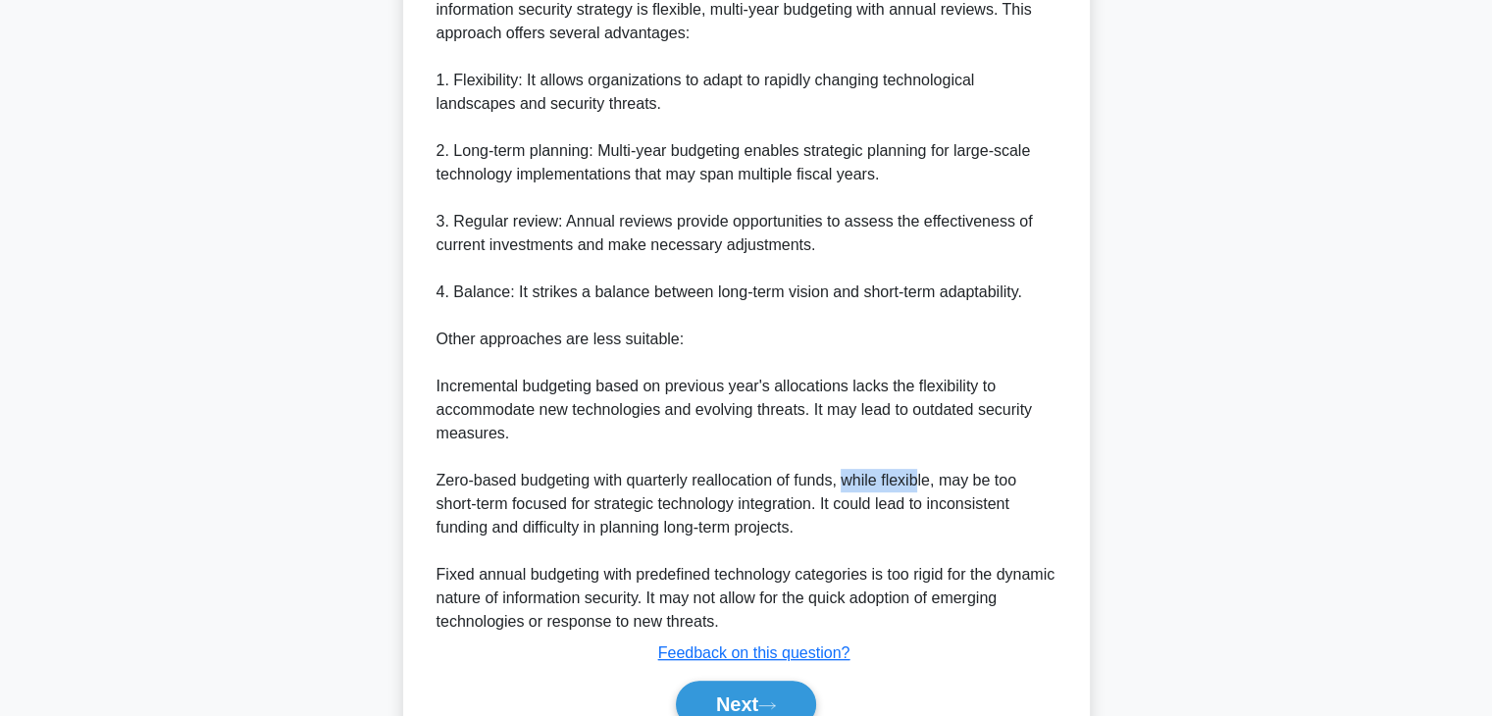
drag, startPoint x: 848, startPoint y: 479, endPoint x: 924, endPoint y: 484, distance: 76.7
click at [924, 484] on div "The best budgeting approach for integrating emerging technologies into an organ…" at bounding box center [747, 303] width 620 height 659
drag, startPoint x: 973, startPoint y: 484, endPoint x: 1028, endPoint y: 484, distance: 54.9
click at [1028, 484] on div "The best budgeting approach for integrating emerging technologies into an organ…" at bounding box center [747, 303] width 620 height 659
drag, startPoint x: 526, startPoint y: 506, endPoint x: 645, endPoint y: 506, distance: 119.7
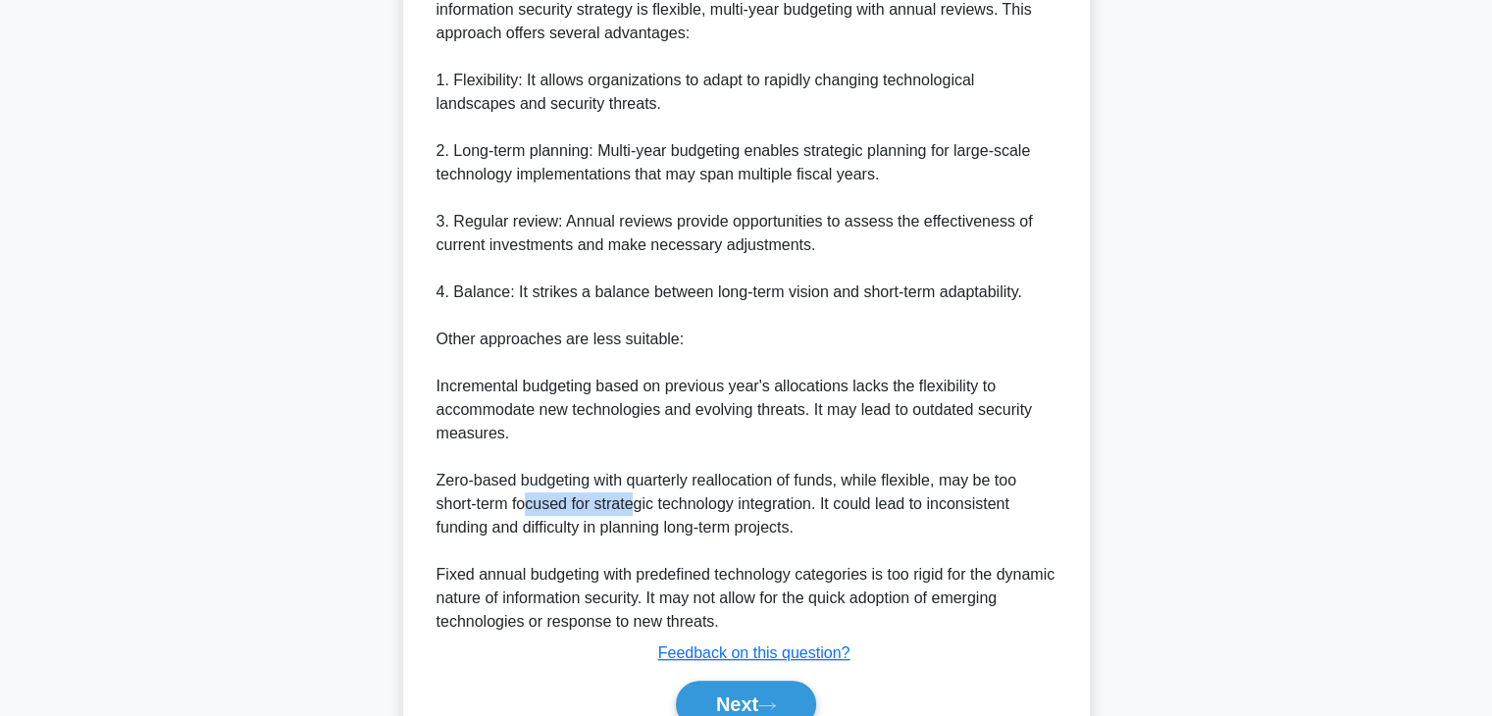
click at [638, 506] on div "The best budgeting approach for integrating emerging technologies into an organ…" at bounding box center [747, 303] width 620 height 659
drag, startPoint x: 745, startPoint y: 499, endPoint x: 800, endPoint y: 503, distance: 56.1
click at [800, 503] on div "The best budgeting approach for integrating emerging technologies into an organ…" at bounding box center [747, 303] width 620 height 659
drag, startPoint x: 830, startPoint y: 503, endPoint x: 1022, endPoint y: 503, distance: 192.3
click at [1022, 503] on div "The best budgeting approach for integrating emerging technologies into an organ…" at bounding box center [747, 303] width 620 height 659
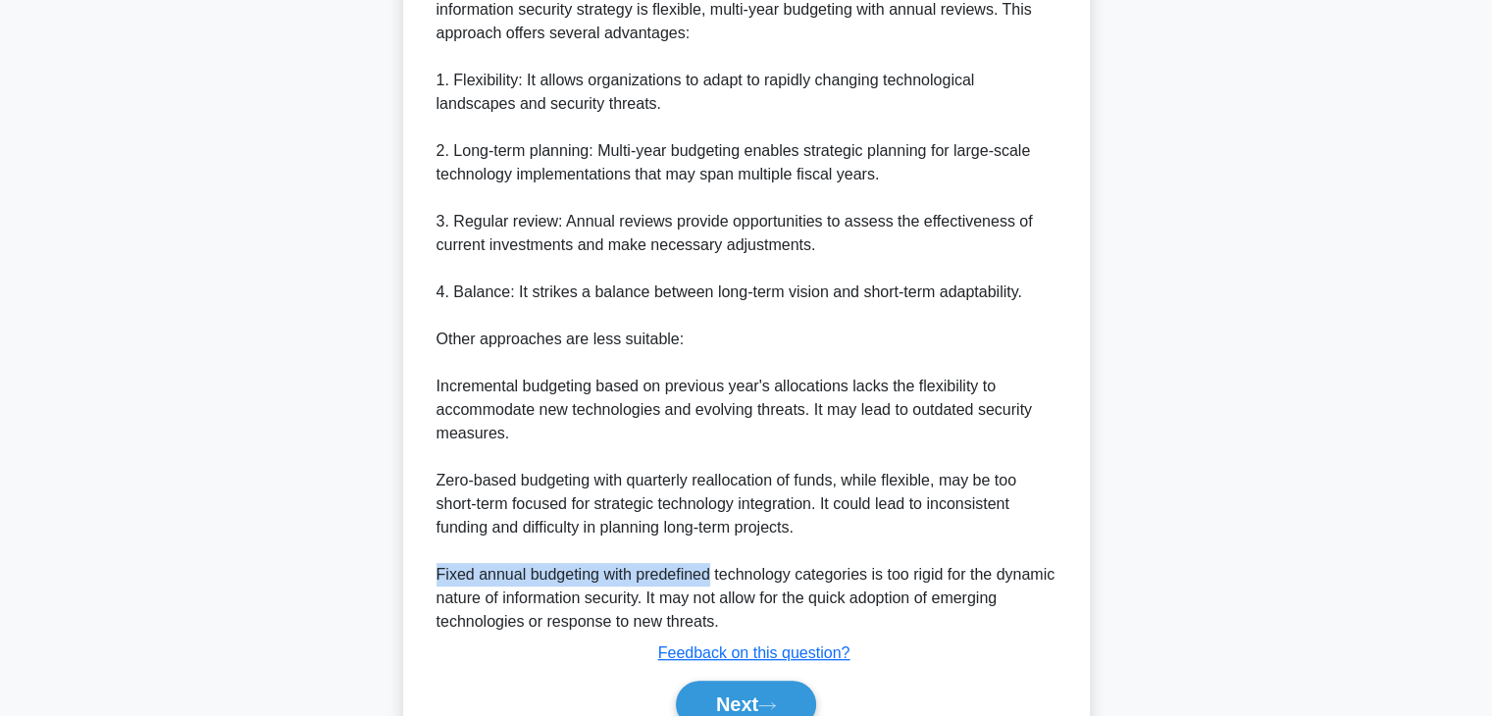
drag, startPoint x: 433, startPoint y: 574, endPoint x: 717, endPoint y: 571, distance: 284.5
click at [713, 571] on div "The best budgeting approach for integrating emerging technologies into an organ…" at bounding box center [747, 303] width 636 height 659
click at [788, 696] on button "Next" at bounding box center [746, 704] width 140 height 47
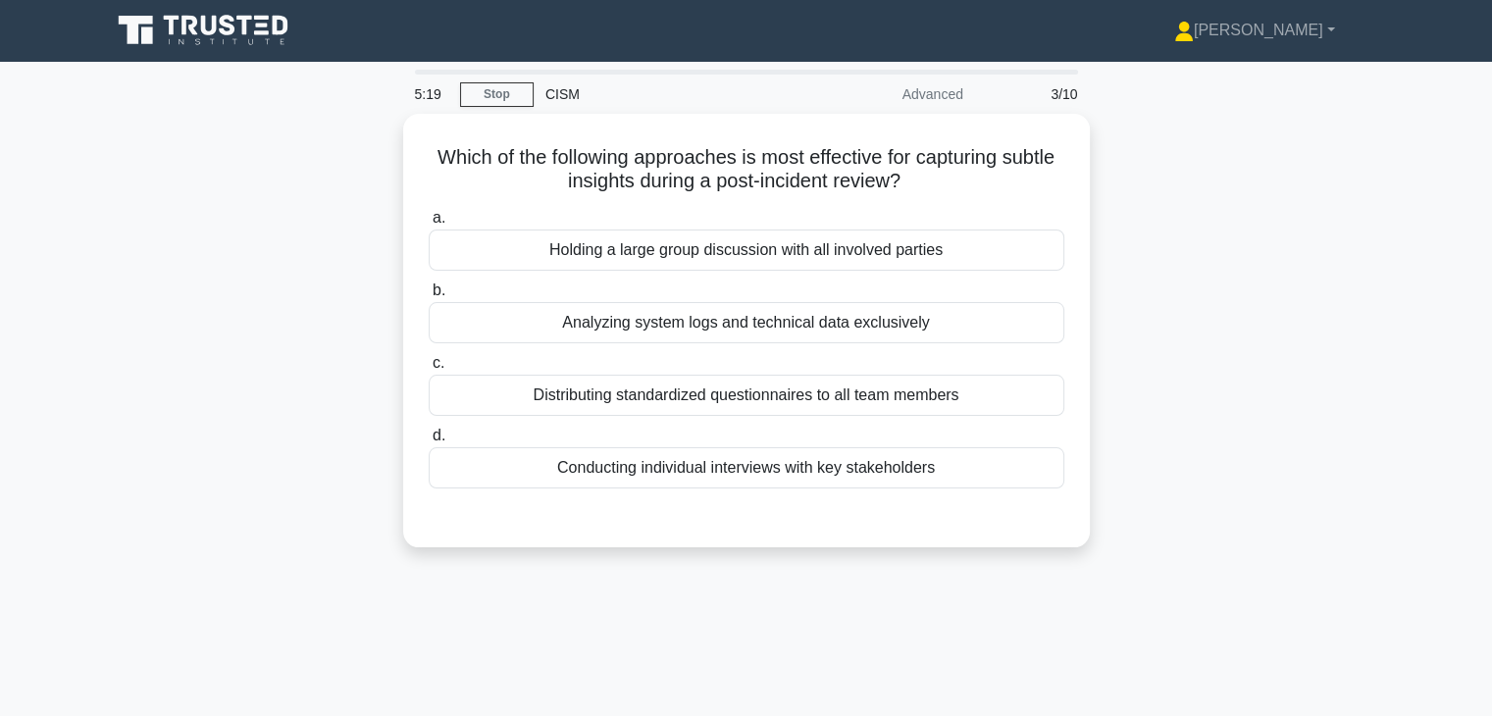
scroll to position [0, 0]
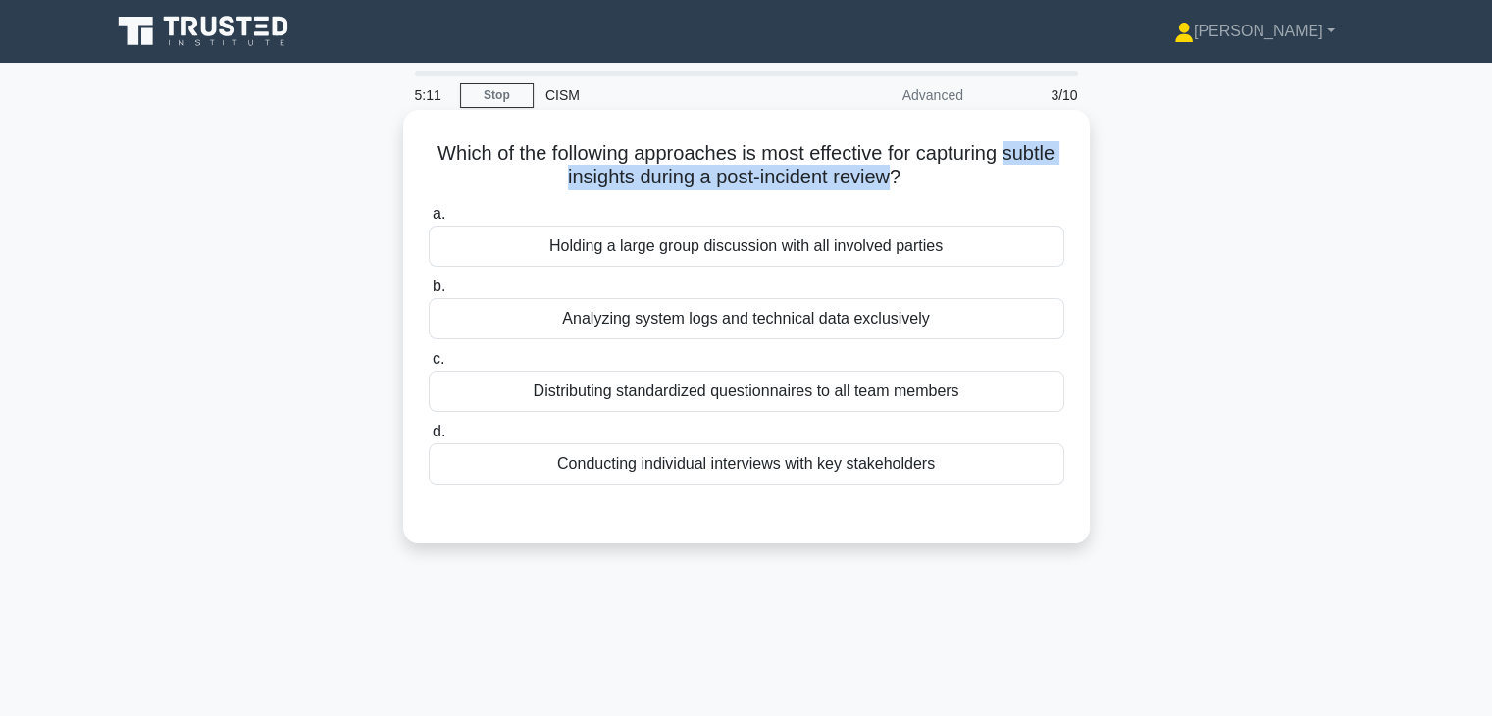
drag, startPoint x: 534, startPoint y: 180, endPoint x: 919, endPoint y: 178, distance: 385.5
click at [919, 178] on h5 "Which of the following approaches is most effective for capturing subtle insigh…" at bounding box center [747, 165] width 640 height 49
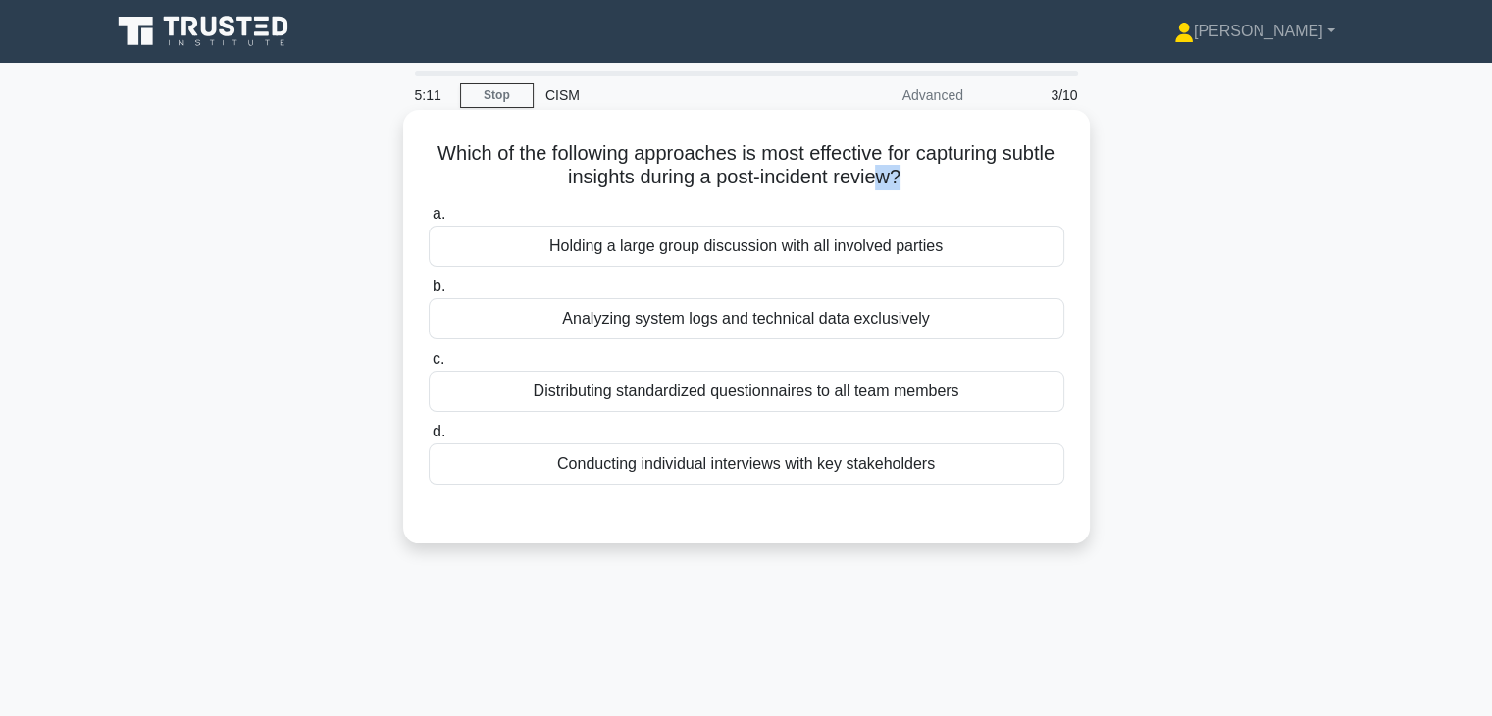
drag, startPoint x: 932, startPoint y: 172, endPoint x: 907, endPoint y: 171, distance: 24.5
click at [910, 172] on h5 "Which of the following approaches is most effective for capturing subtle insigh…" at bounding box center [747, 165] width 640 height 49
drag, startPoint x: 534, startPoint y: 180, endPoint x: 967, endPoint y: 185, distance: 433.6
click at [972, 185] on h5 "Which of the following approaches is most effective for capturing subtle insigh…" at bounding box center [747, 165] width 640 height 49
click at [830, 475] on div "Conducting individual interviews with key stakeholders" at bounding box center [747, 463] width 636 height 41
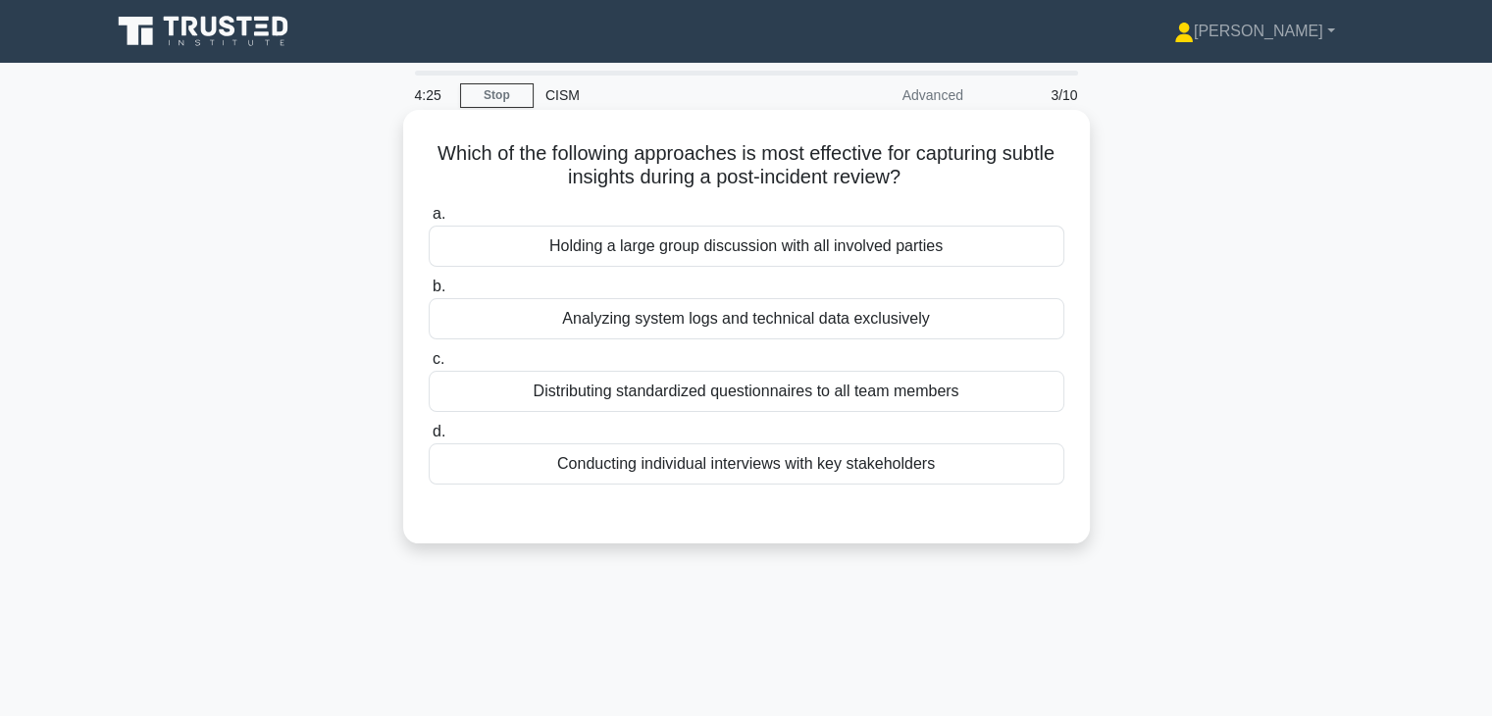
click at [429, 438] on input "d. Conducting individual interviews with key stakeholders" at bounding box center [429, 432] width 0 height 13
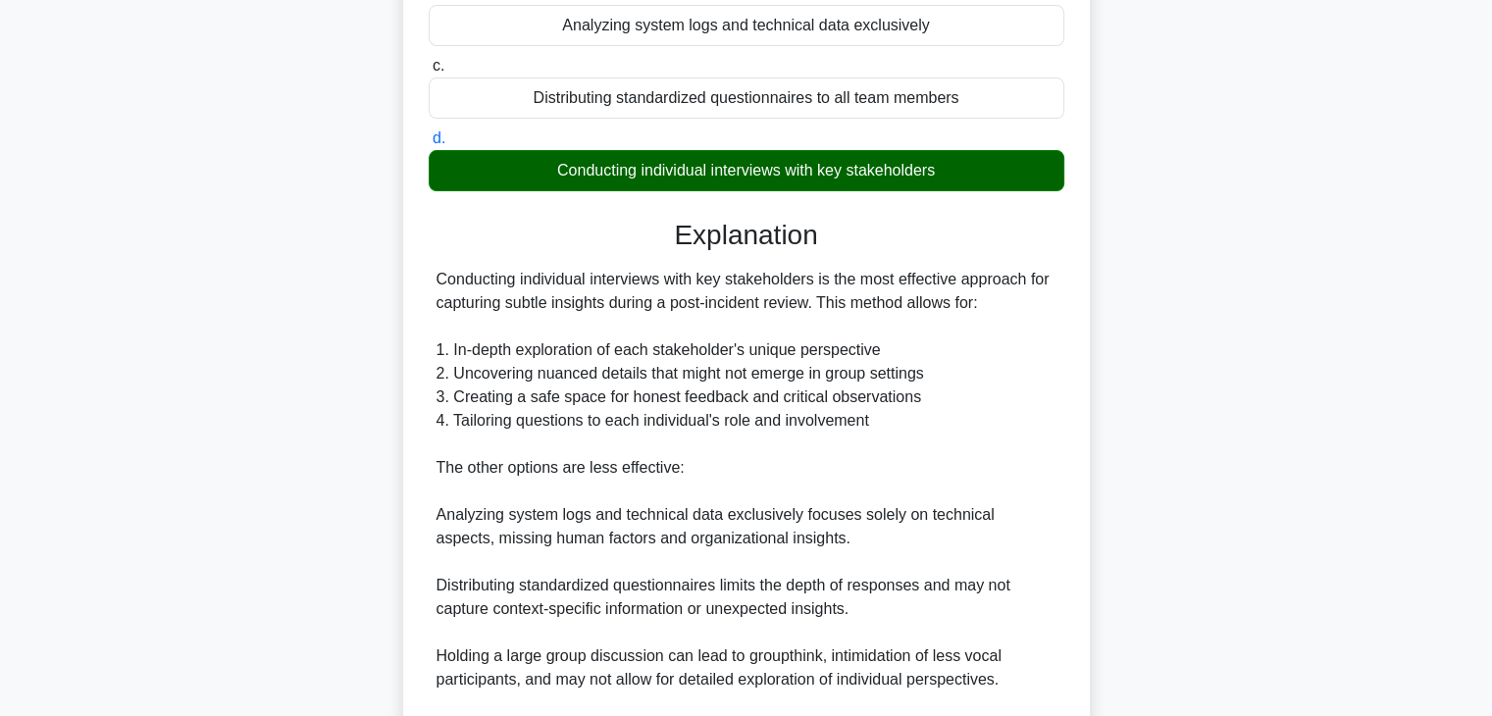
scroll to position [294, 0]
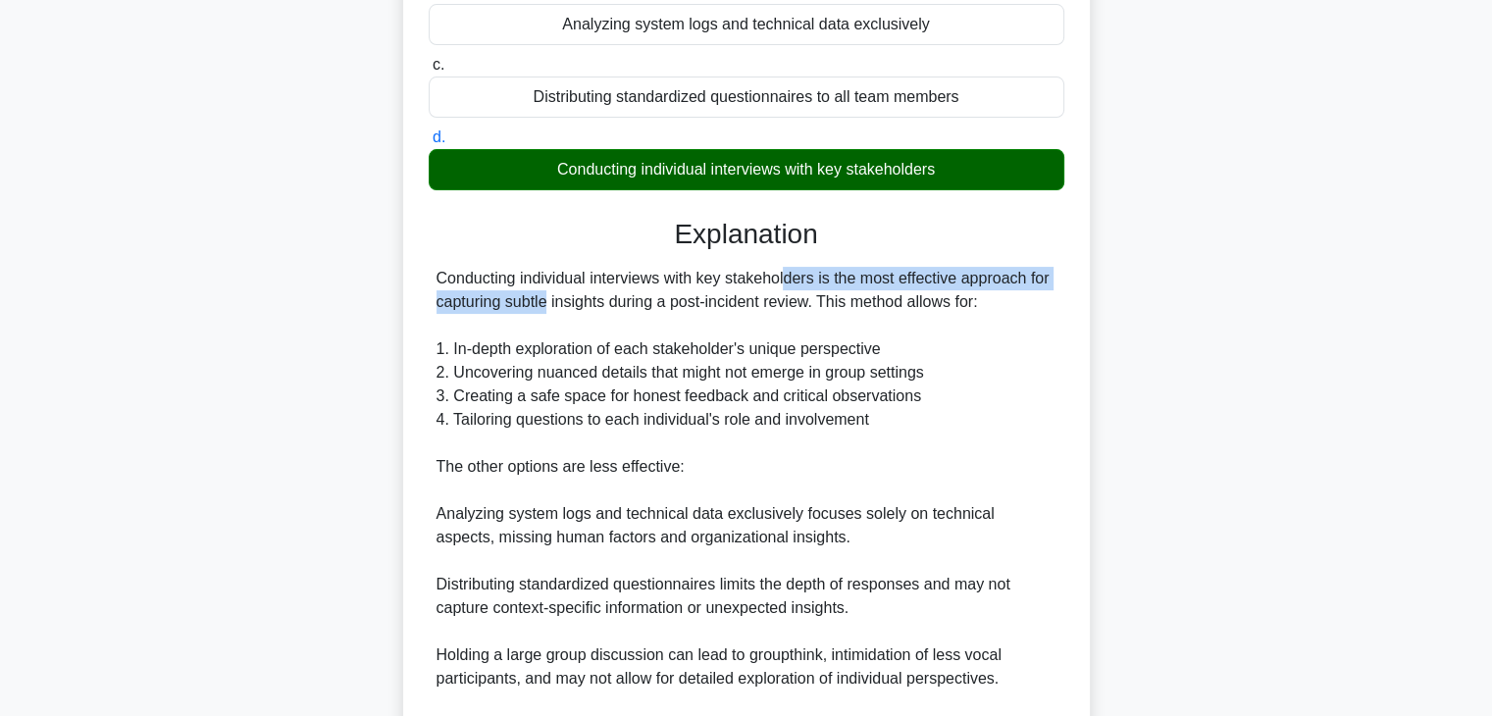
drag, startPoint x: 668, startPoint y: 277, endPoint x: 1044, endPoint y: 283, distance: 375.8
click at [1054, 283] on div "Conducting individual interviews with key stakeholders is the most effective ap…" at bounding box center [747, 526] width 620 height 518
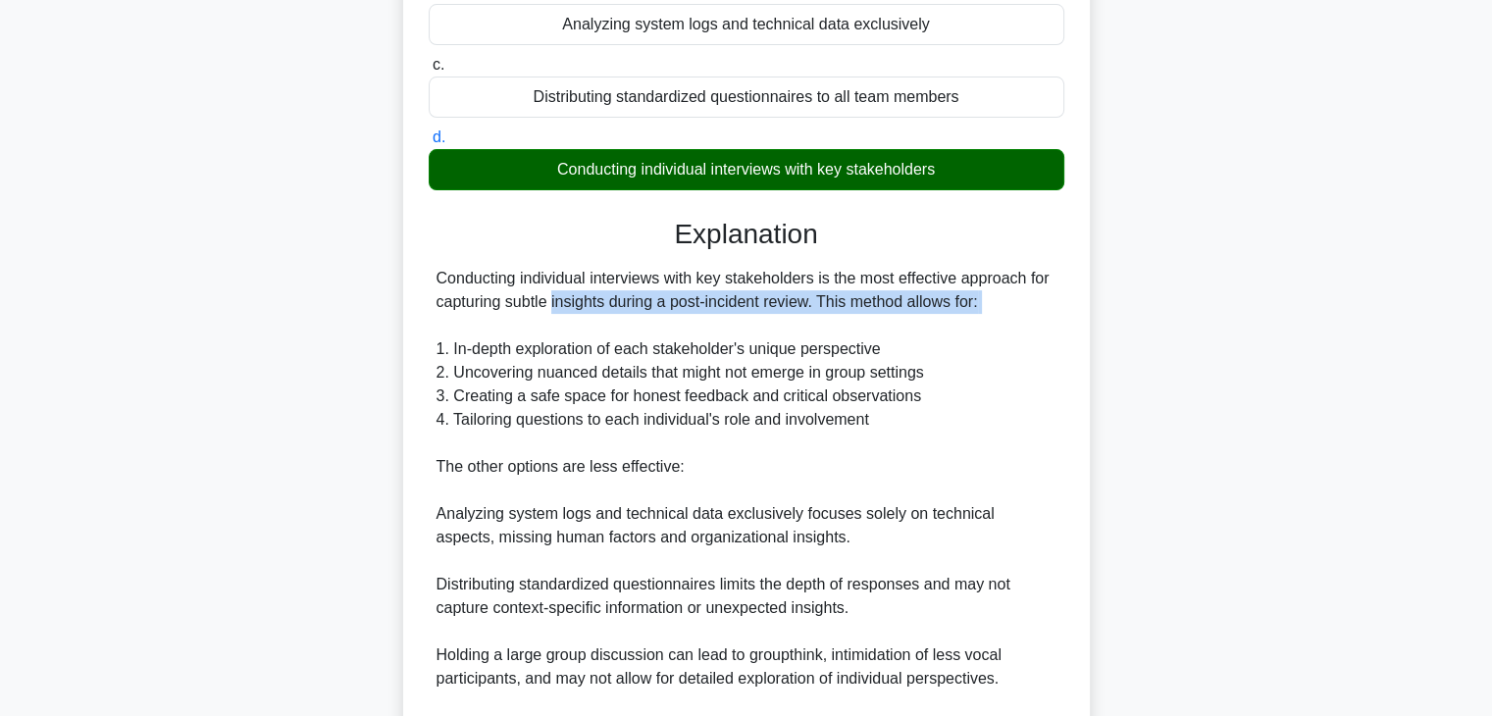
drag, startPoint x: 451, startPoint y: 303, endPoint x: 794, endPoint y: 330, distance: 343.4
click at [826, 315] on div "Conducting individual interviews with key stakeholders is the most effective ap…" at bounding box center [747, 526] width 636 height 518
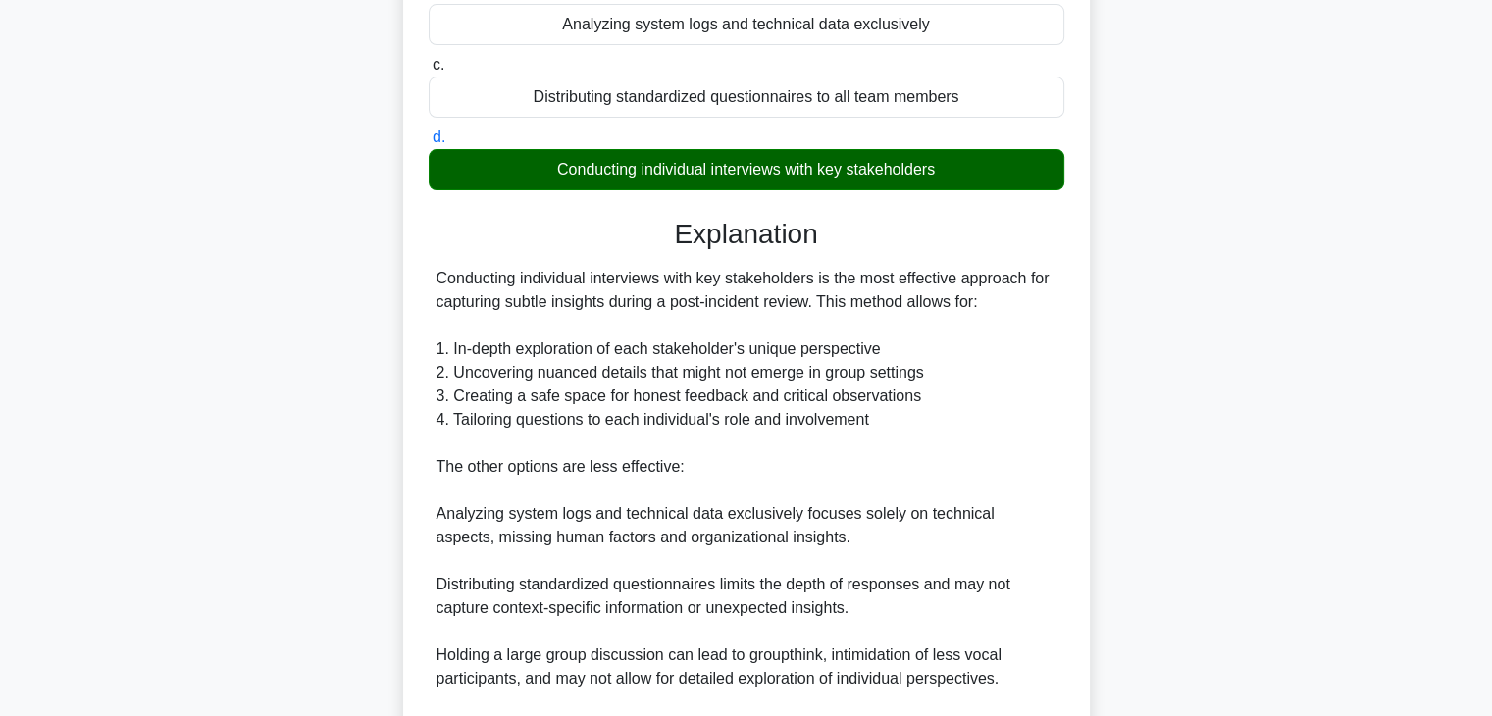
click at [769, 340] on div "Conducting individual interviews with key stakeholders is the most effective ap…" at bounding box center [747, 526] width 620 height 518
drag, startPoint x: 624, startPoint y: 350, endPoint x: 895, endPoint y: 357, distance: 270.8
click at [895, 357] on div "Conducting individual interviews with key stakeholders is the most effective ap…" at bounding box center [747, 526] width 620 height 518
drag, startPoint x: 451, startPoint y: 374, endPoint x: 881, endPoint y: 382, distance: 429.7
click at [879, 382] on div "Conducting individual interviews with key stakeholders is the most effective ap…" at bounding box center [747, 526] width 620 height 518
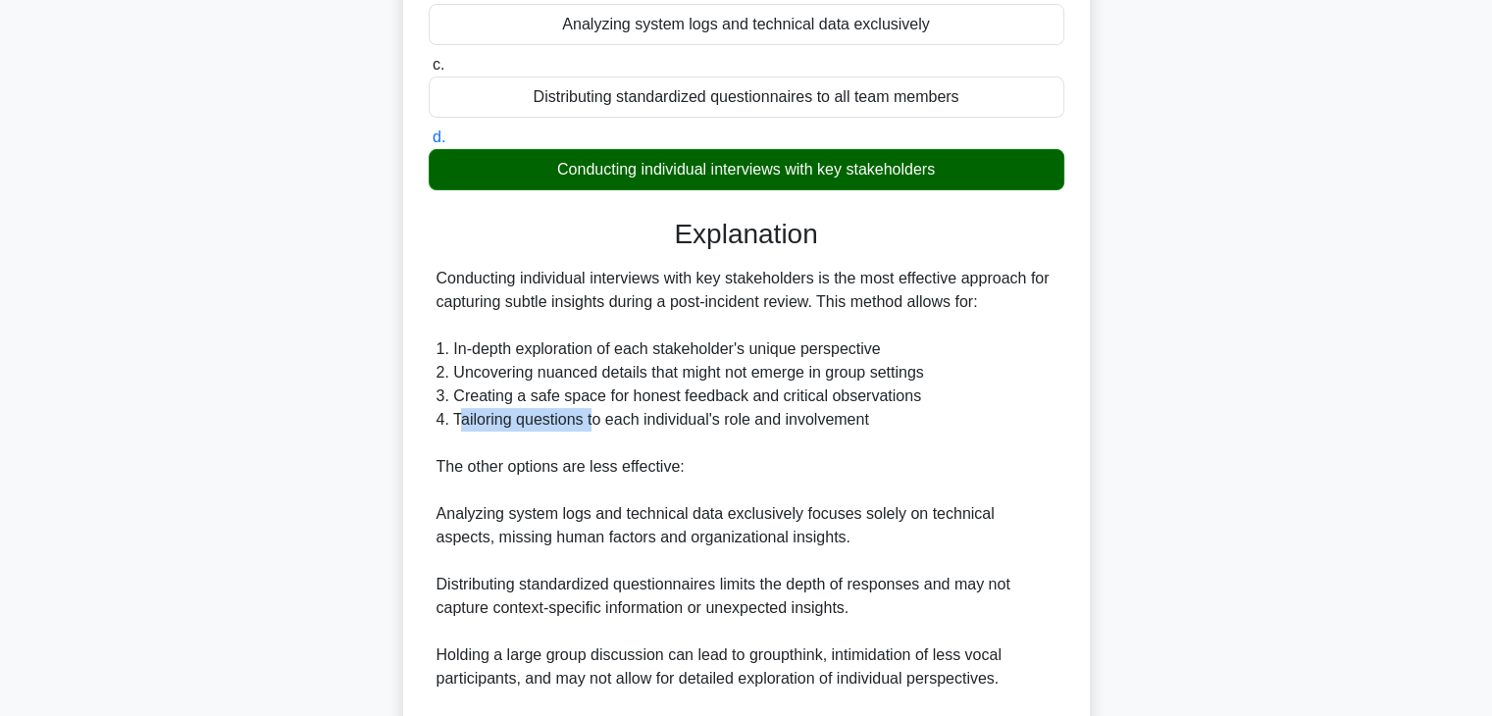
drag, startPoint x: 456, startPoint y: 421, endPoint x: 593, endPoint y: 425, distance: 136.4
click at [592, 425] on div "Conducting individual interviews with key stakeholders is the most effective ap…" at bounding box center [747, 526] width 620 height 518
drag, startPoint x: 604, startPoint y: 424, endPoint x: 875, endPoint y: 423, distance: 270.7
click at [875, 423] on div "Conducting individual interviews with key stakeholders is the most effective ap…" at bounding box center [747, 526] width 620 height 518
drag, startPoint x: 434, startPoint y: 468, endPoint x: 677, endPoint y: 468, distance: 243.3
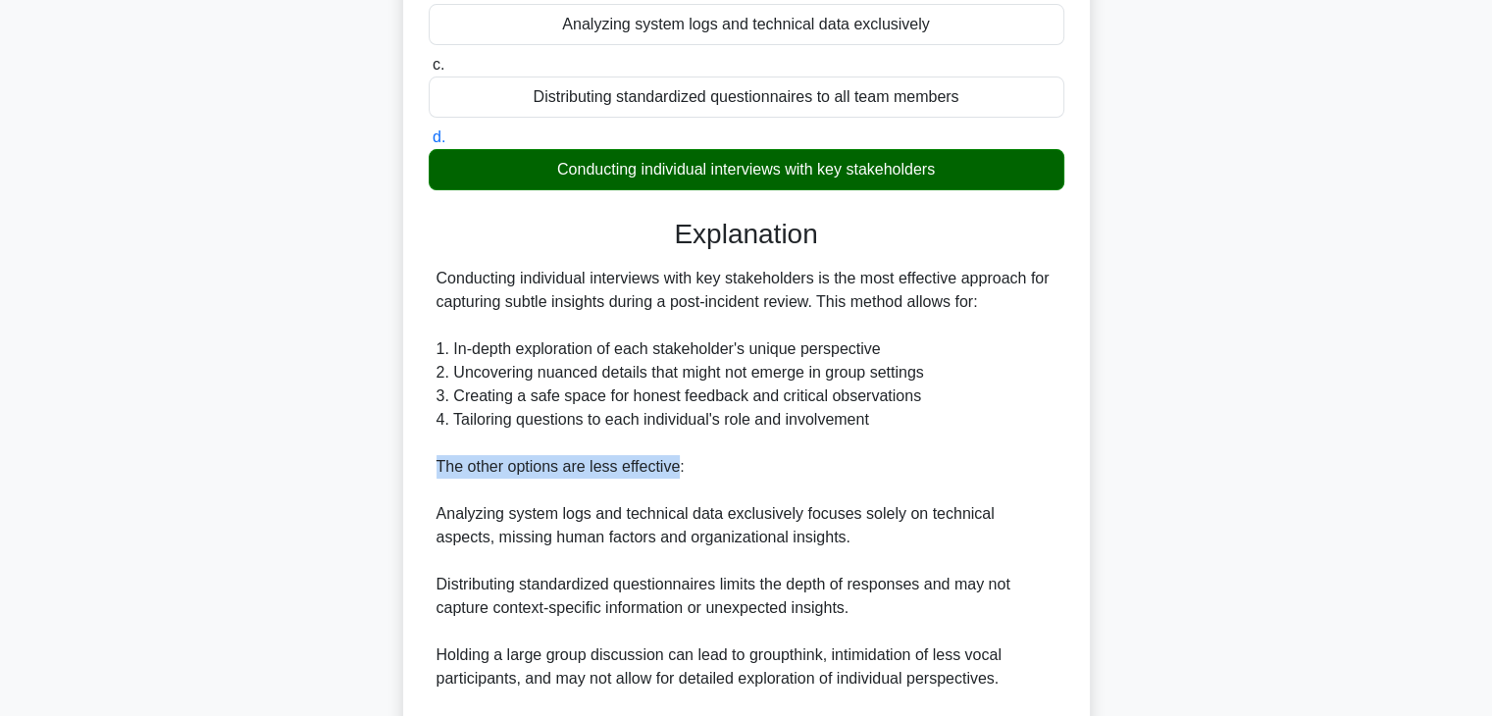
click at [677, 468] on div "Conducting individual interviews with key stakeholders is the most effective ap…" at bounding box center [747, 526] width 636 height 518
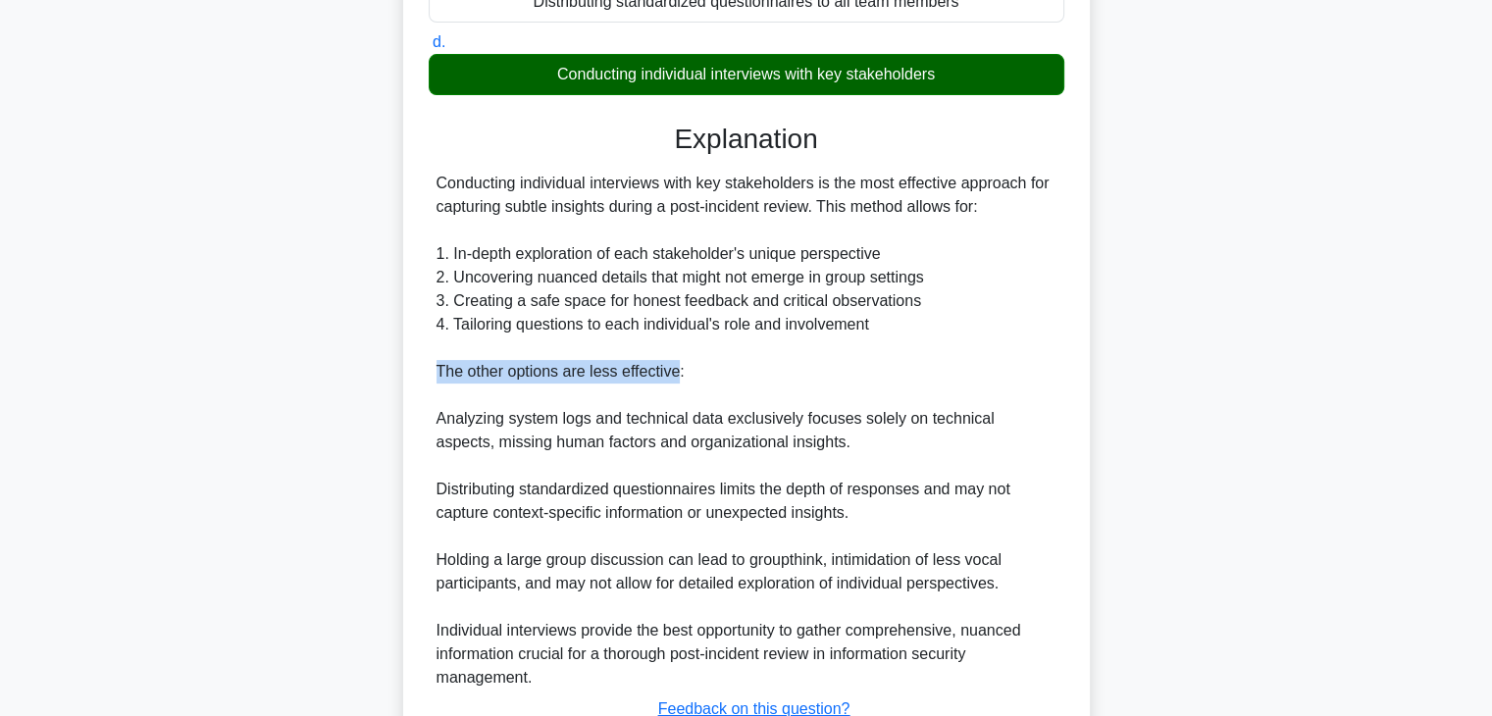
scroll to position [392, 0]
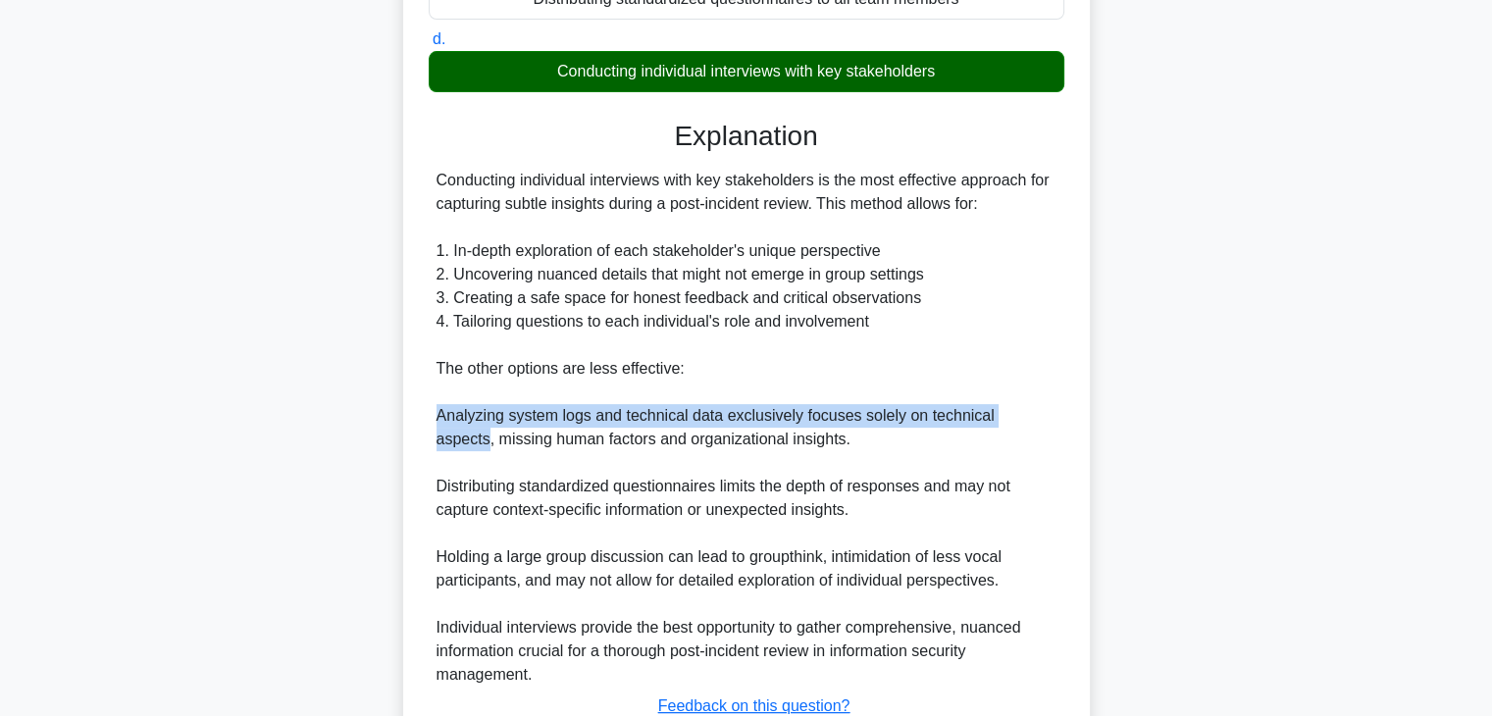
drag, startPoint x: 434, startPoint y: 417, endPoint x: 1029, endPoint y: 427, distance: 595.5
click at [1037, 424] on div "Conducting individual interviews with key stakeholders is the most effective ap…" at bounding box center [747, 428] width 636 height 518
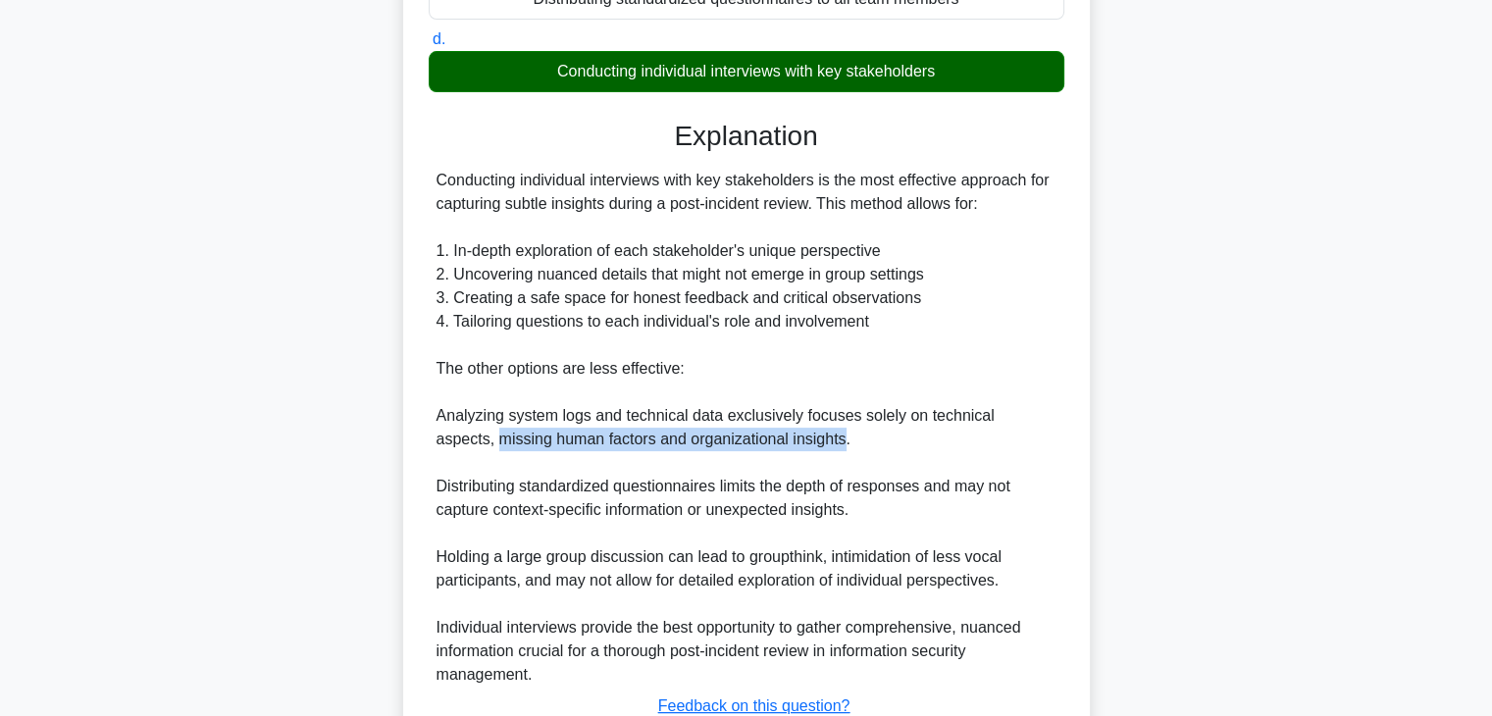
drag, startPoint x: 437, startPoint y: 440, endPoint x: 783, endPoint y: 444, distance: 346.3
click at [783, 444] on div "Conducting individual interviews with key stakeholders is the most effective ap…" at bounding box center [747, 428] width 620 height 518
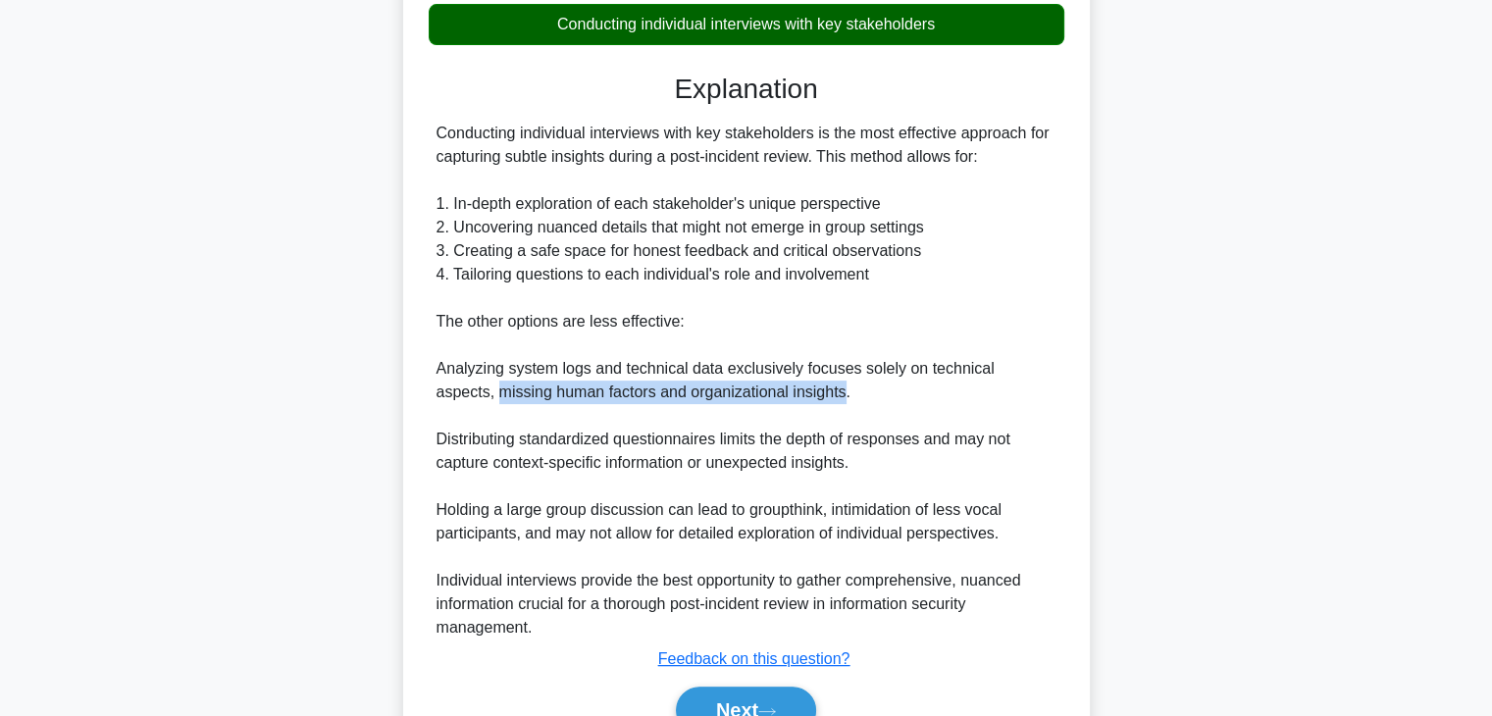
scroll to position [540, 0]
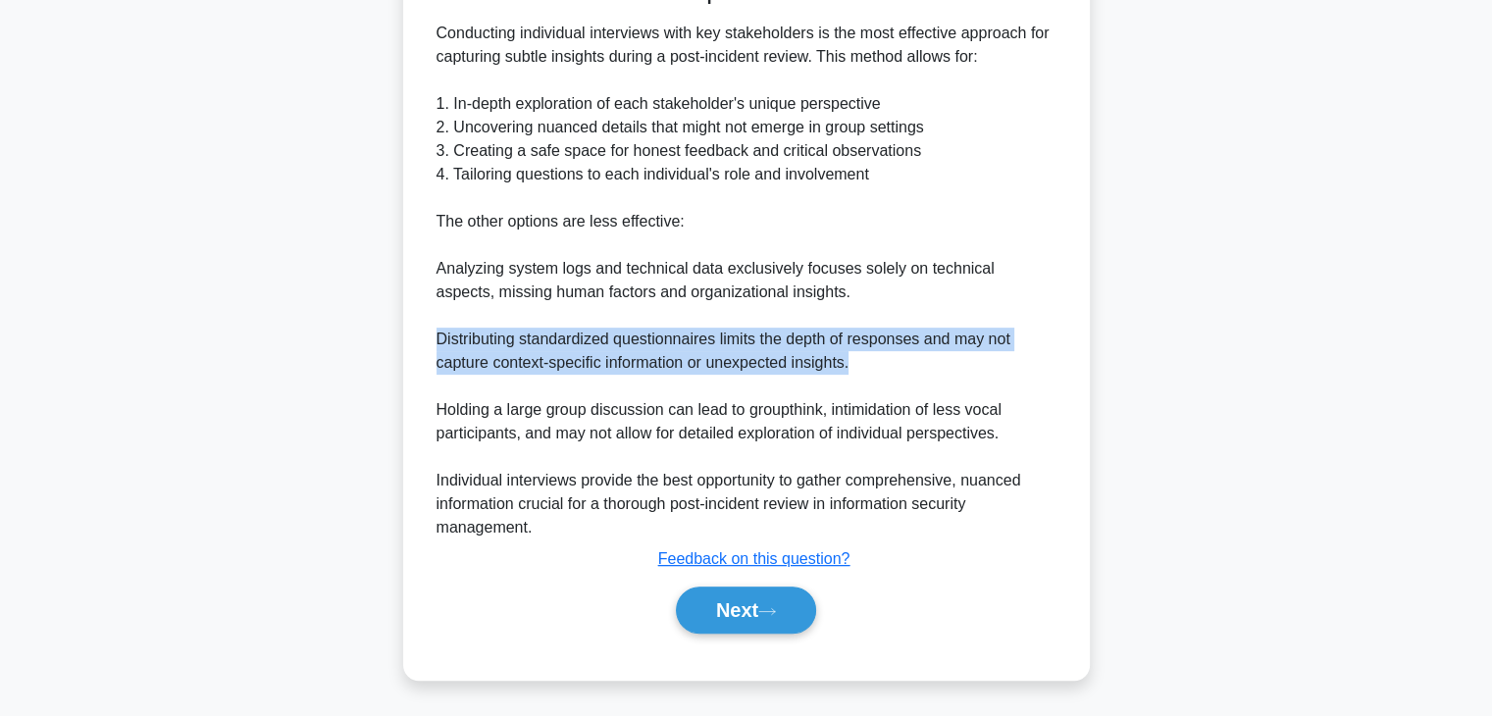
drag, startPoint x: 435, startPoint y: 338, endPoint x: 936, endPoint y: 354, distance: 501.5
click at [938, 354] on div "Conducting individual interviews with key stakeholders is the most effective ap…" at bounding box center [747, 281] width 636 height 518
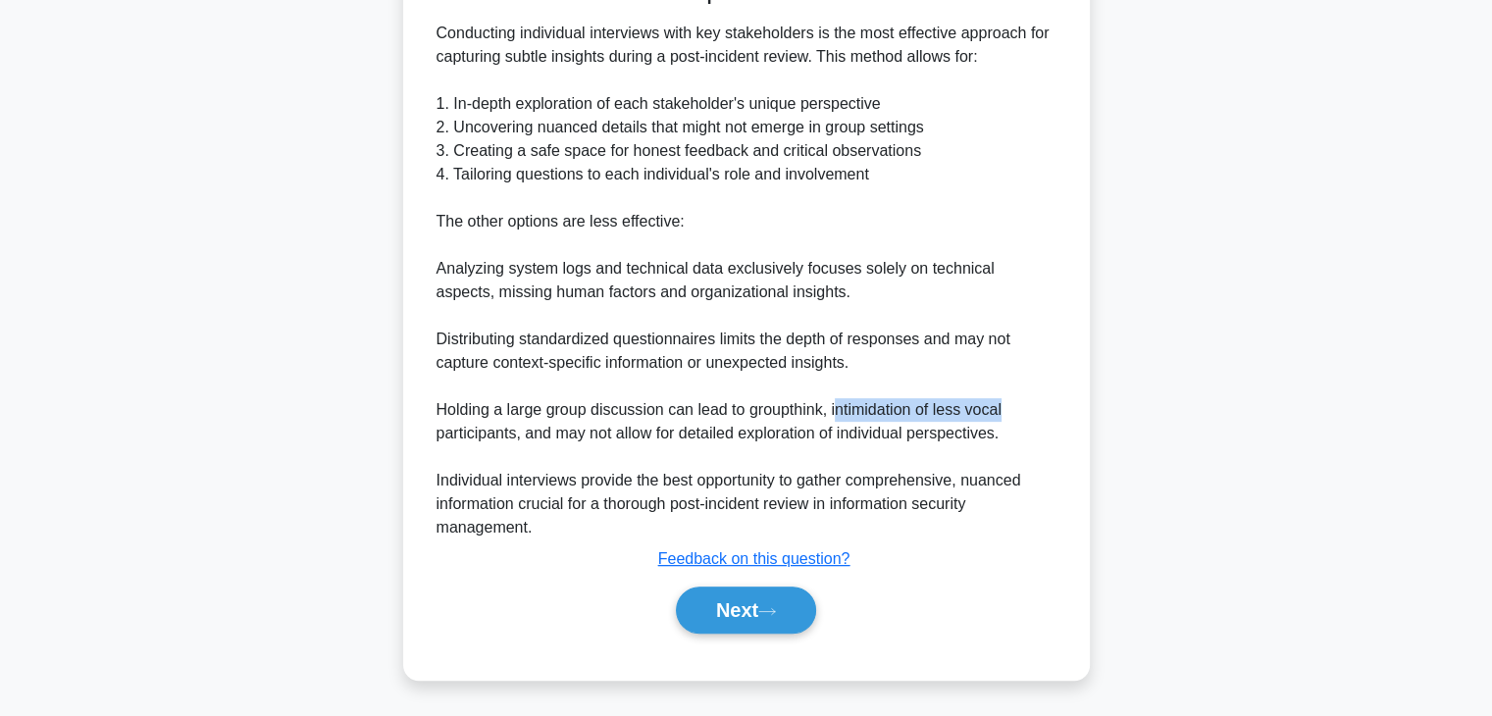
drag, startPoint x: 841, startPoint y: 406, endPoint x: 1010, endPoint y: 405, distance: 169.7
click at [1010, 405] on div "Conducting individual interviews with key stakeholders is the most effective ap…" at bounding box center [747, 281] width 620 height 518
click at [753, 612] on button "Next" at bounding box center [746, 610] width 140 height 47
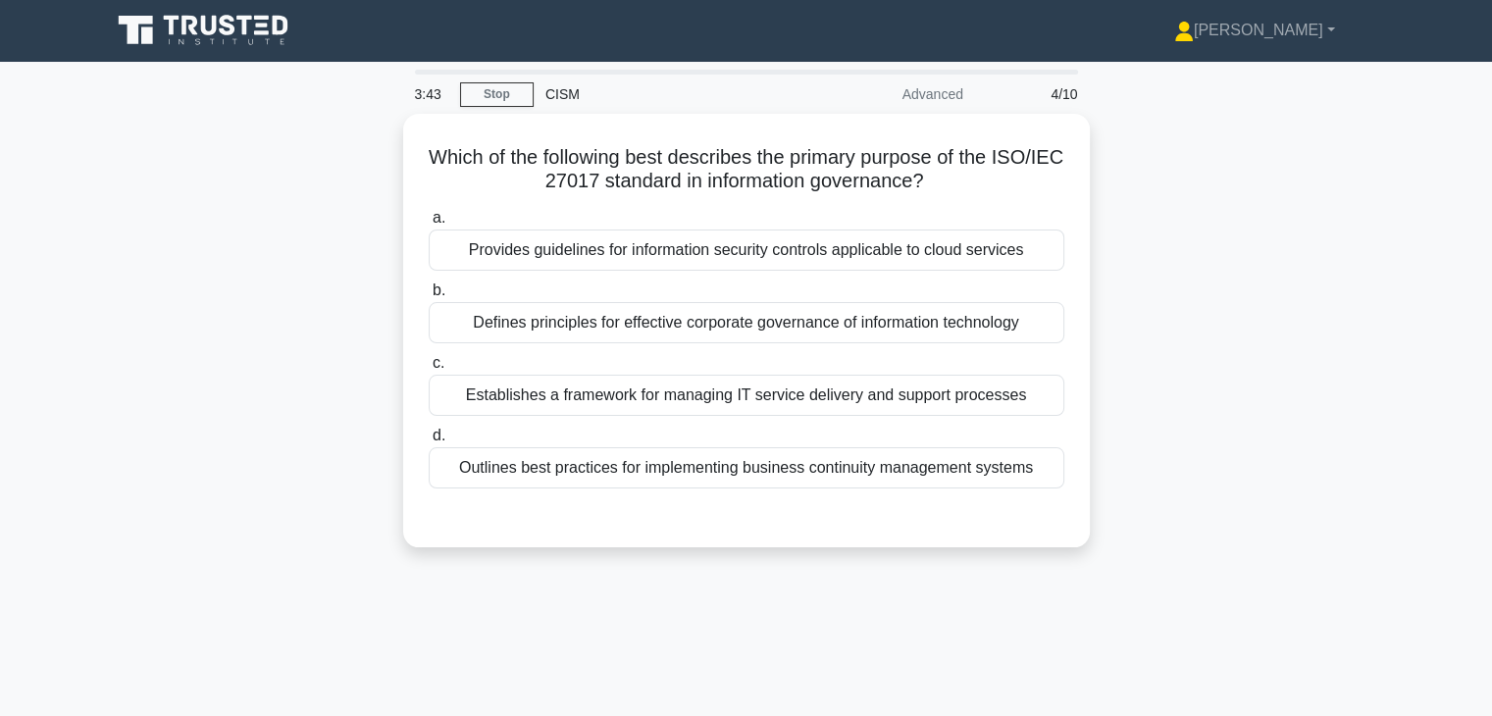
scroll to position [0, 0]
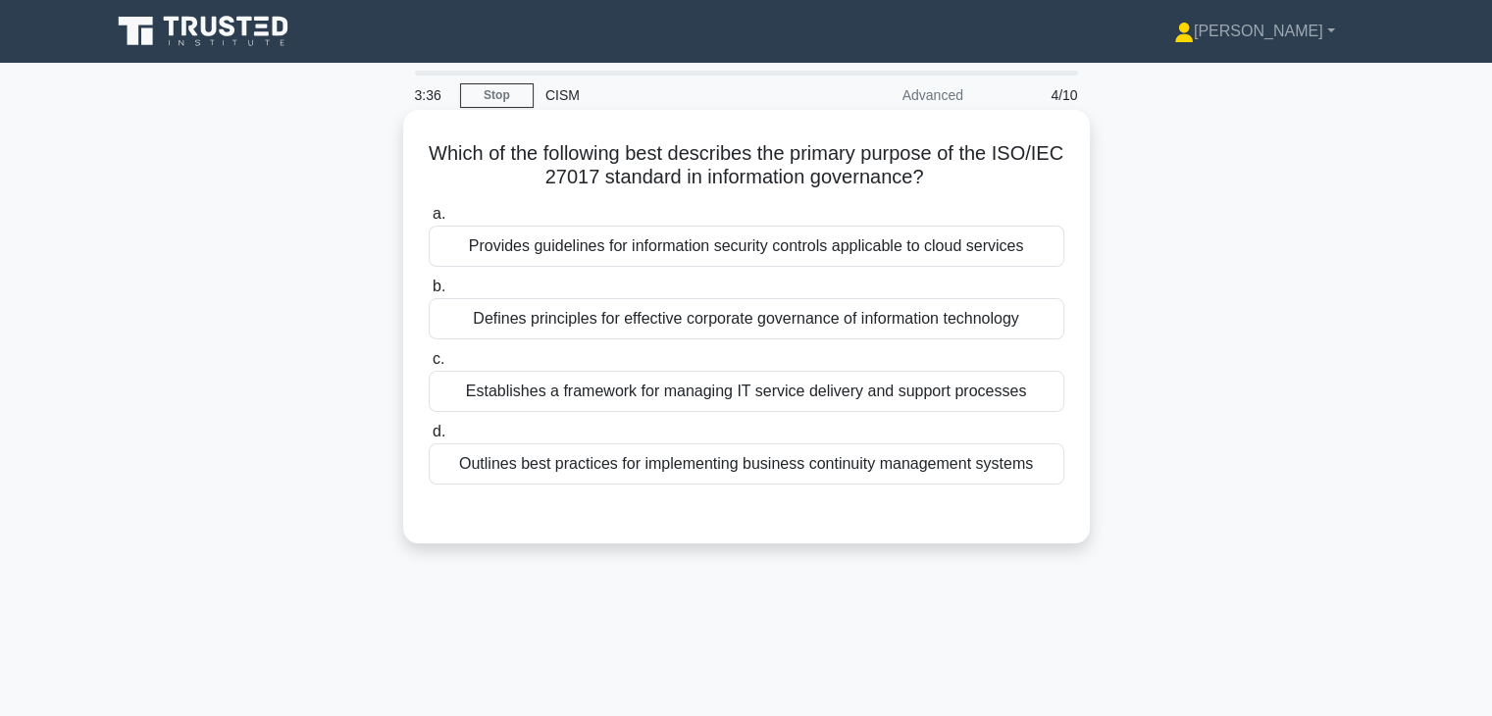
drag, startPoint x: 967, startPoint y: 176, endPoint x: 624, endPoint y: 176, distance: 343.3
click at [644, 176] on h5 "Which of the following best describes the primary purpose of the ISO/IEC 27017 …" at bounding box center [747, 165] width 640 height 49
click at [600, 323] on div "Defines principles for effective corporate governance of information technology" at bounding box center [747, 318] width 636 height 41
click at [429, 293] on input "b. Defines principles for effective corporate governance of information technol…" at bounding box center [429, 287] width 0 height 13
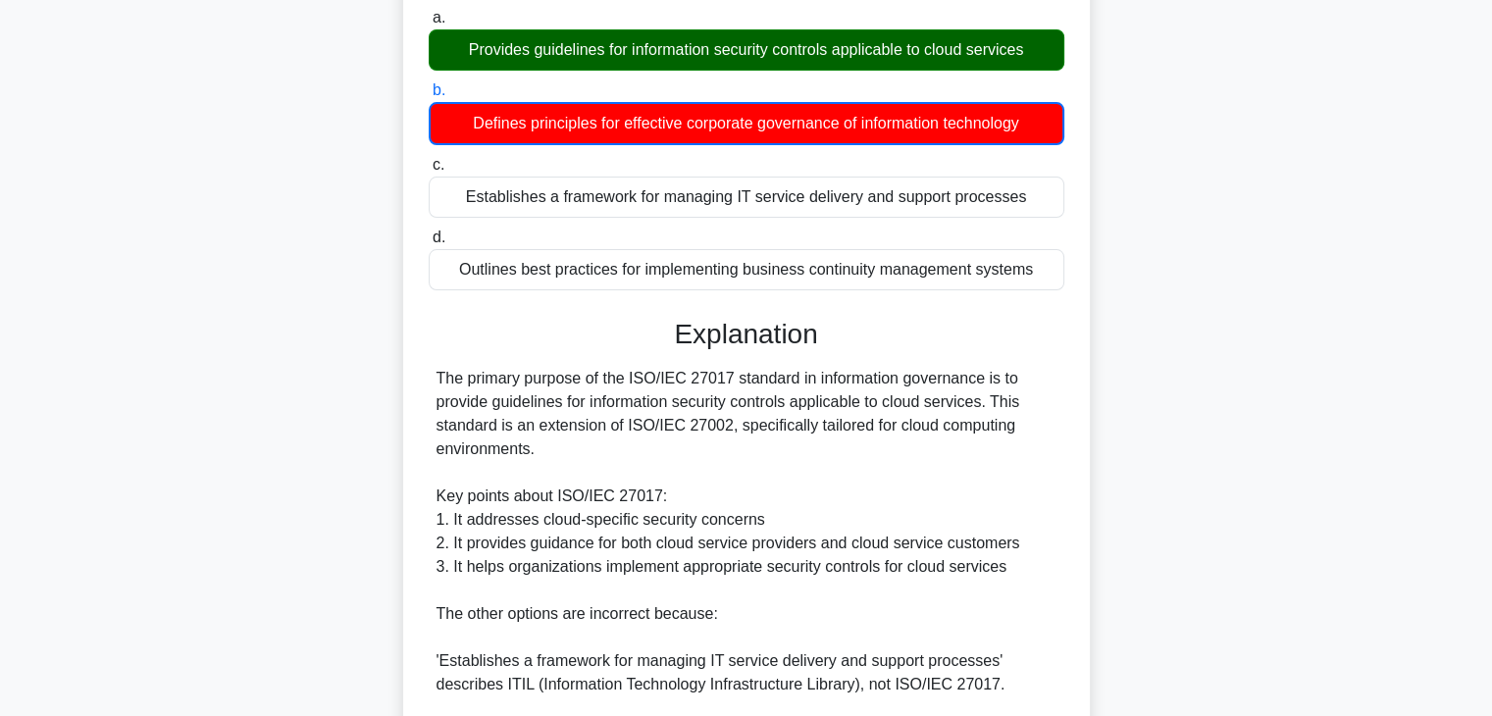
scroll to position [196, 0]
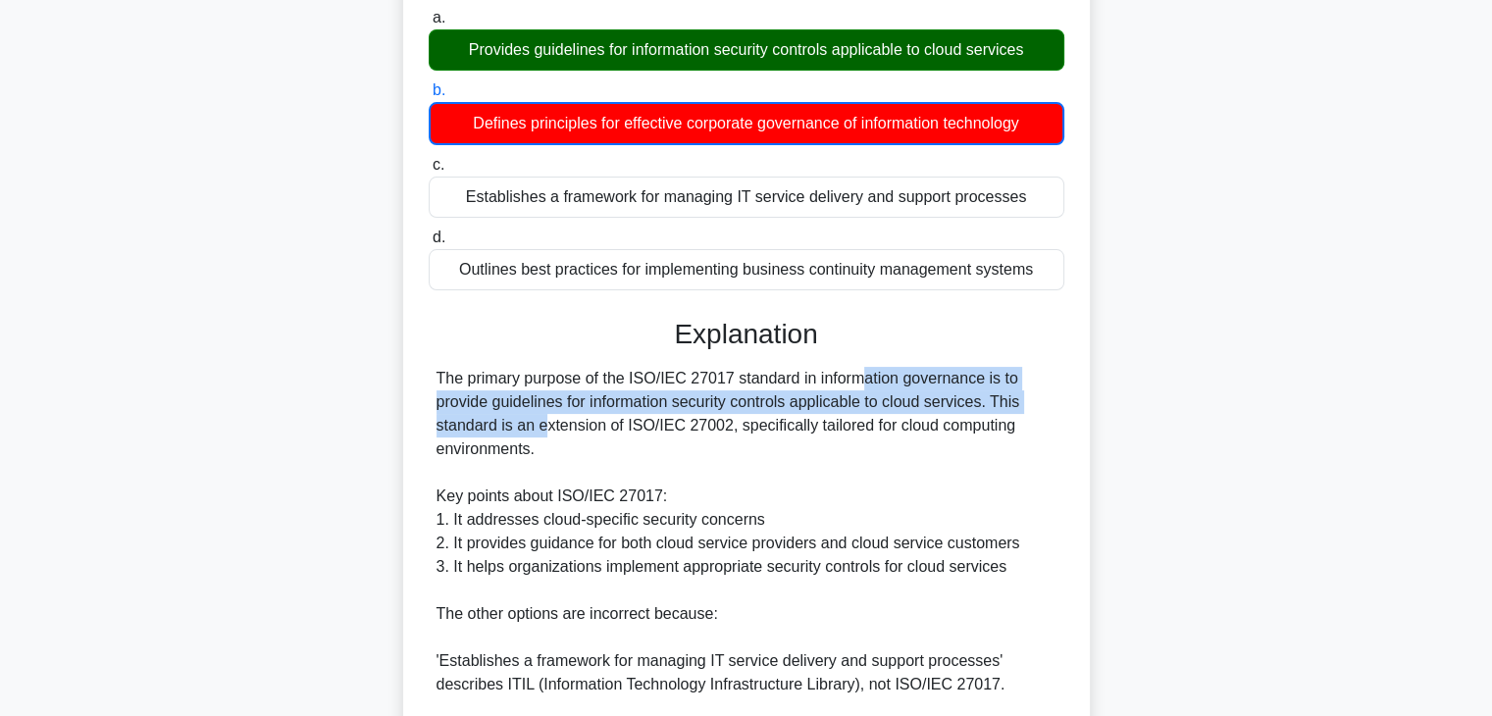
drag, startPoint x: 741, startPoint y: 379, endPoint x: 1018, endPoint y: 394, distance: 278.1
click at [1024, 391] on div "The primary purpose of the ISO/IEC 27017 standard in information governance is …" at bounding box center [747, 673] width 620 height 612
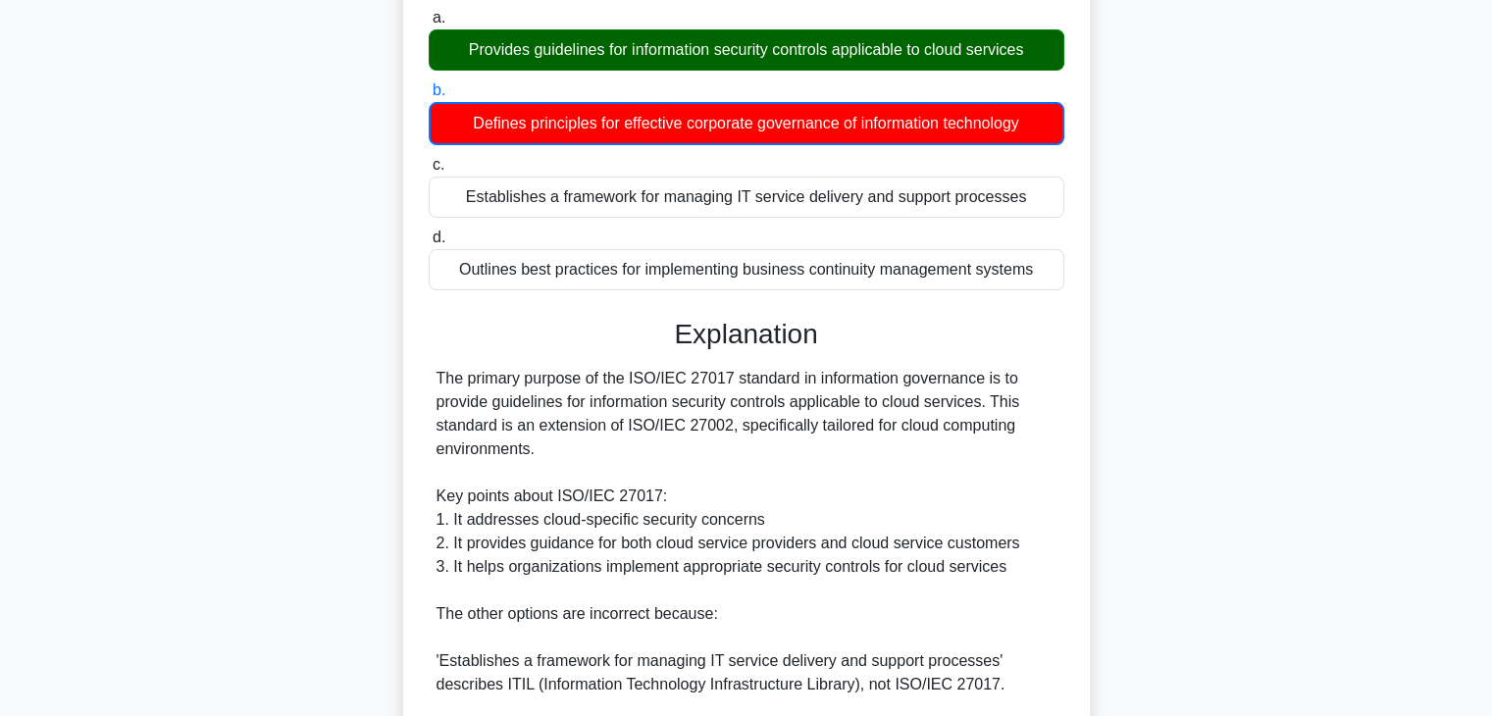
click at [476, 423] on div "The primary purpose of the ISO/IEC 27017 standard in information governance is …" at bounding box center [747, 673] width 620 height 612
drag, startPoint x: 801, startPoint y: 399, endPoint x: 976, endPoint y: 398, distance: 174.6
click at [976, 398] on div "The primary purpose of the ISO/IEC 27017 standard in information governance is …" at bounding box center [747, 673] width 620 height 612
drag, startPoint x: 996, startPoint y: 396, endPoint x: 1030, endPoint y: 415, distance: 39.1
click at [1029, 414] on div "The primary purpose of the ISO/IEC 27017 standard in information governance is …" at bounding box center [747, 673] width 620 height 612
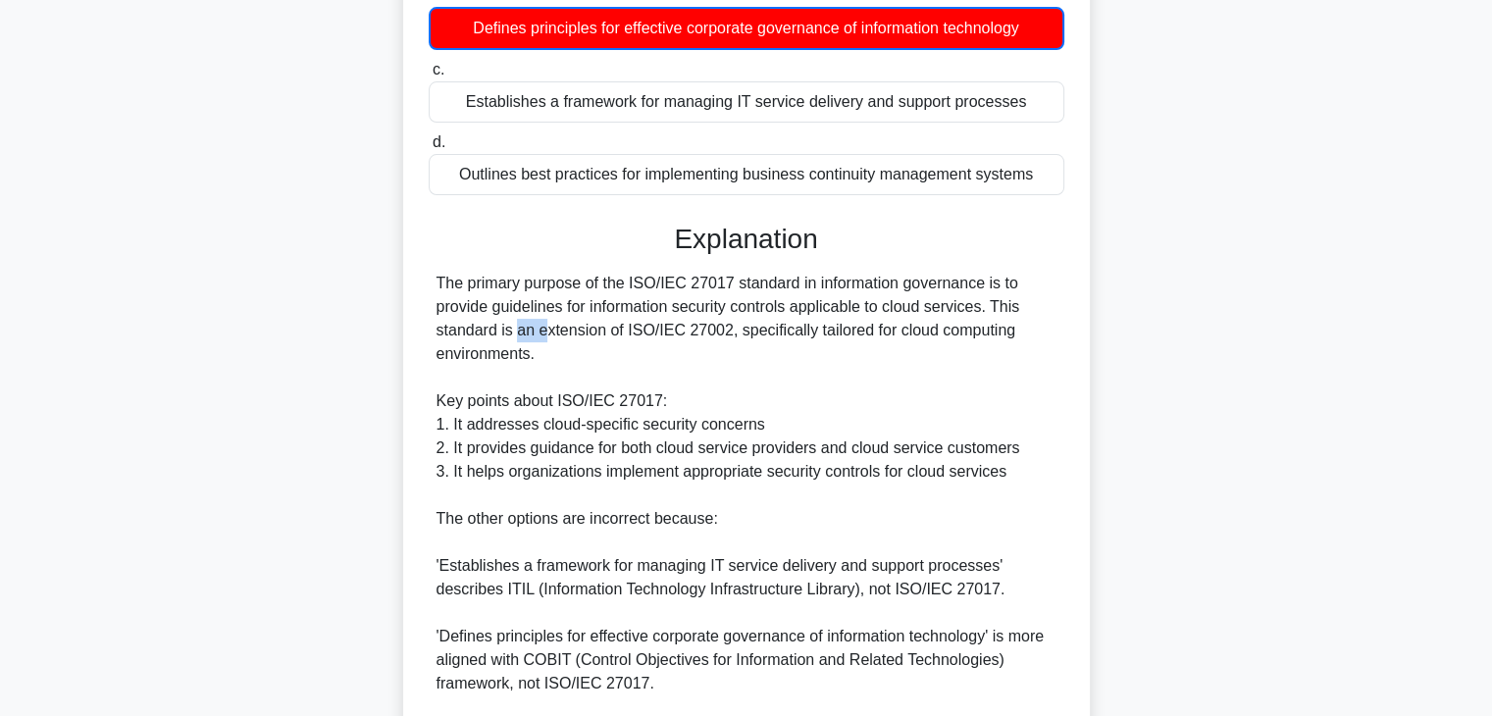
scroll to position [294, 0]
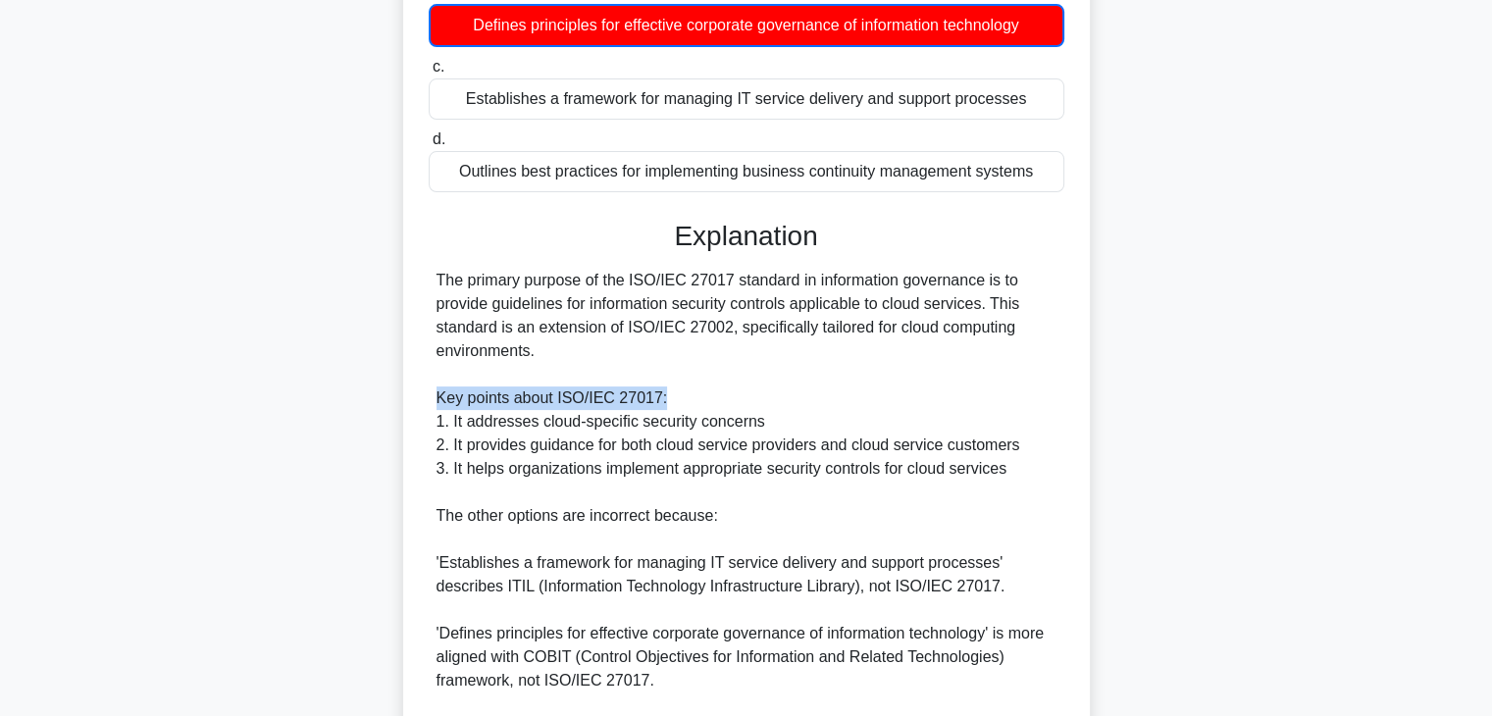
drag, startPoint x: 438, startPoint y: 397, endPoint x: 678, endPoint y: 399, distance: 240.3
click at [678, 399] on div "The primary purpose of the ISO/IEC 27017 standard in information governance is …" at bounding box center [747, 575] width 620 height 612
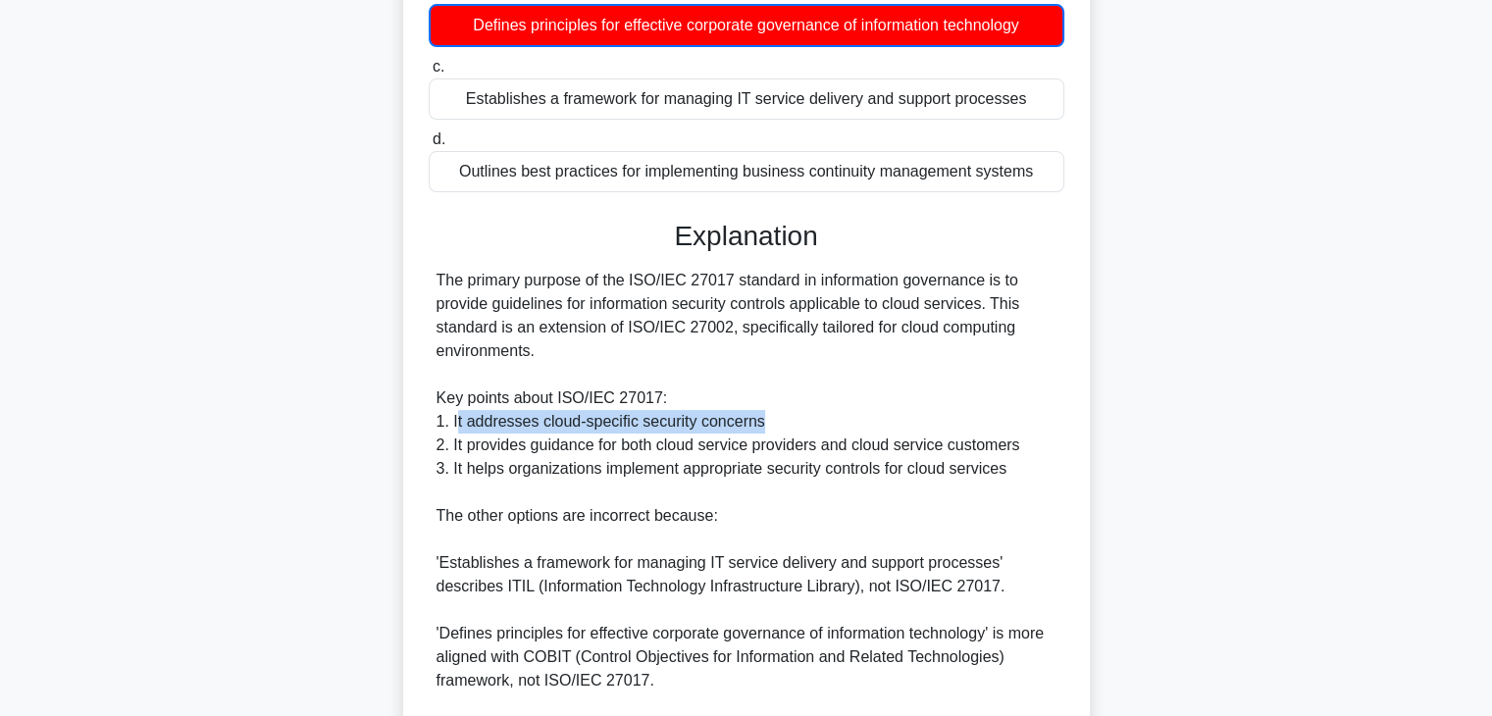
drag, startPoint x: 458, startPoint y: 417, endPoint x: 771, endPoint y: 425, distance: 313.0
click at [771, 425] on div "The primary purpose of the ISO/IEC 27017 standard in information governance is …" at bounding box center [747, 575] width 620 height 612
drag, startPoint x: 456, startPoint y: 444, endPoint x: 592, endPoint y: 447, distance: 135.4
click at [592, 447] on div "The primary purpose of the ISO/IEC 27017 standard in information governance is …" at bounding box center [747, 575] width 620 height 612
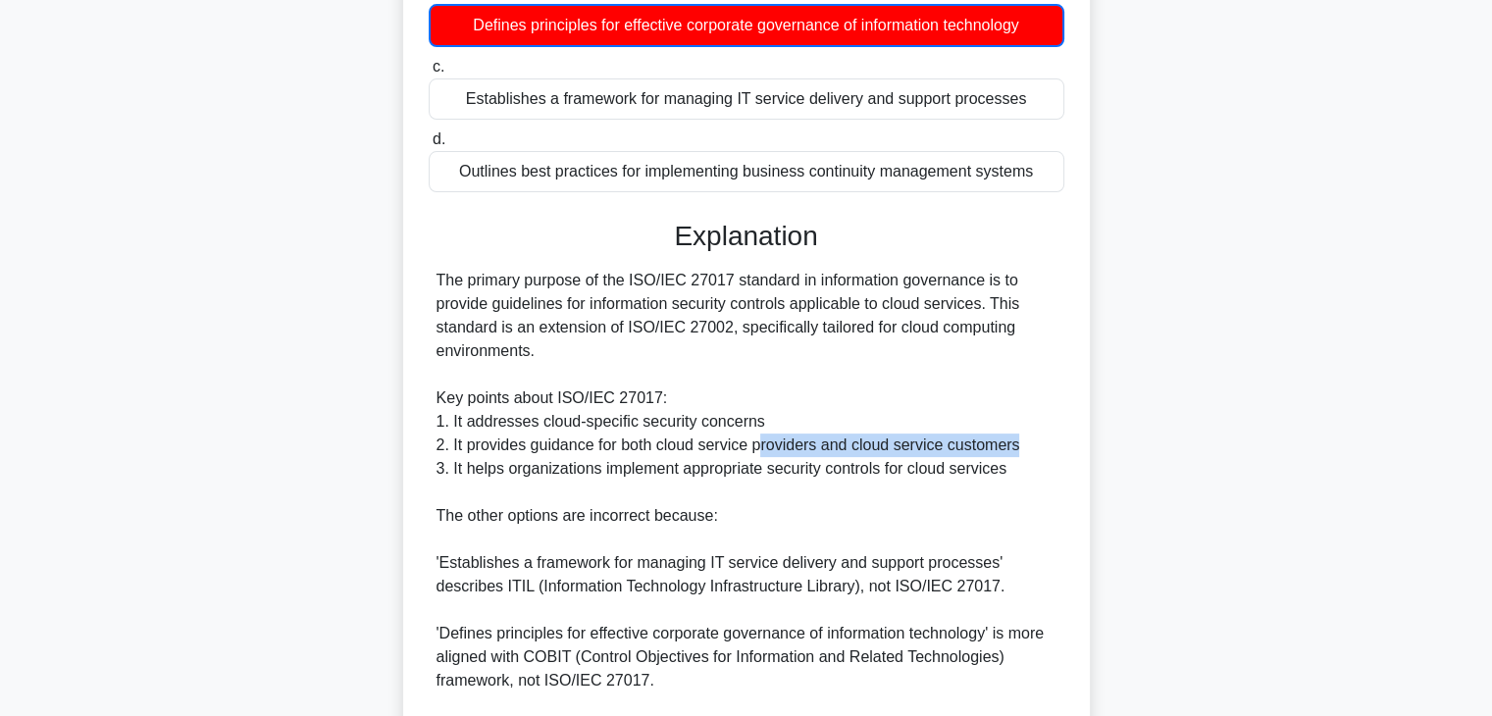
drag, startPoint x: 760, startPoint y: 445, endPoint x: 1028, endPoint y: 448, distance: 267.8
click at [1028, 448] on div "The primary purpose of the ISO/IEC 27017 standard in information governance is …" at bounding box center [747, 575] width 620 height 612
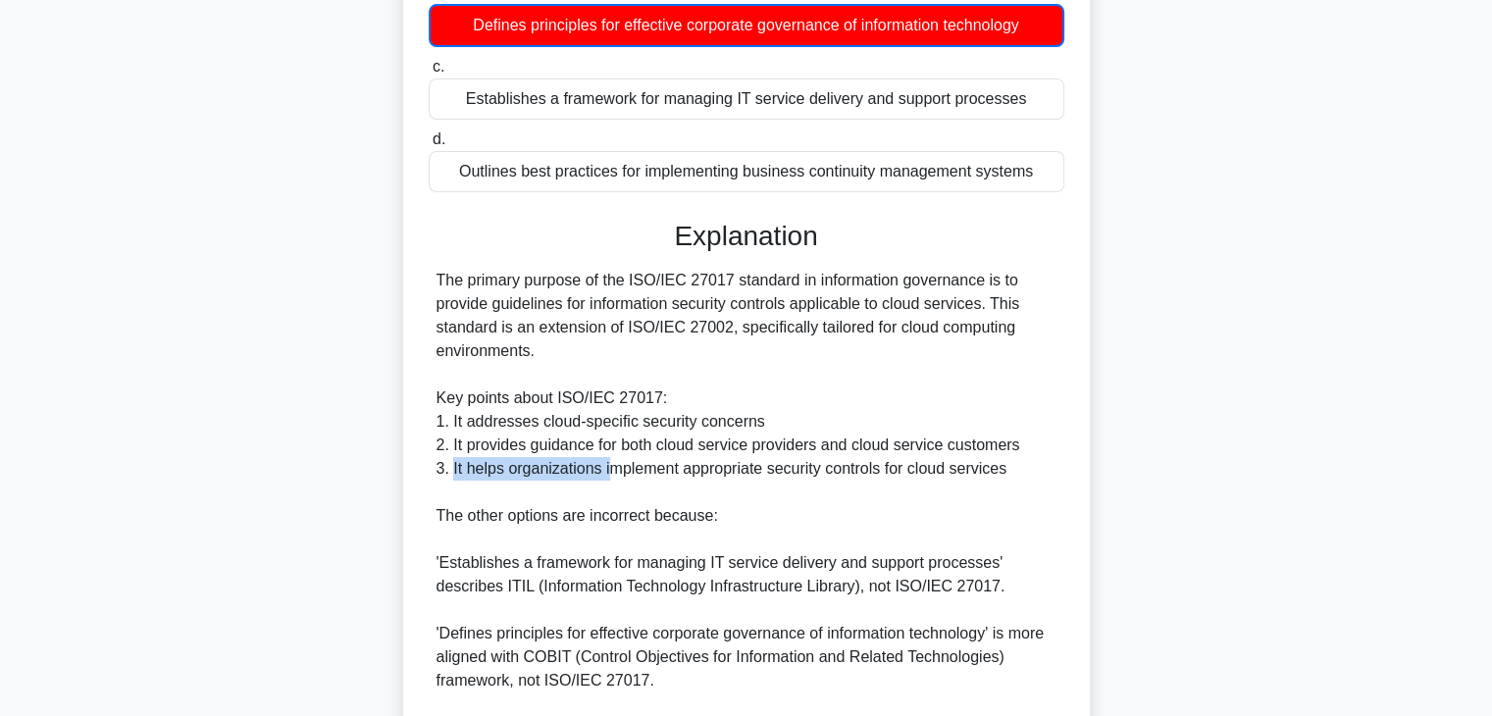
drag, startPoint x: 453, startPoint y: 469, endPoint x: 632, endPoint y: 467, distance: 178.5
click at [620, 468] on div "The primary purpose of the ISO/IEC 27017 standard in information governance is …" at bounding box center [747, 575] width 620 height 612
drag, startPoint x: 705, startPoint y: 466, endPoint x: 853, endPoint y: 470, distance: 148.2
click at [853, 470] on div "The primary purpose of the ISO/IEC 27017 standard in information governance is …" at bounding box center [747, 575] width 620 height 612
drag, startPoint x: 930, startPoint y: 470, endPoint x: 1007, endPoint y: 470, distance: 77.5
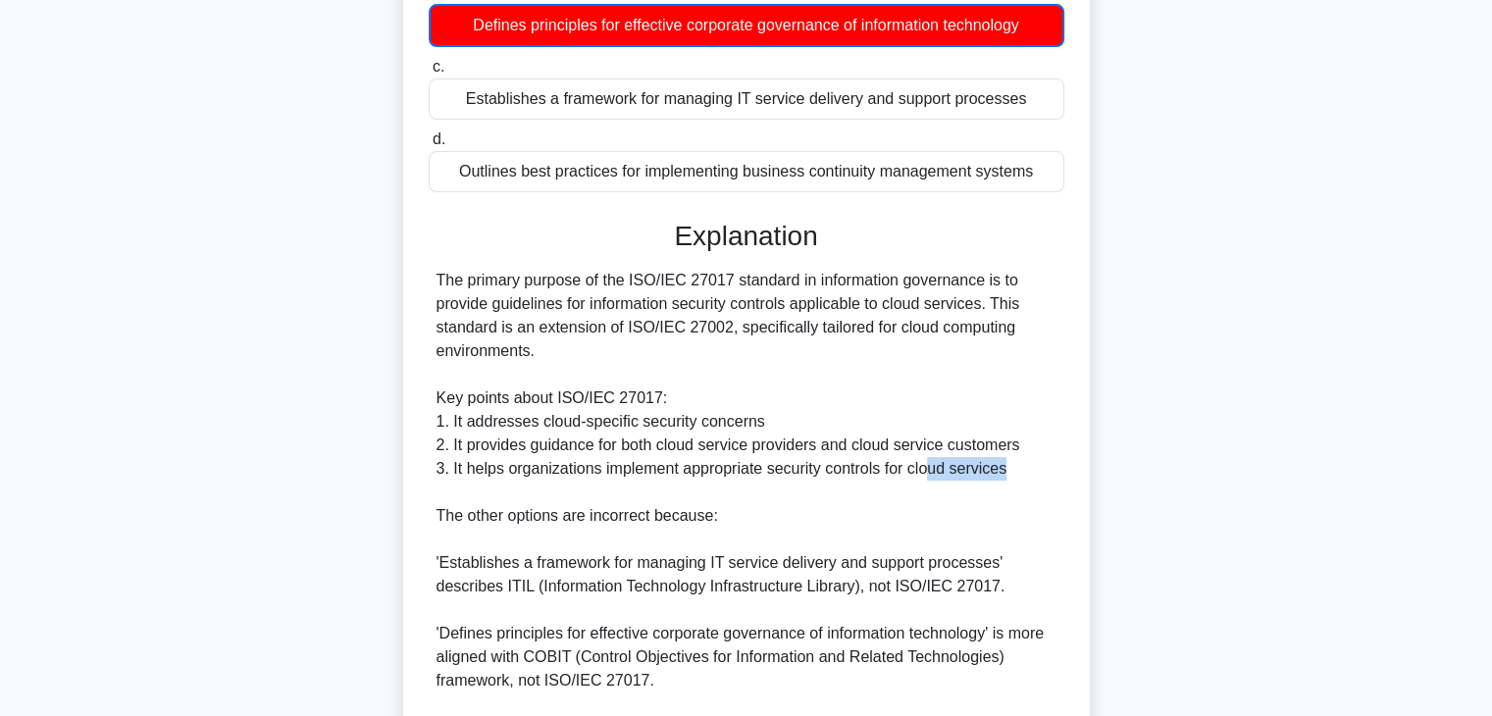
click at [1007, 470] on div "The primary purpose of the ISO/IEC 27017 standard in information governance is …" at bounding box center [747, 575] width 620 height 612
click at [630, 504] on div "The primary purpose of the ISO/IEC 27017 standard in information governance is …" at bounding box center [747, 575] width 620 height 612
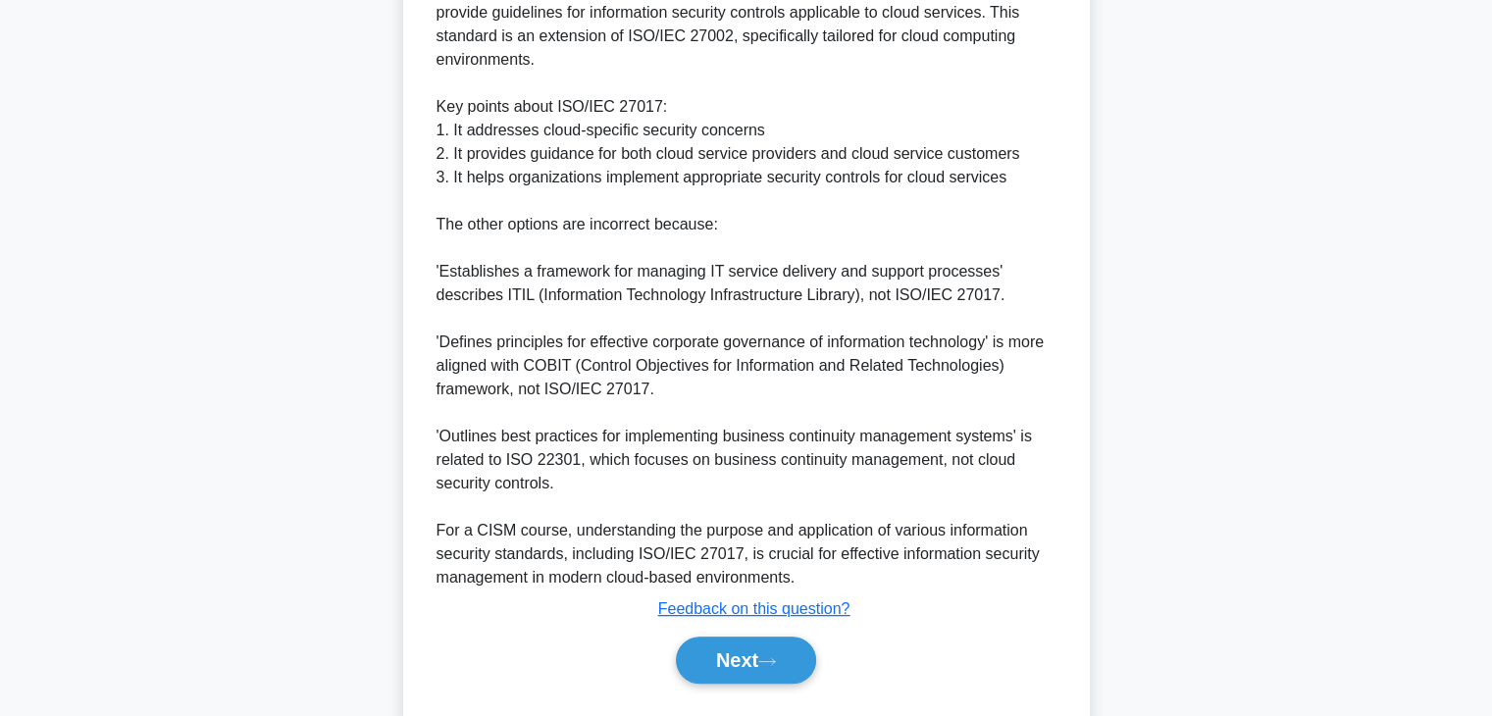
scroll to position [589, 0]
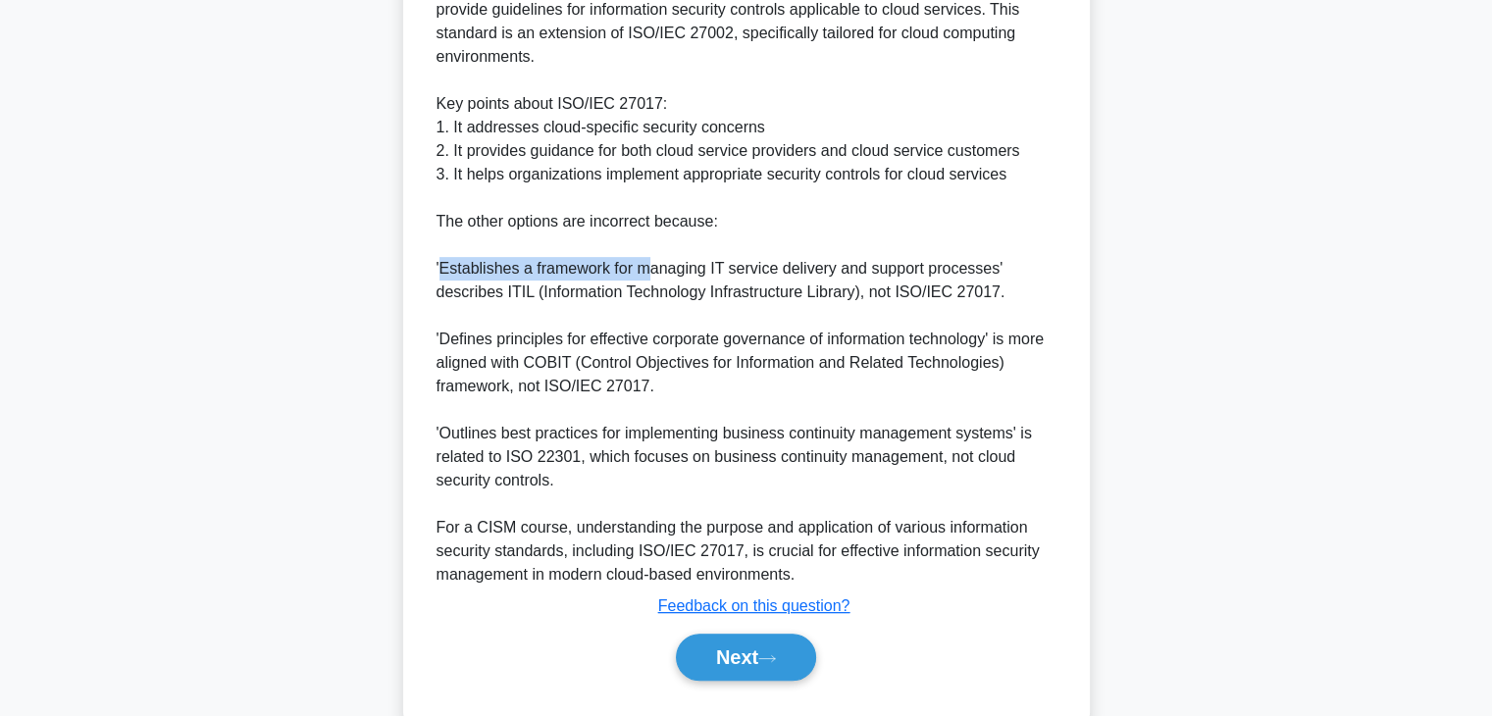
drag, startPoint x: 439, startPoint y: 268, endPoint x: 647, endPoint y: 272, distance: 208.0
click at [646, 272] on div "The primary purpose of the ISO/IEC 27017 standard in information governance is …" at bounding box center [747, 280] width 620 height 612
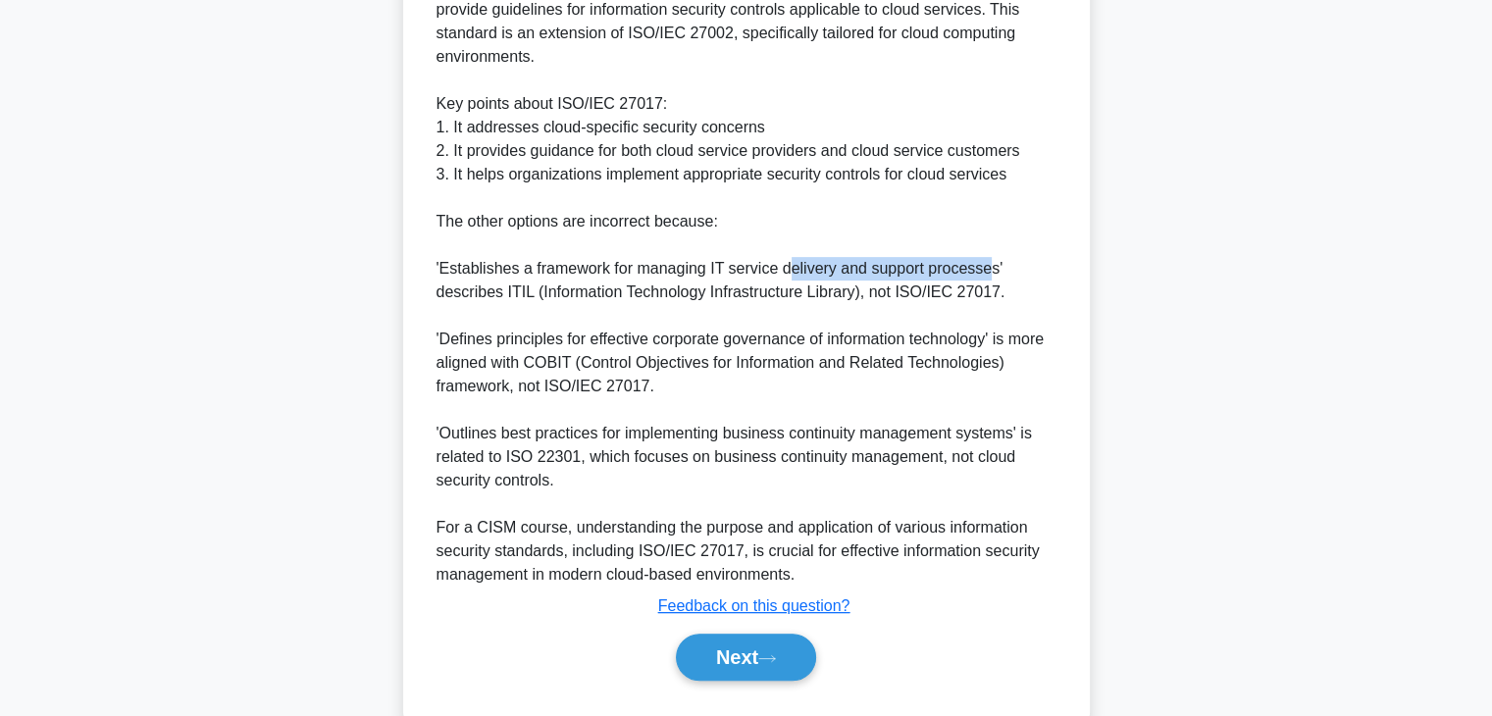
drag, startPoint x: 780, startPoint y: 268, endPoint x: 985, endPoint y: 267, distance: 205.0
click at [985, 267] on div "The primary purpose of the ISO/IEC 27017 standard in information governance is …" at bounding box center [747, 280] width 620 height 612
drag, startPoint x: 441, startPoint y: 289, endPoint x: 532, endPoint y: 291, distance: 90.3
click at [526, 291] on div "The primary purpose of the ISO/IEC 27017 standard in information governance is …" at bounding box center [747, 280] width 620 height 612
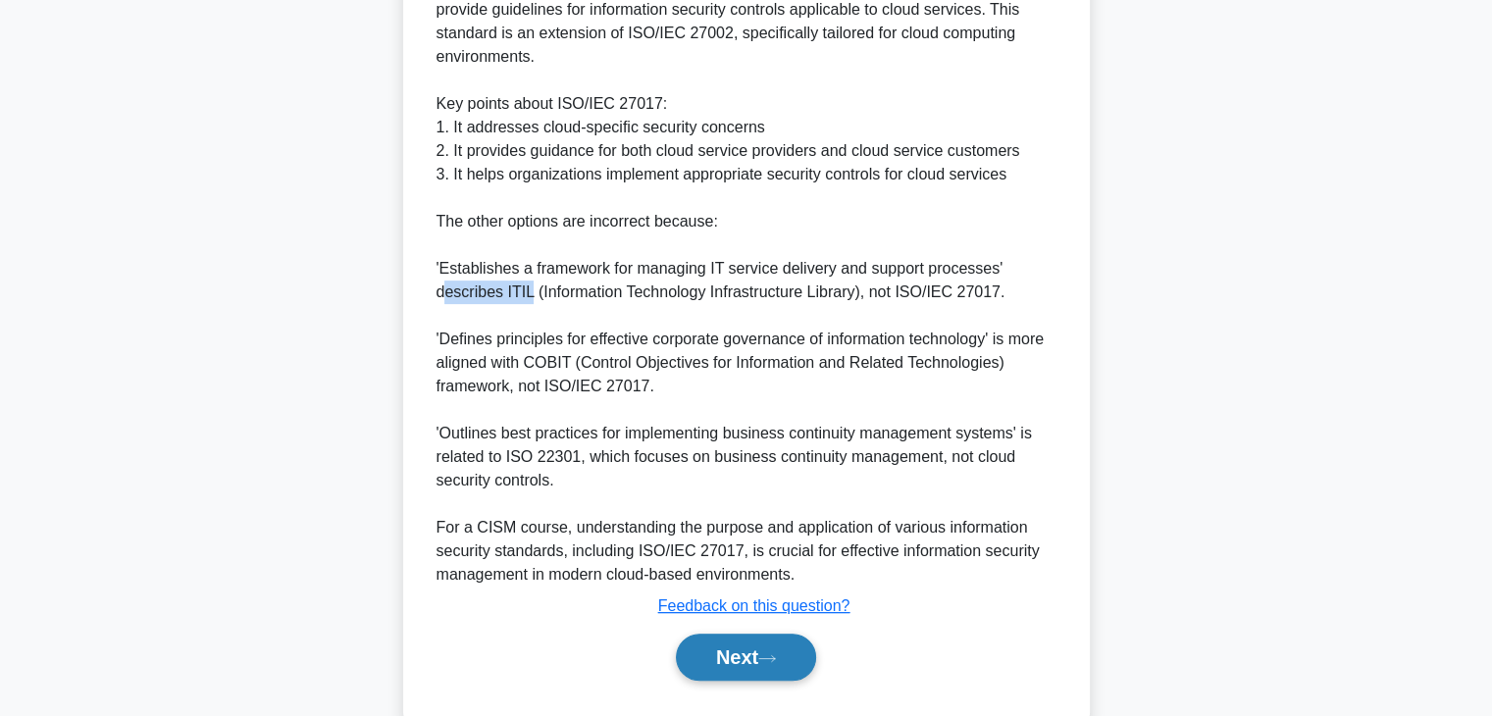
click at [778, 665] on button "Next" at bounding box center [746, 657] width 140 height 47
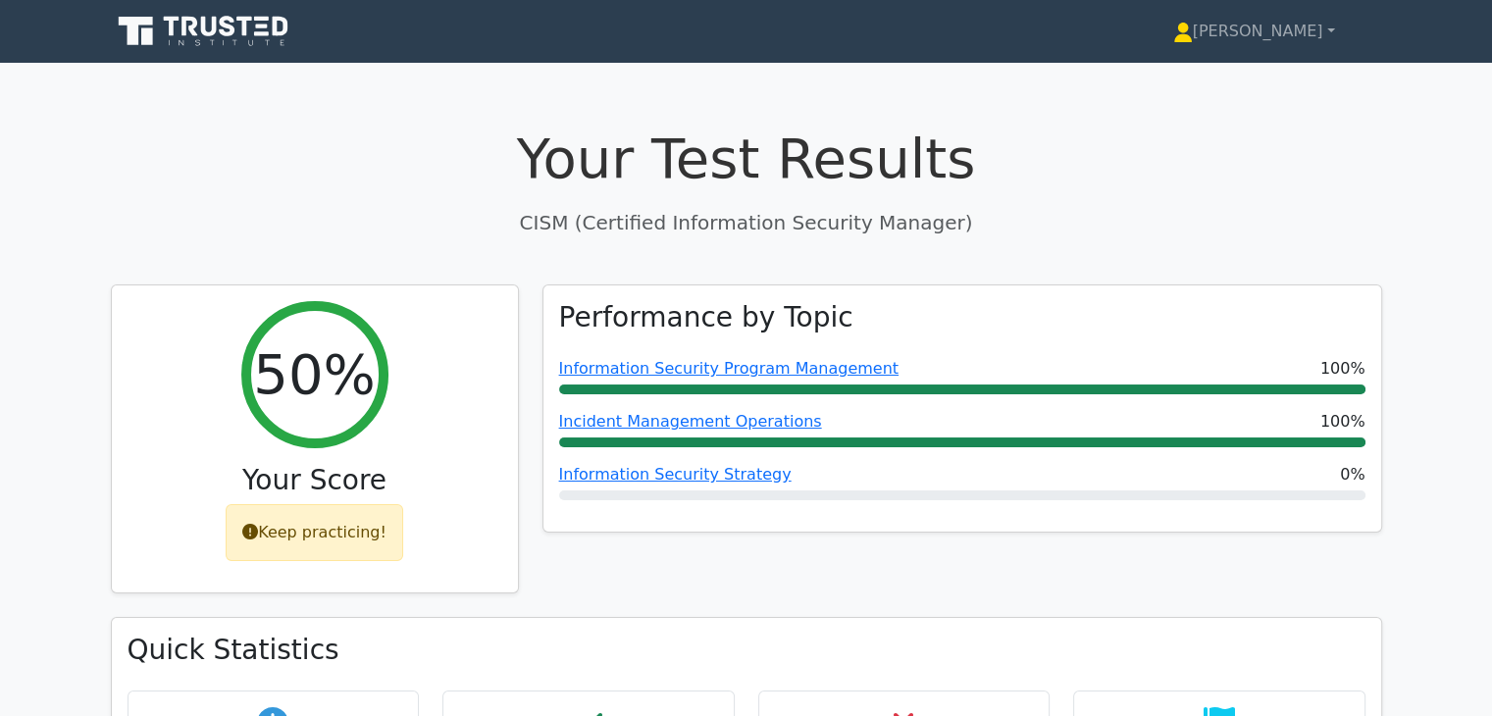
click at [158, 21] on icon at bounding box center [205, 31] width 188 height 37
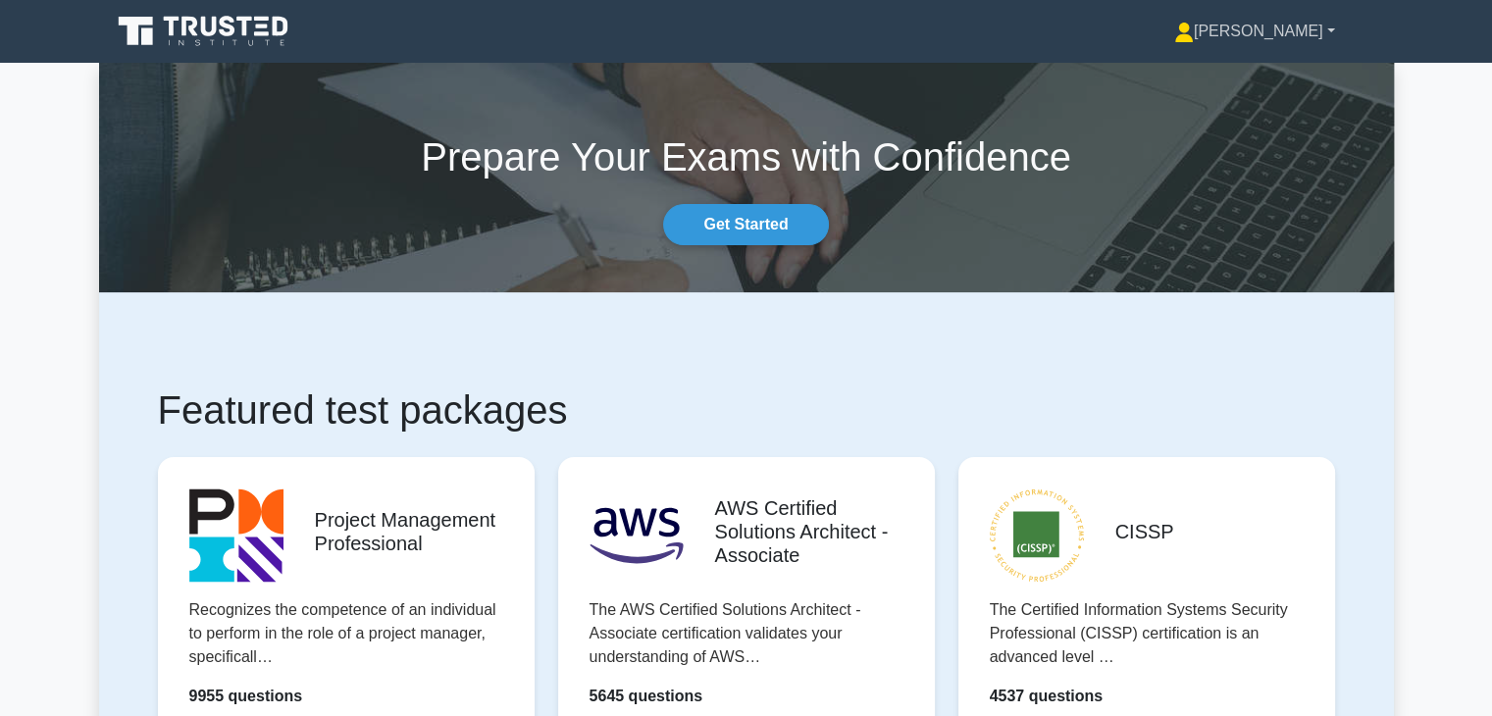
click at [1323, 23] on link "[PERSON_NAME]" at bounding box center [1254, 31] width 255 height 39
click at [1255, 79] on link "Profile" at bounding box center [1205, 77] width 155 height 31
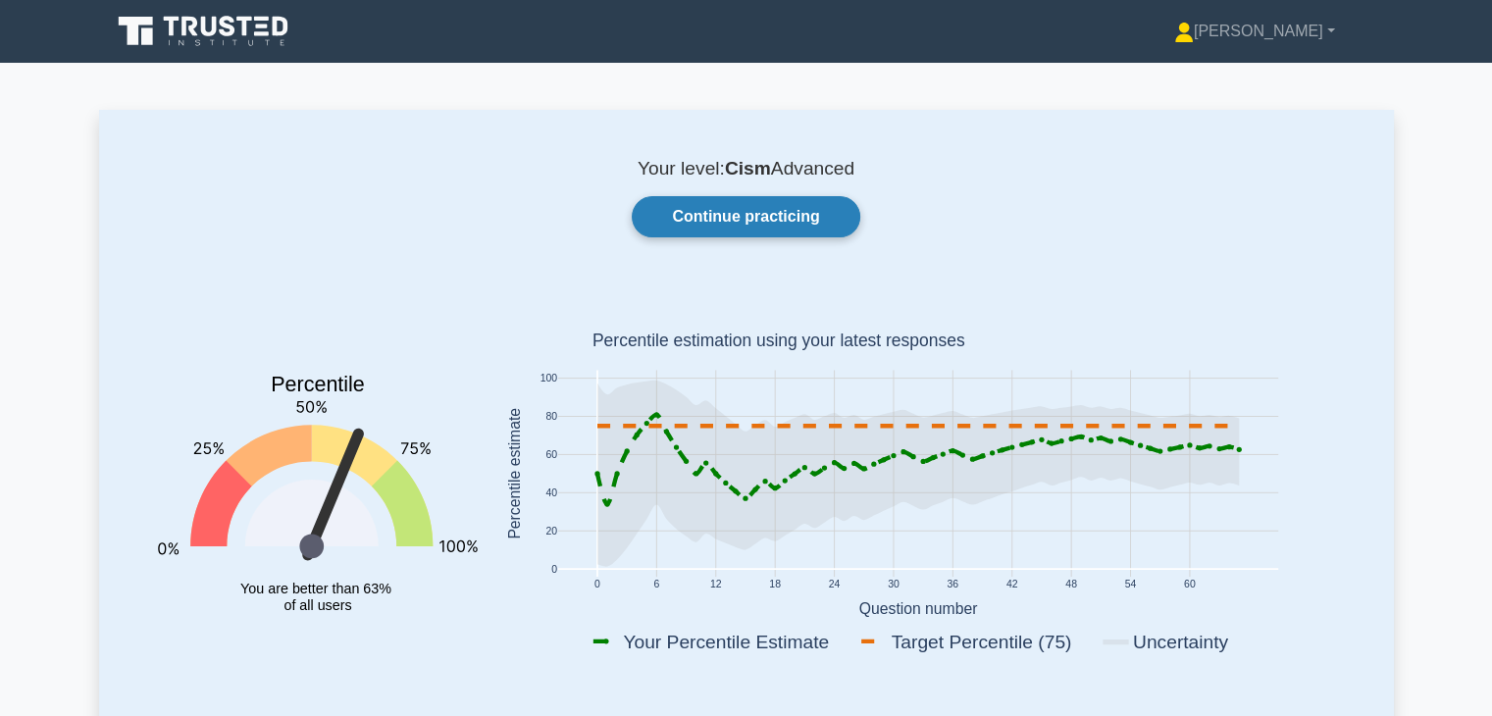
click at [727, 217] on link "Continue practicing" at bounding box center [746, 216] width 228 height 41
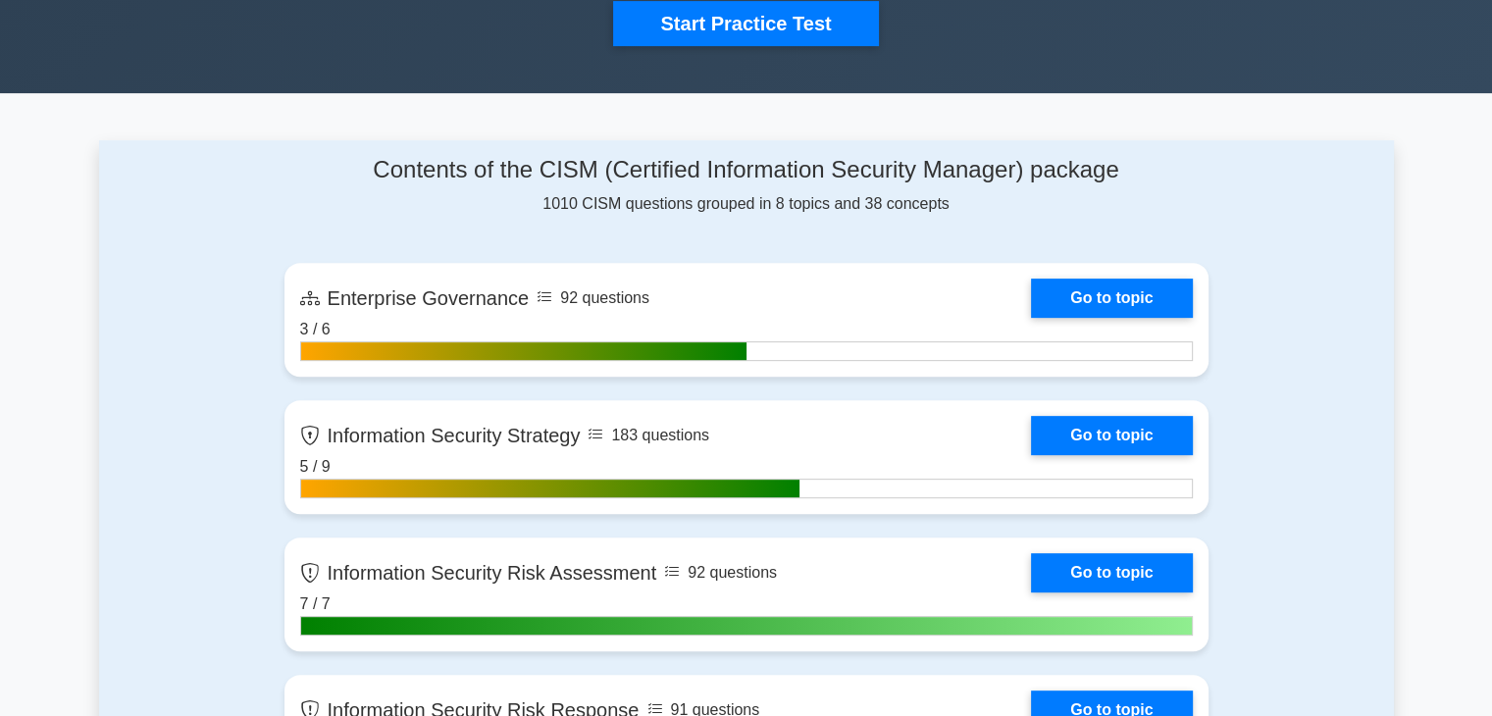
scroll to position [687, 0]
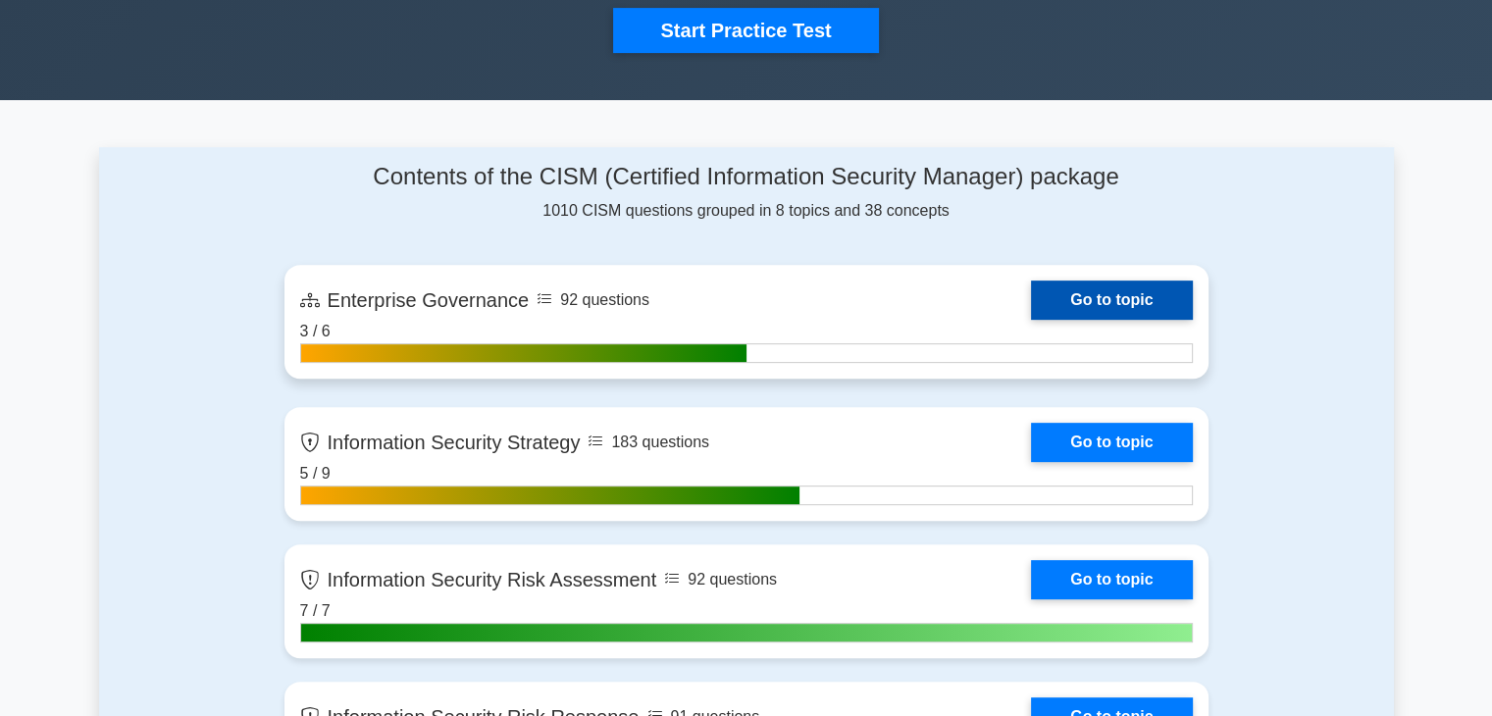
click at [1112, 291] on link "Go to topic" at bounding box center [1111, 300] width 161 height 39
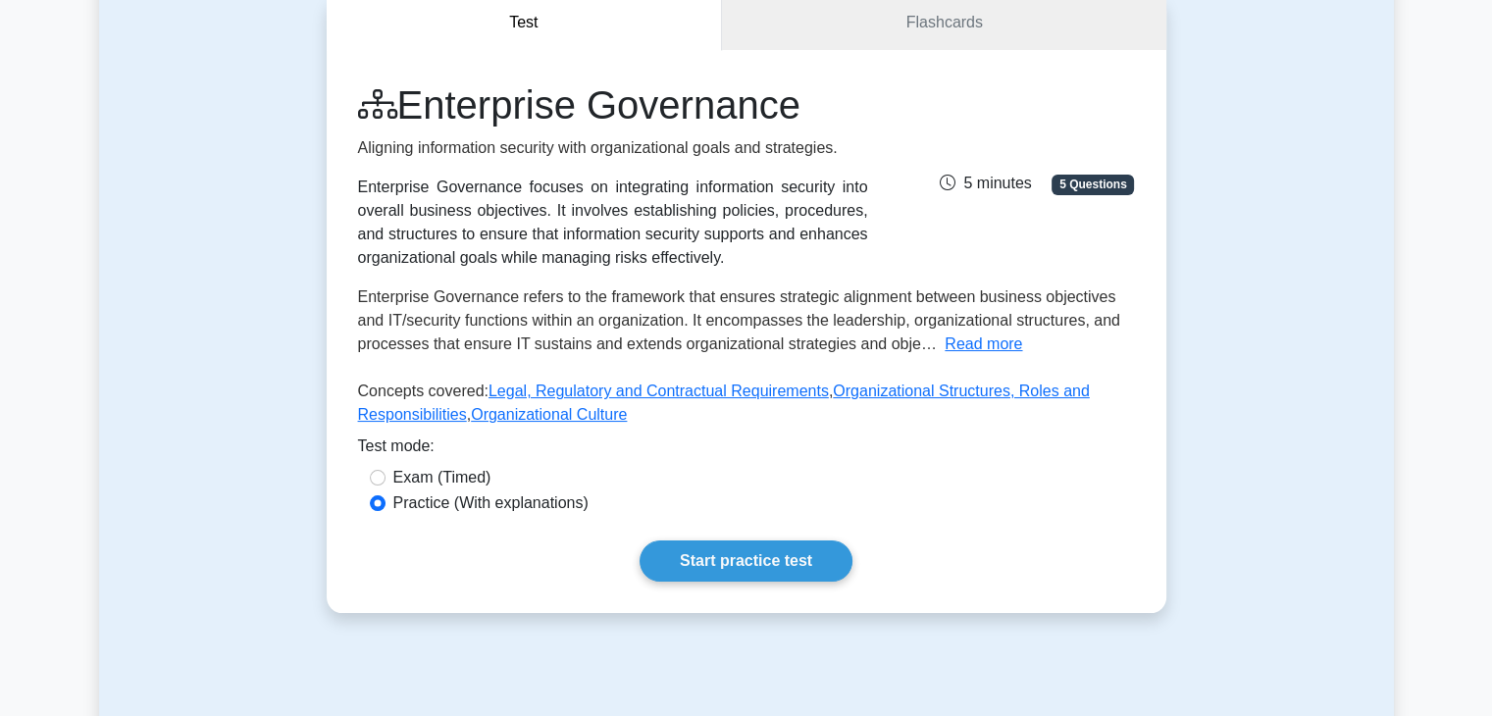
scroll to position [196, 0]
click at [969, 345] on button "Read more" at bounding box center [983, 345] width 77 height 24
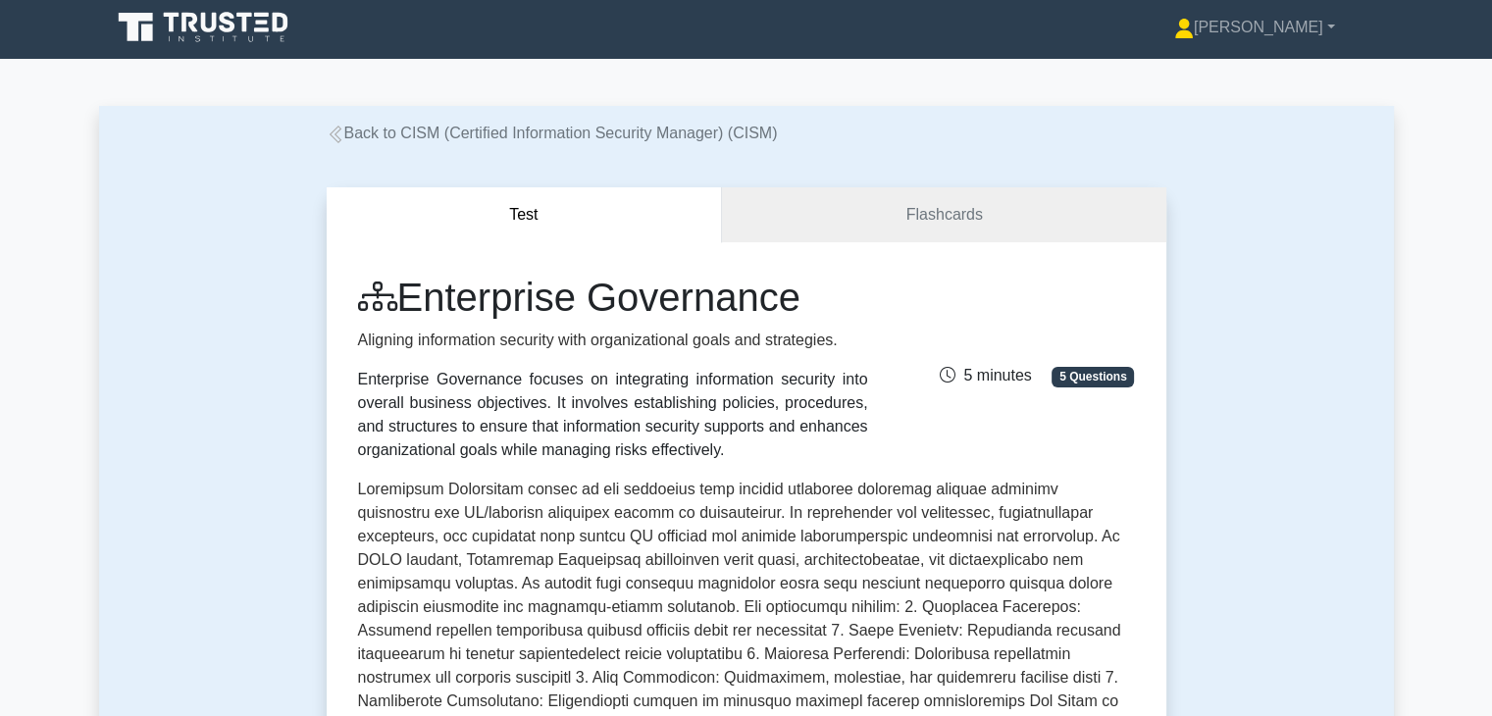
scroll to position [0, 0]
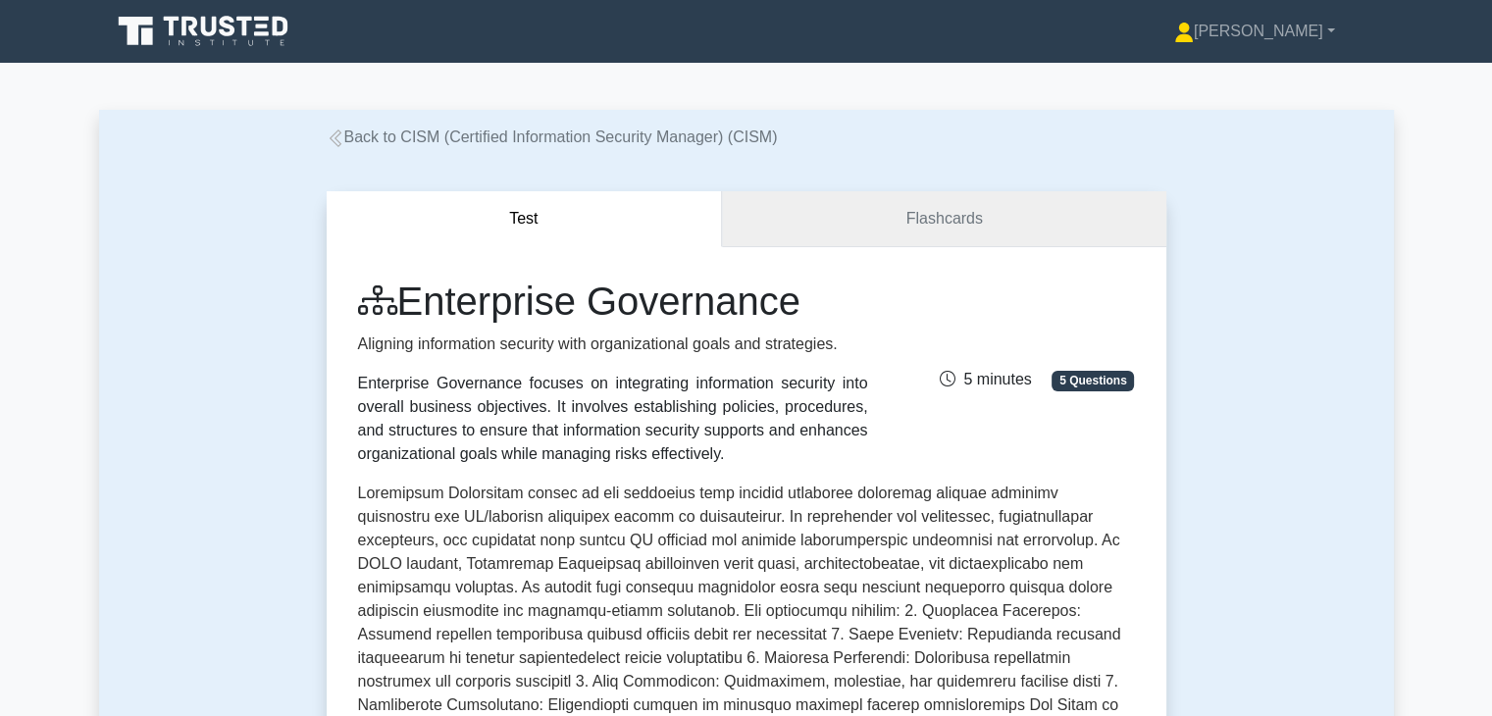
click at [906, 219] on link "Flashcards" at bounding box center [943, 219] width 443 height 56
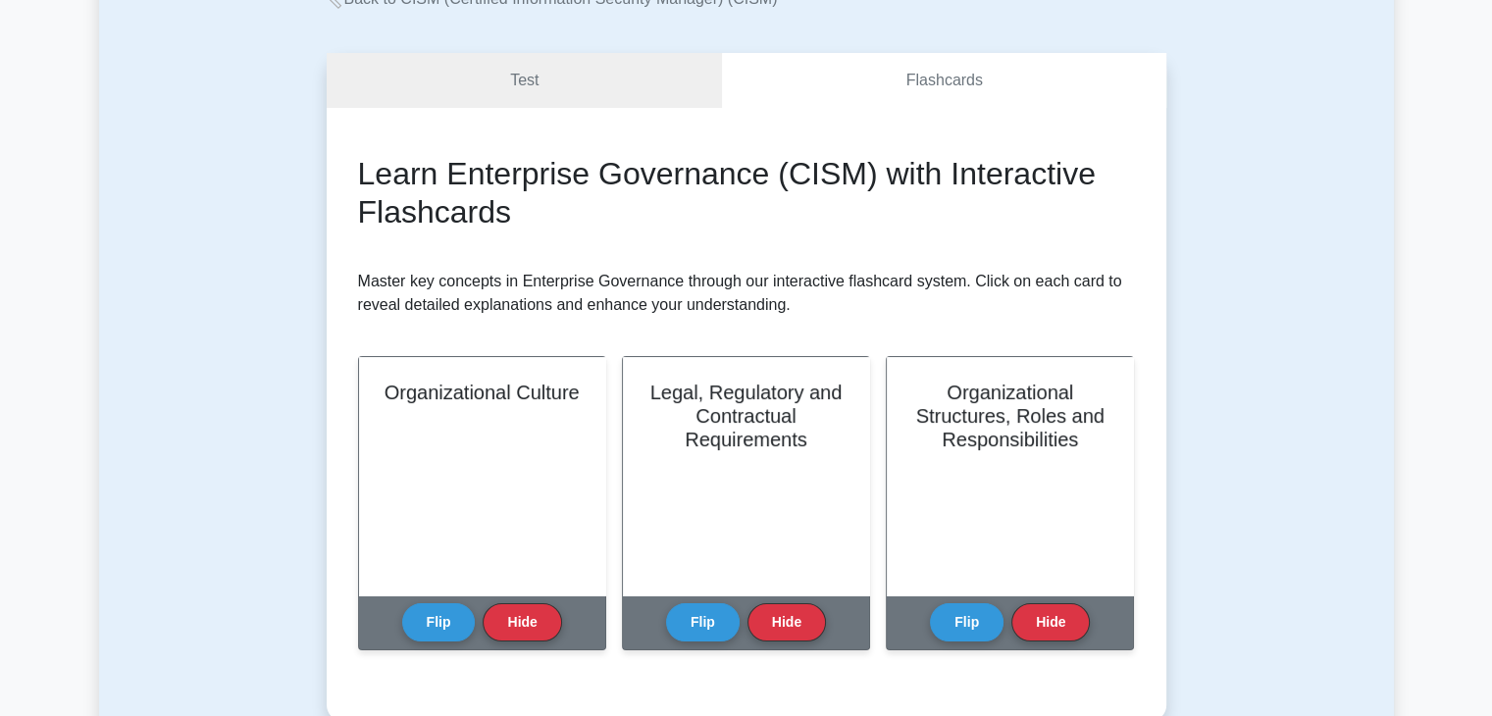
scroll to position [294, 0]
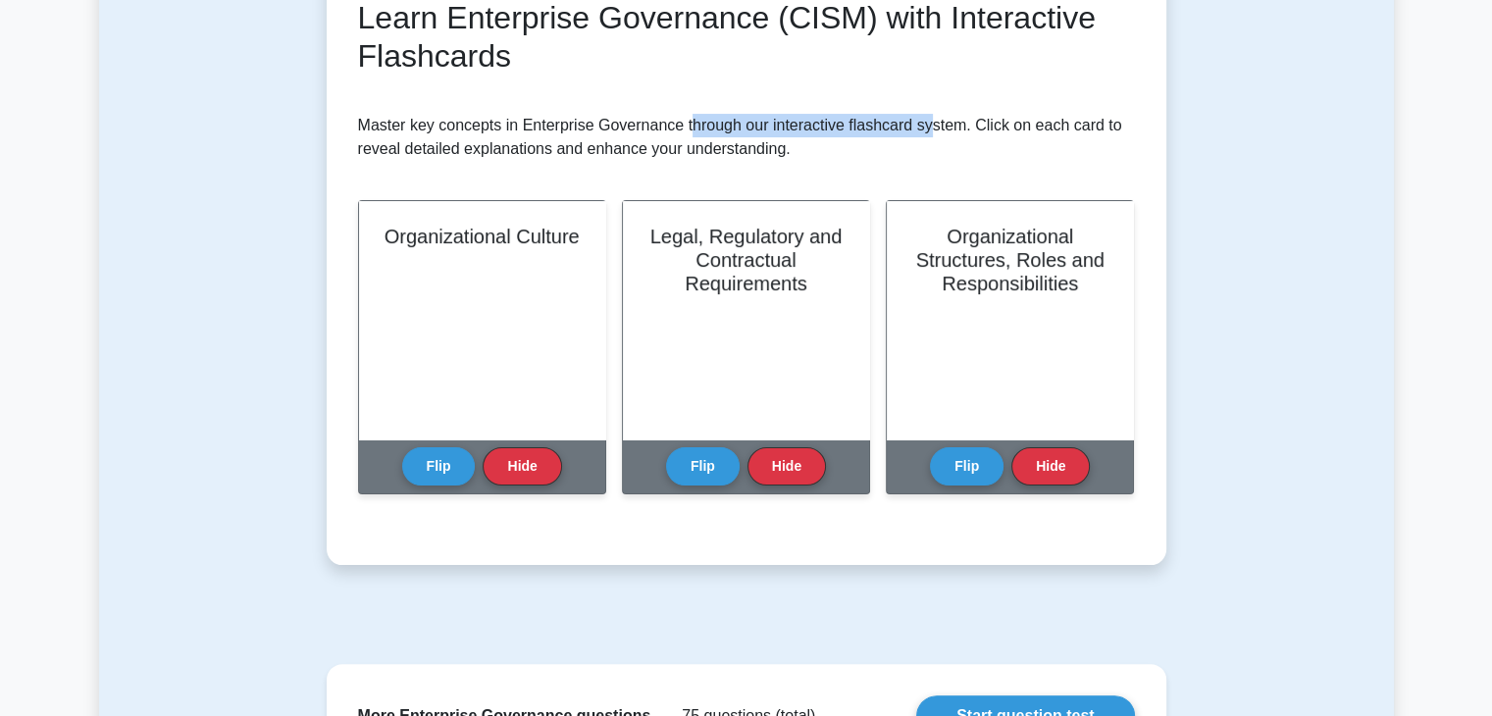
drag, startPoint x: 691, startPoint y: 126, endPoint x: 925, endPoint y: 130, distance: 234.5
click at [925, 130] on p "Master key concepts in Enterprise Governance through our interactive flashcard …" at bounding box center [746, 137] width 777 height 47
drag, startPoint x: 975, startPoint y: 124, endPoint x: 1099, endPoint y: 134, distance: 124.1
click at [1098, 134] on p "Master key concepts in Enterprise Governance through our interactive flashcard …" at bounding box center [746, 137] width 777 height 47
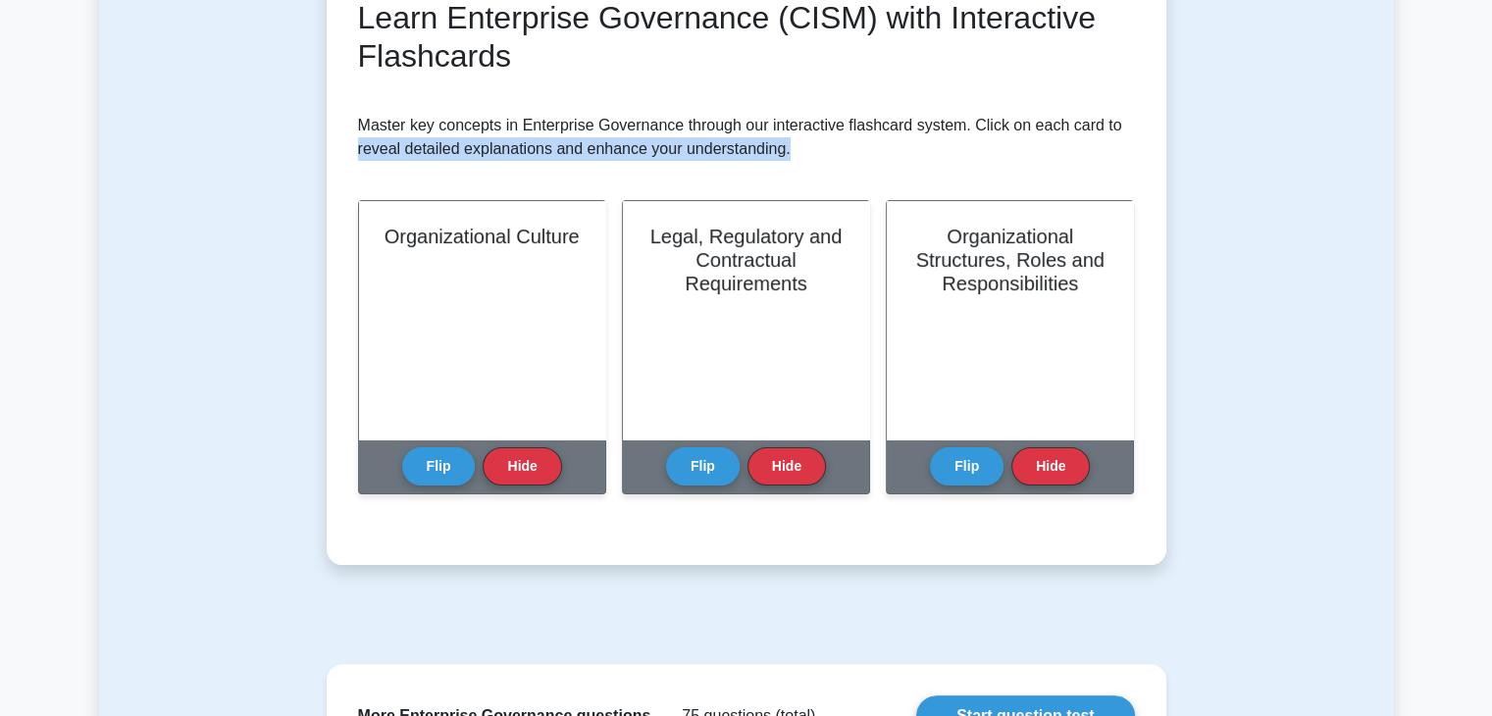
drag, startPoint x: 355, startPoint y: 152, endPoint x: 793, endPoint y: 158, distance: 437.5
click at [793, 158] on div "Learn Enterprise Governance (CISM) with Interactive Flashcards Master key conce…" at bounding box center [747, 258] width 840 height 613
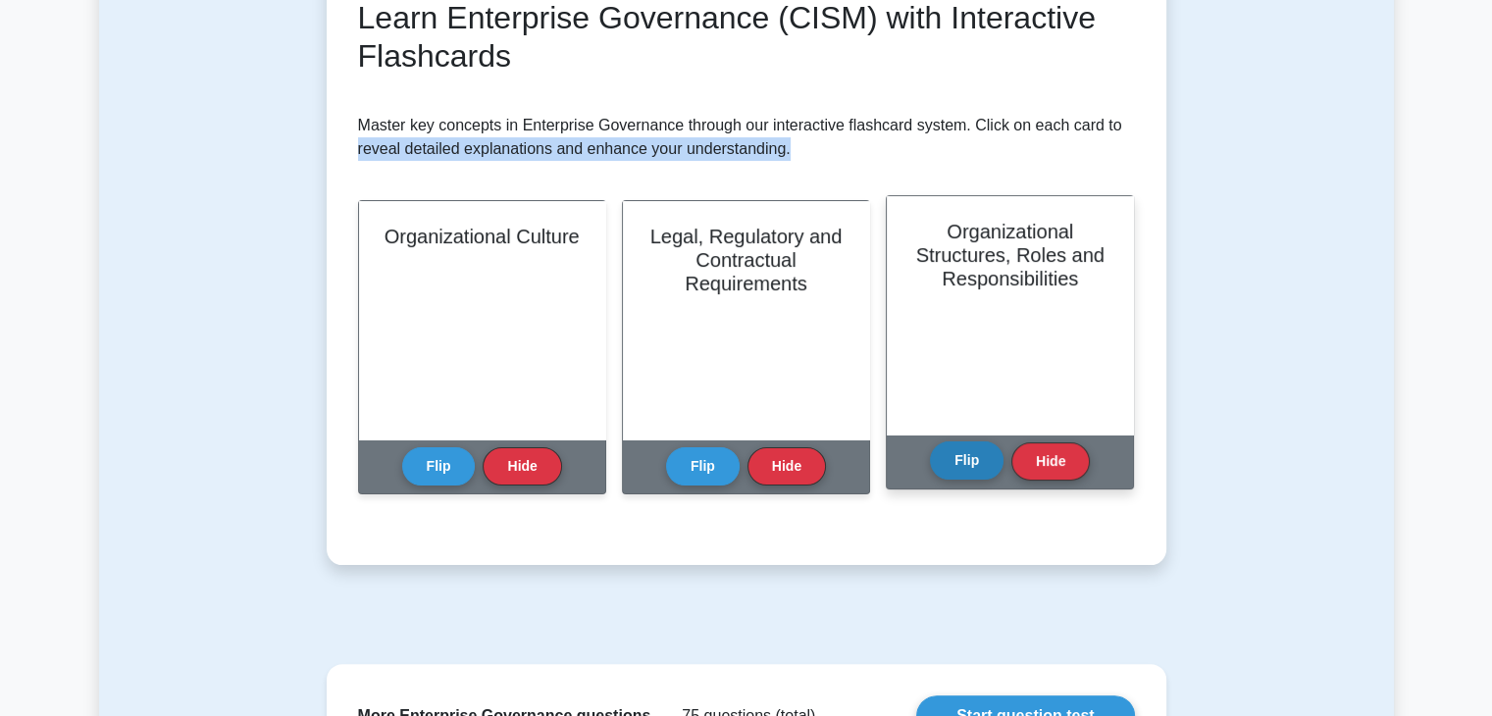
click at [982, 464] on button "Flip" at bounding box center [967, 460] width 74 height 38
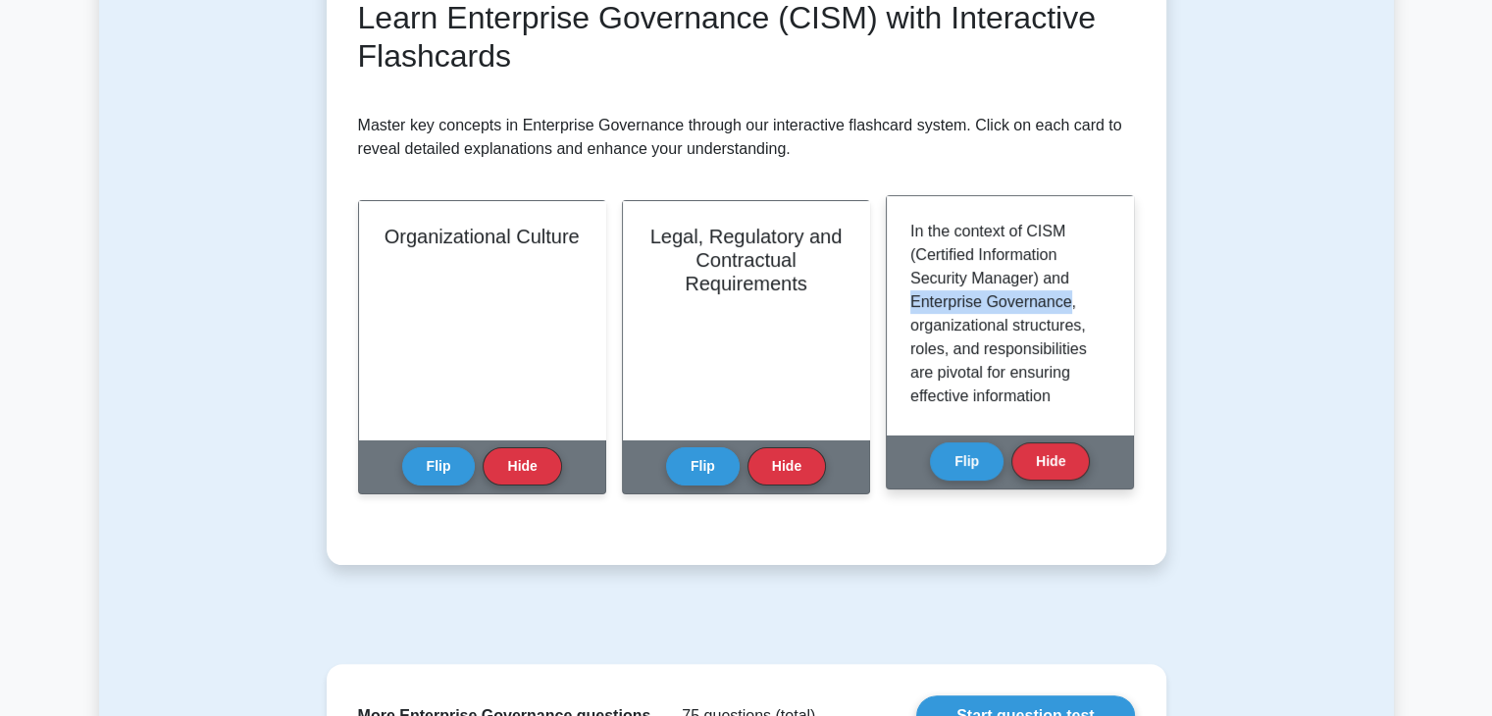
drag, startPoint x: 910, startPoint y: 306, endPoint x: 1067, endPoint y: 309, distance: 157.0
click at [1067, 309] on div "In the context of CISM (Certified Information Security Manager) and Enterprise …" at bounding box center [1010, 315] width 246 height 238
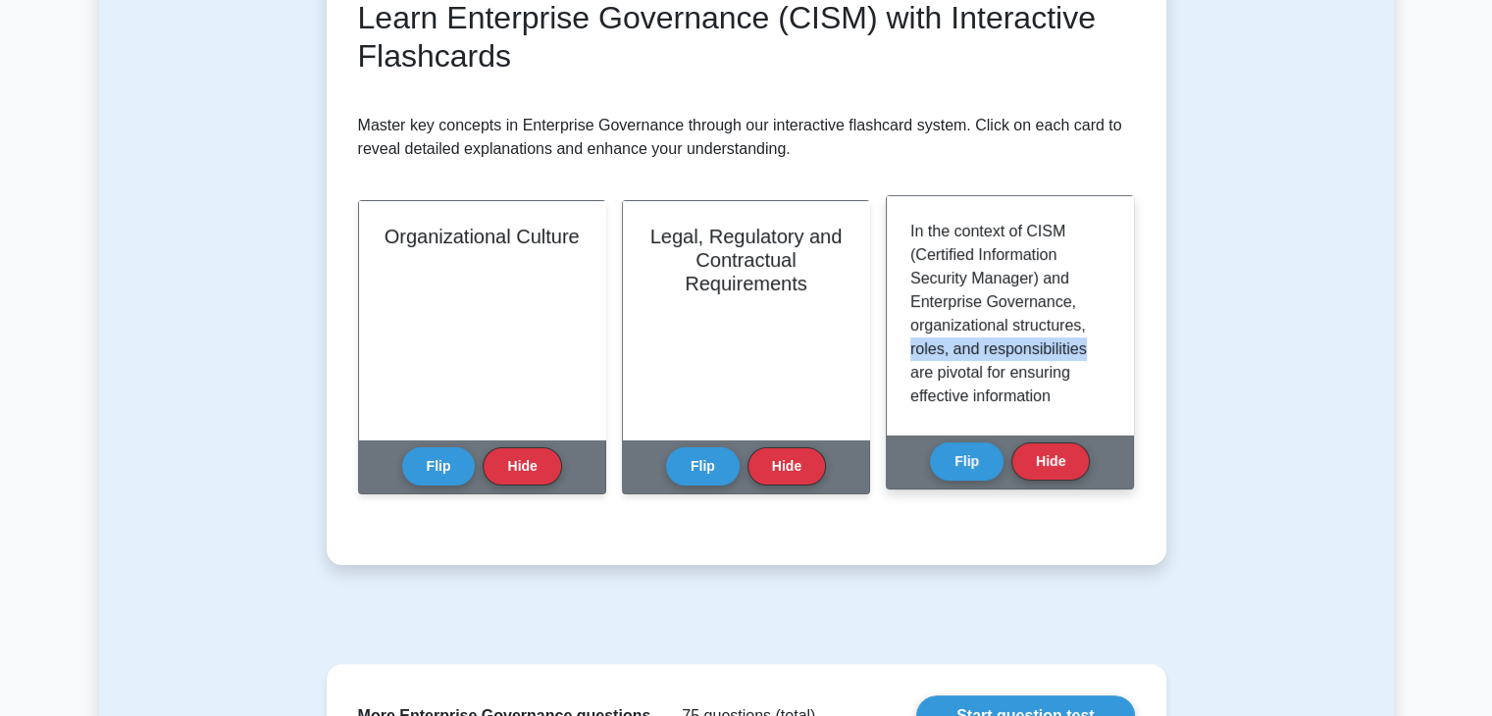
drag, startPoint x: 910, startPoint y: 350, endPoint x: 1099, endPoint y: 350, distance: 188.3
click at [1110, 350] on div "In the context of CISM (Certified Information Security Manager) and Enterprise …" at bounding box center [1010, 315] width 246 height 238
drag, startPoint x: 1025, startPoint y: 374, endPoint x: 1031, endPoint y: 383, distance: 10.6
click at [1026, 374] on p "In the context of CISM (Certified Information Security Manager) and Enterprise …" at bounding box center [1005, 608] width 191 height 777
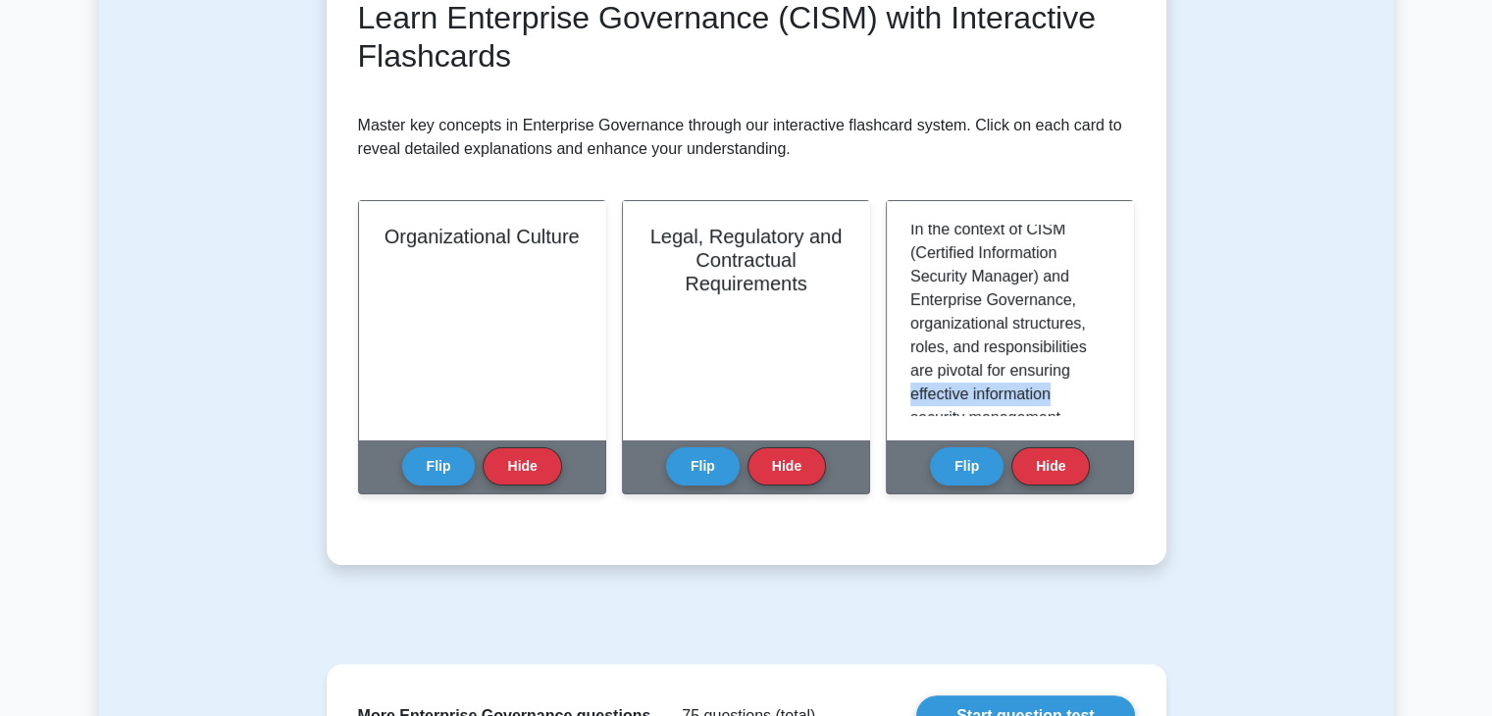
drag, startPoint x: 1058, startPoint y: 391, endPoint x: 870, endPoint y: 383, distance: 188.6
click at [886, 370] on div "Organizational Structures, Roles and Responsibilities Key roles within these st…" at bounding box center [1010, 347] width 248 height 294
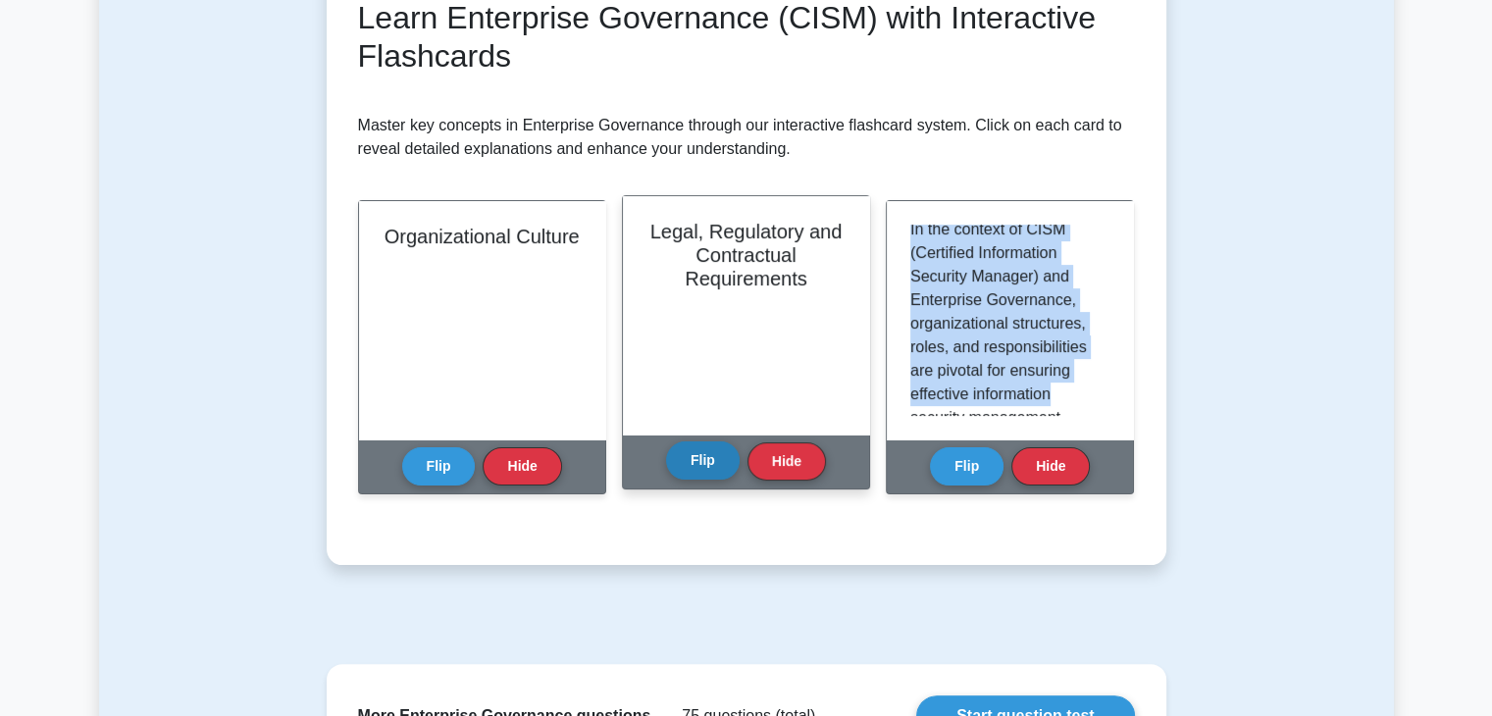
click at [726, 468] on button "Flip" at bounding box center [703, 460] width 74 height 38
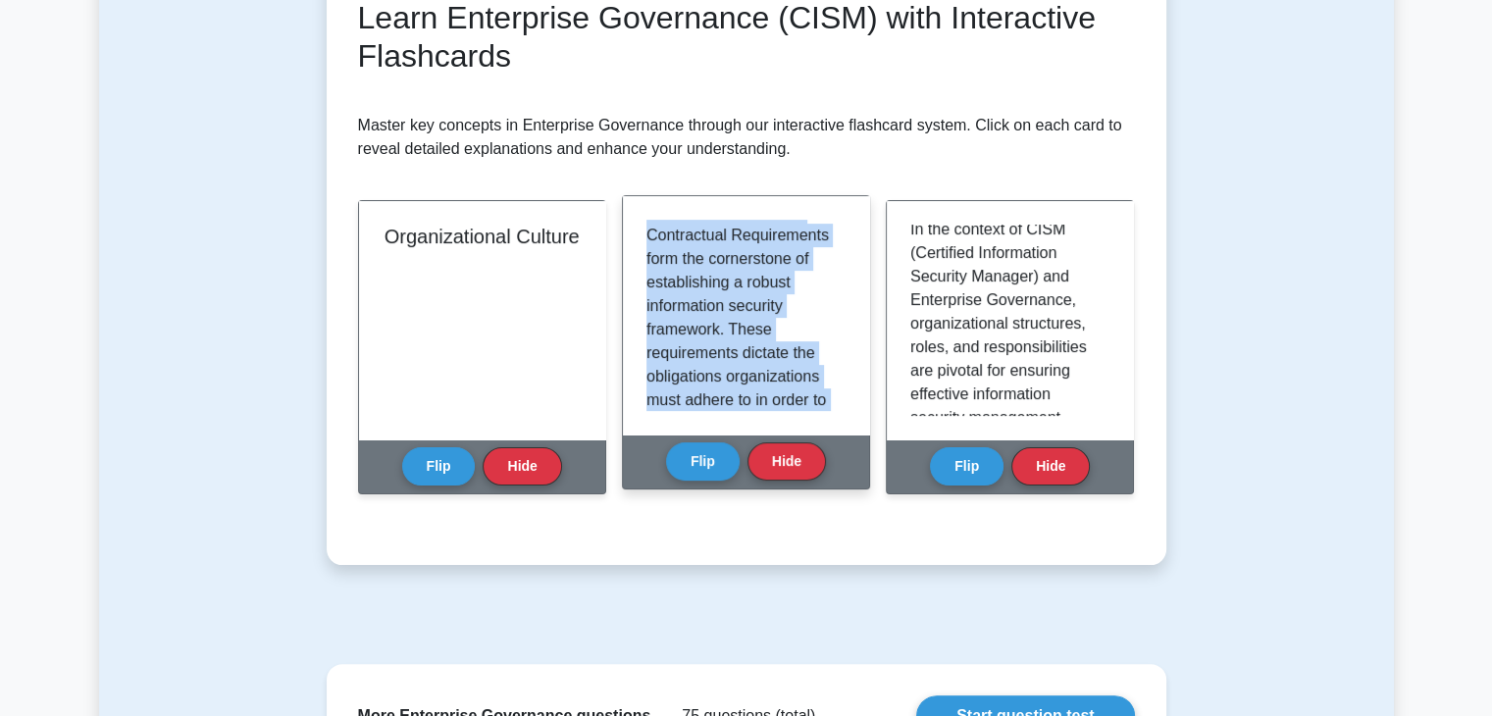
drag, startPoint x: 646, startPoint y: 304, endPoint x: 771, endPoint y: 403, distance: 159.2
click at [800, 404] on p "In the realm of Certified Information Security Manager (CISM) and Enterprise Go…" at bounding box center [741, 294] width 191 height 377
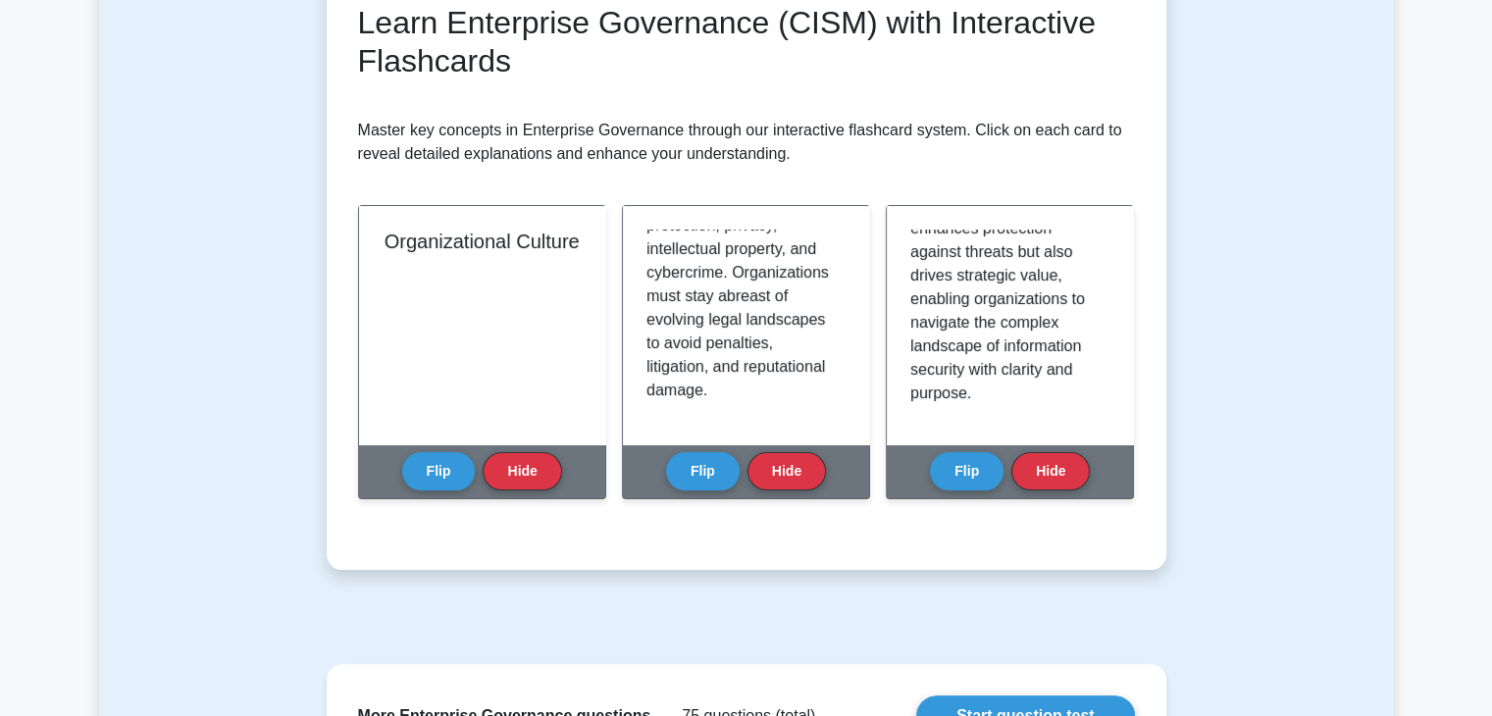
scroll to position [0, 0]
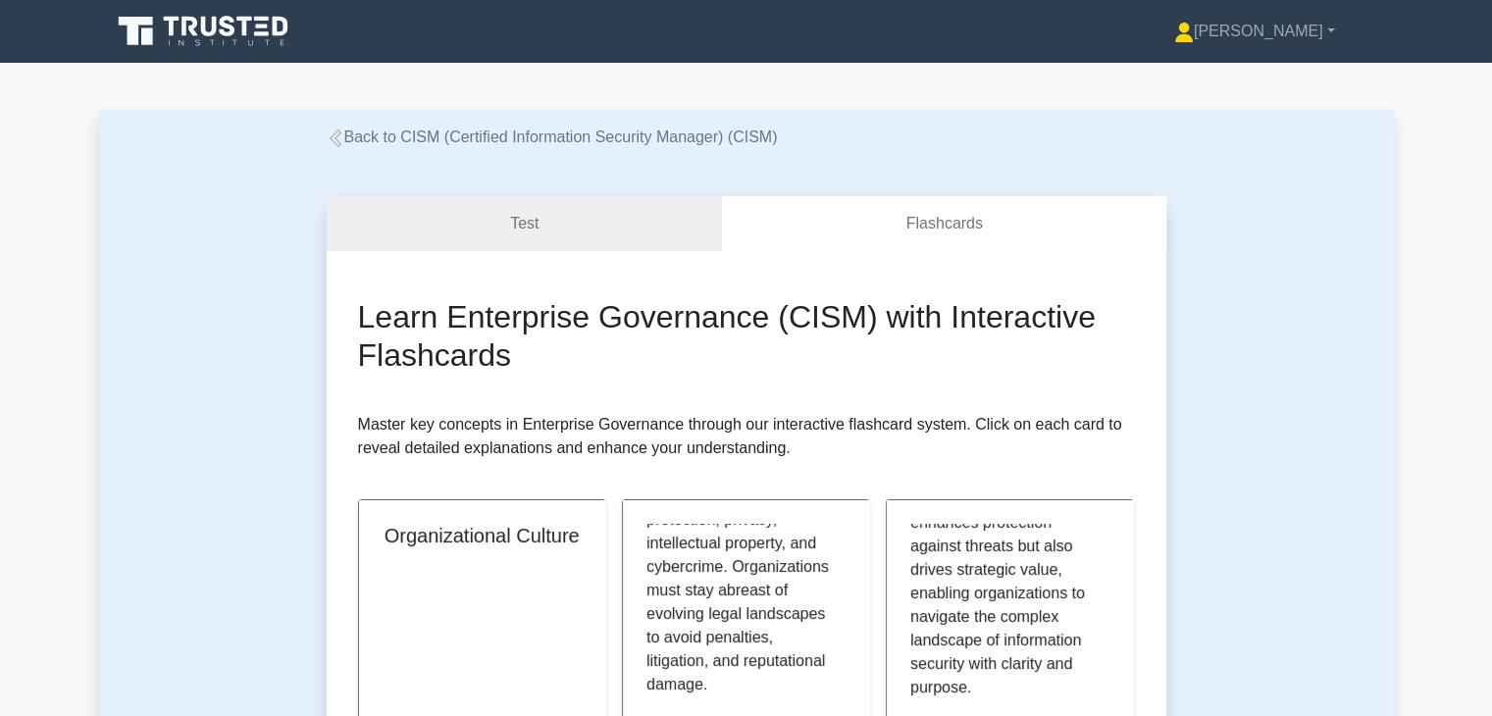
click at [210, 33] on icon at bounding box center [209, 27] width 16 height 20
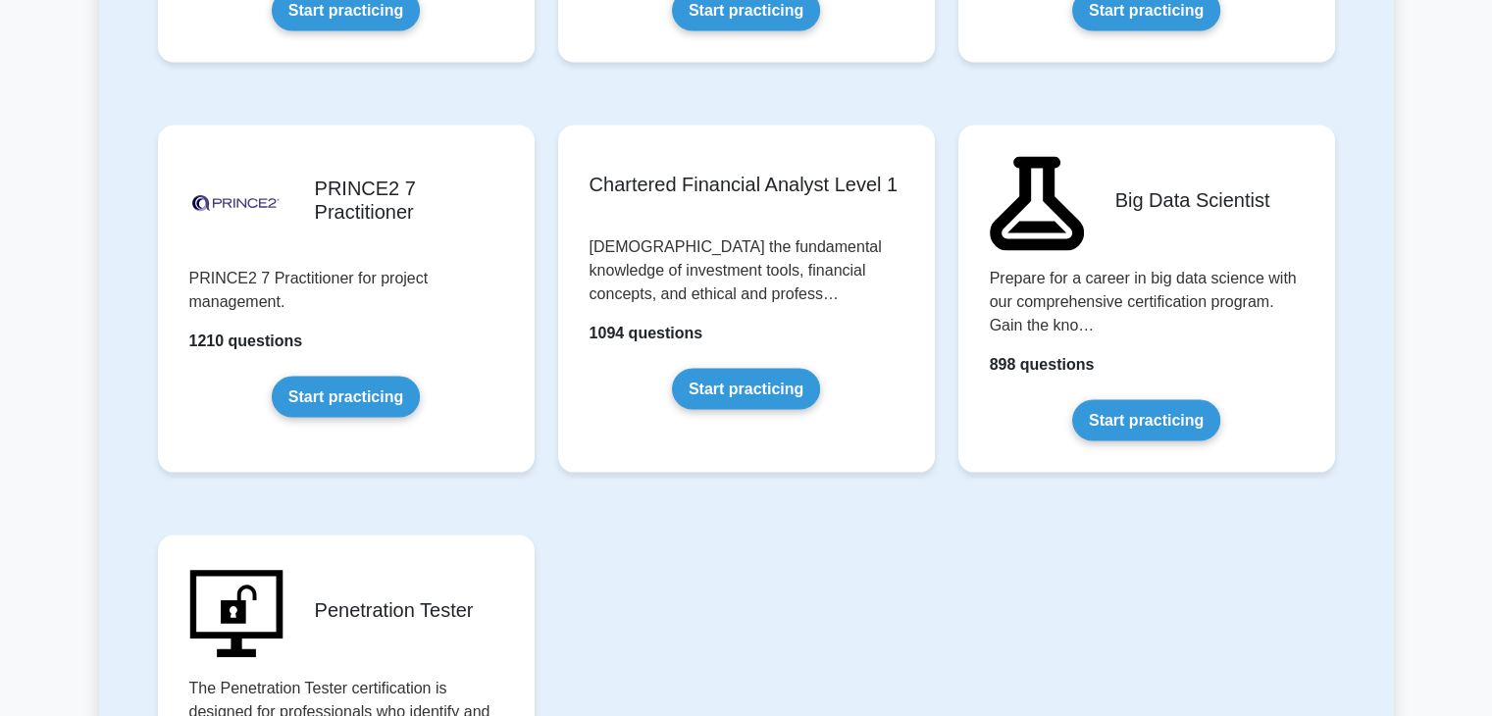
scroll to position [4316, 0]
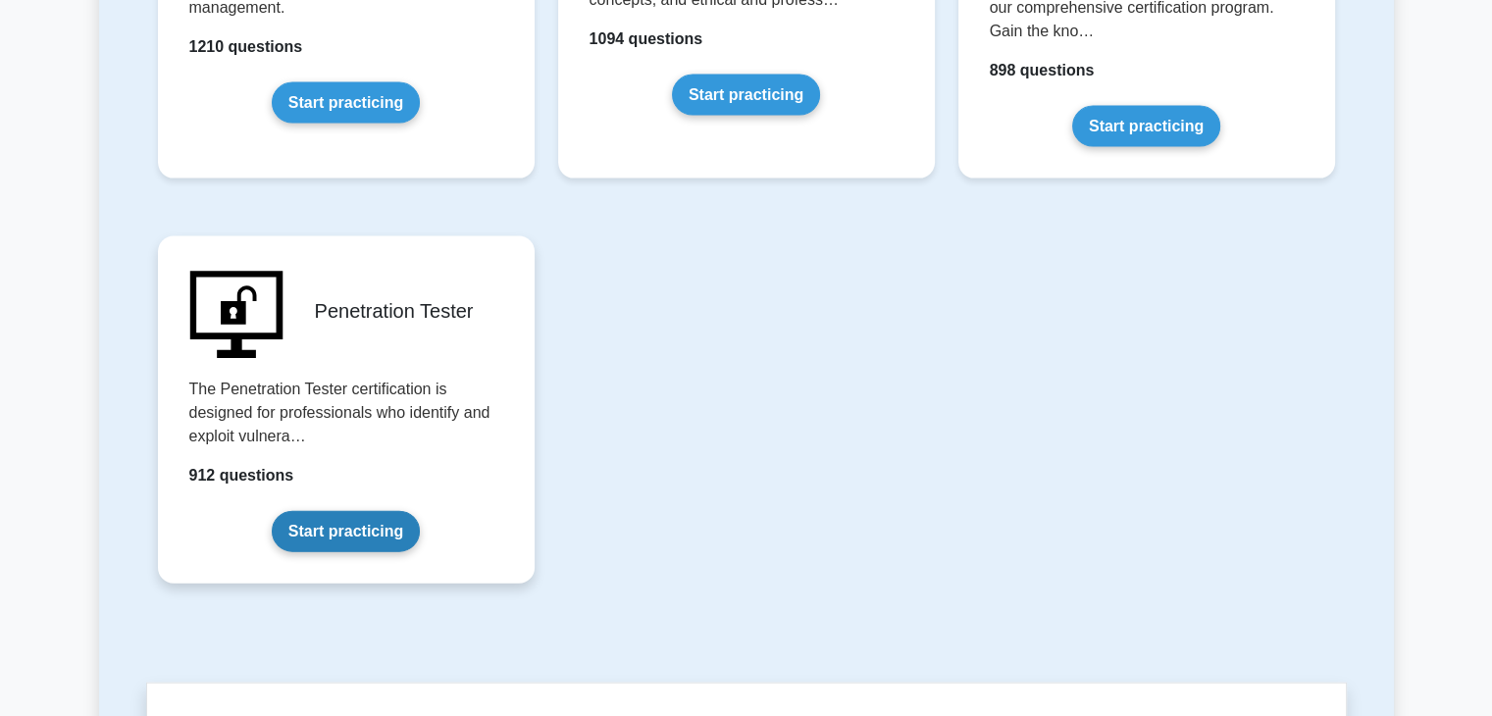
click at [345, 521] on link "Start practicing" at bounding box center [346, 531] width 148 height 41
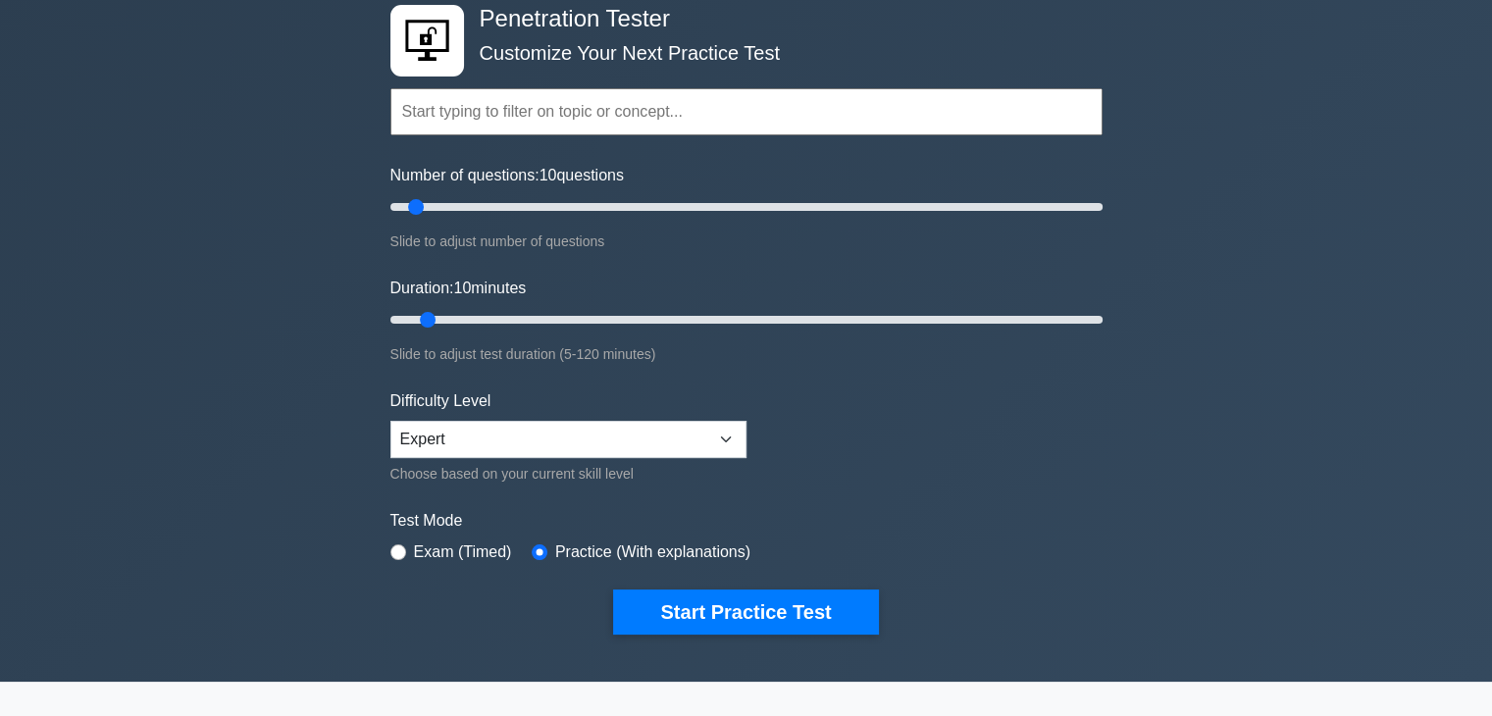
scroll to position [98, 0]
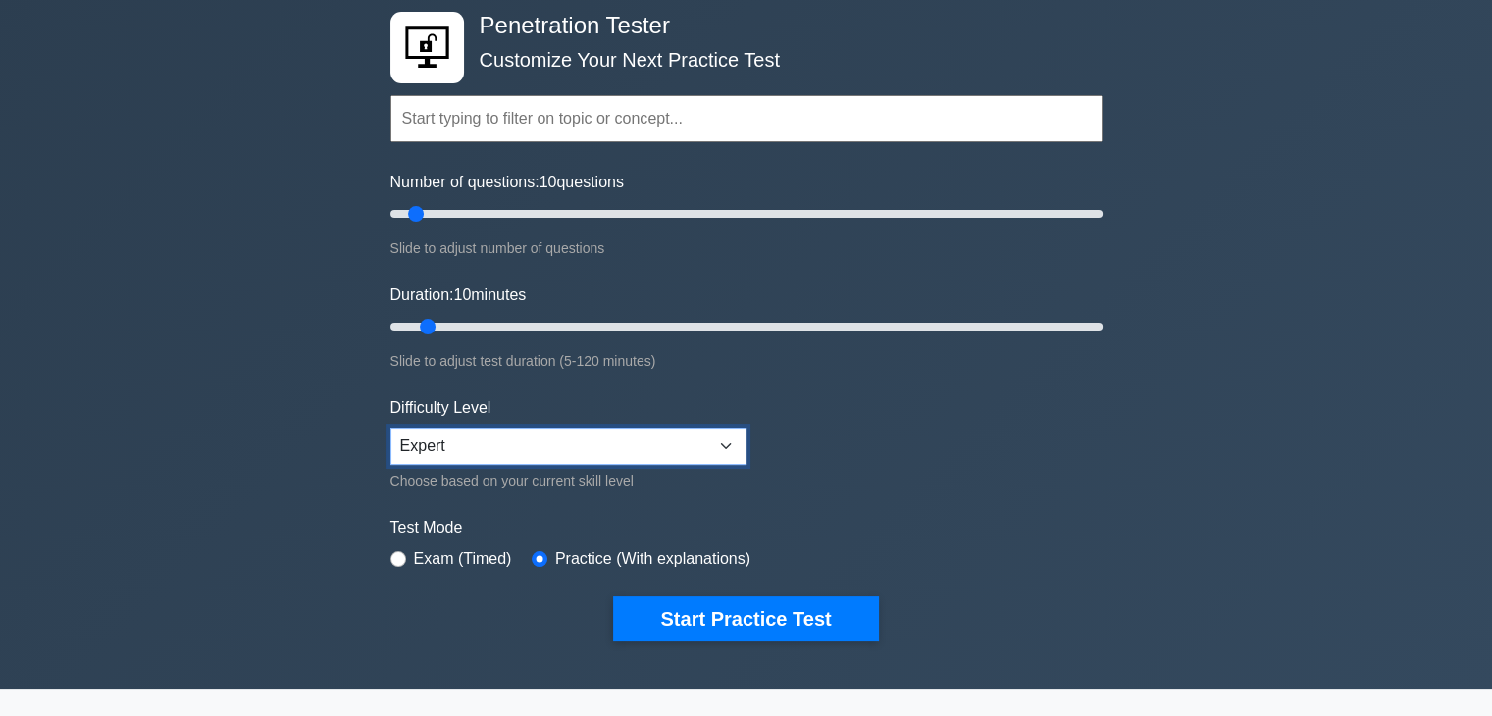
click at [625, 435] on select "Beginner Intermediate Expert" at bounding box center [568, 446] width 356 height 37
select select "beginner"
click at [390, 428] on select "Beginner Intermediate Expert" at bounding box center [568, 446] width 356 height 37
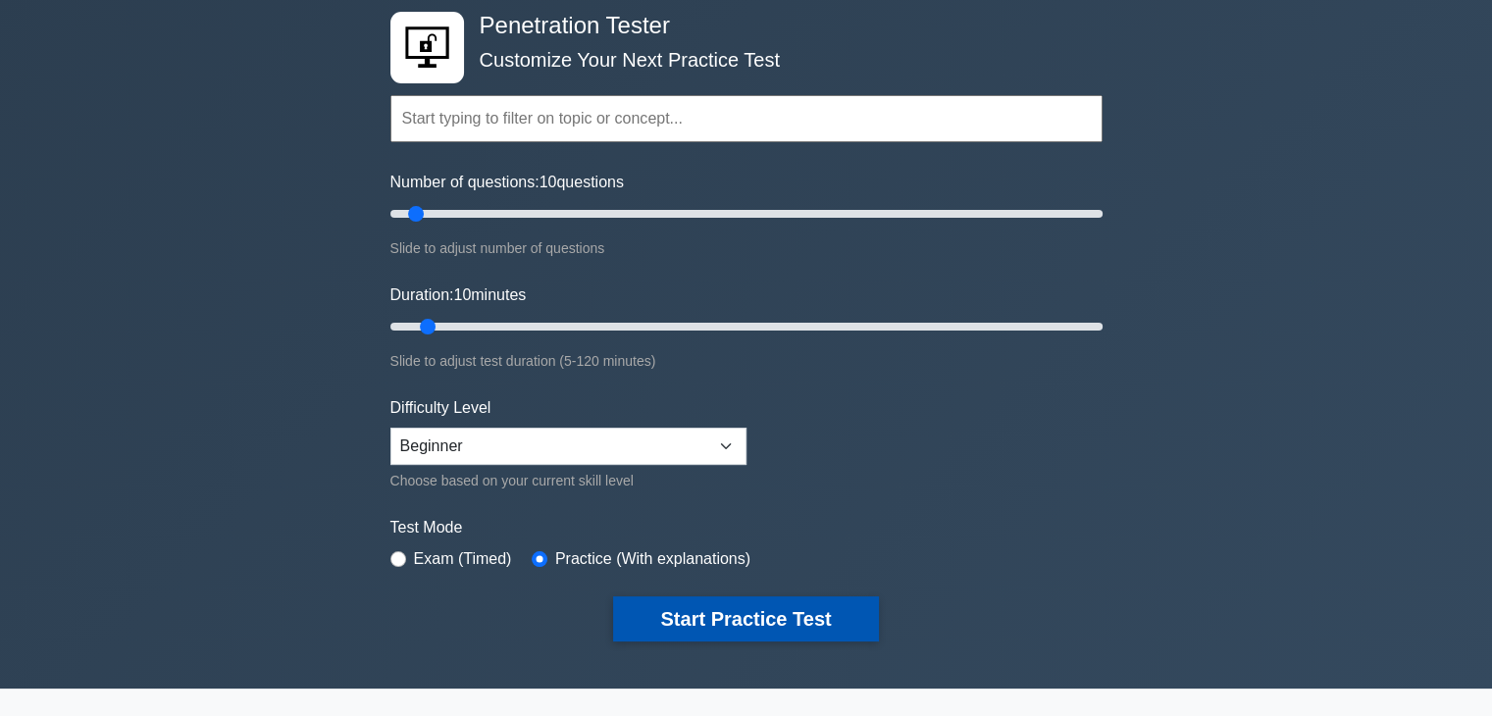
click at [703, 597] on button "Start Practice Test" at bounding box center [745, 618] width 265 height 45
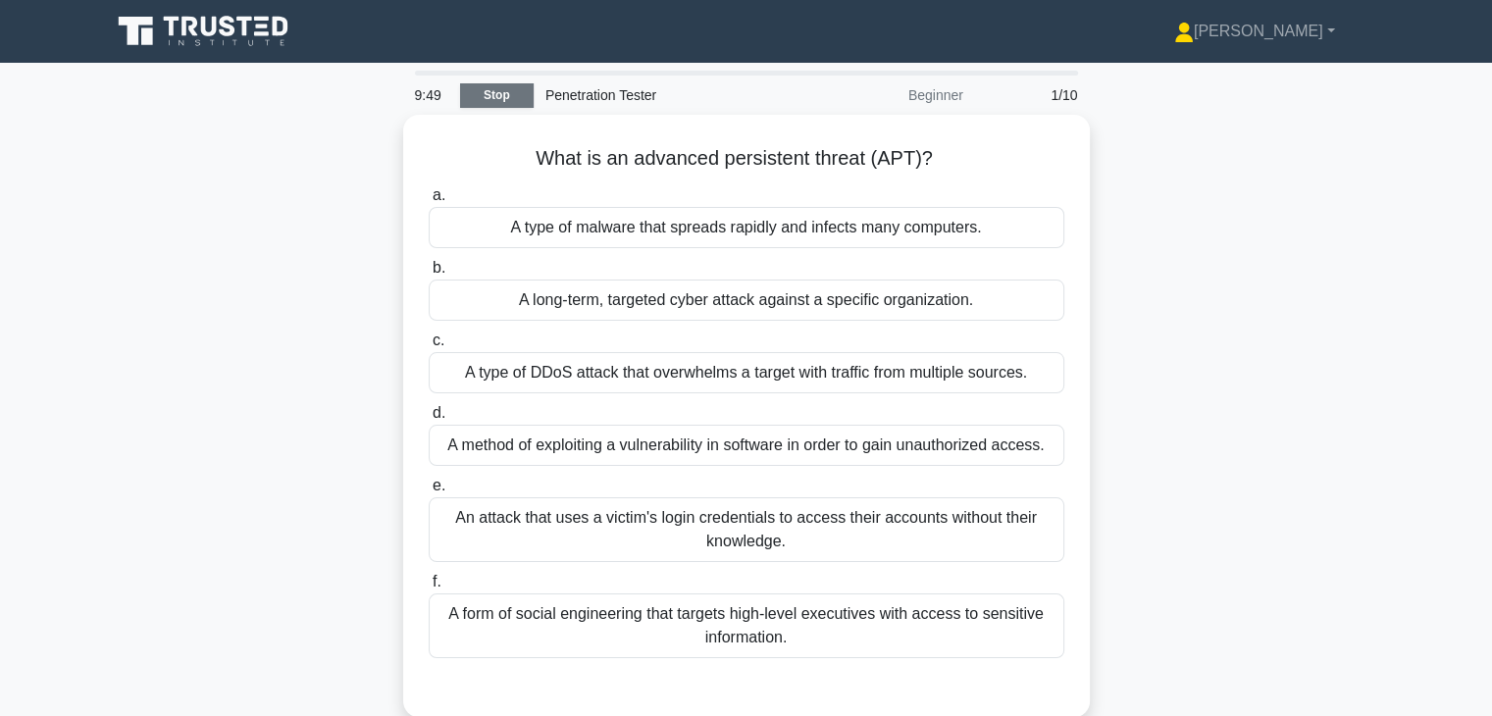
click at [510, 98] on link "Stop" at bounding box center [497, 95] width 74 height 25
